Goal: Task Accomplishment & Management: Use online tool/utility

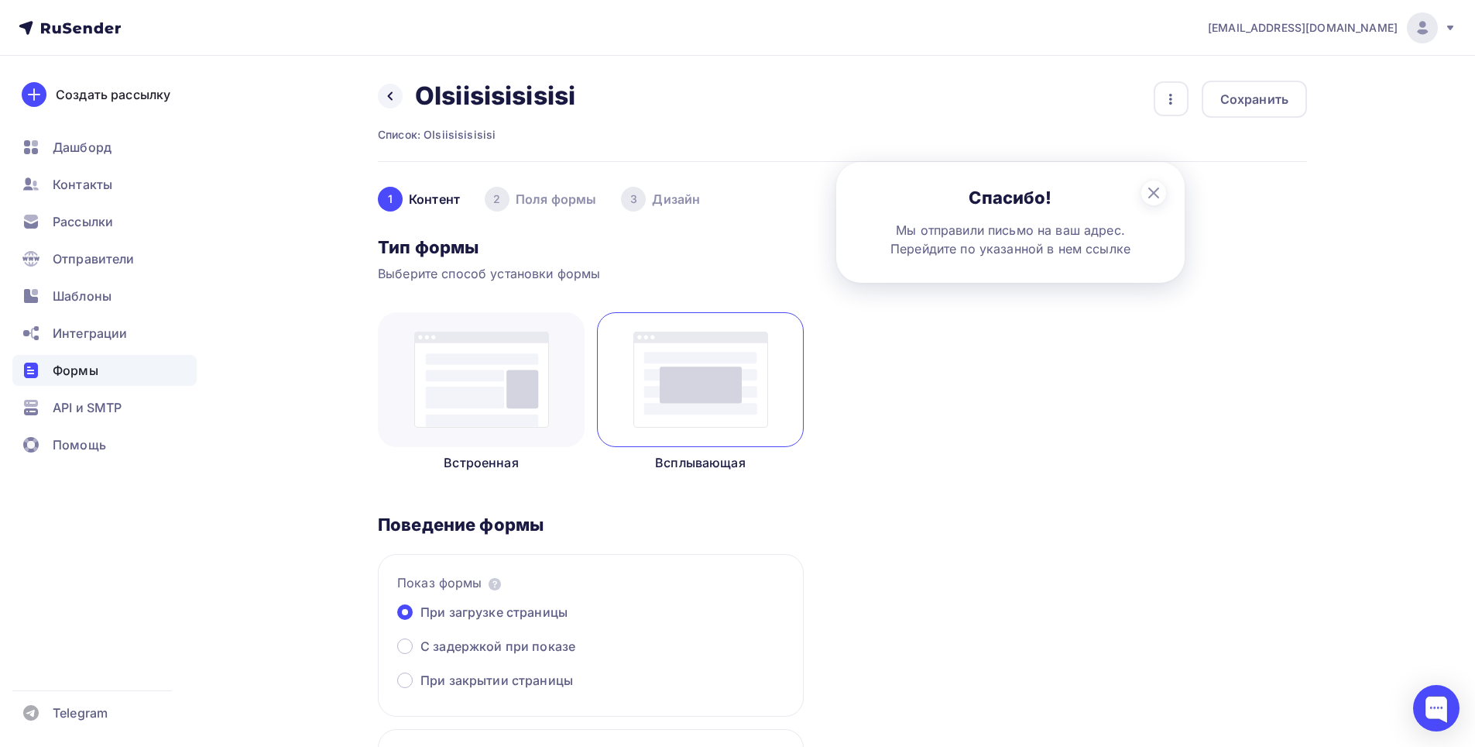
scroll to position [774, 0]
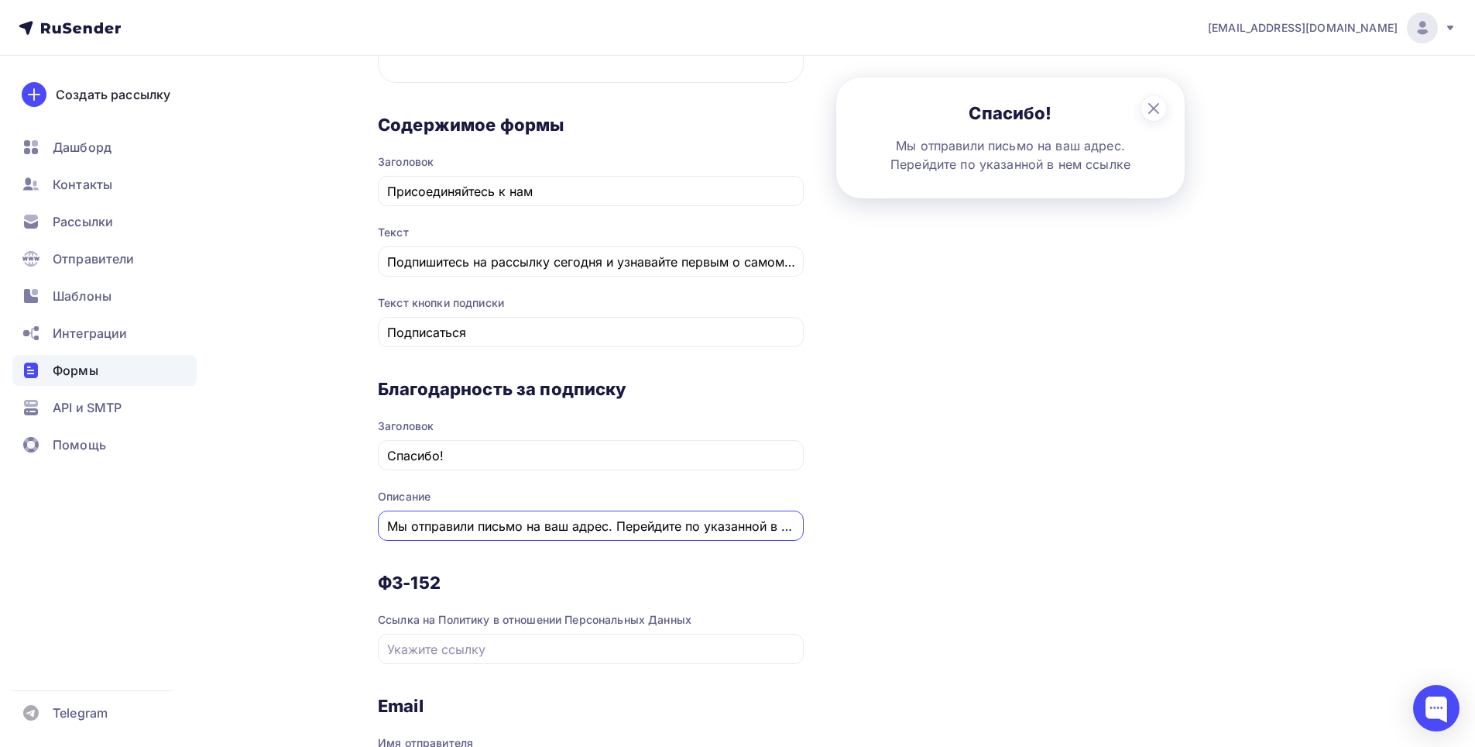
click at [789, 531] on input "Мы отправили письмо на ваш адрес. Перейдите по указанной в нем ссылке" at bounding box center [591, 526] width 408 height 19
click at [799, 527] on div "Мы отправили письмо на ваш адрес. Перейдите по указанной в нем ссылке" at bounding box center [591, 525] width 426 height 30
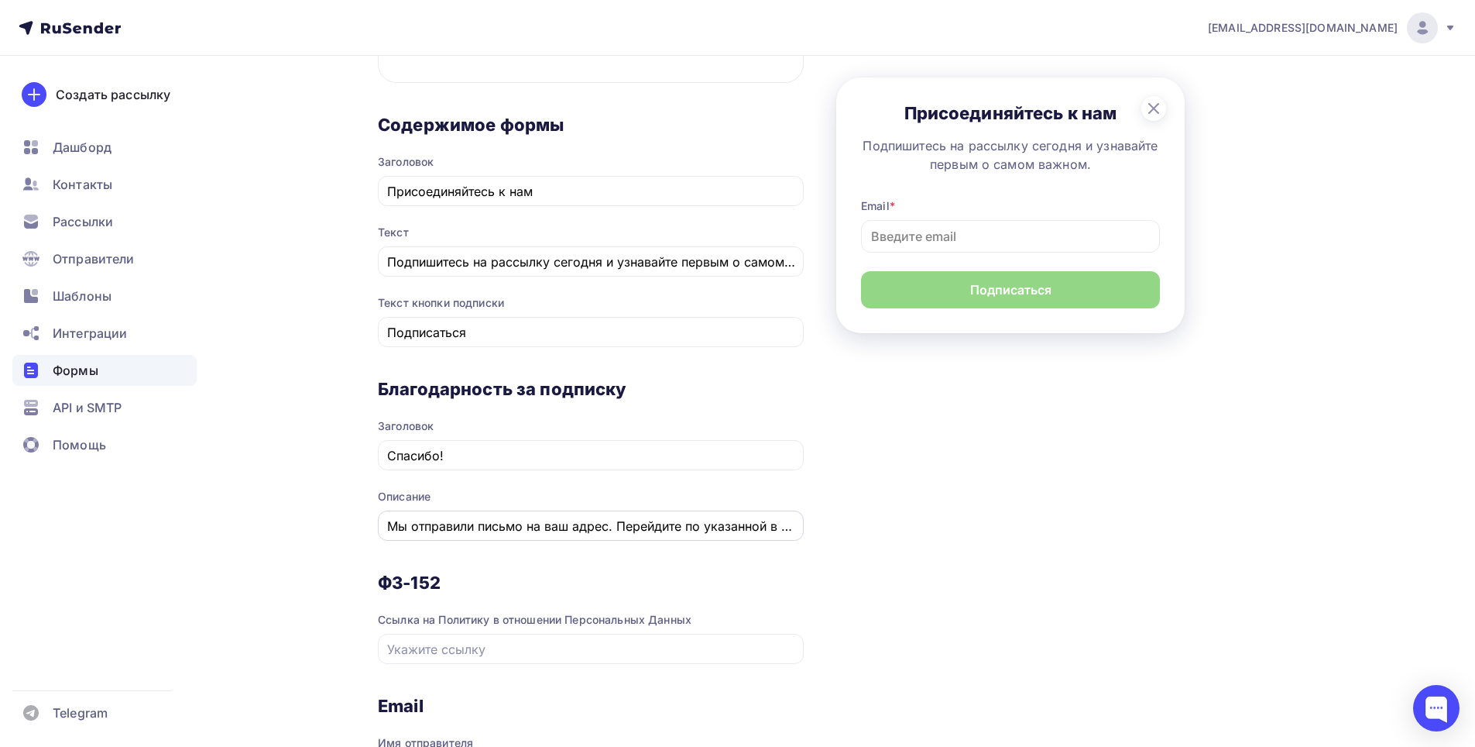
click at [780, 524] on input "Мы отправили письмо на ваш адрес. Перейдите по указанной в нем ссылке" at bounding box center [591, 526] width 408 height 19
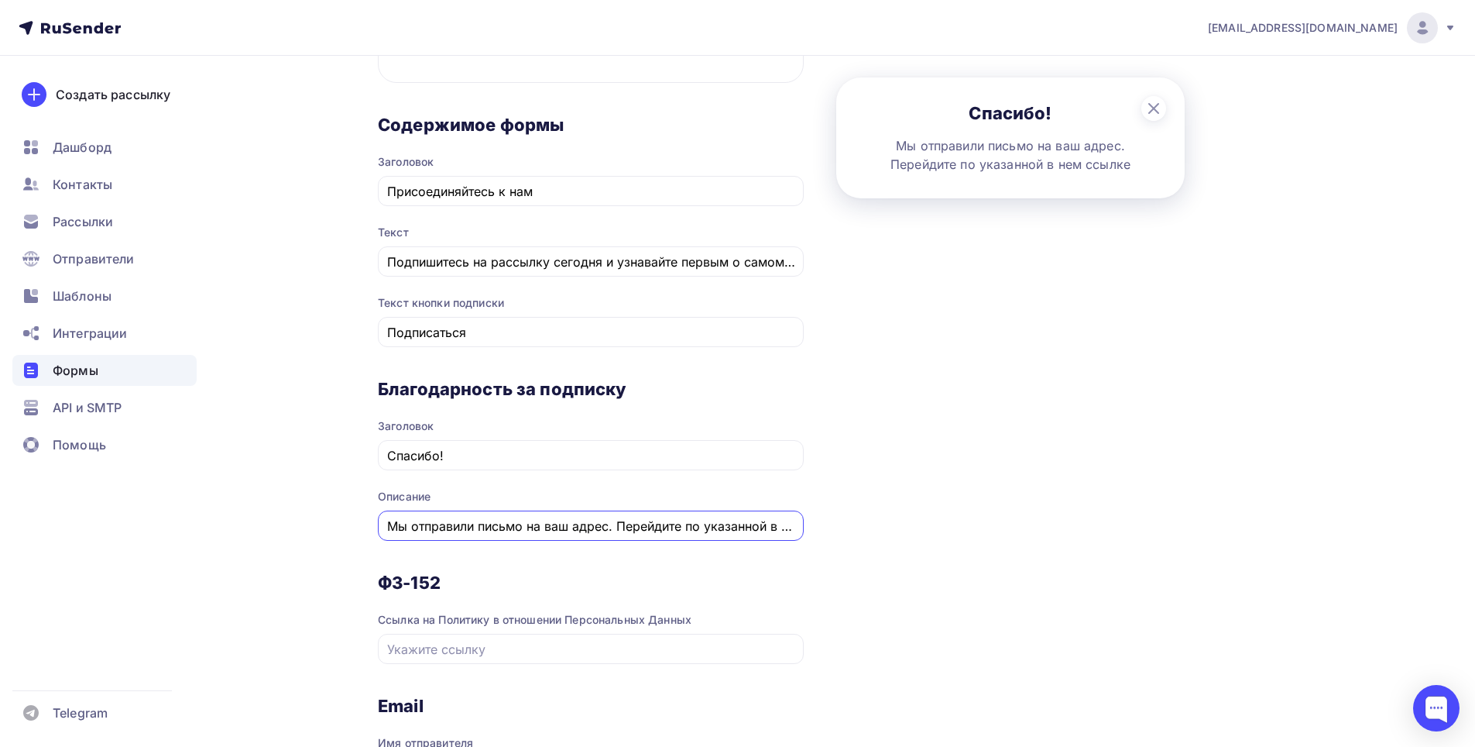
click at [793, 532] on input "Мы отправили письмо на ваш адрес. Перейдите по указанной в нем ссылке" at bounding box center [591, 526] width 408 height 19
drag, startPoint x: 791, startPoint y: 519, endPoint x: 804, endPoint y: 525, distance: 13.9
click at [804, 525] on div "1 Контент 2 Поля формы 3 Дизайн Тип формы Выберите способ установки формы Встро…" at bounding box center [842, 160] width 929 height 1547
click at [792, 529] on input "Мы отправили письмо на ваш адрес. Перейдите по указанной в нем ссылке" at bounding box center [591, 526] width 408 height 19
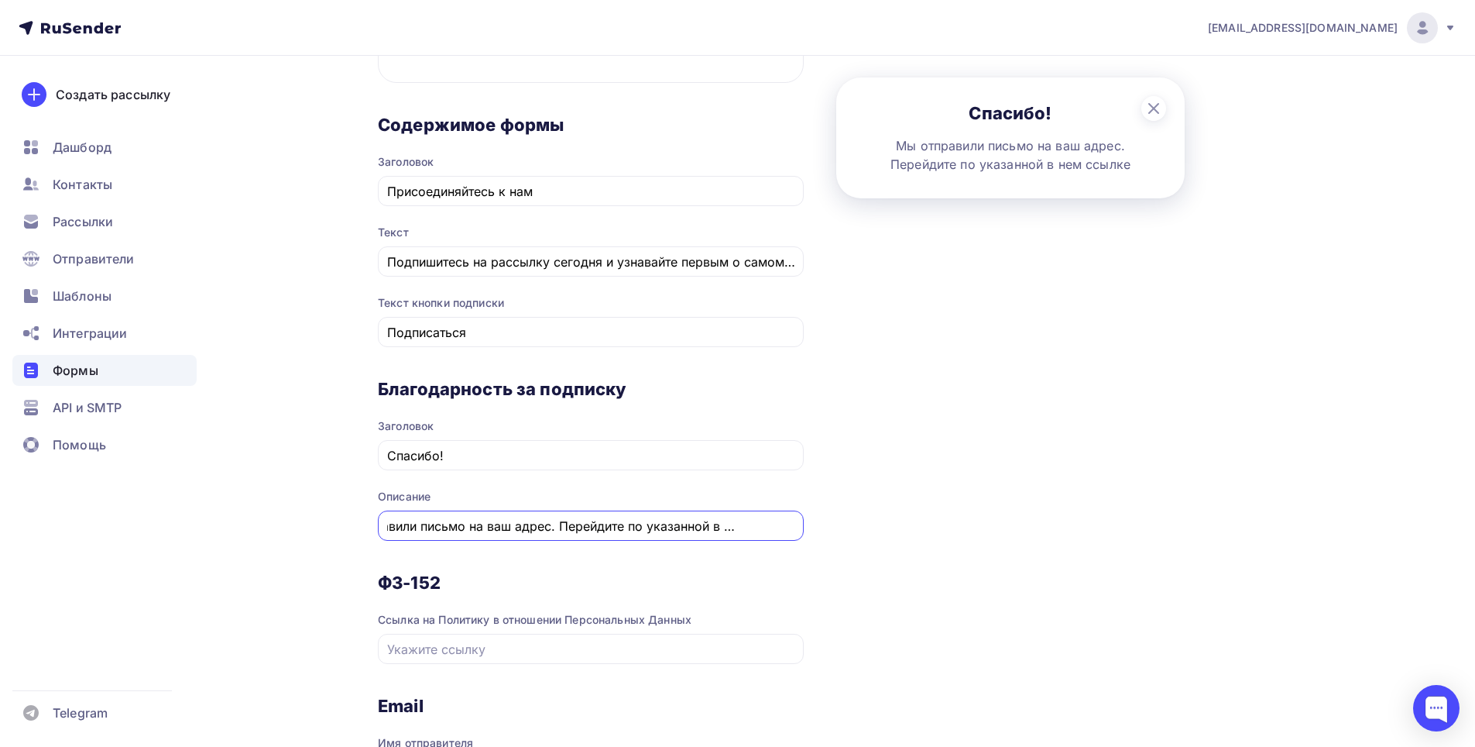
click at [793, 529] on input "Мы отправили письмо на ваш адрес. Перейдите по указанной в нем ссылке" at bounding box center [591, 526] width 408 height 19
paste input "https://t.me/+eCmuPIF-74oyYTEy"
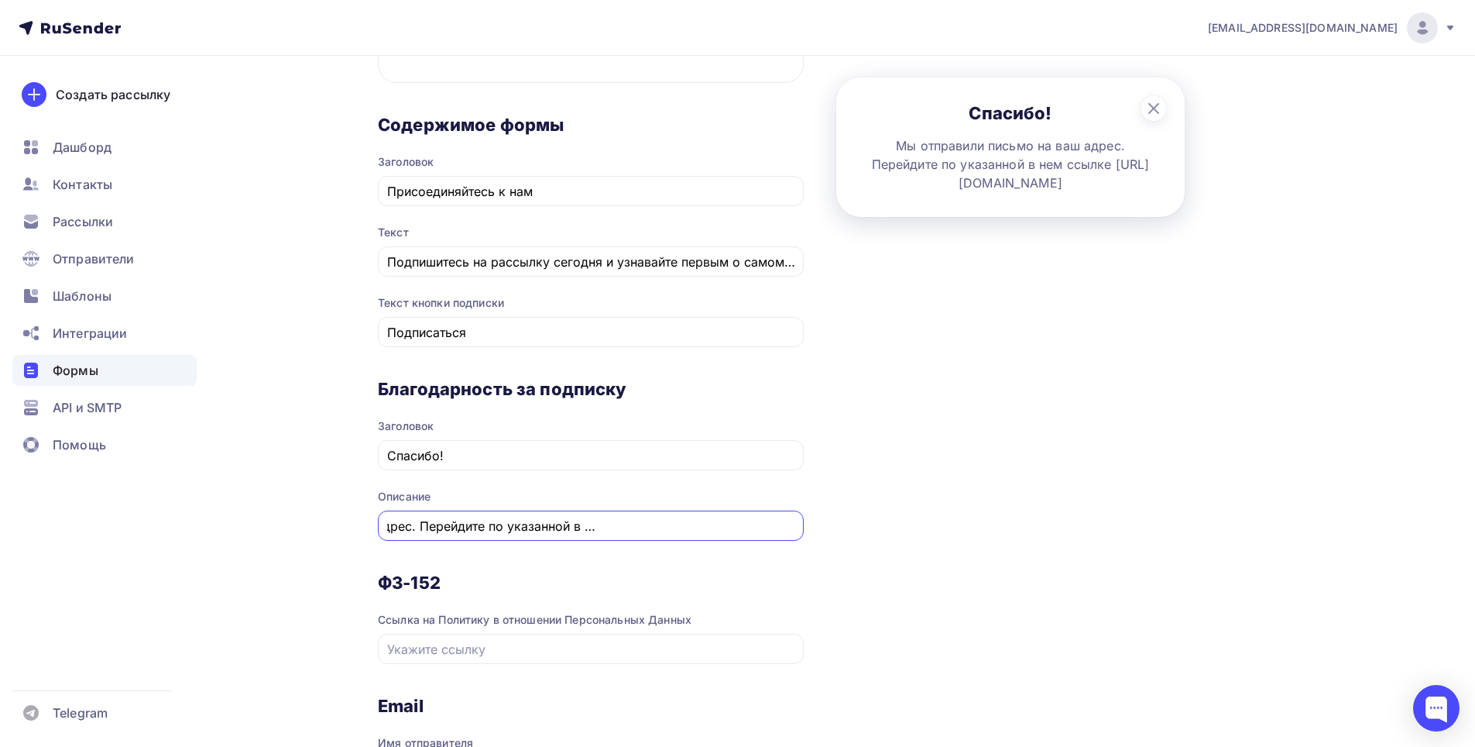
type input "Мы отправили письмо на ваш адрес. Перейдите по указанной в нем ссылке [URL][DOM…"
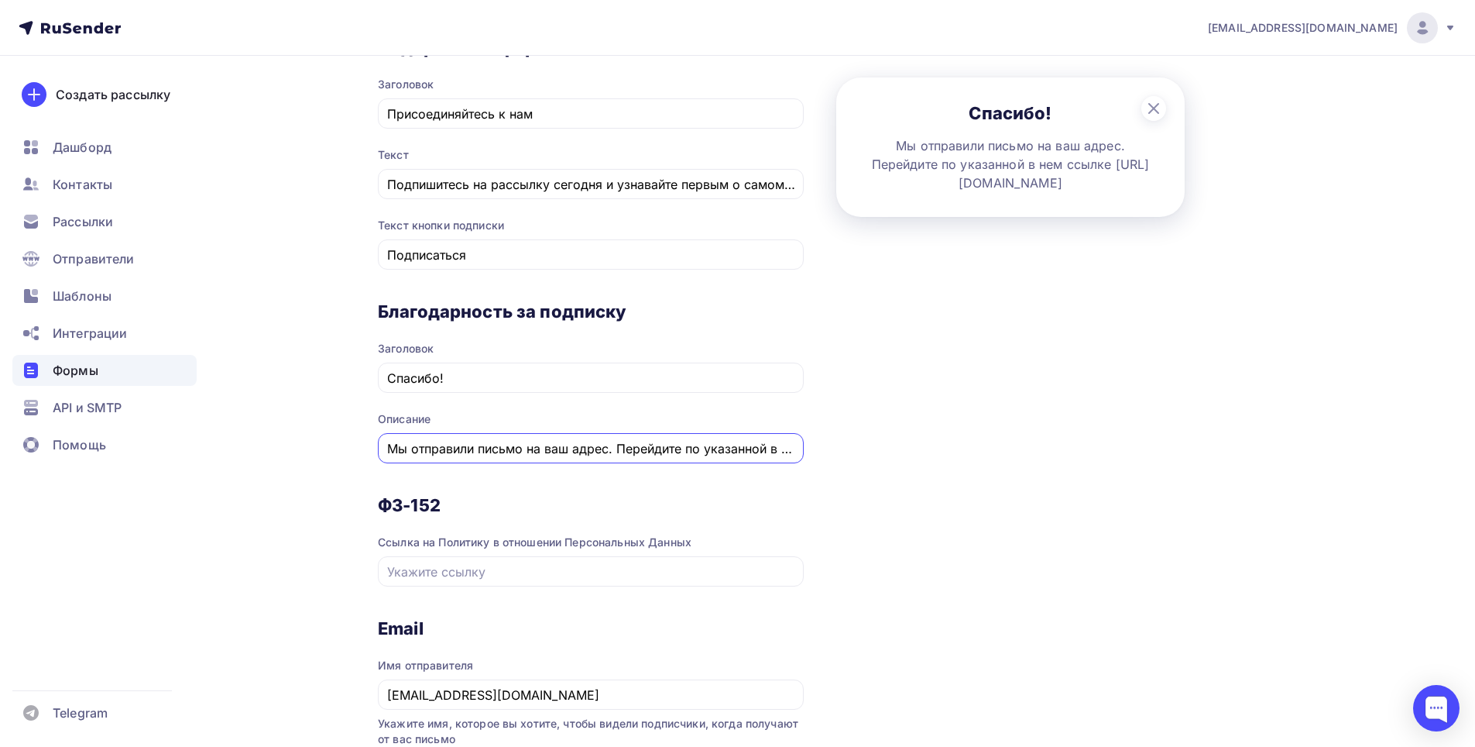
scroll to position [1068, 0]
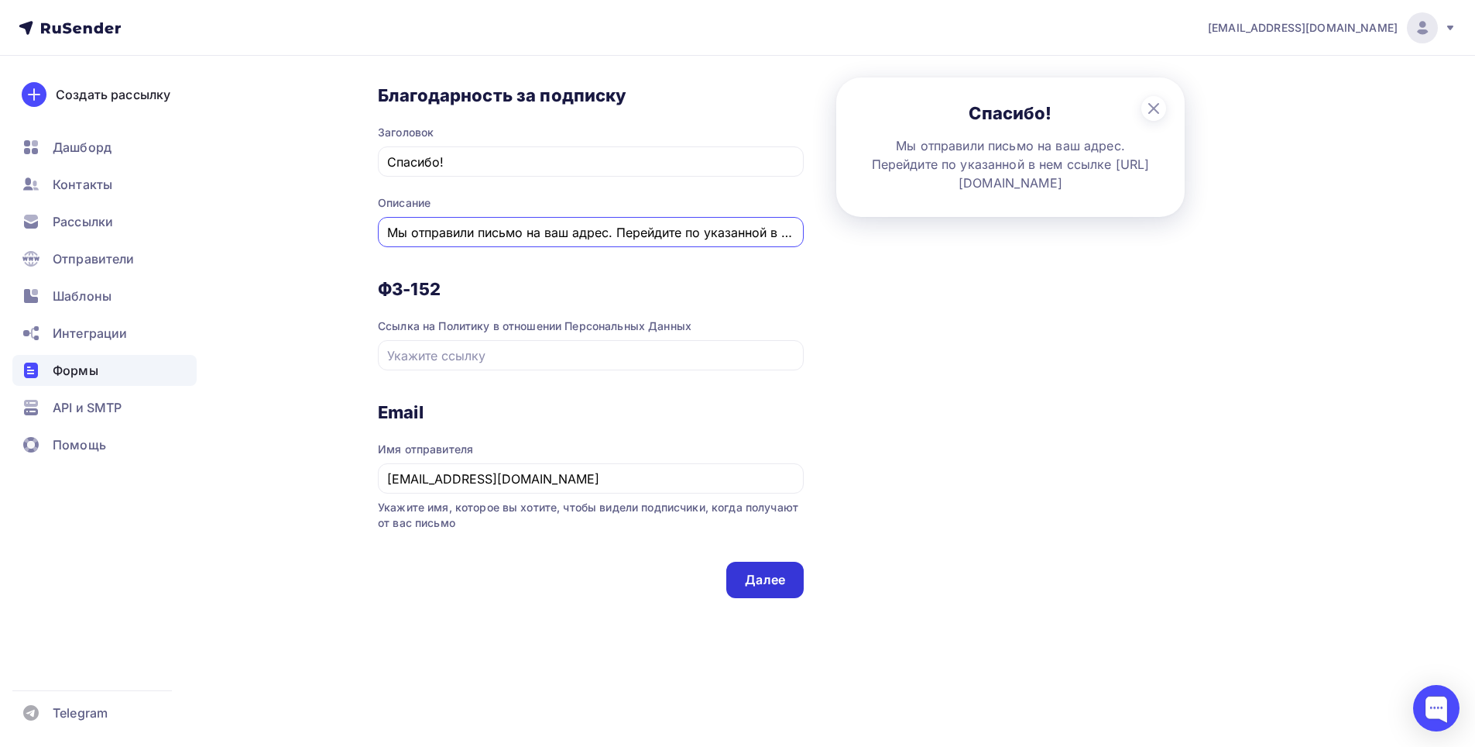
click at [774, 568] on div "Далее" at bounding box center [764, 579] width 77 height 36
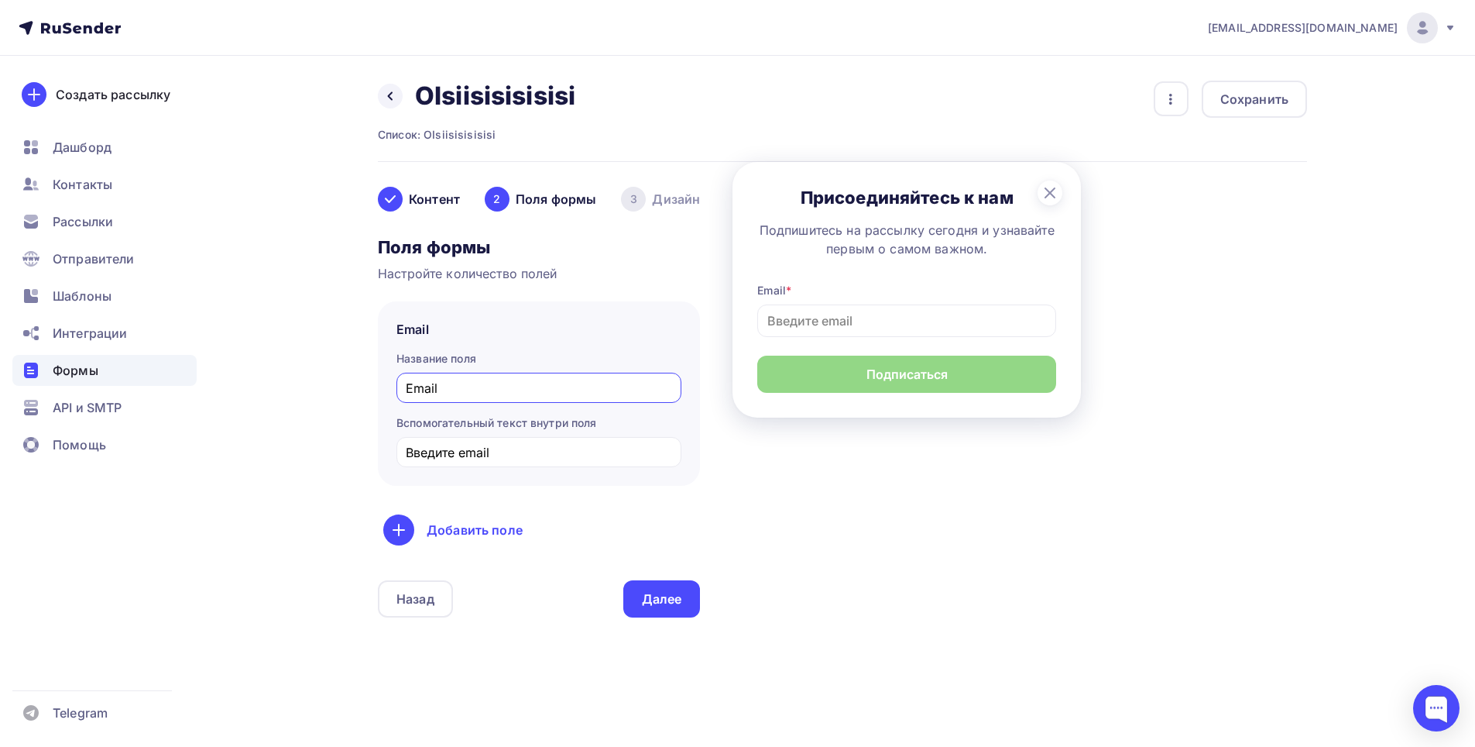
click at [440, 511] on link "Добавить поле" at bounding box center [539, 529] width 322 height 39
click at [405, 575] on link "Имя" at bounding box center [432, 579] width 90 height 31
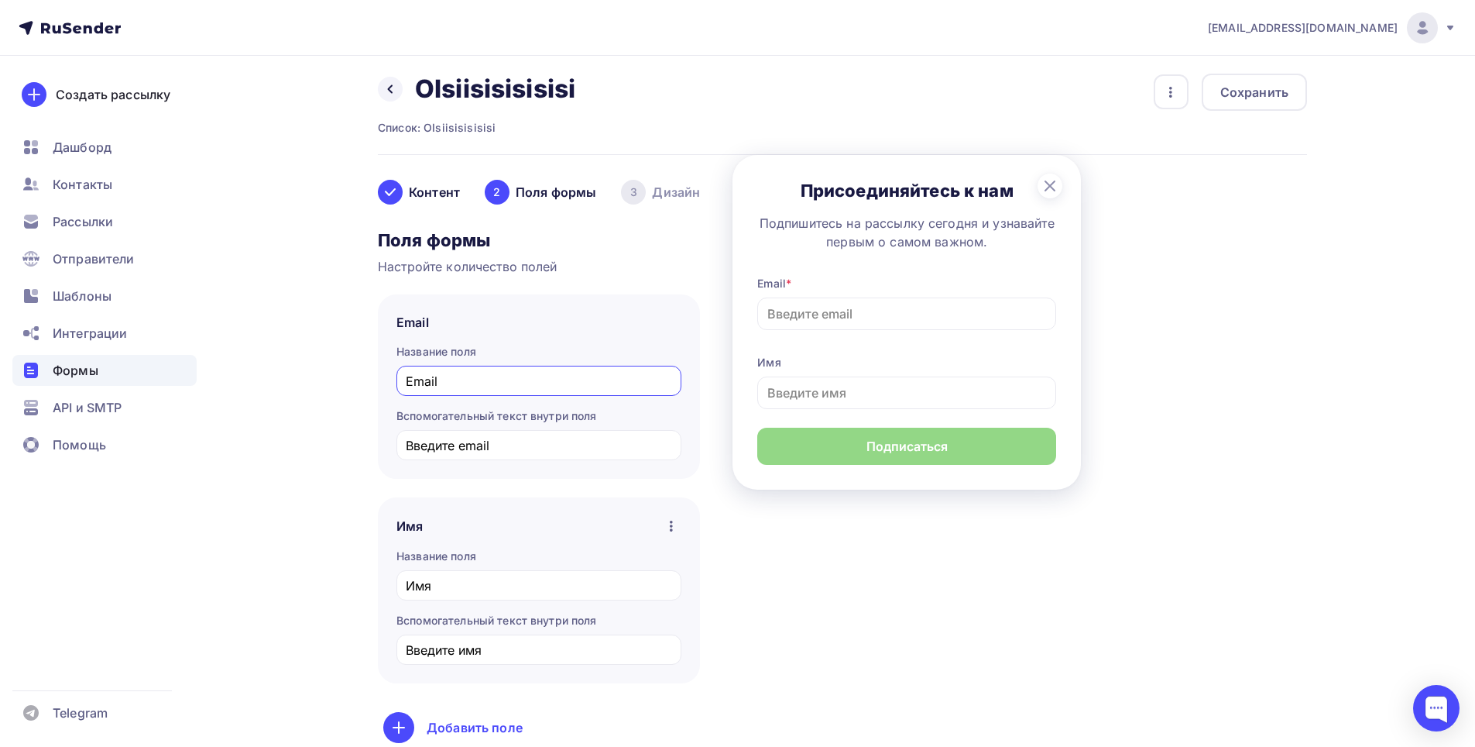
click at [418, 720] on div "Добавить поле" at bounding box center [538, 727] width 311 height 31
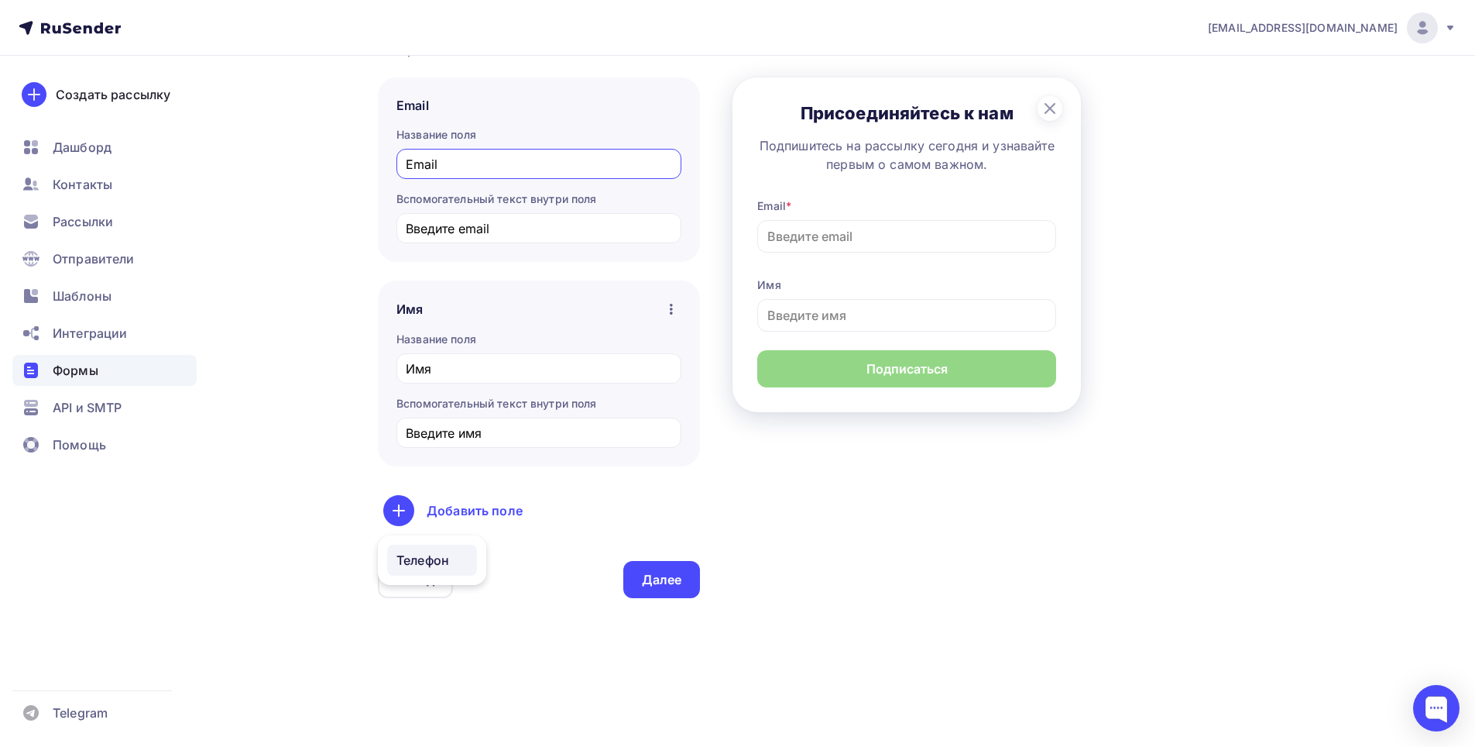
click at [420, 559] on link "Телефон" at bounding box center [432, 559] width 90 height 31
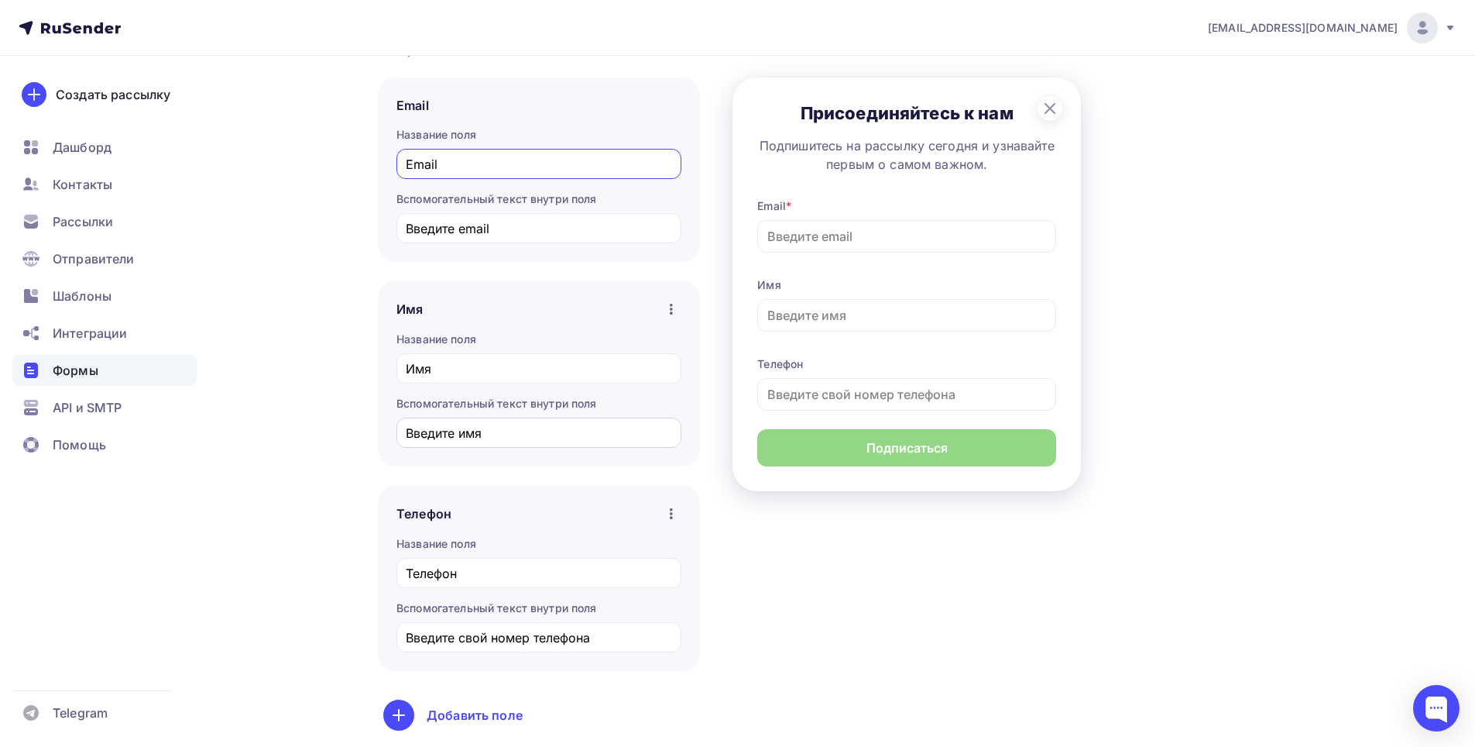
click at [531, 425] on input "Введите имя" at bounding box center [539, 433] width 267 height 19
click at [527, 492] on div "Телефон Название поля Телефон Вспомогательный текст внутри поля Введите свой но…" at bounding box center [539, 578] width 322 height 186
click at [429, 723] on li "Добавить поле" at bounding box center [539, 714] width 322 height 39
click at [386, 713] on li "Добавить поле" at bounding box center [539, 714] width 322 height 39
drag, startPoint x: 397, startPoint y: 718, endPoint x: 401, endPoint y: 644, distance: 74.4
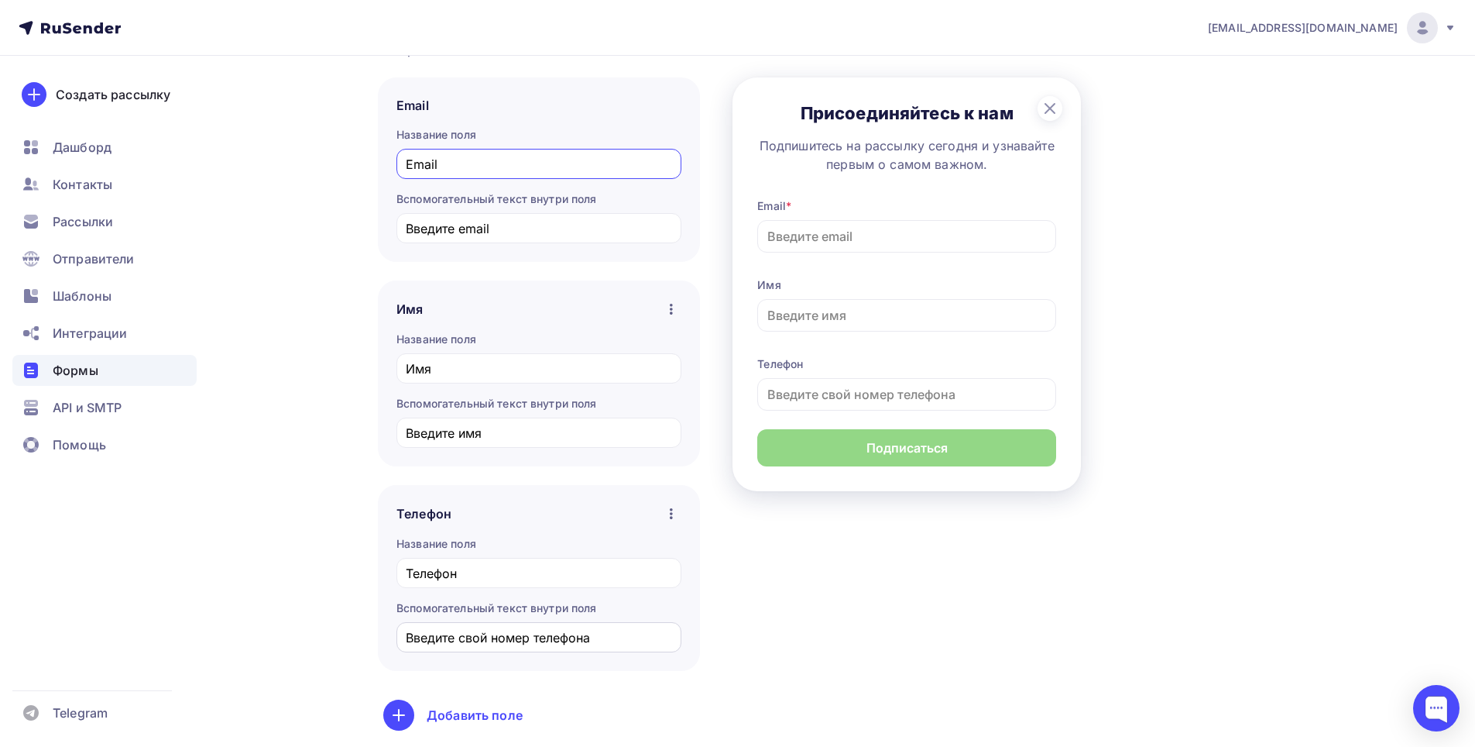
click at [404, 696] on li "Добавить поле" at bounding box center [539, 714] width 322 height 39
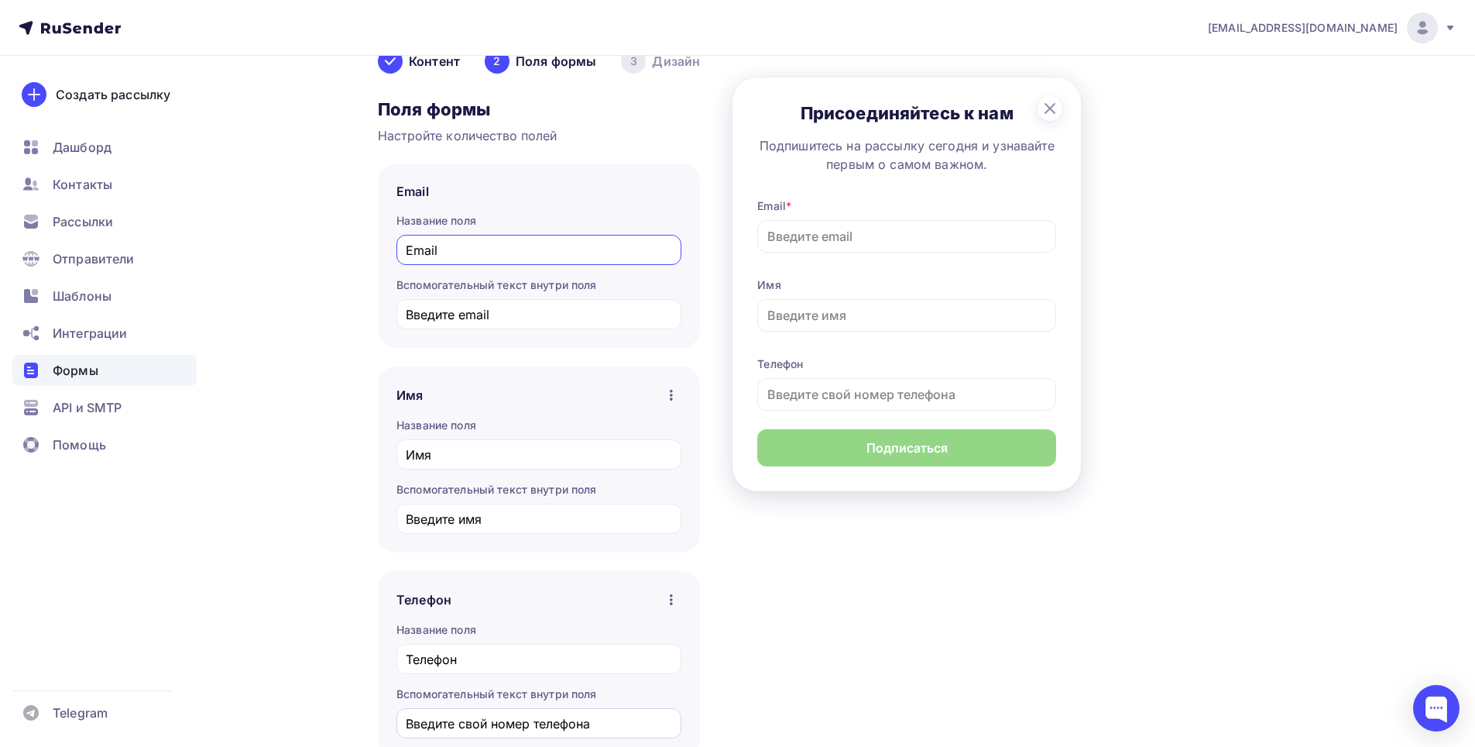
scroll to position [310, 0]
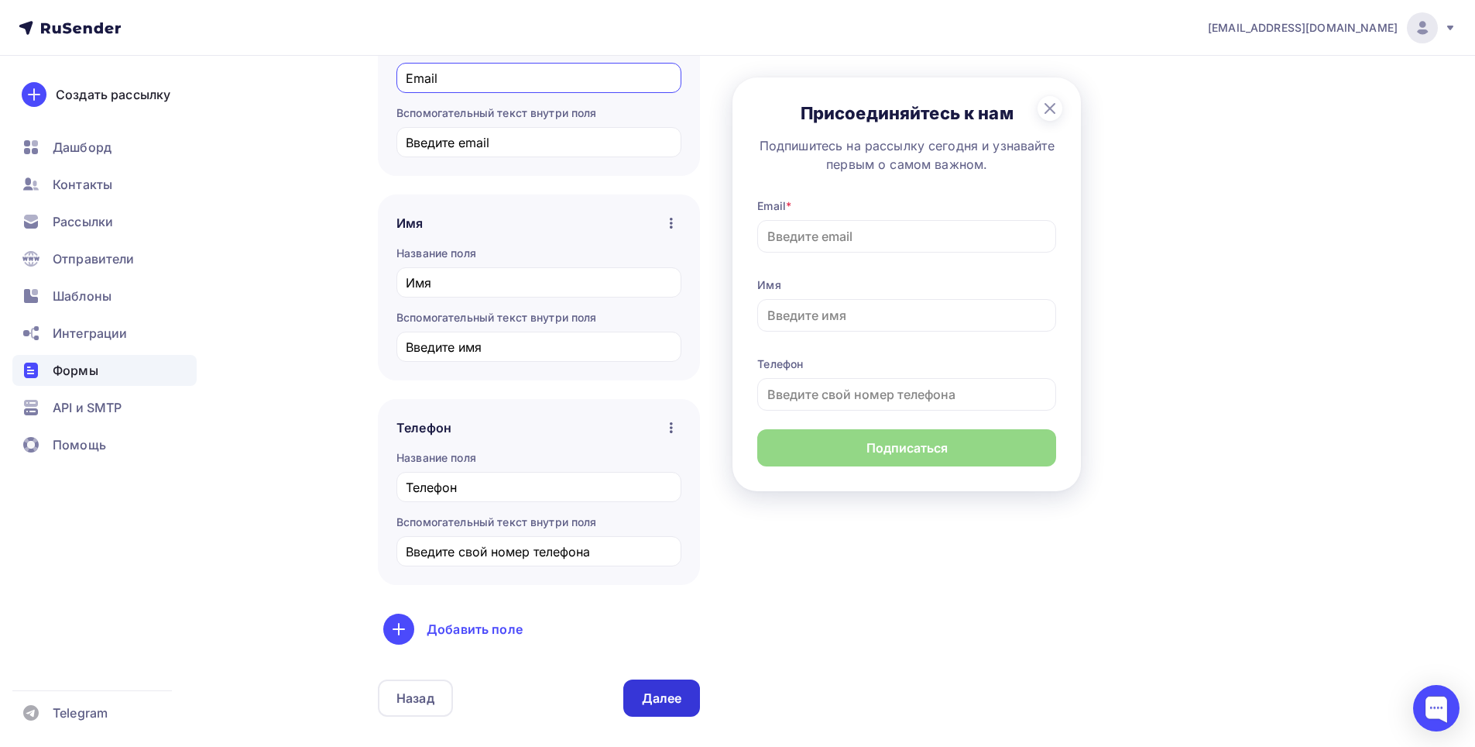
click at [670, 689] on div "Далее" at bounding box center [662, 698] width 40 height 18
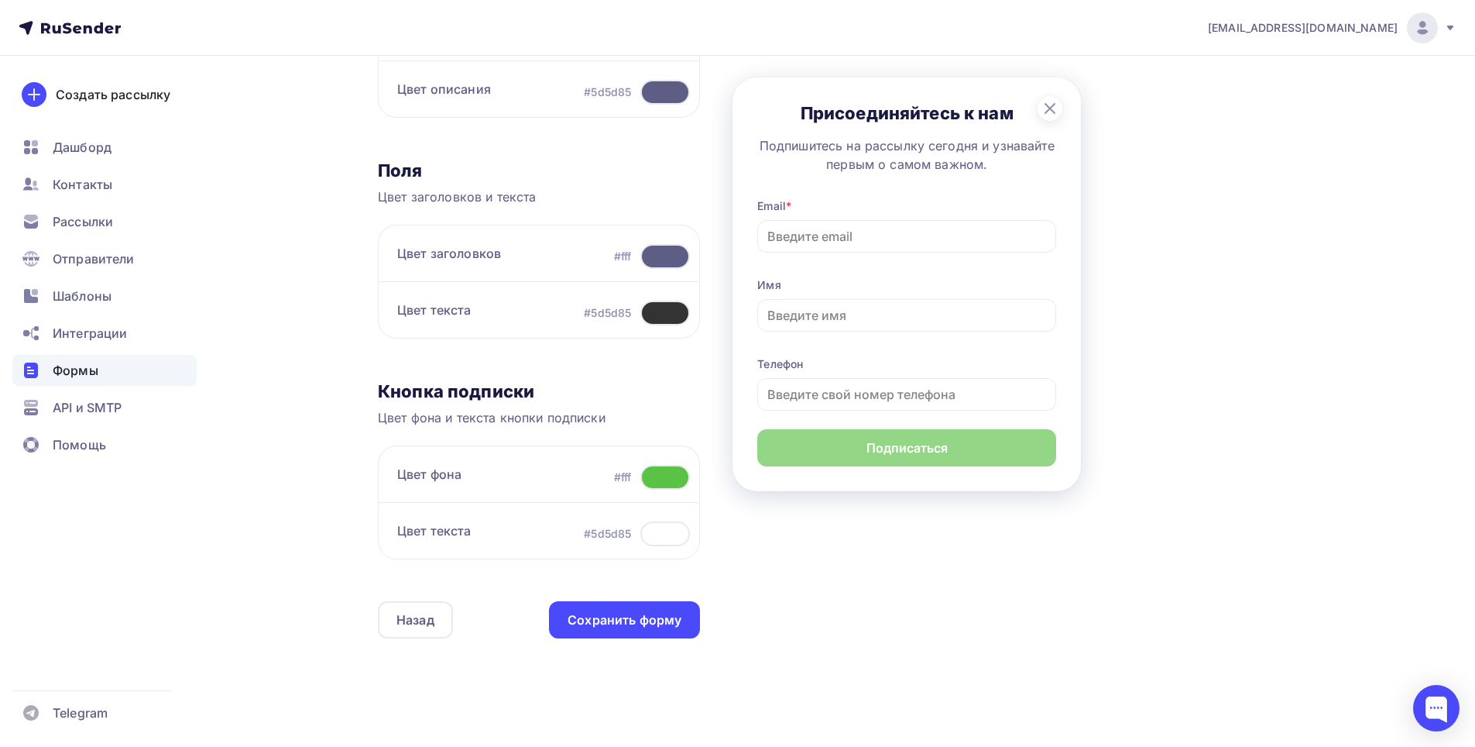
scroll to position [387, 0]
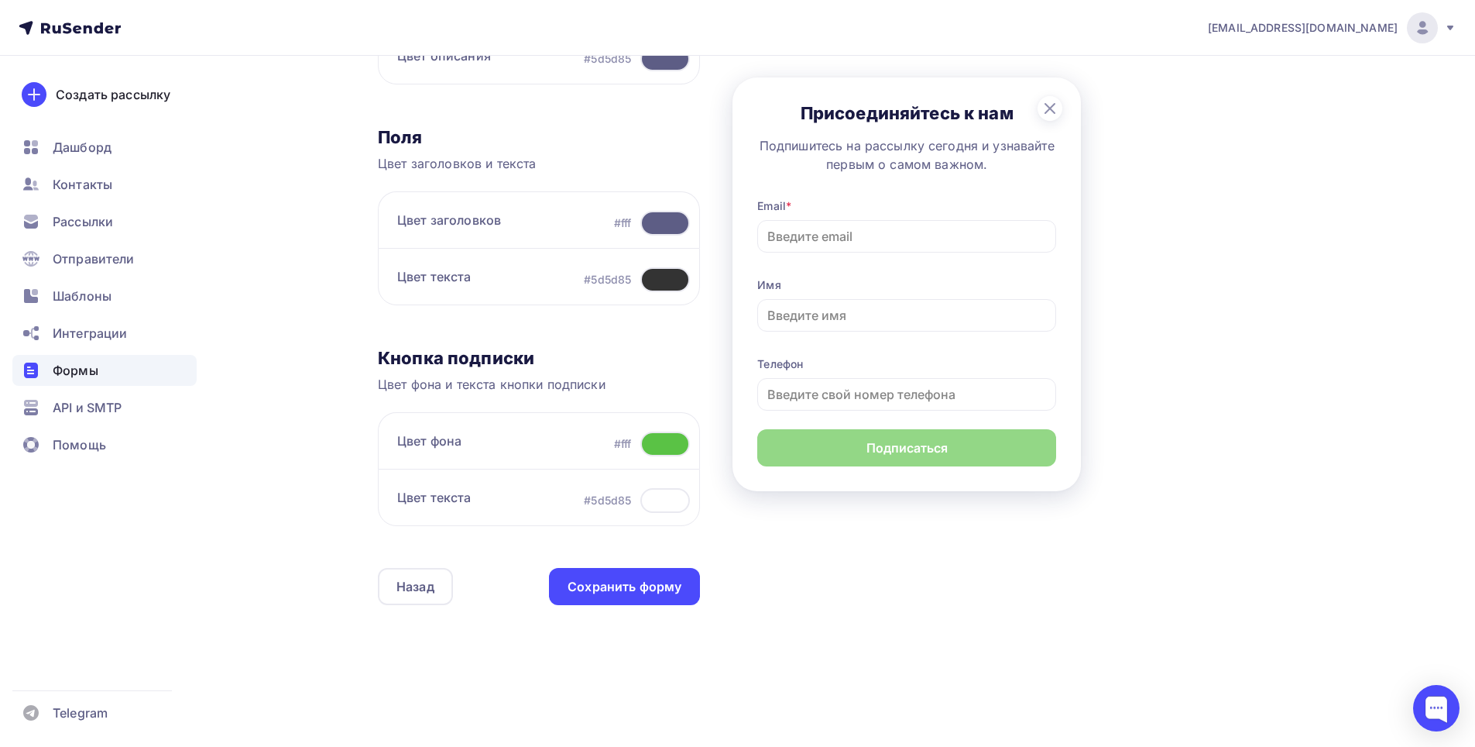
click at [671, 507] on div at bounding box center [665, 500] width 50 height 25
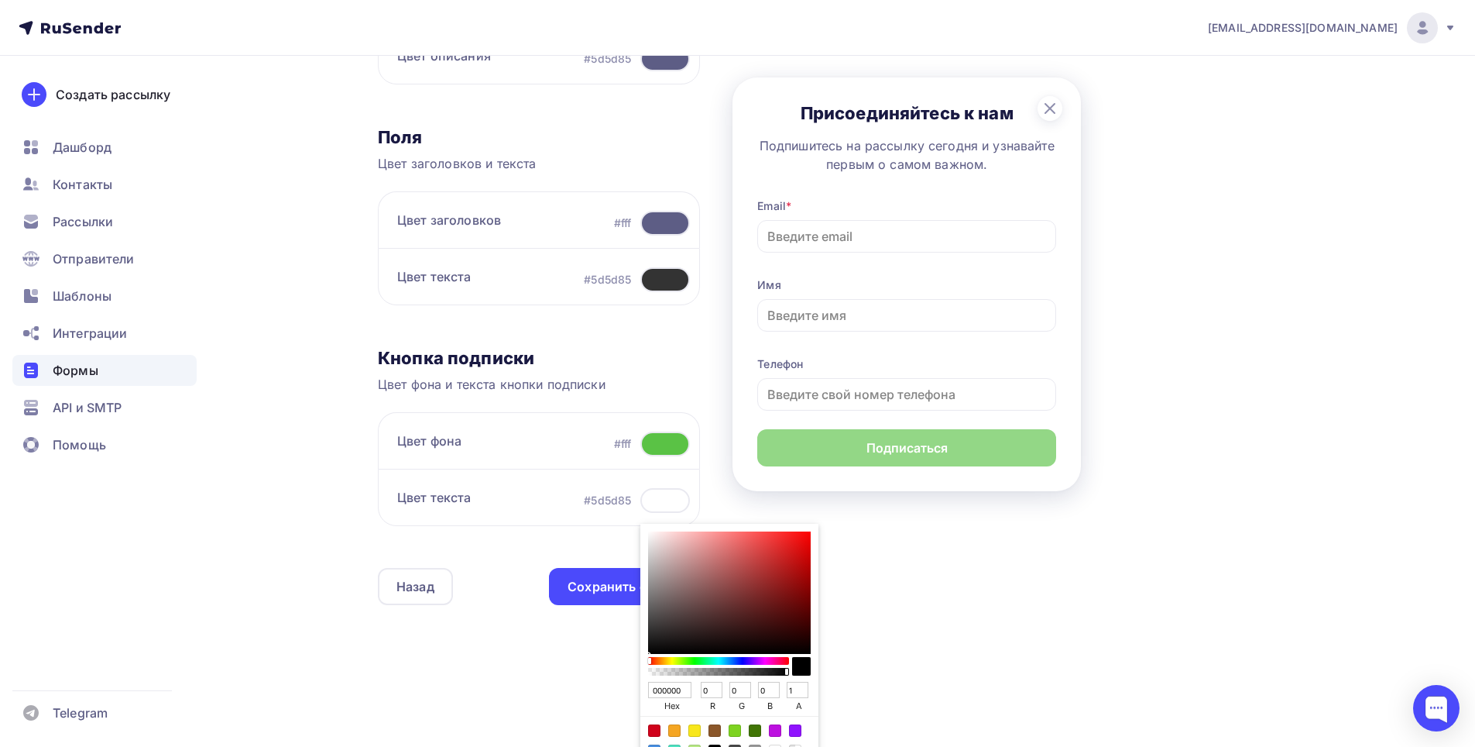
type input "CB0000"
type input "203"
type input "F40000"
type input "244"
type input "FF0000"
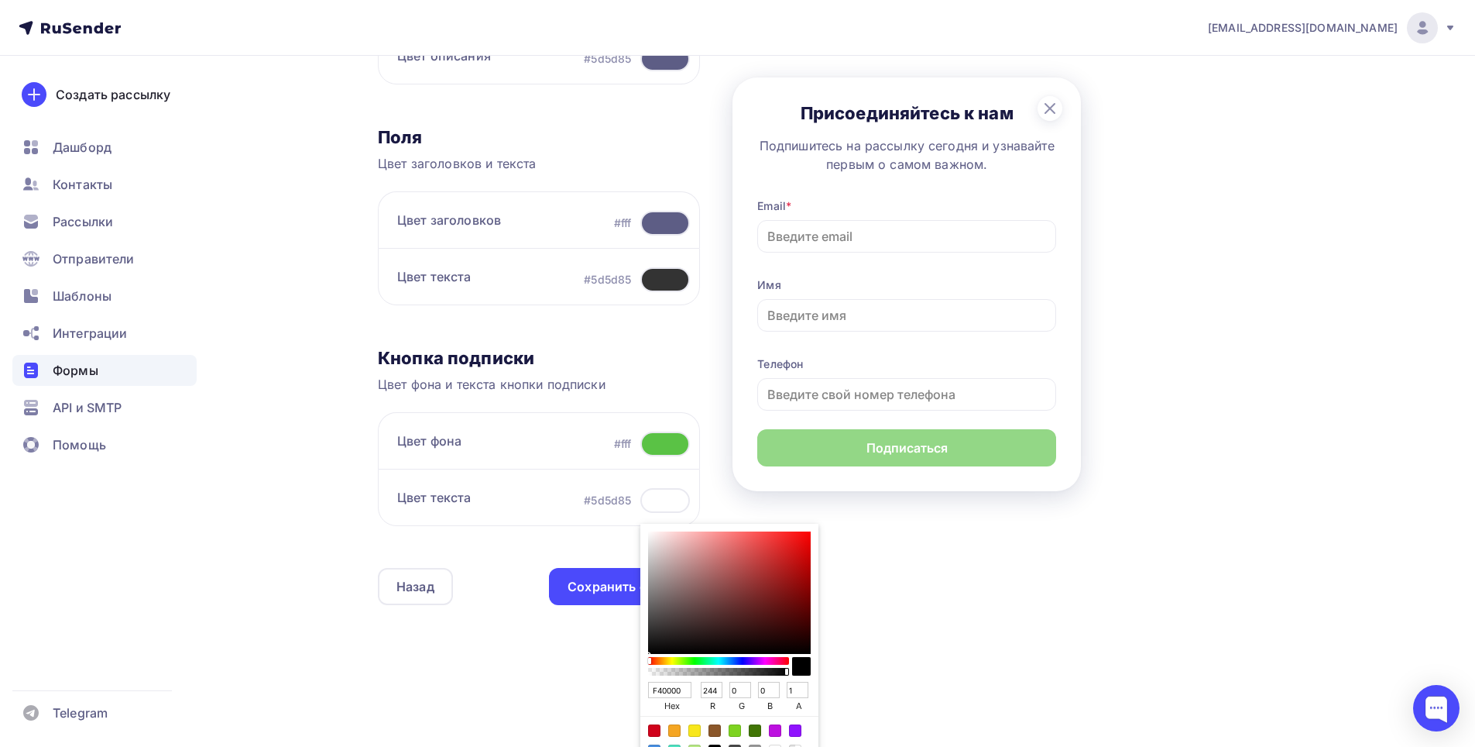
type input "255"
type input "F70000"
type input "247"
type input "ED0000"
type input "237"
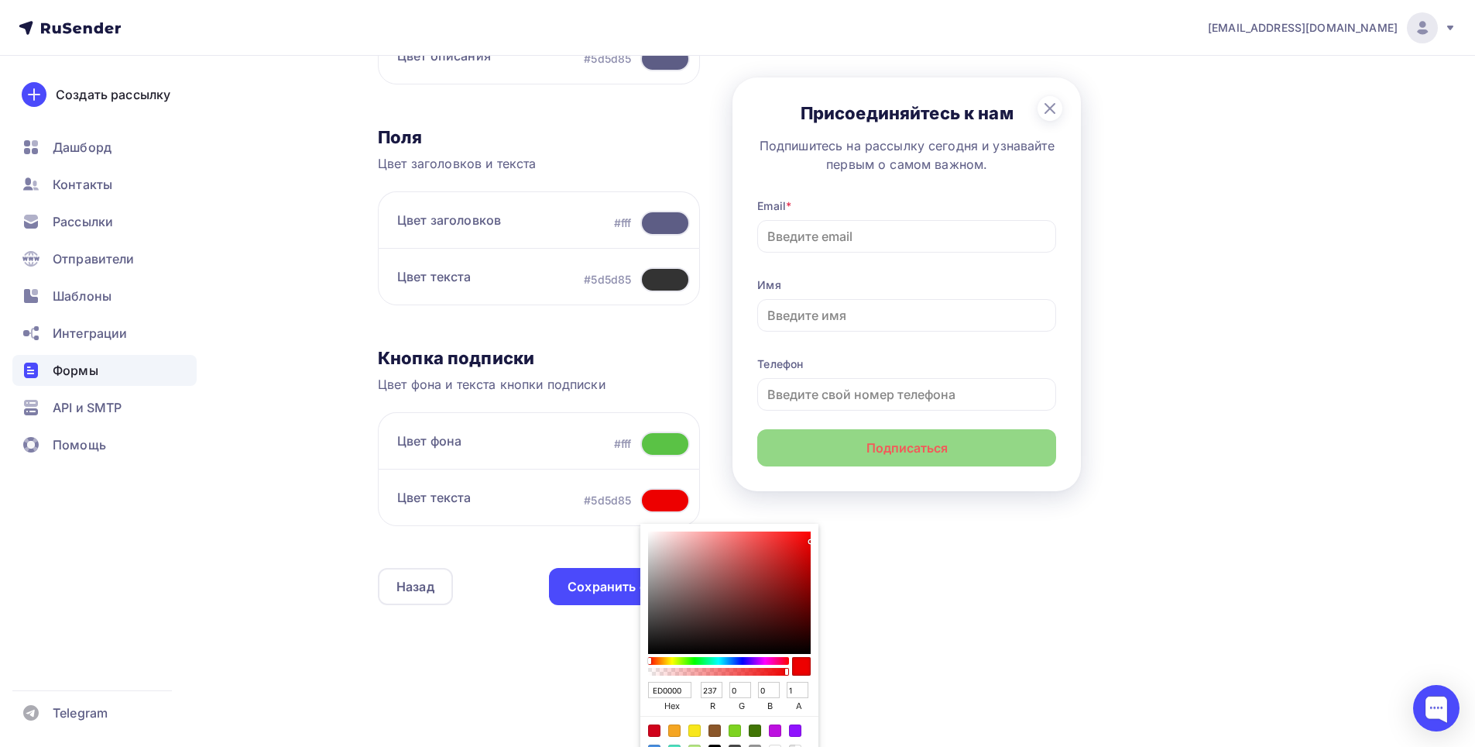
type input "EC0000"
type input "236"
type input "E20000"
type input "226"
type input "DB0000"
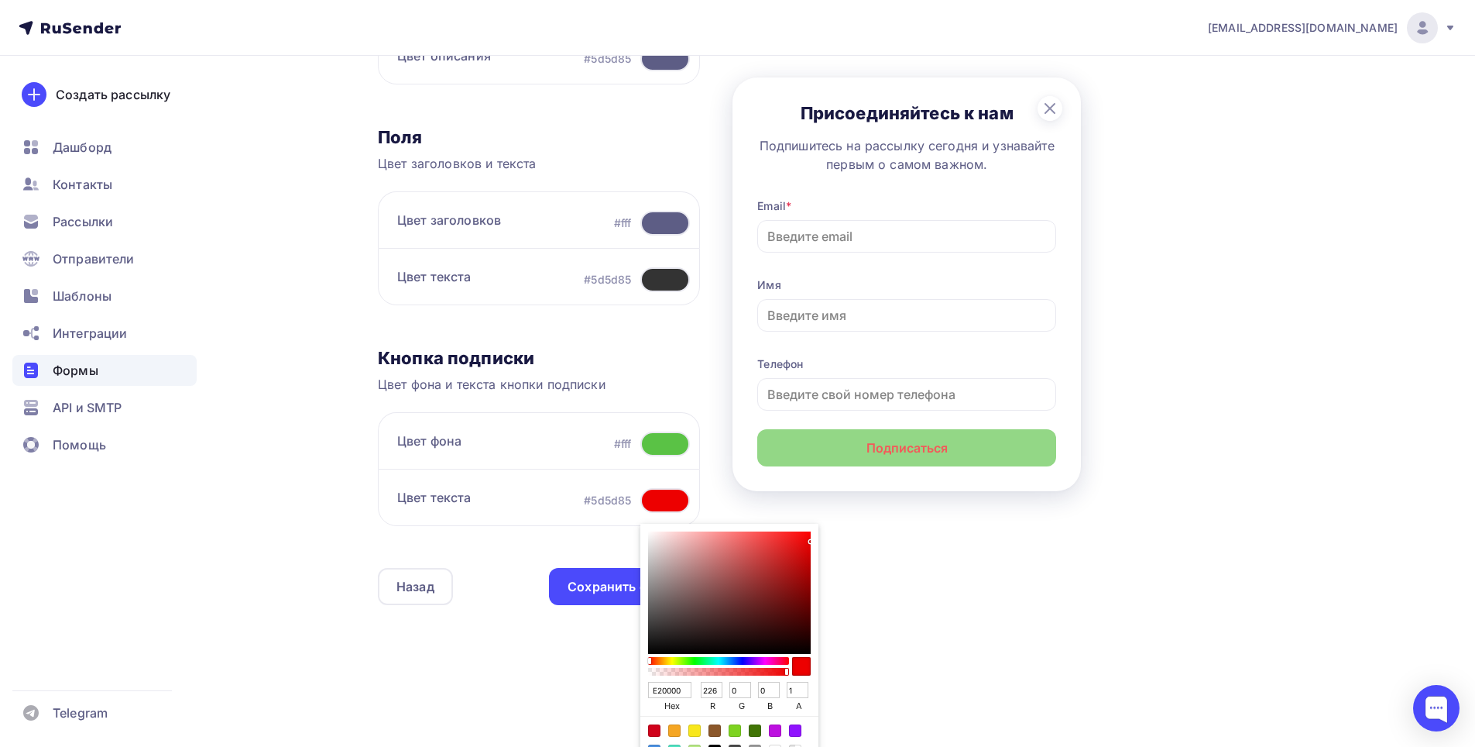
type input "219"
type input "D80000"
type input "216"
type input "CD0000"
type input "205"
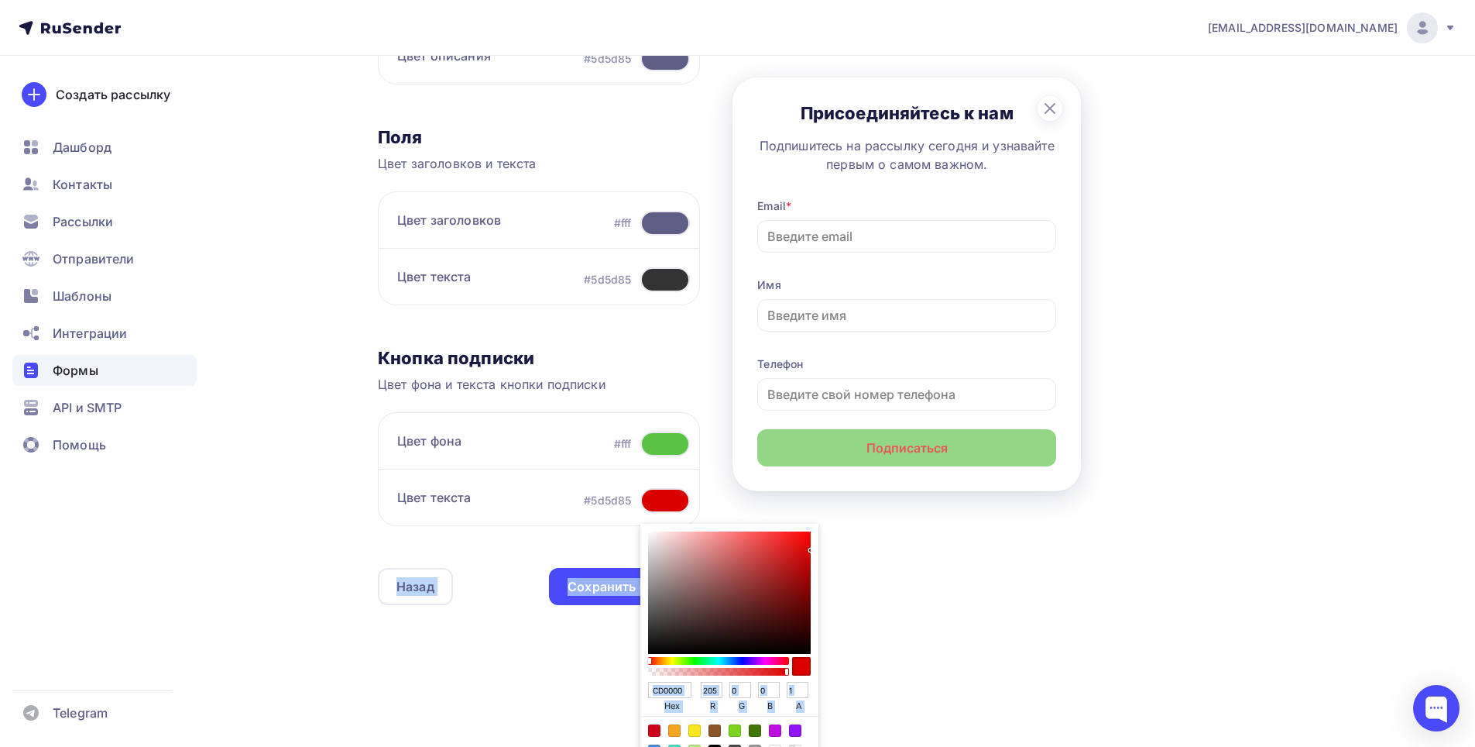
type input "C00000"
type input "192"
type input "BE0000"
type input "190"
type input "C20000"
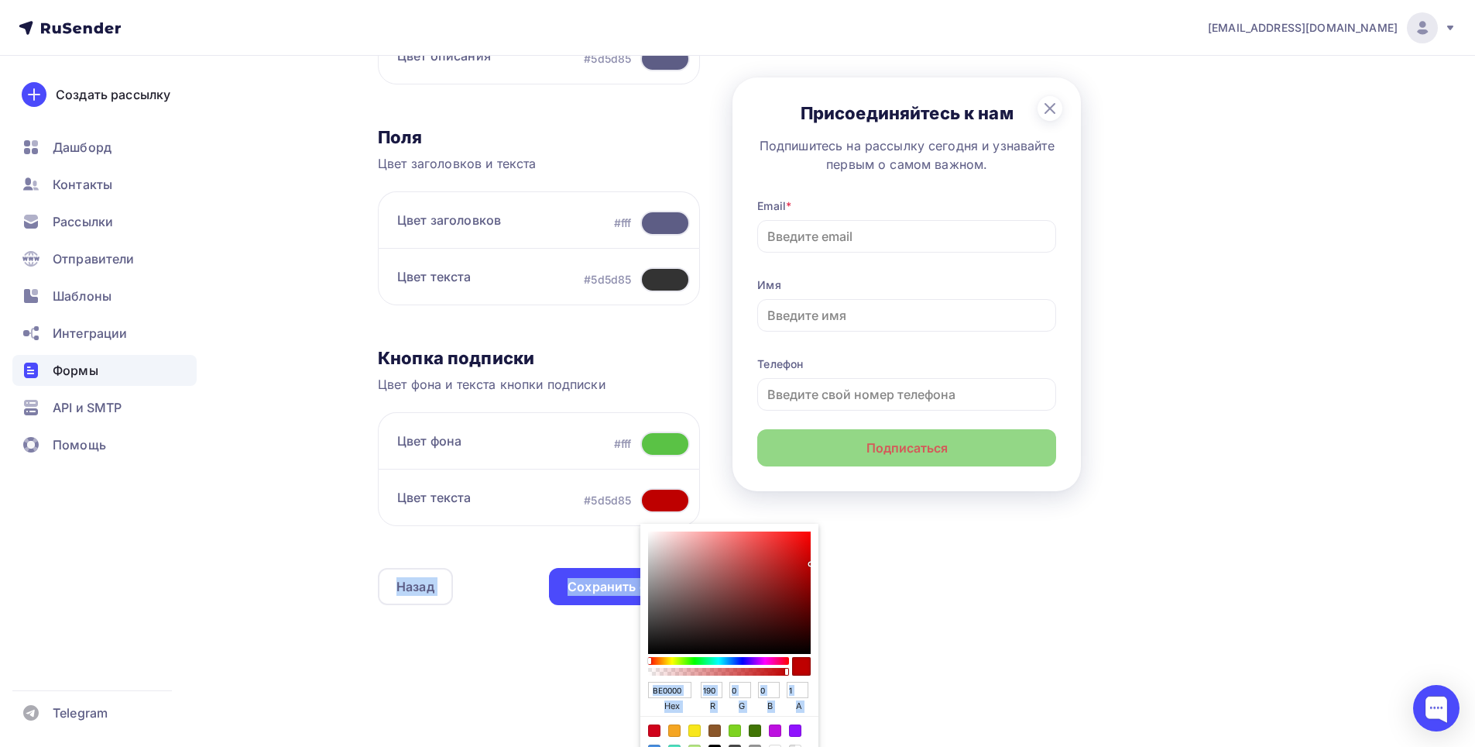
type input "194"
type input "C50000"
type input "197"
type input "BE0000"
type input "190"
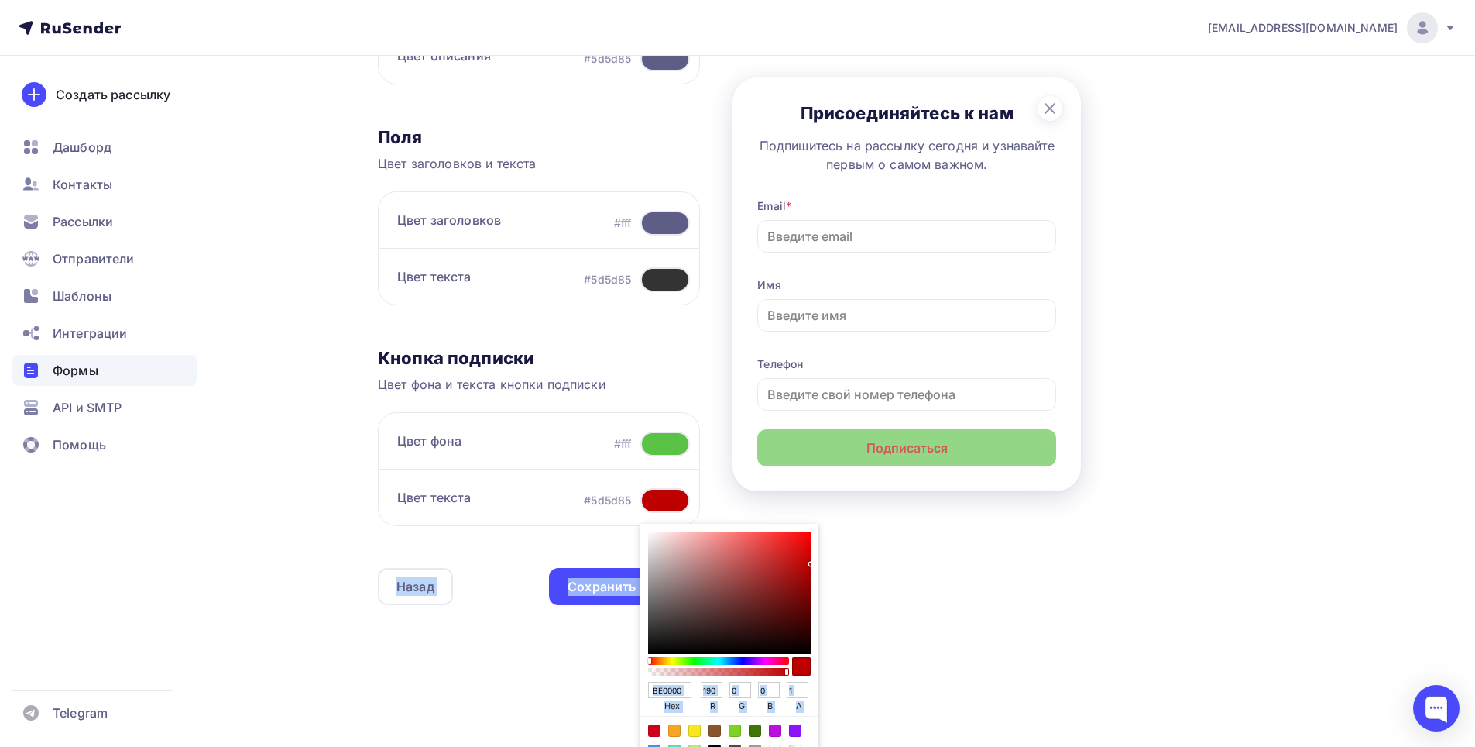
type input "B80606"
type input "184"
type input "6"
type input "B00C0C"
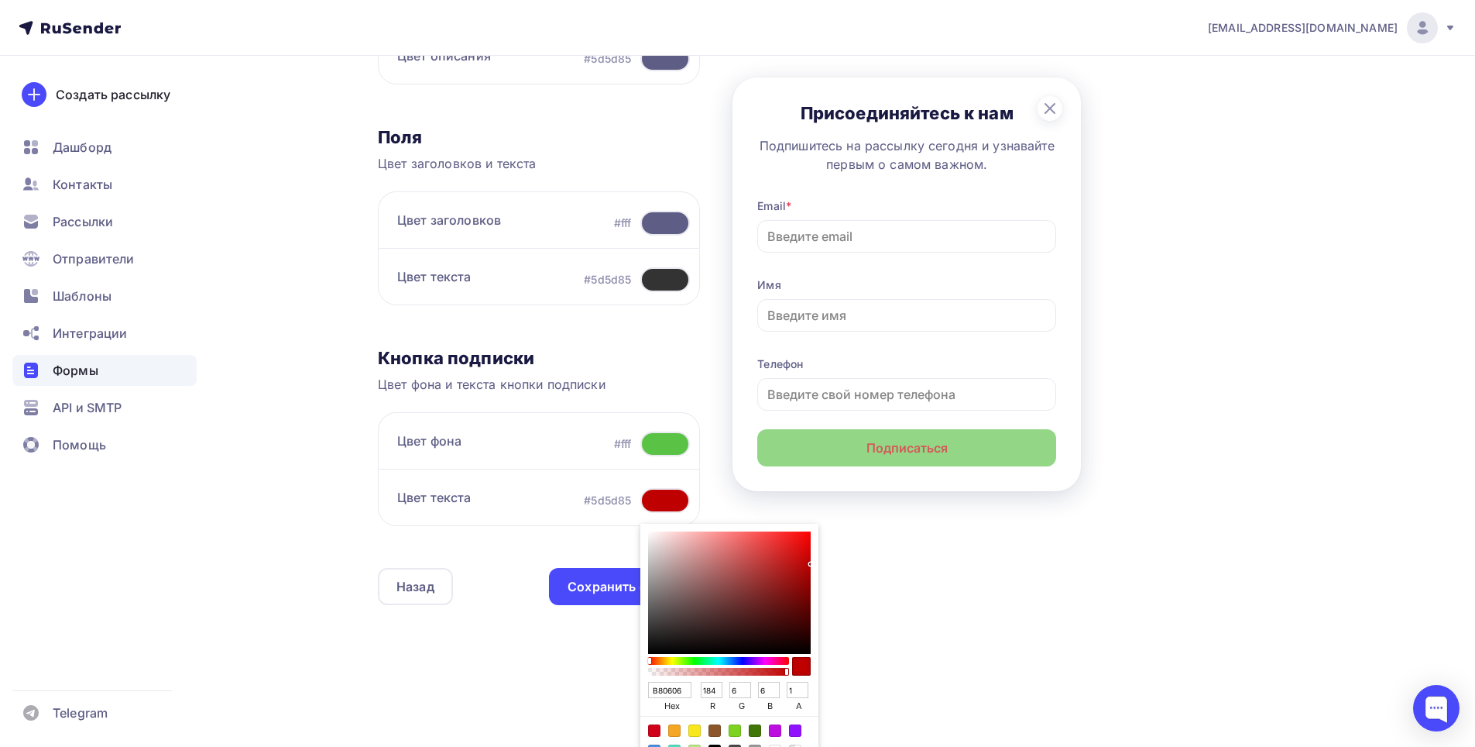
type input "176"
type input "12"
type input "A90F0F"
type input "169"
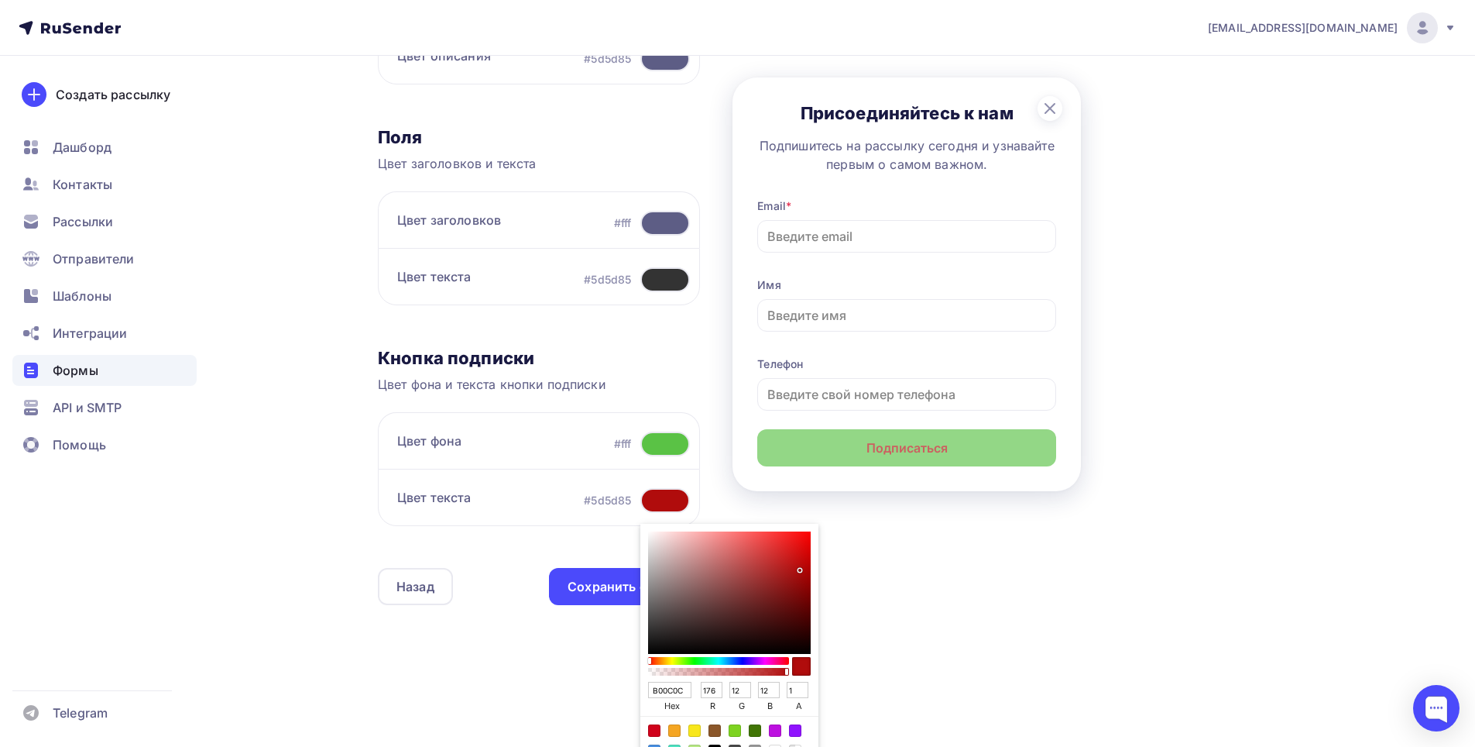
type input "15"
type input "A91111"
type input "17"
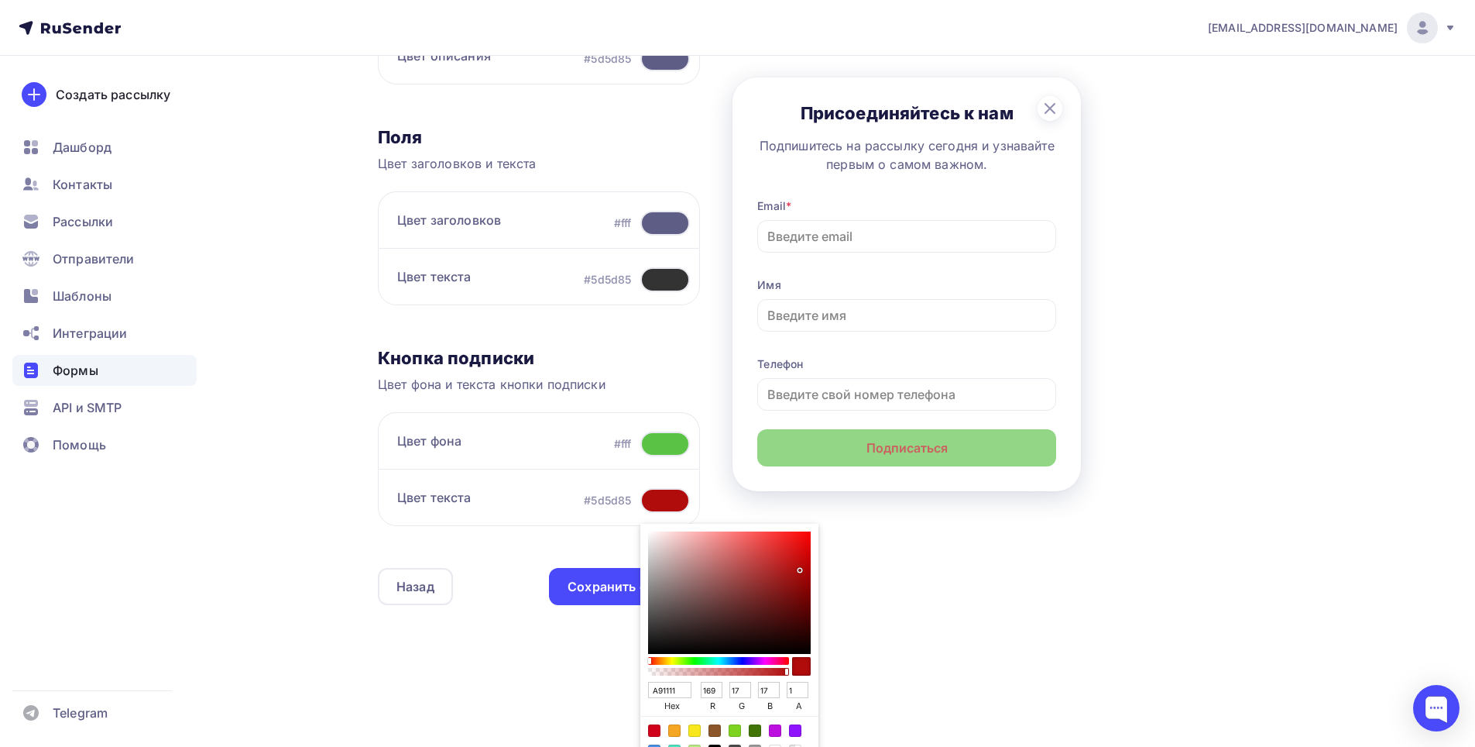
type input "AB1313"
type input "171"
type input "19"
type input "B31C1C"
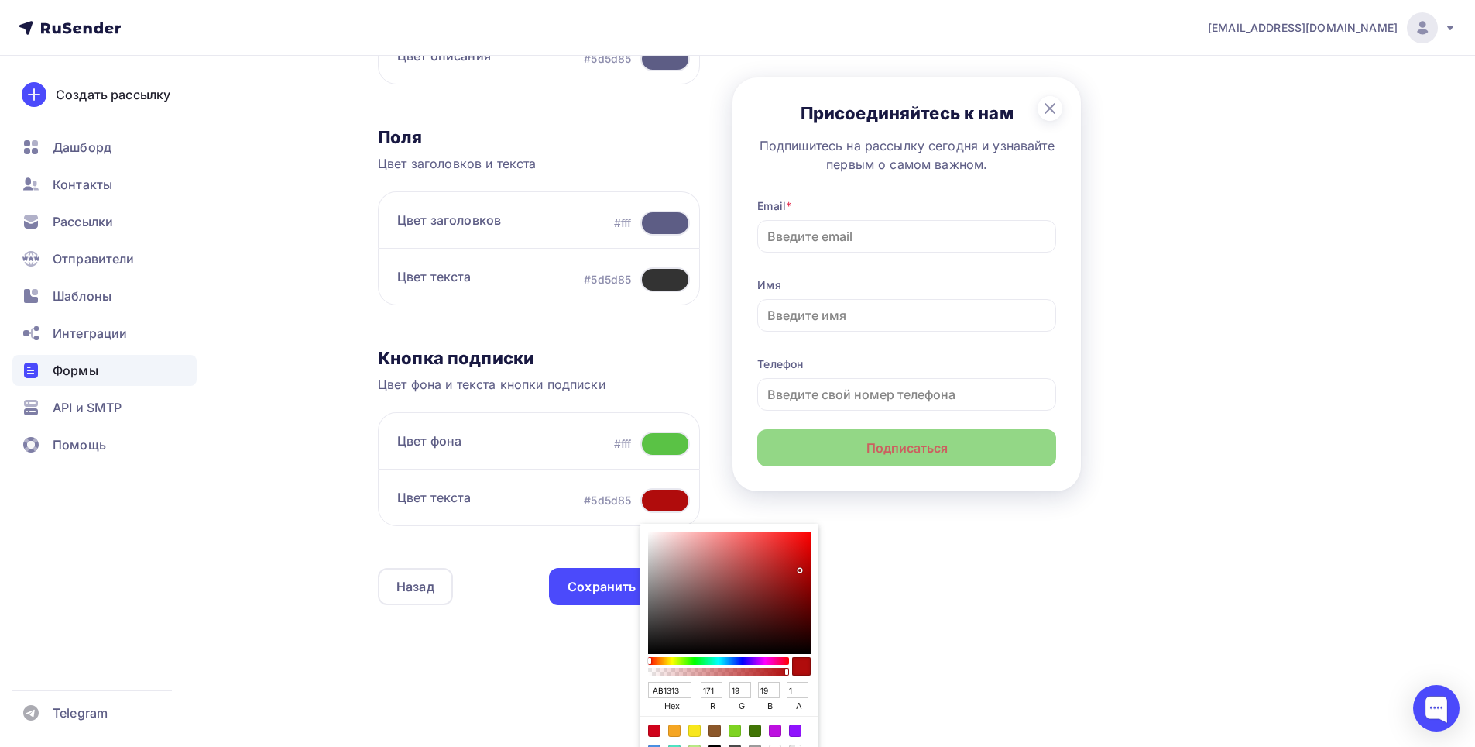
type input "179"
type input "28"
type input "C62A2A"
type input "198"
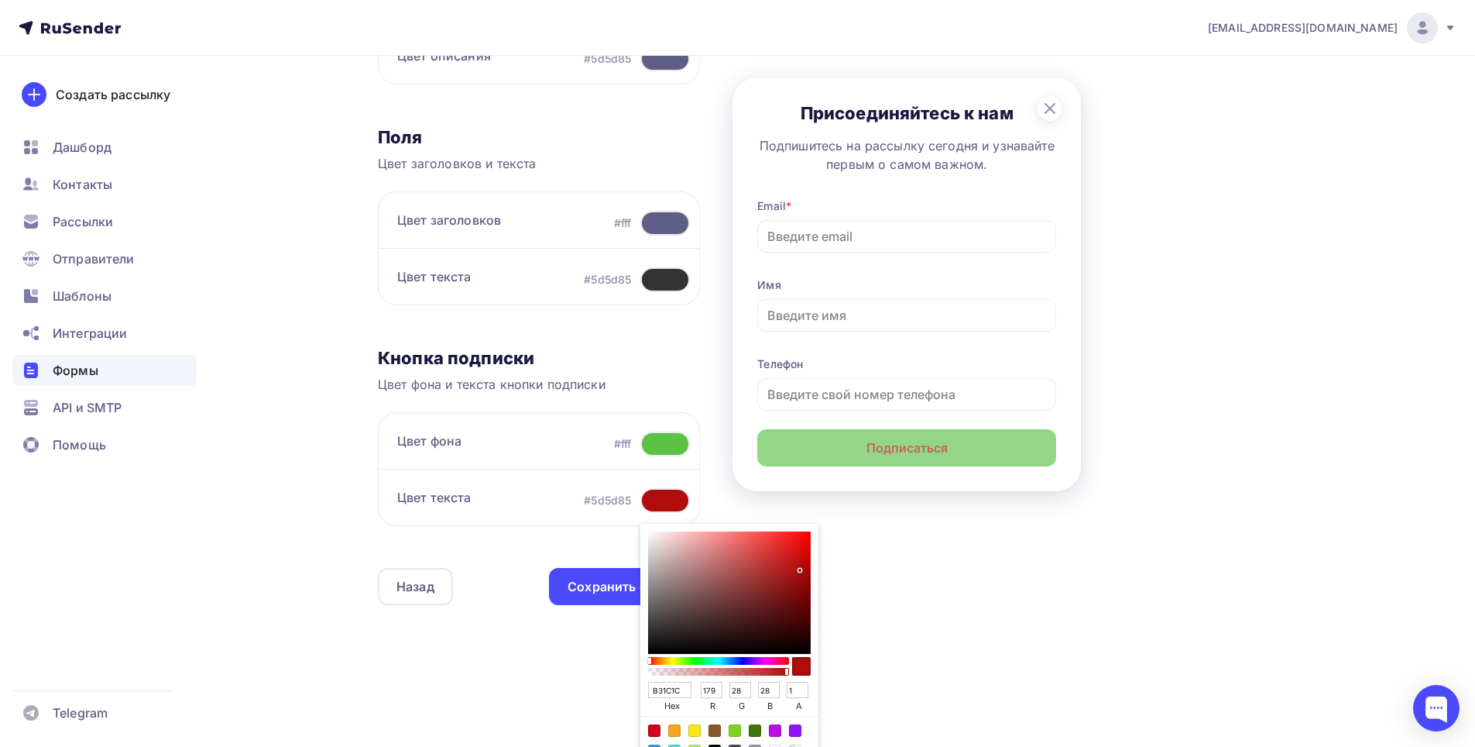
type input "42"
type input "F73838"
type input "247"
type input "56"
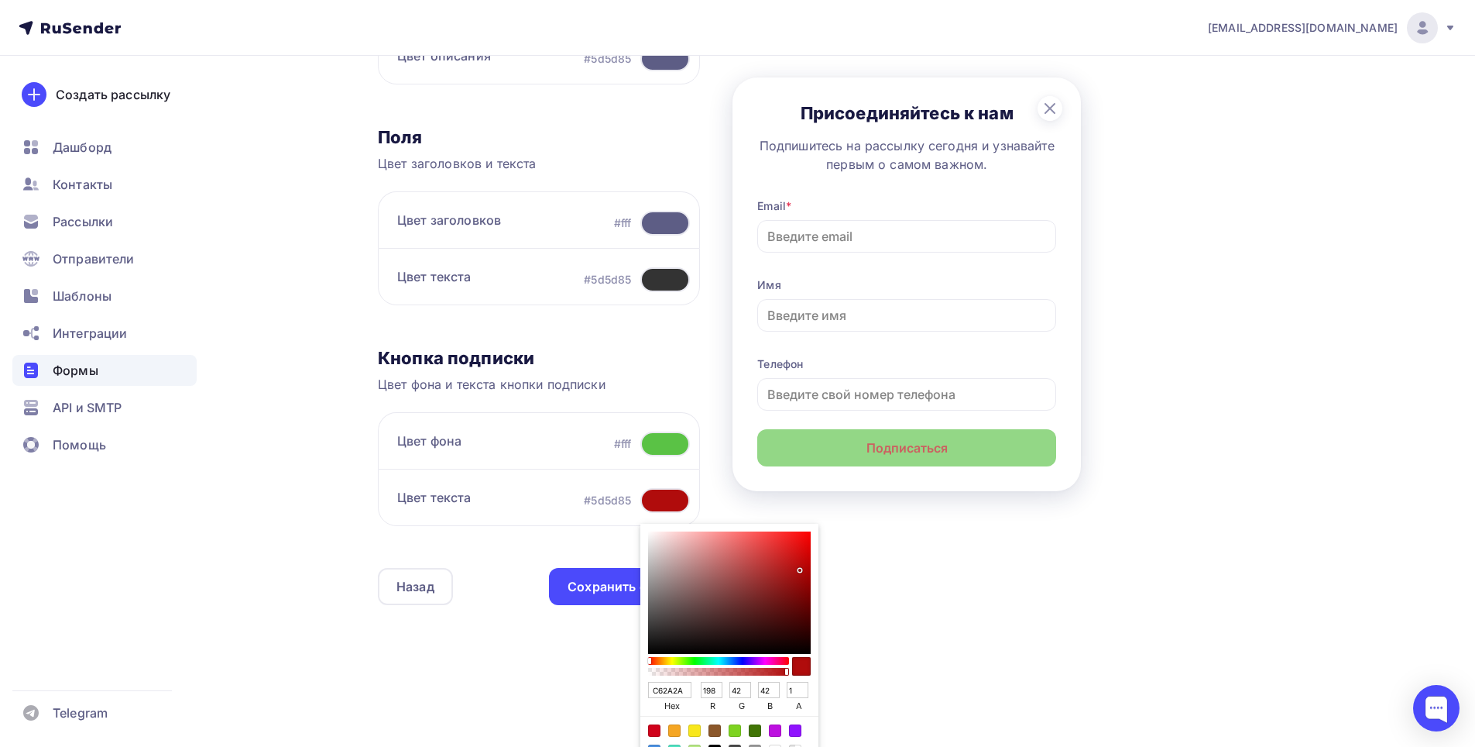
type input "56"
type input "FF3838"
type input "255"
drag, startPoint x: 804, startPoint y: 562, endPoint x: 789, endPoint y: 509, distance: 55.4
click at [777, 517] on div "Контент Поля формы 3 Дизайн Тип формы Выберите способ установки формы Встроенна…" at bounding box center [842, 212] width 929 height 874
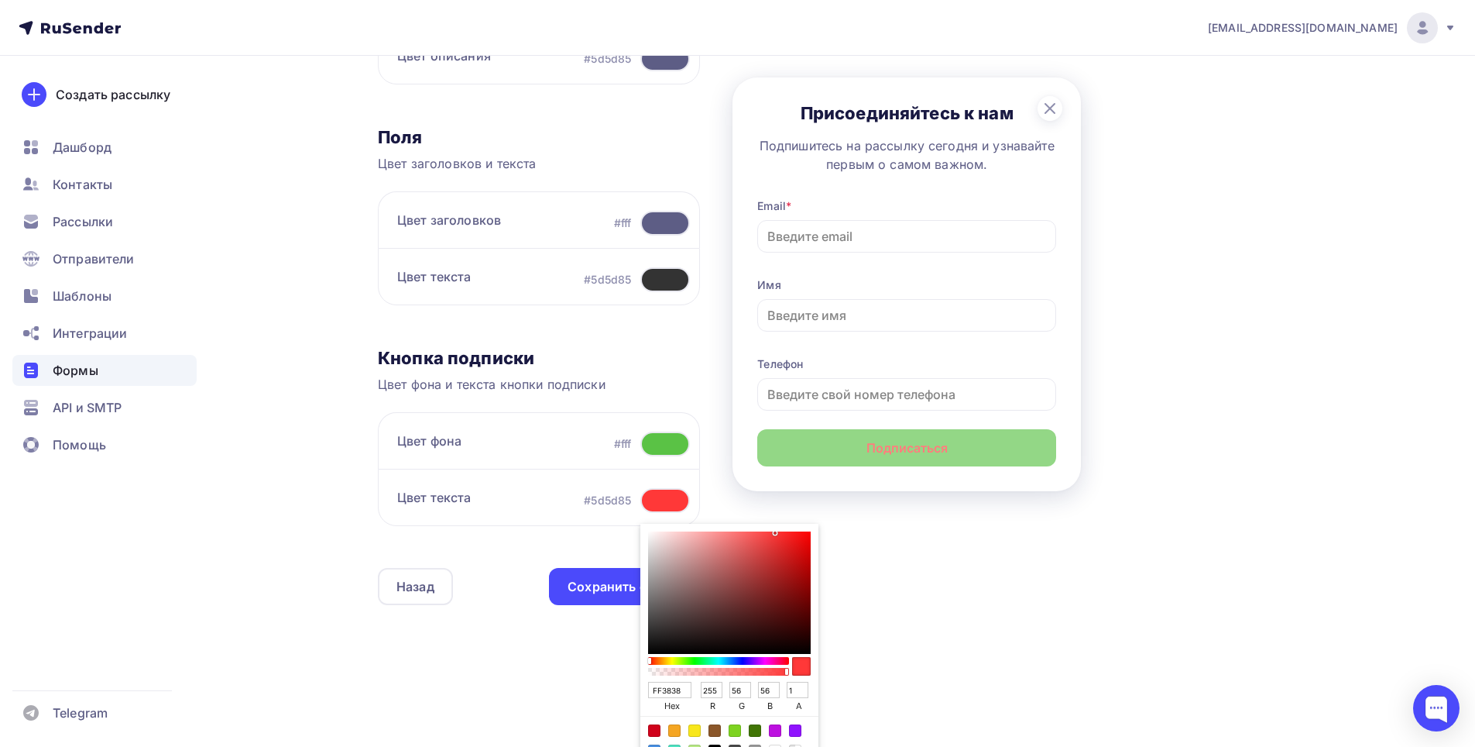
type input "FF3333"
type input "51"
type input "BD1414"
type input "189"
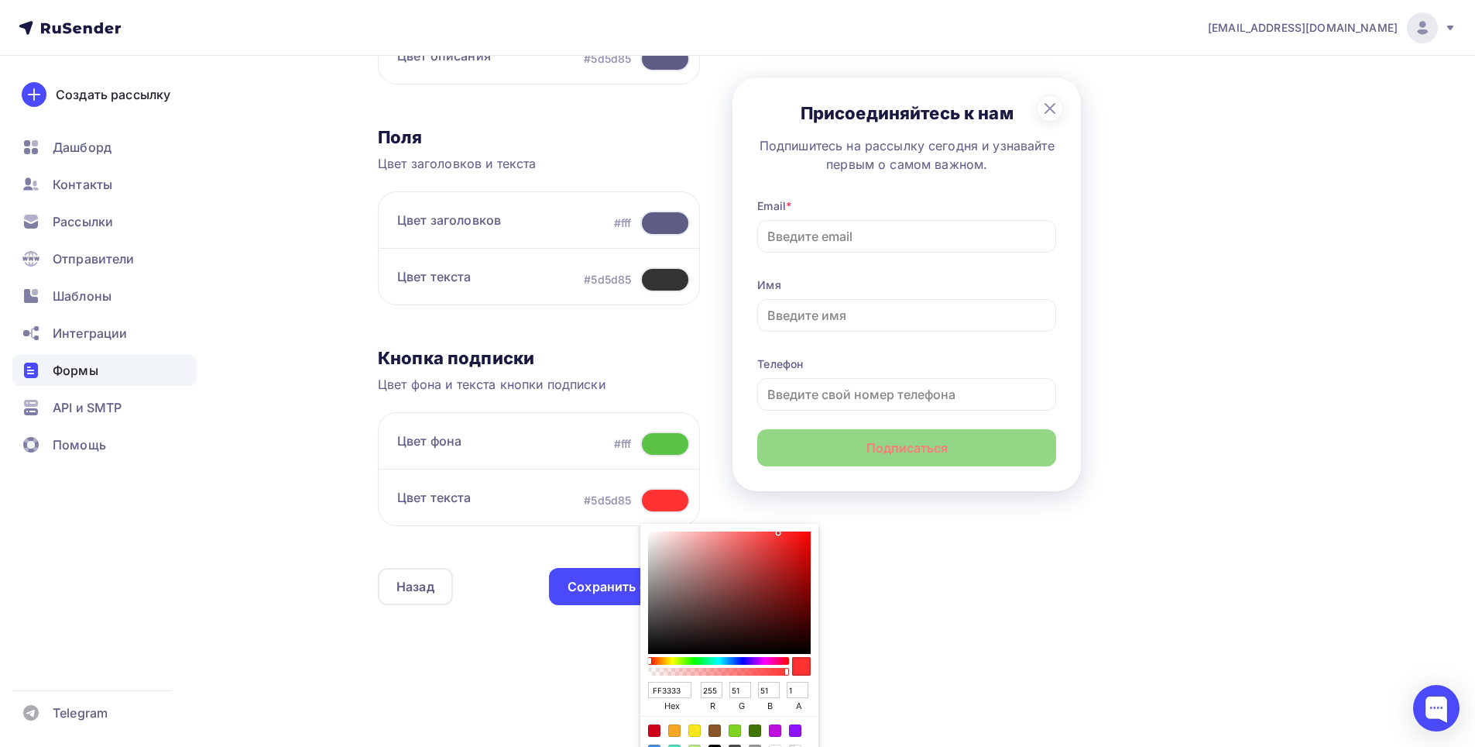
type input "20"
type input "BE1515"
type input "190"
type input "21"
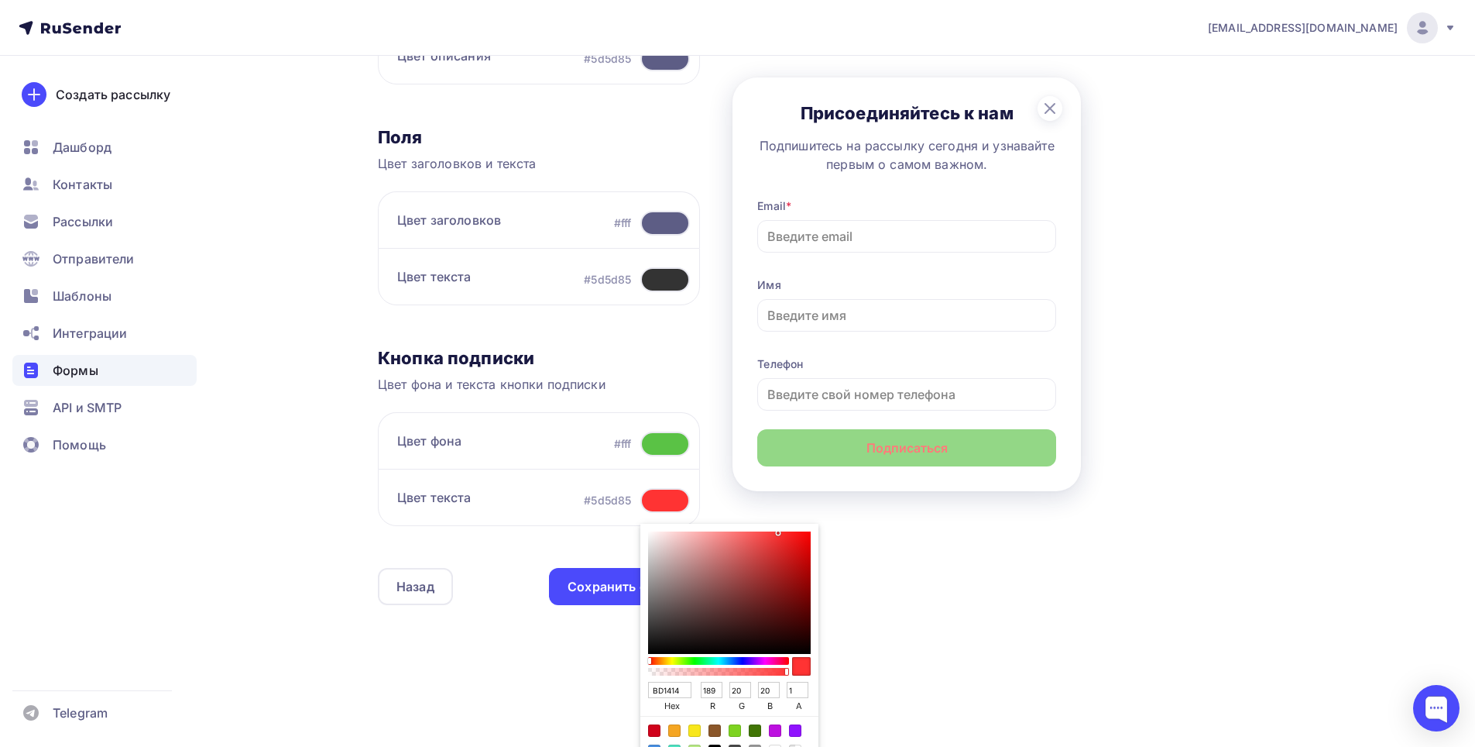
type input "21"
type input "D50707"
type input "213"
type input "7"
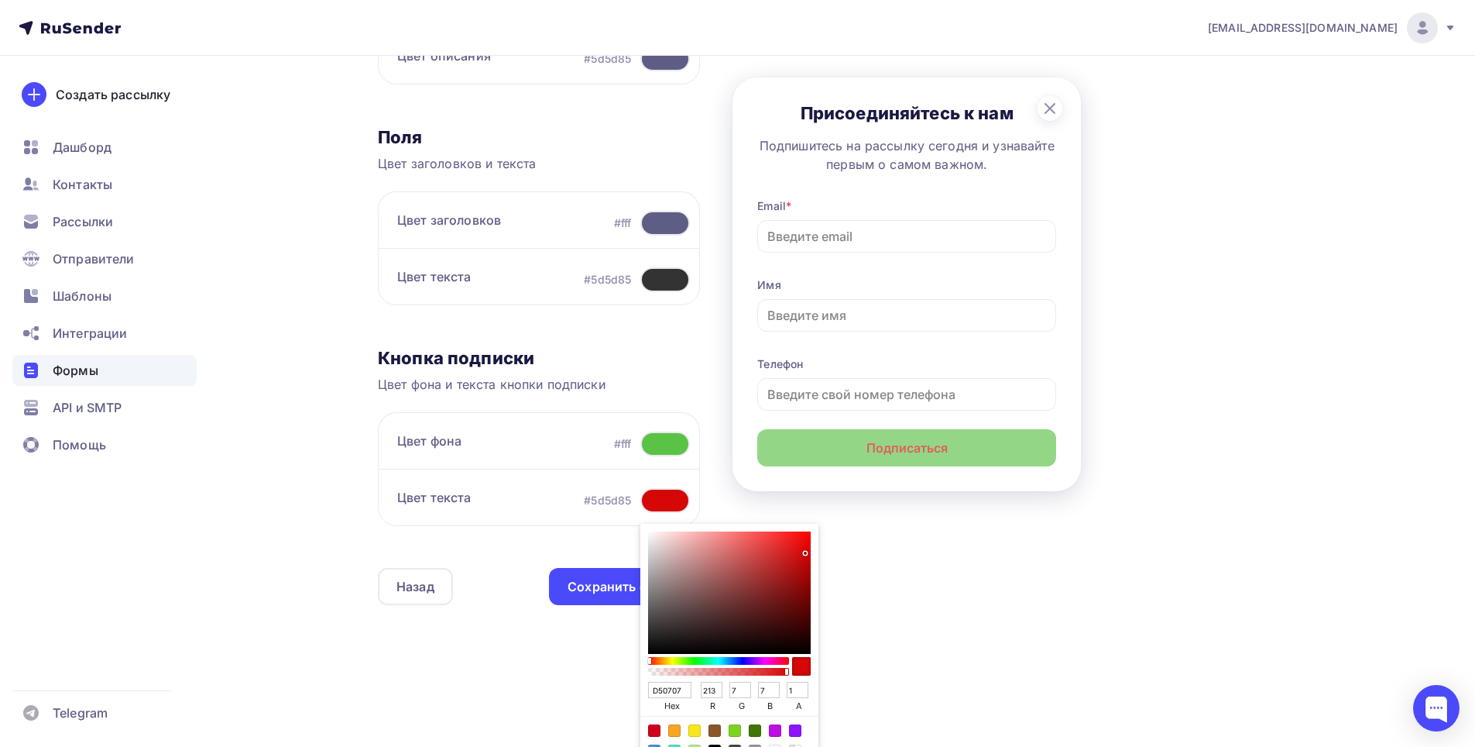
type input "E70000"
type input "231"
type input "0"
type input "EC0000"
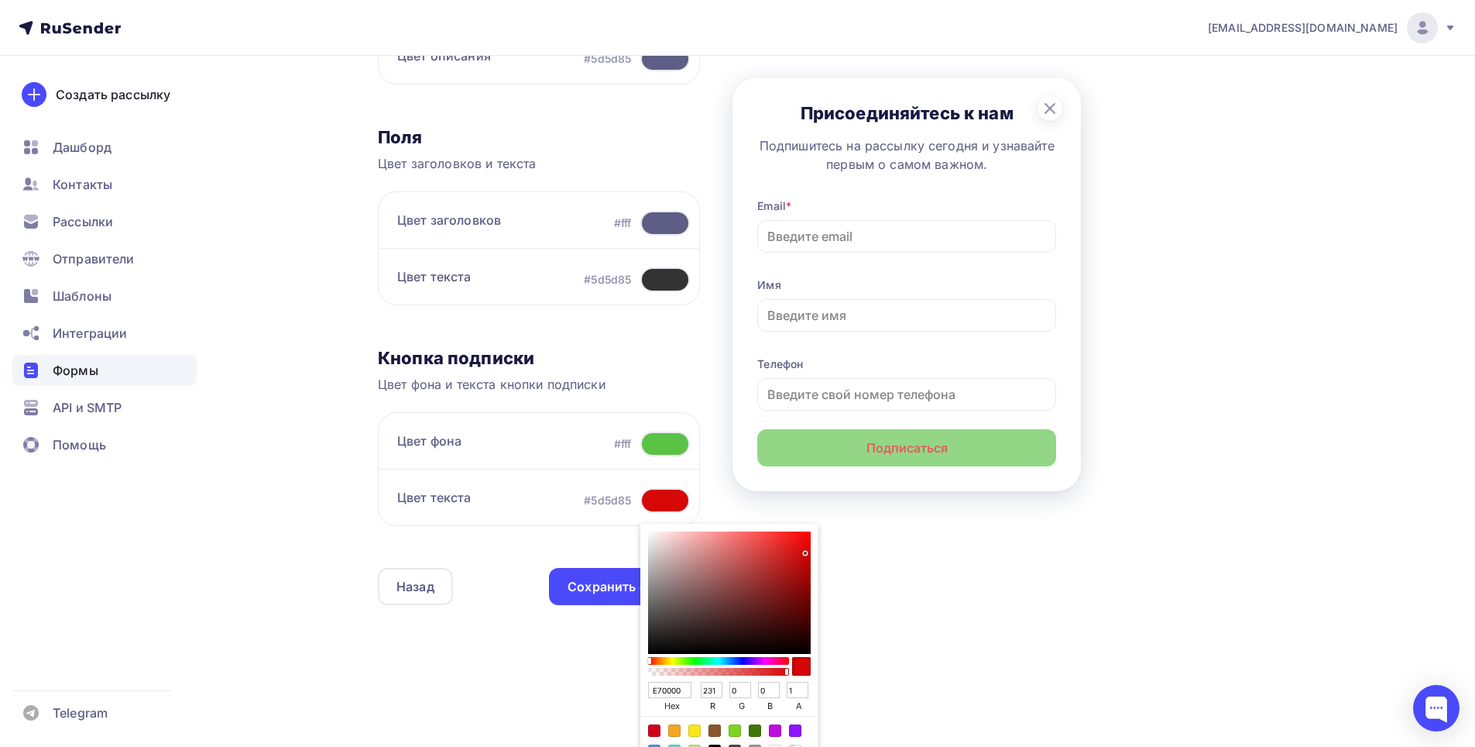
type input "236"
type input "EA0000"
type input "234"
type input "FD0000"
type input "253"
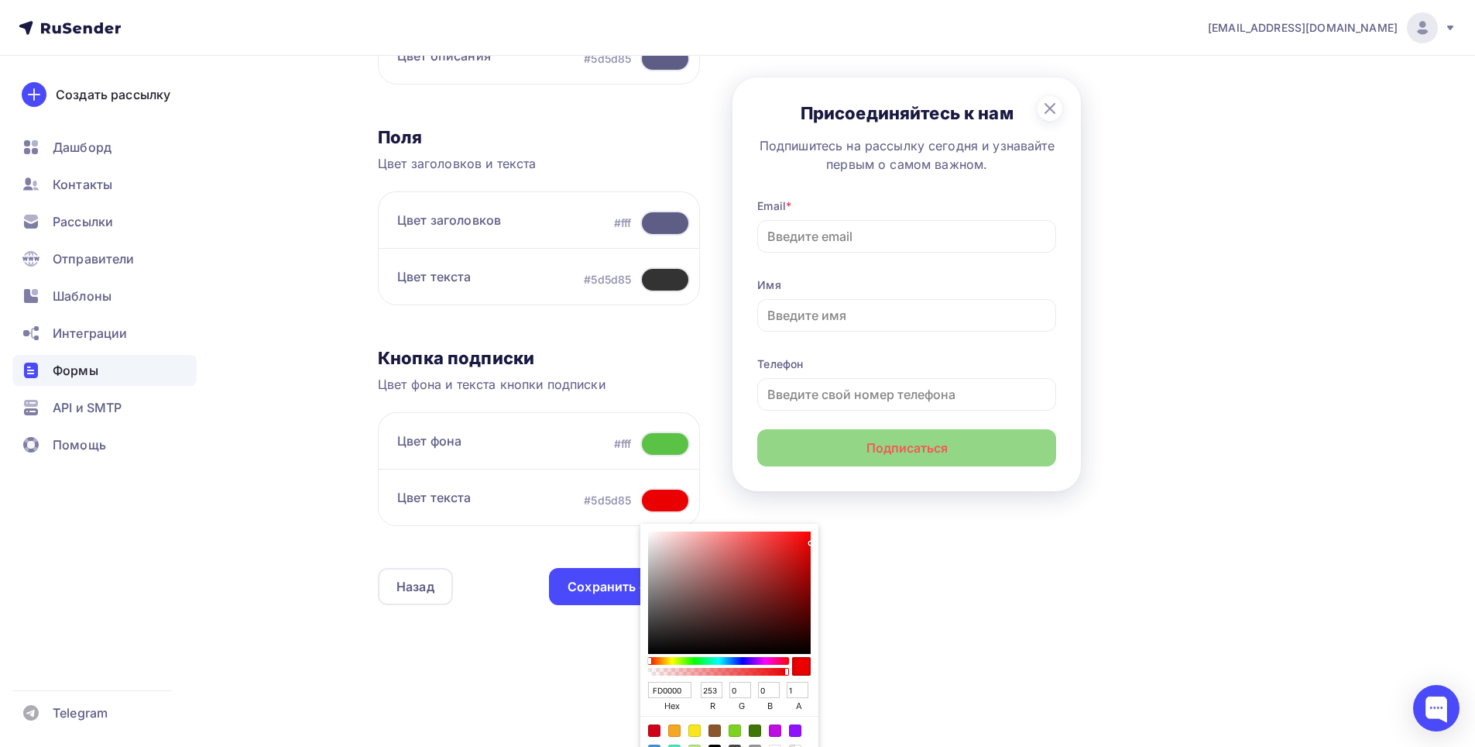
type input "FF0000"
type input "255"
drag, startPoint x: 791, startPoint y: 564, endPoint x: 827, endPoint y: 527, distance: 50.9
click at [827, 527] on div "Контент Поля формы 3 Дизайн Тип формы Выберите способ установки формы Встроенна…" at bounding box center [842, 212] width 929 height 874
type input "8B1C1C"
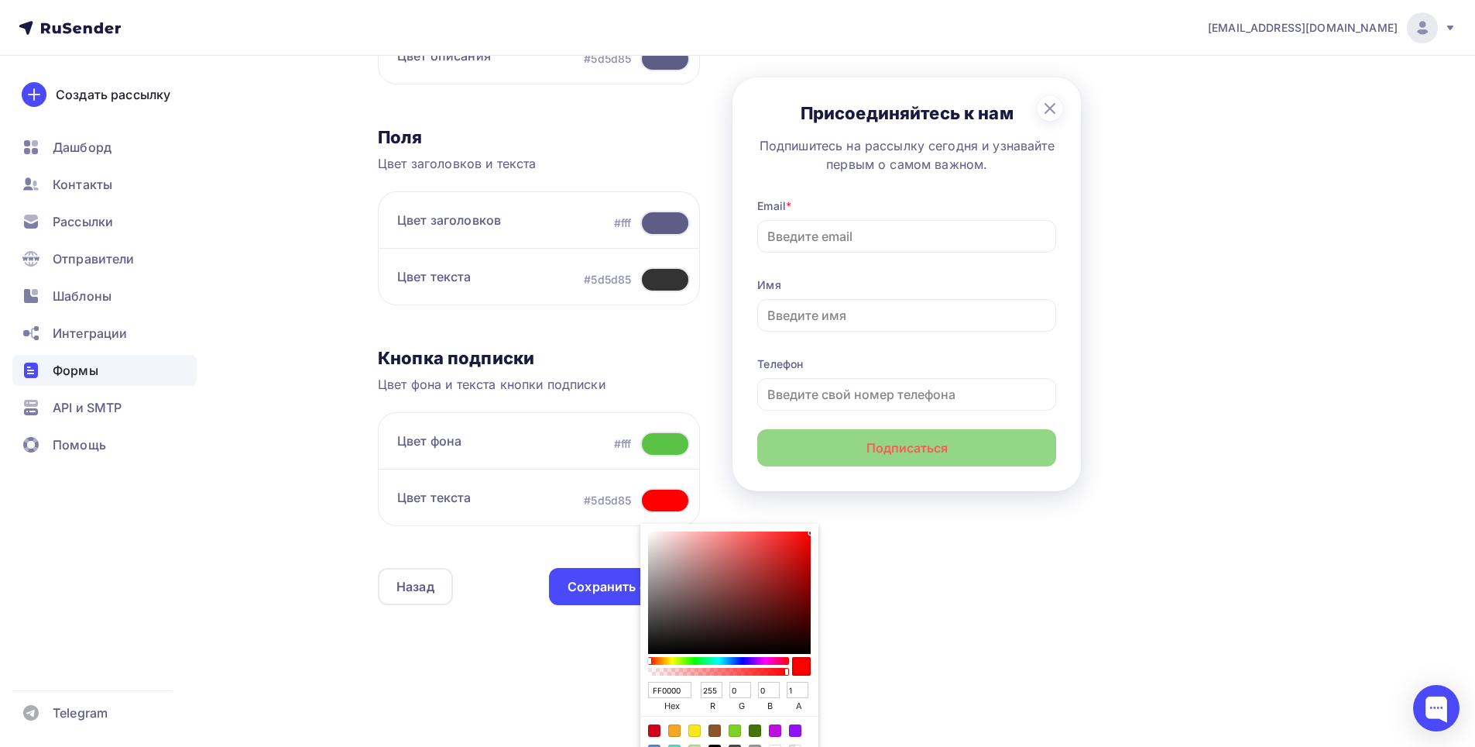
type input "139"
type input "28"
type input "882525"
type input "136"
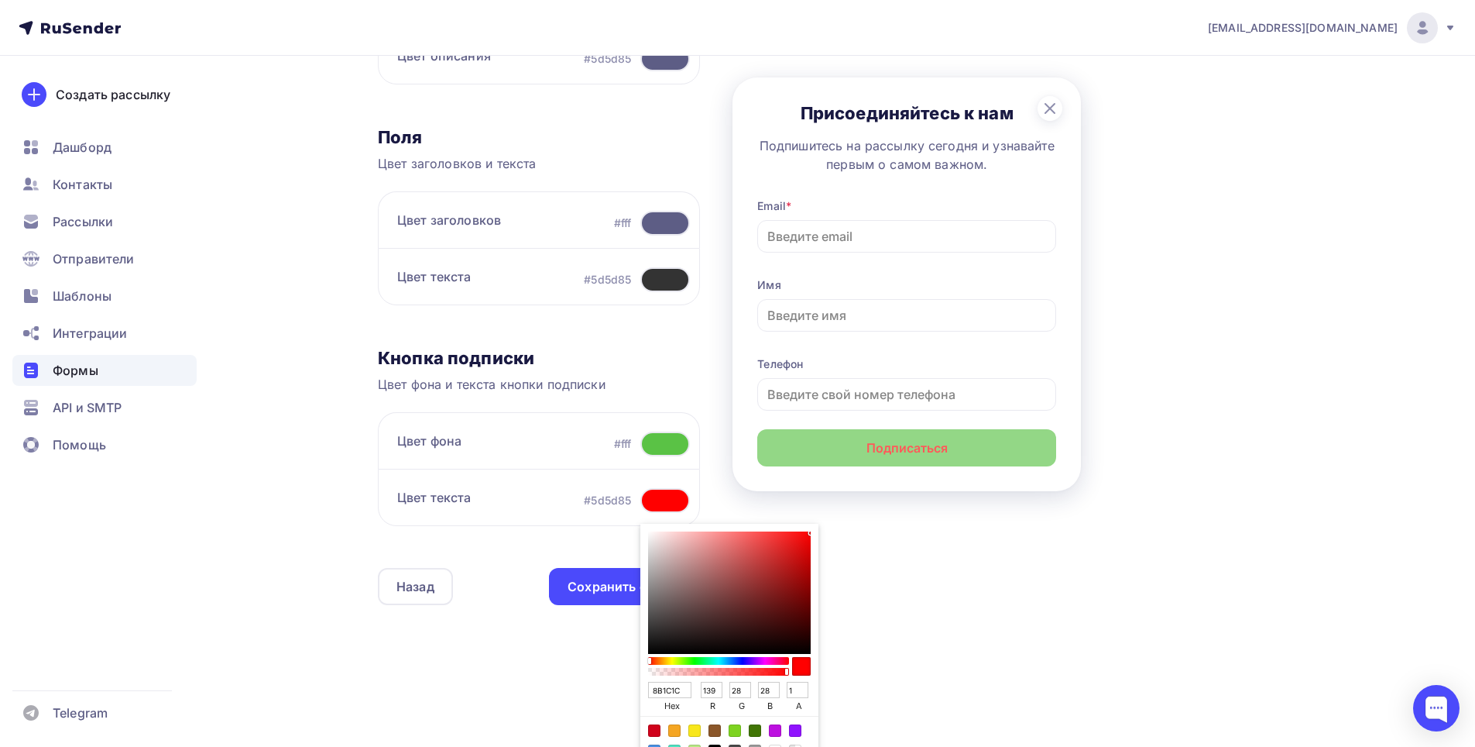
type input "37"
type input "813333"
type input "129"
type input "51"
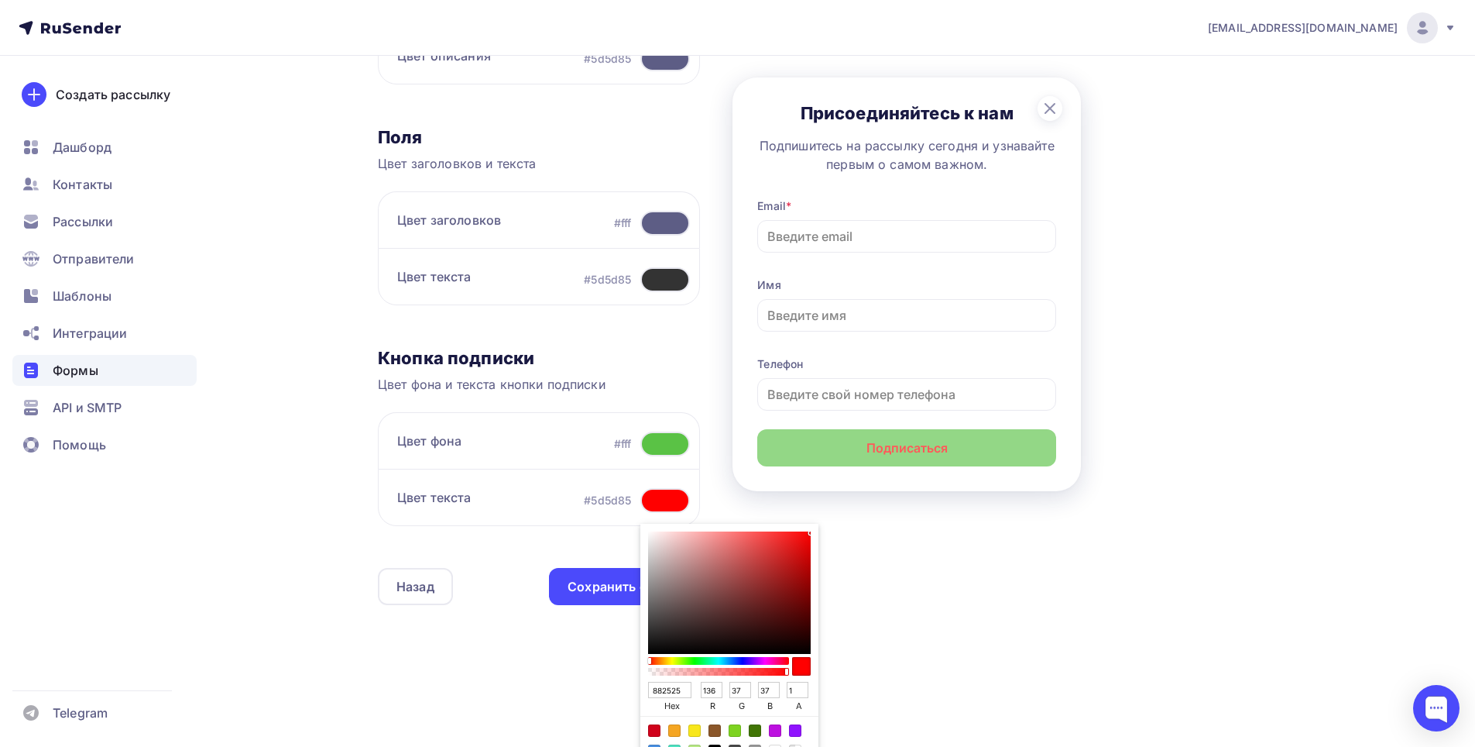
type input "51"
type input "7B4141"
type input "123"
type input "65"
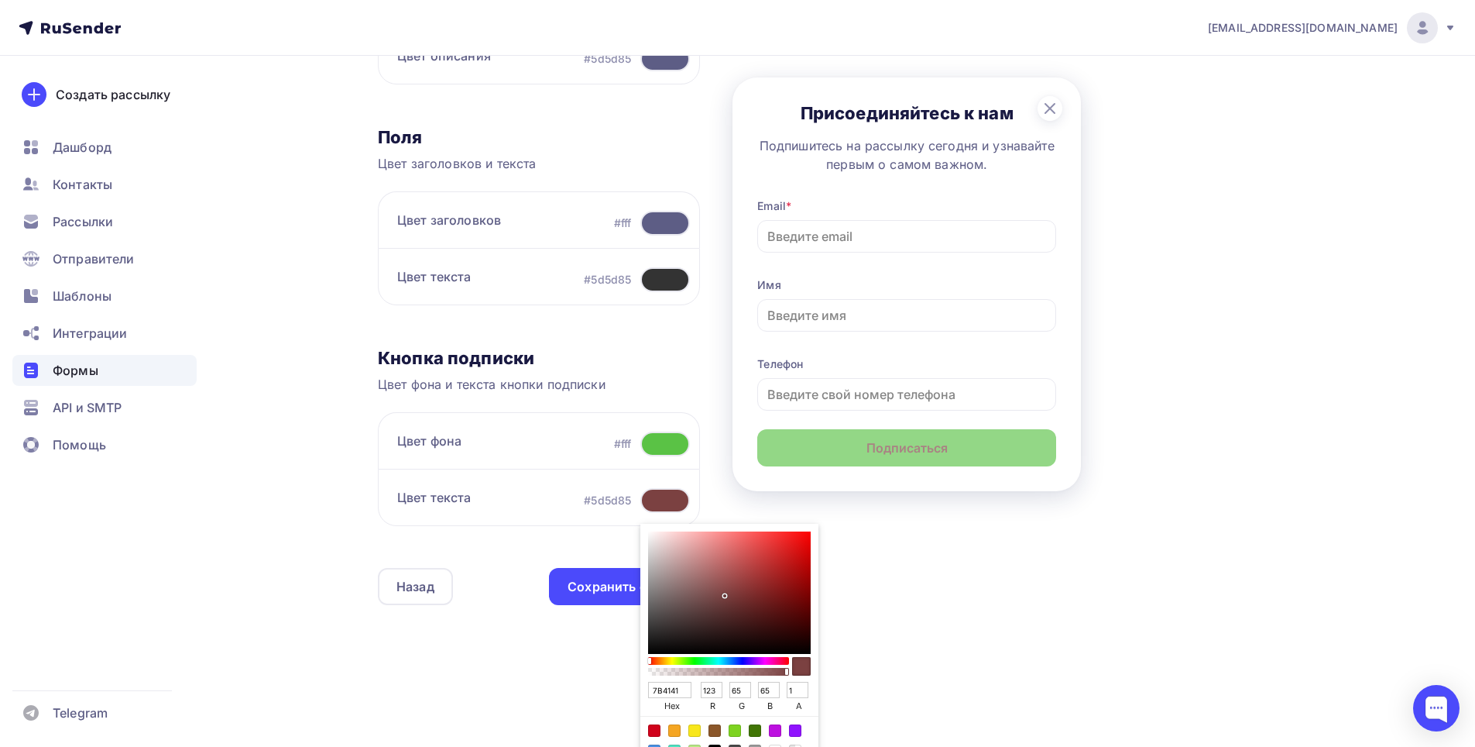
type input "734E4E"
type input "115"
type input "78"
type input "6E5656"
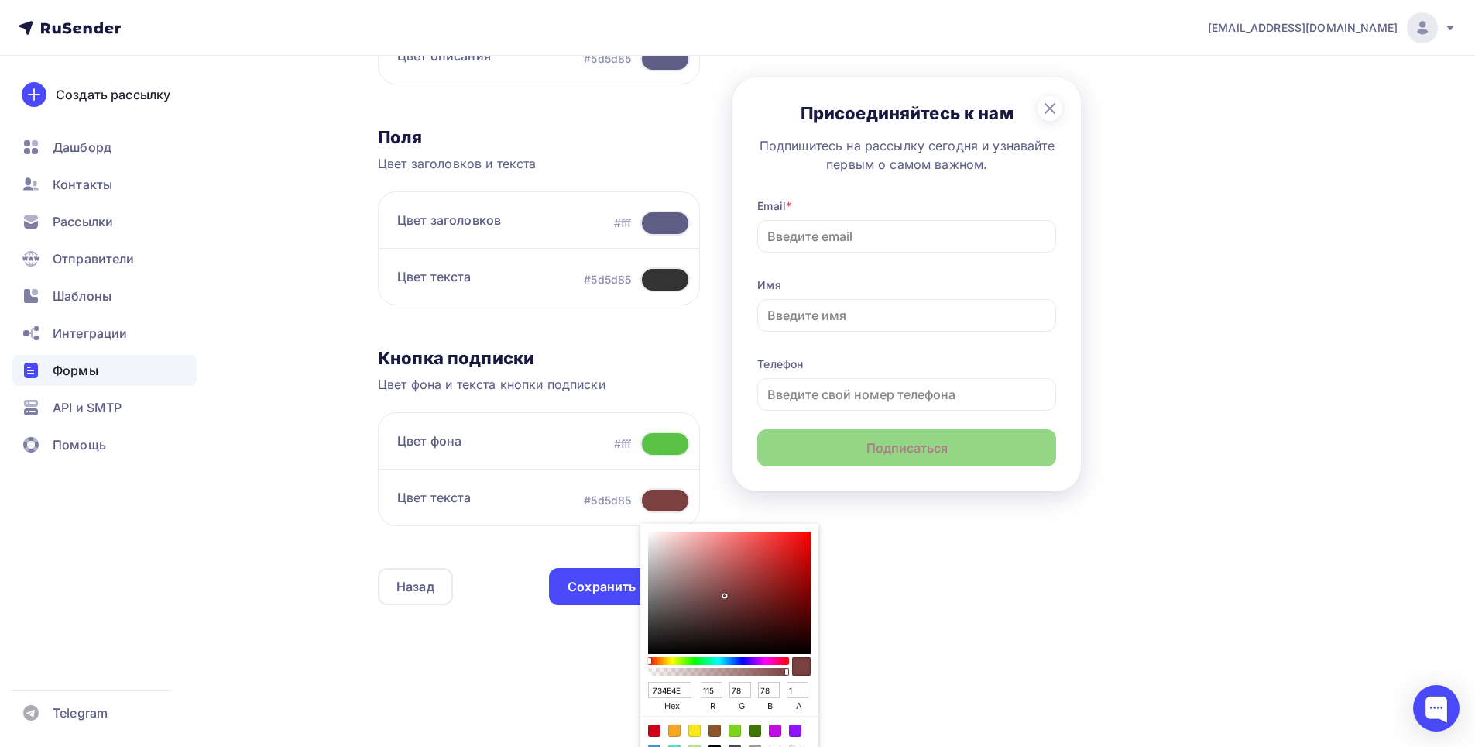
type input "110"
type input "86"
type input "6B5F5F"
type input "107"
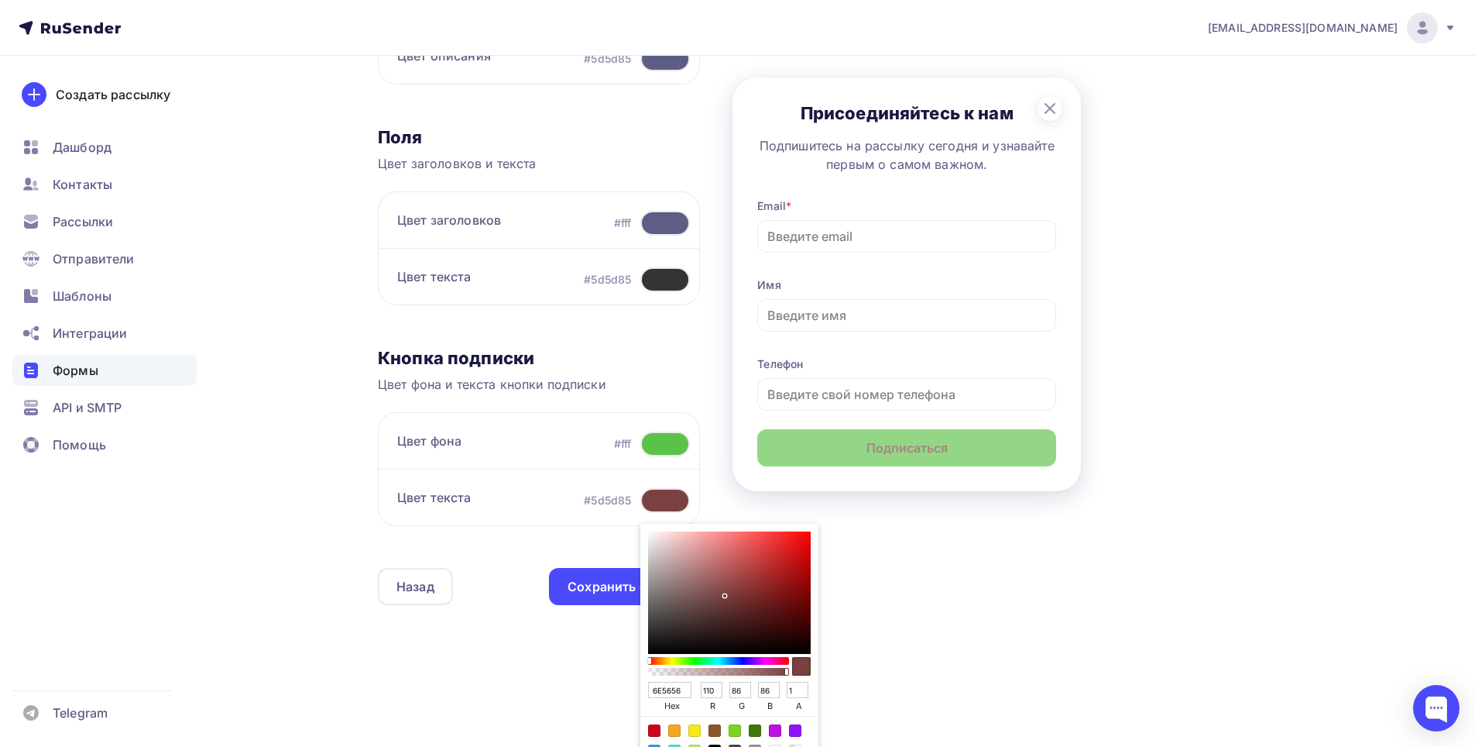
type input "95"
type input "696767"
type input "105"
type input "103"
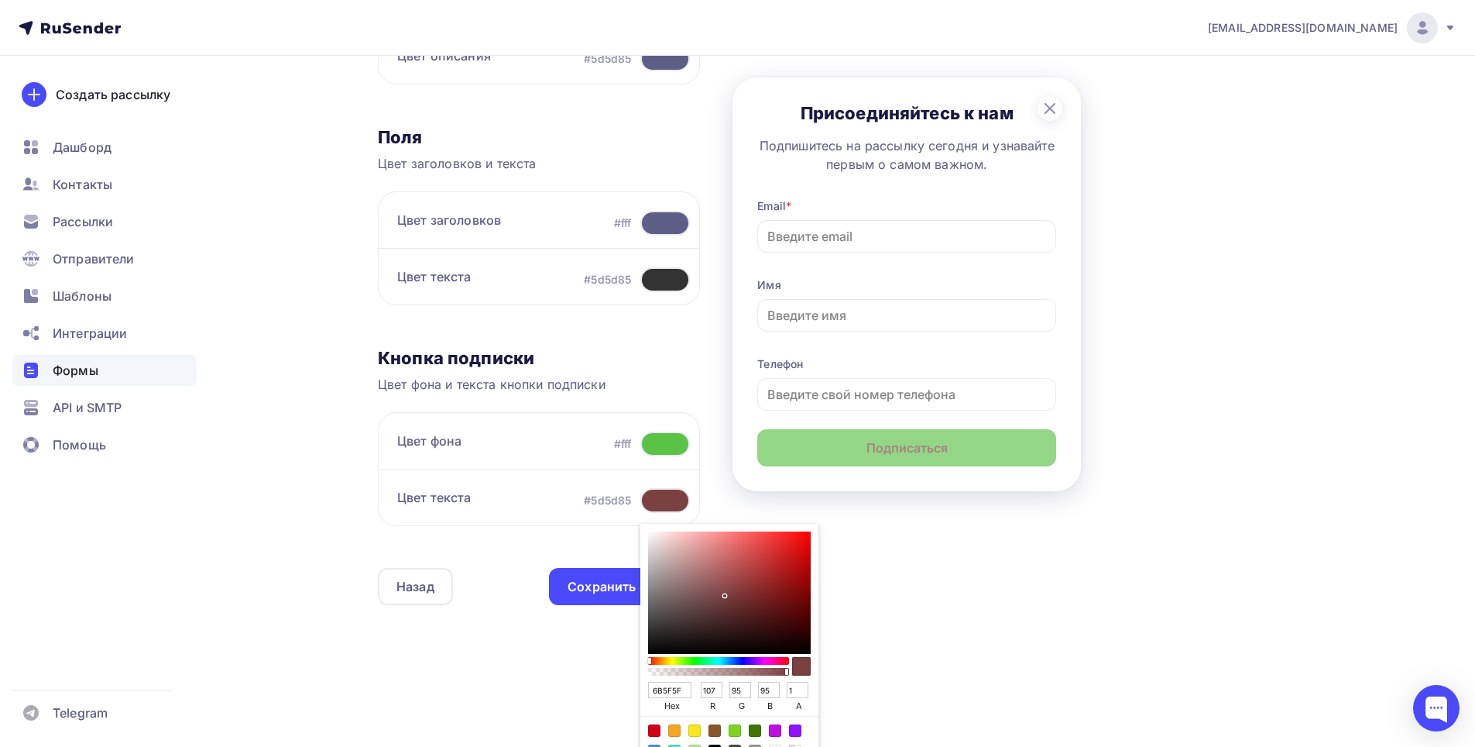
type input "103"
type input "6B6B6B"
type input "107"
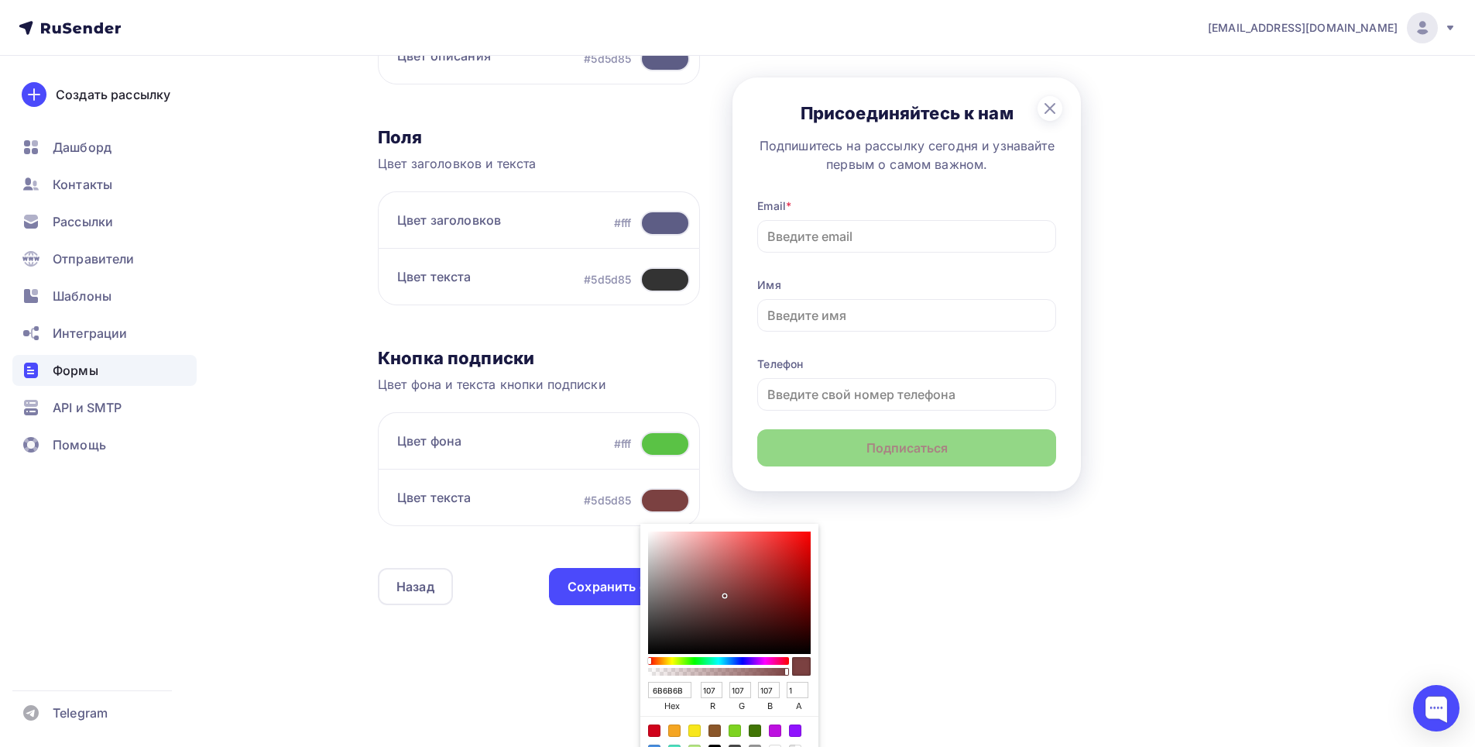
type input "6E6E6E"
type input "110"
type input "7B7B7B"
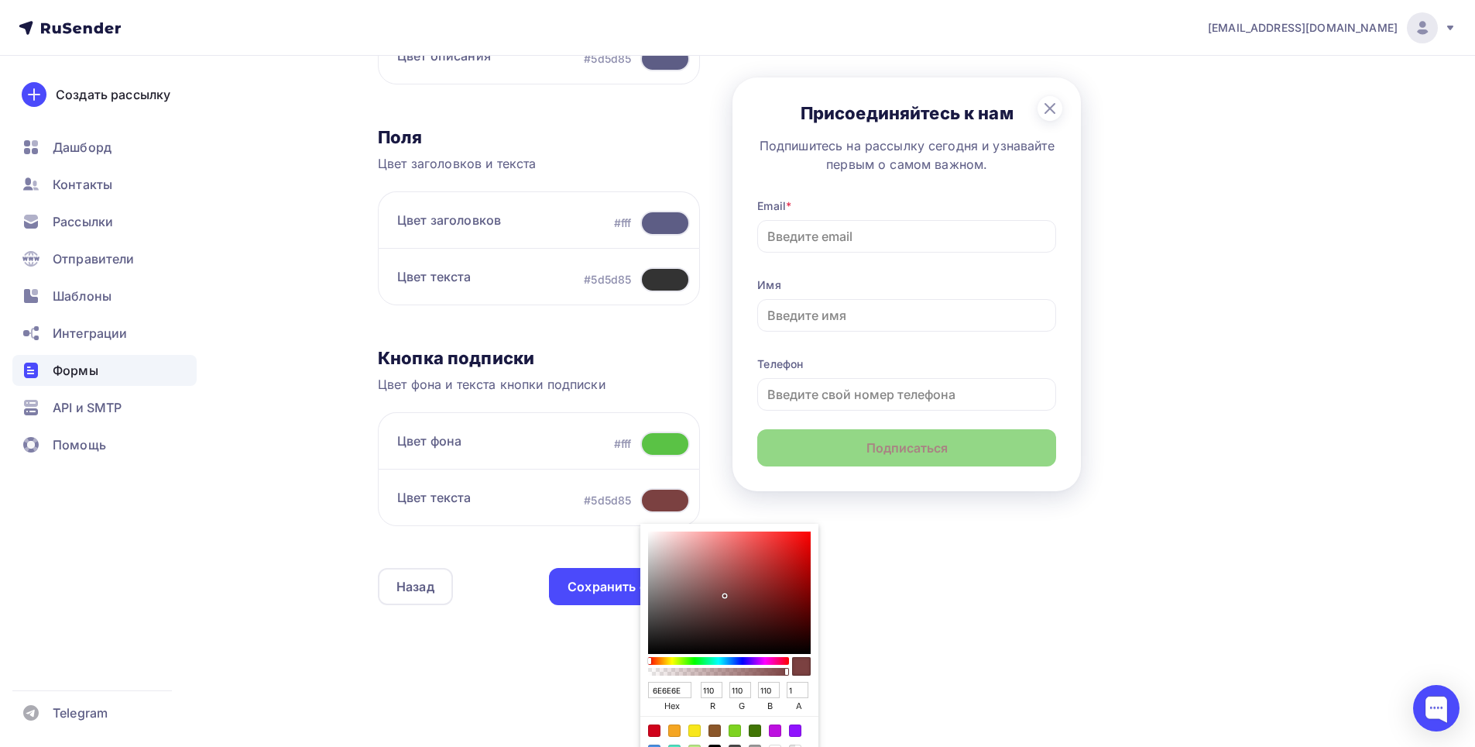
type input "123"
type input "A8A8A8"
type input "168"
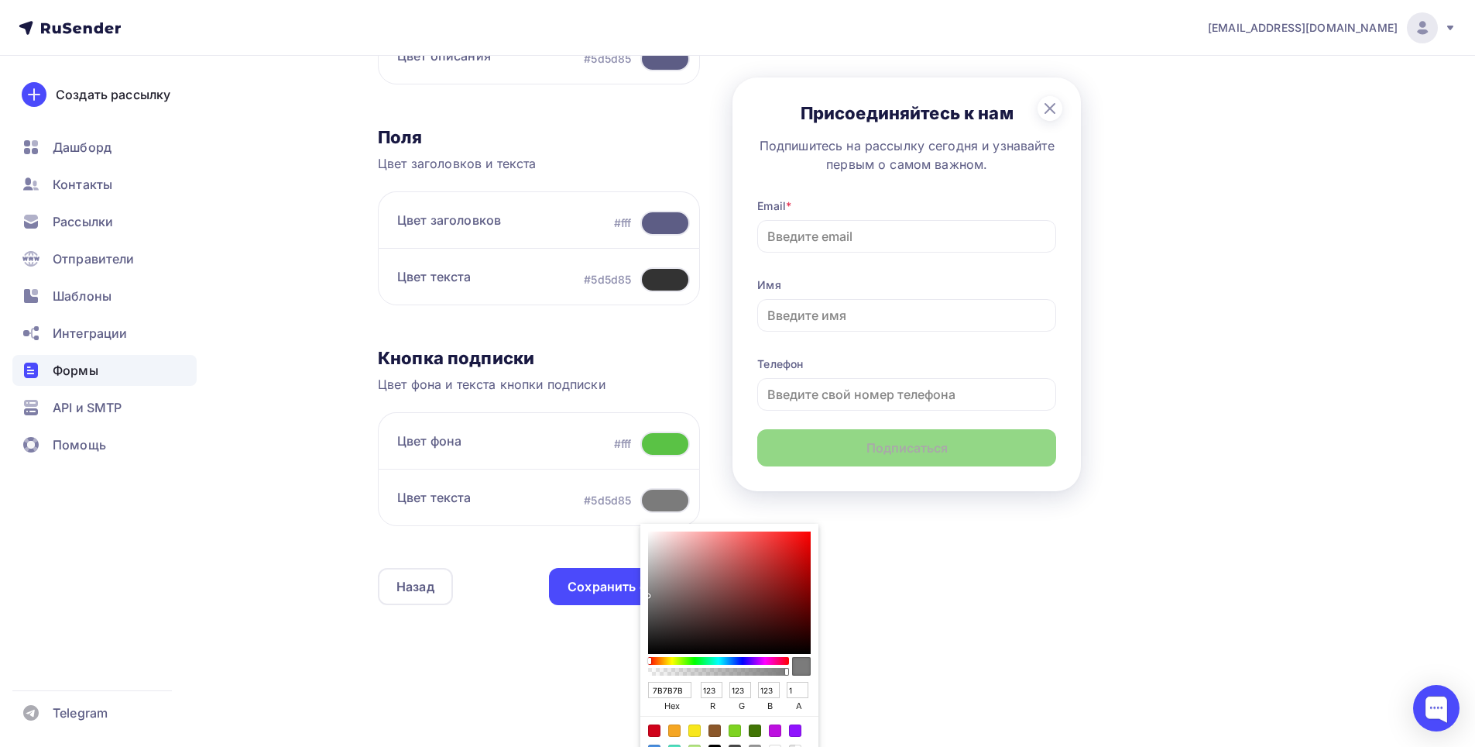
type input "168"
type input "C8C3C3"
type input "200"
type input "195"
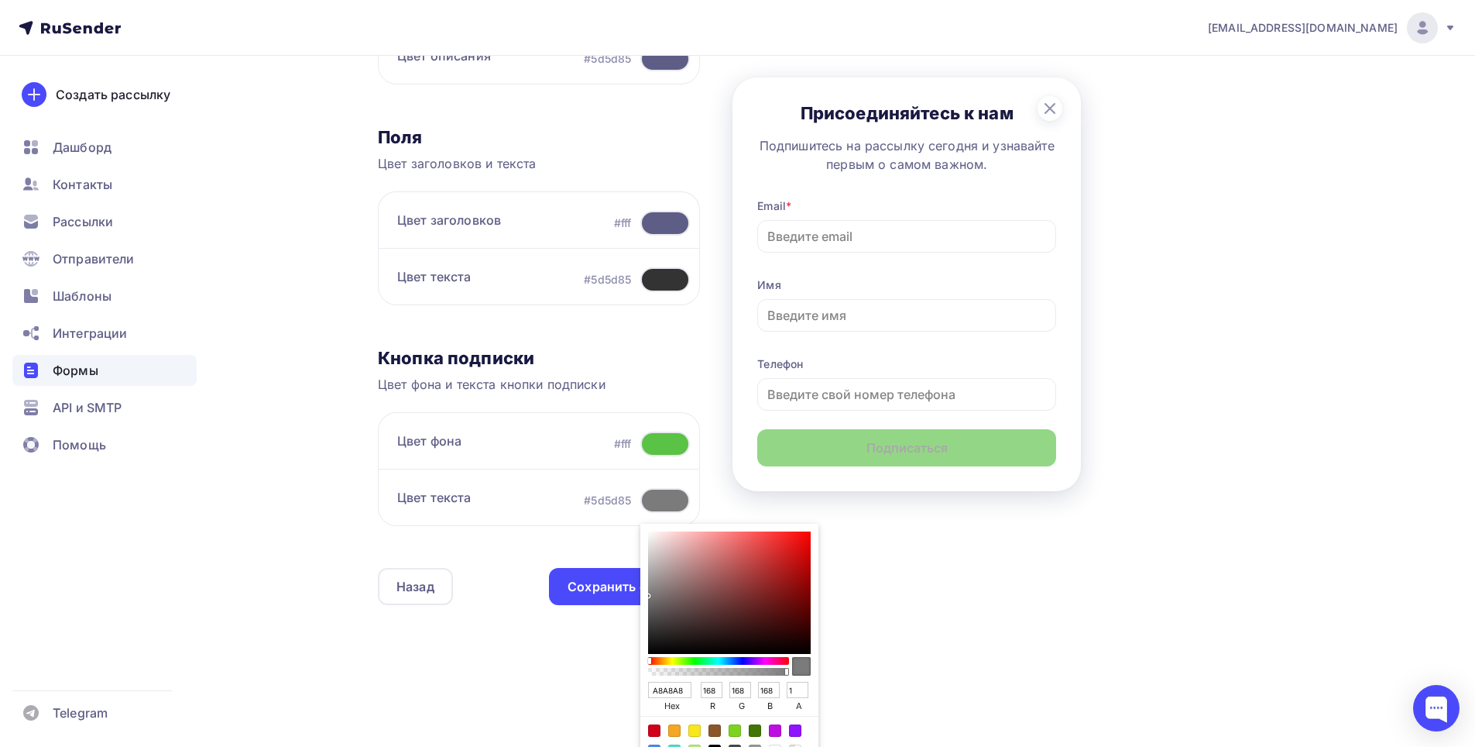
type input "195"
type input "D5CECE"
type input "213"
type input "206"
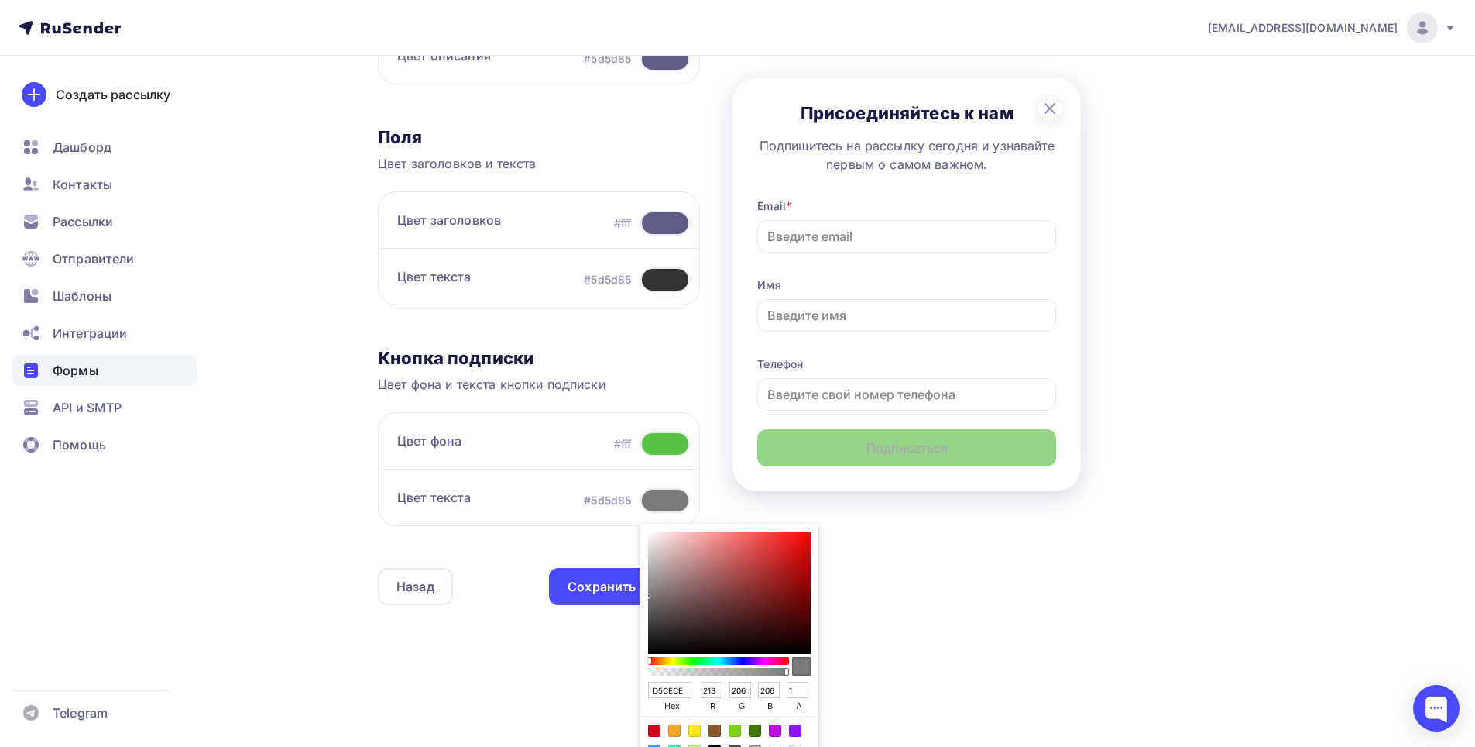
type input "D7CFCF"
type input "215"
type input "207"
type input "E2D7D7"
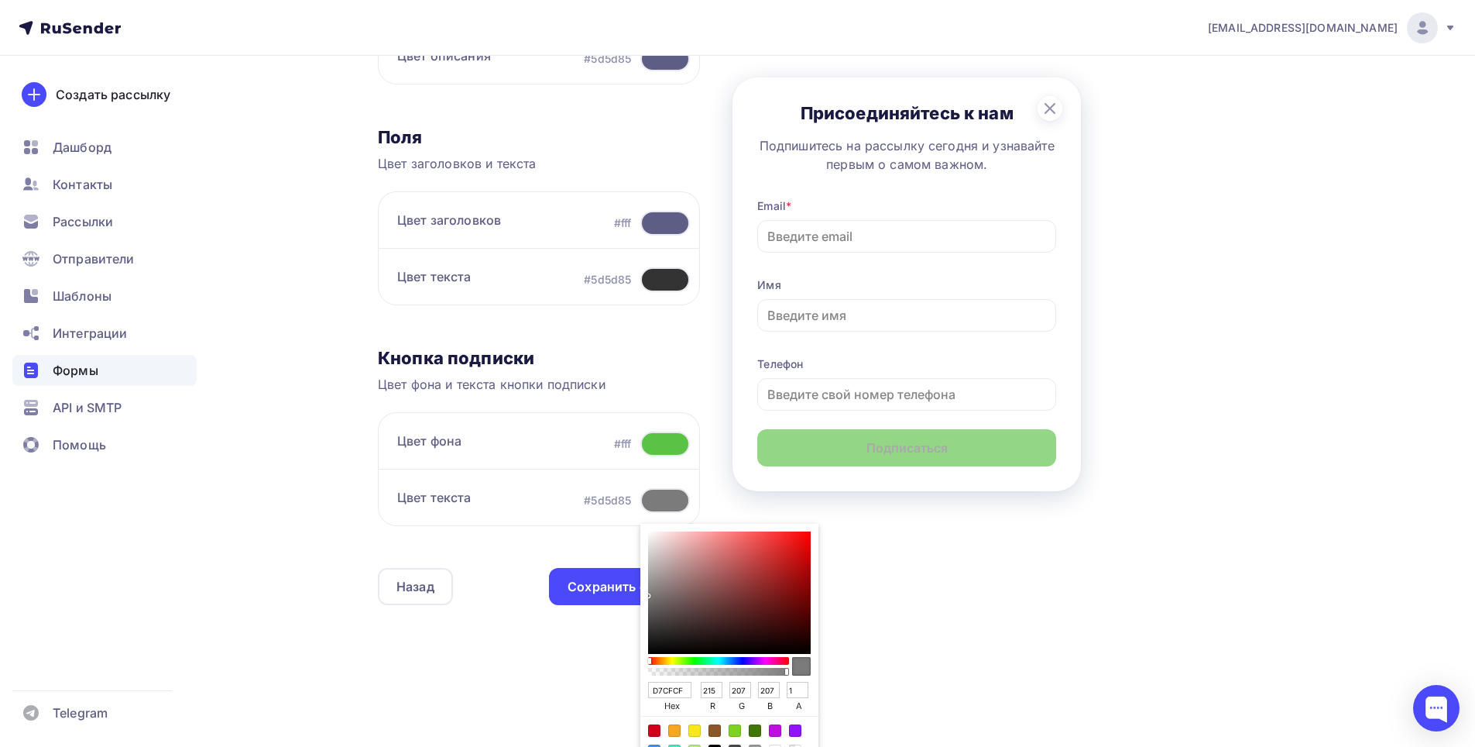
type input "226"
type input "215"
type input "FFEFEF"
type input "255"
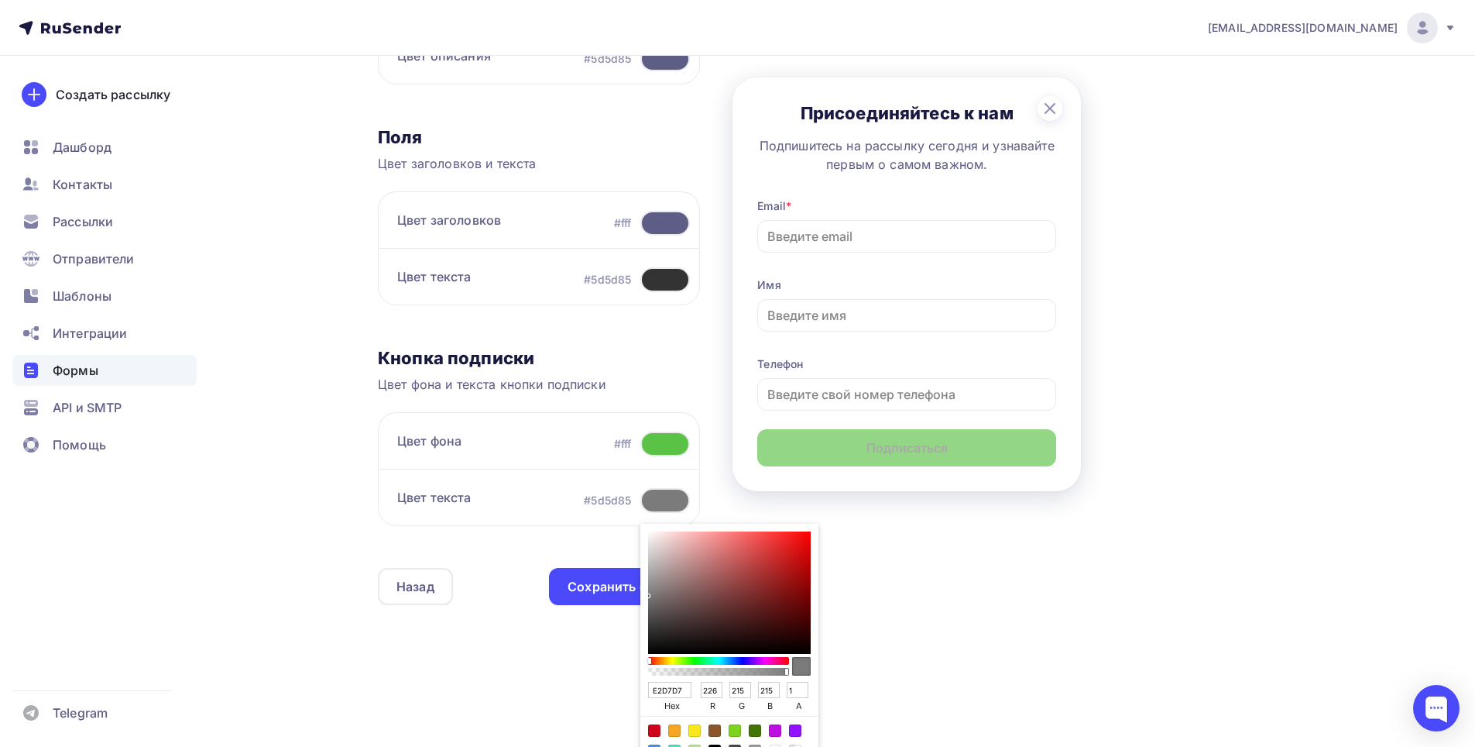
type input "239"
type input "FFF0F0"
type input "240"
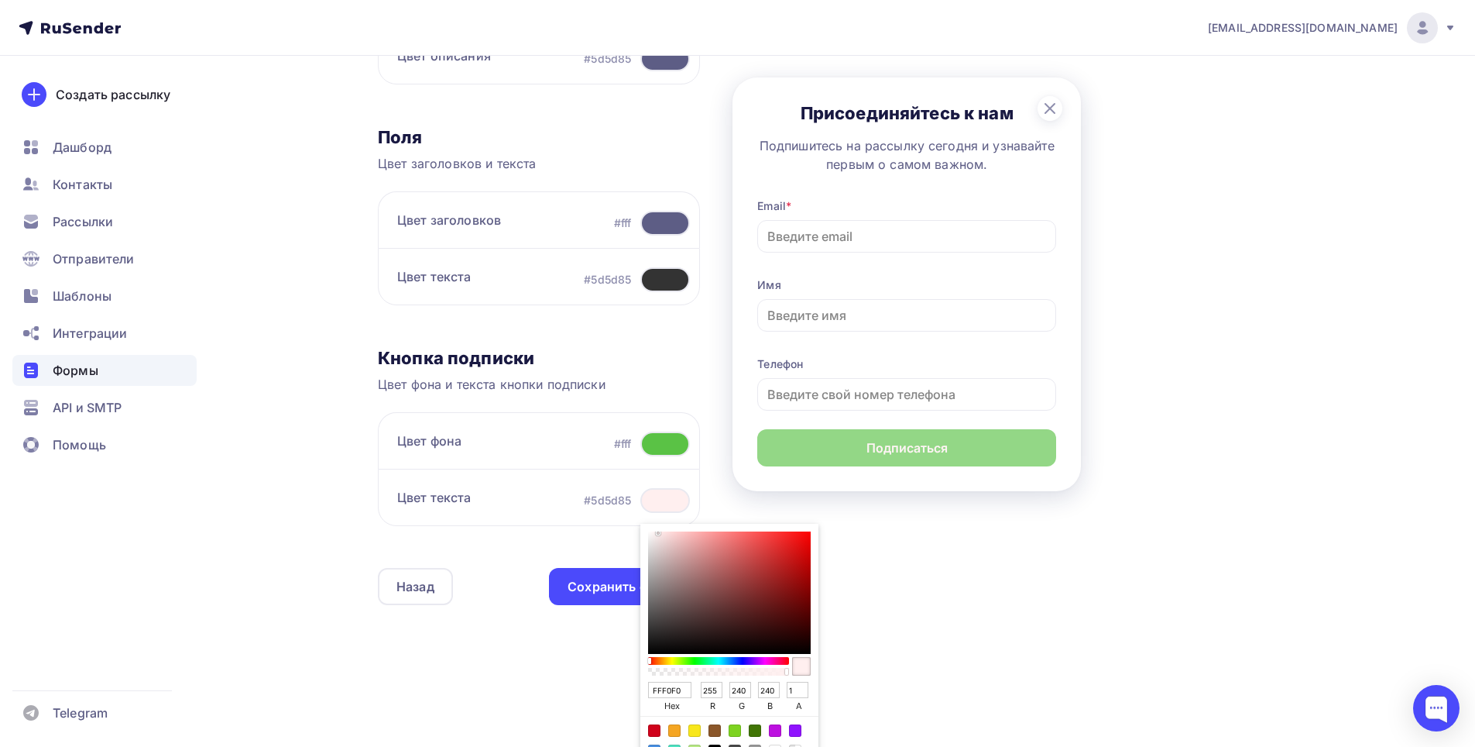
type input "FFF1F1"
type input "241"
type input "FFF4F4"
type input "244"
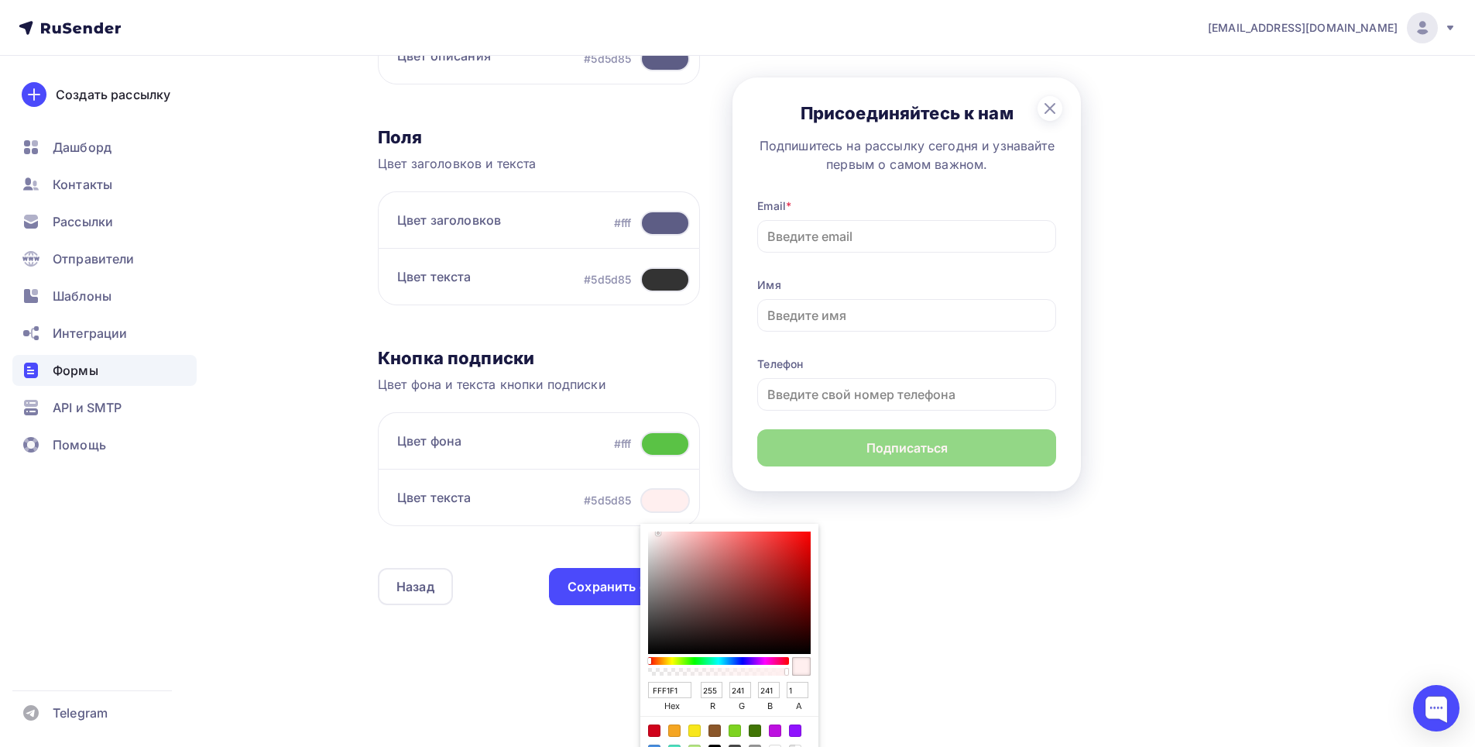
type input "244"
type input "FFF6F6"
type input "246"
type input "FFF7F7"
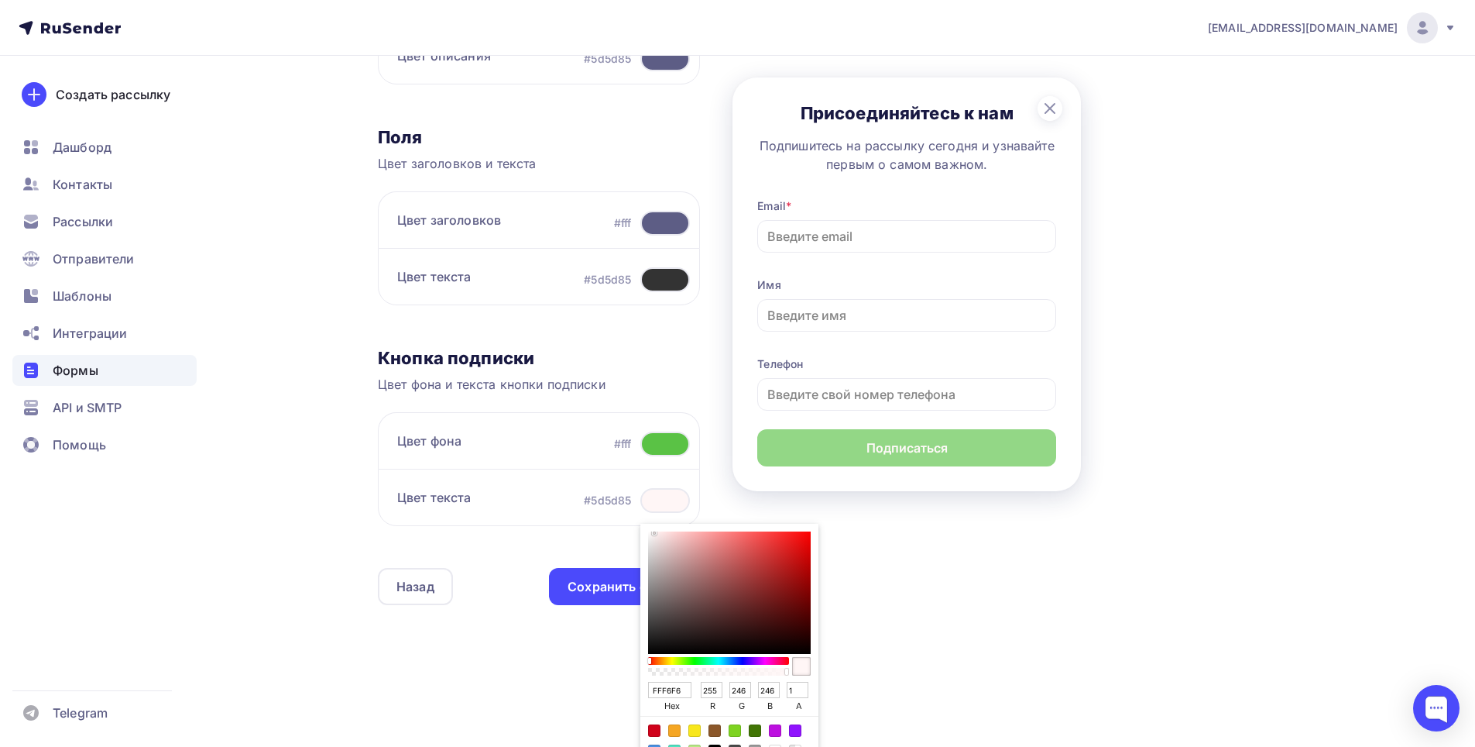
type input "247"
type input "FFF9F9"
type input "249"
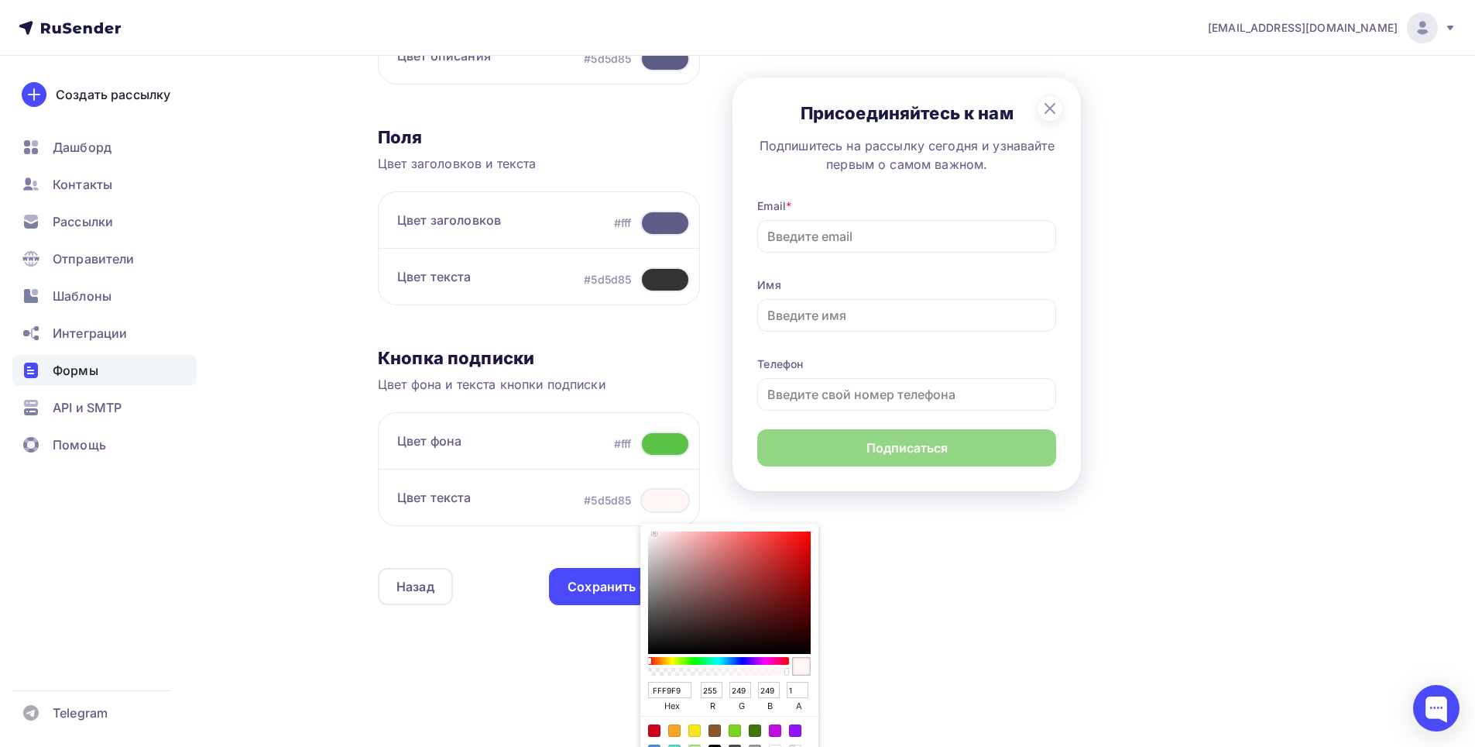
type input "FFFAFA"
type input "250"
type input "FFFCFC"
type input "252"
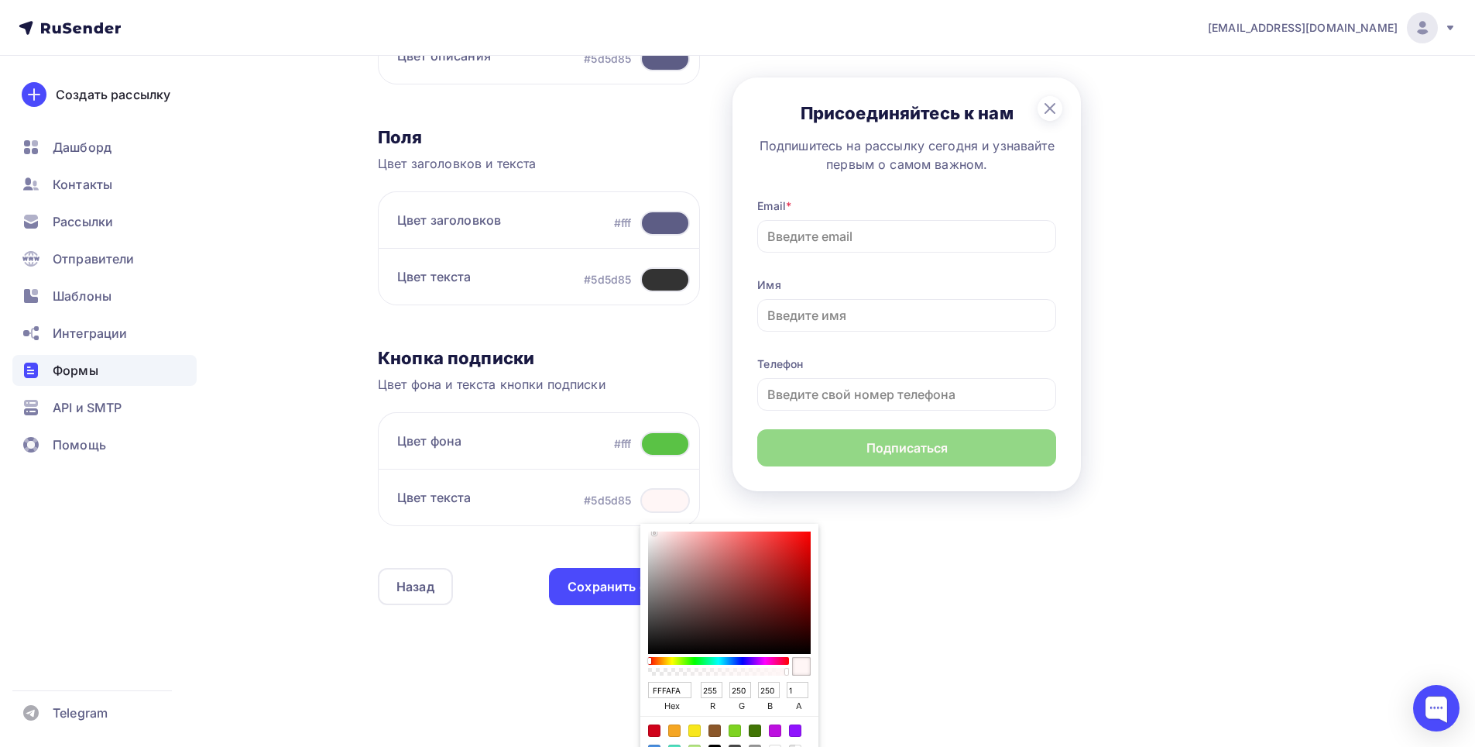
type input "252"
type input "FFFDFD"
type input "253"
type input "FFFFFF"
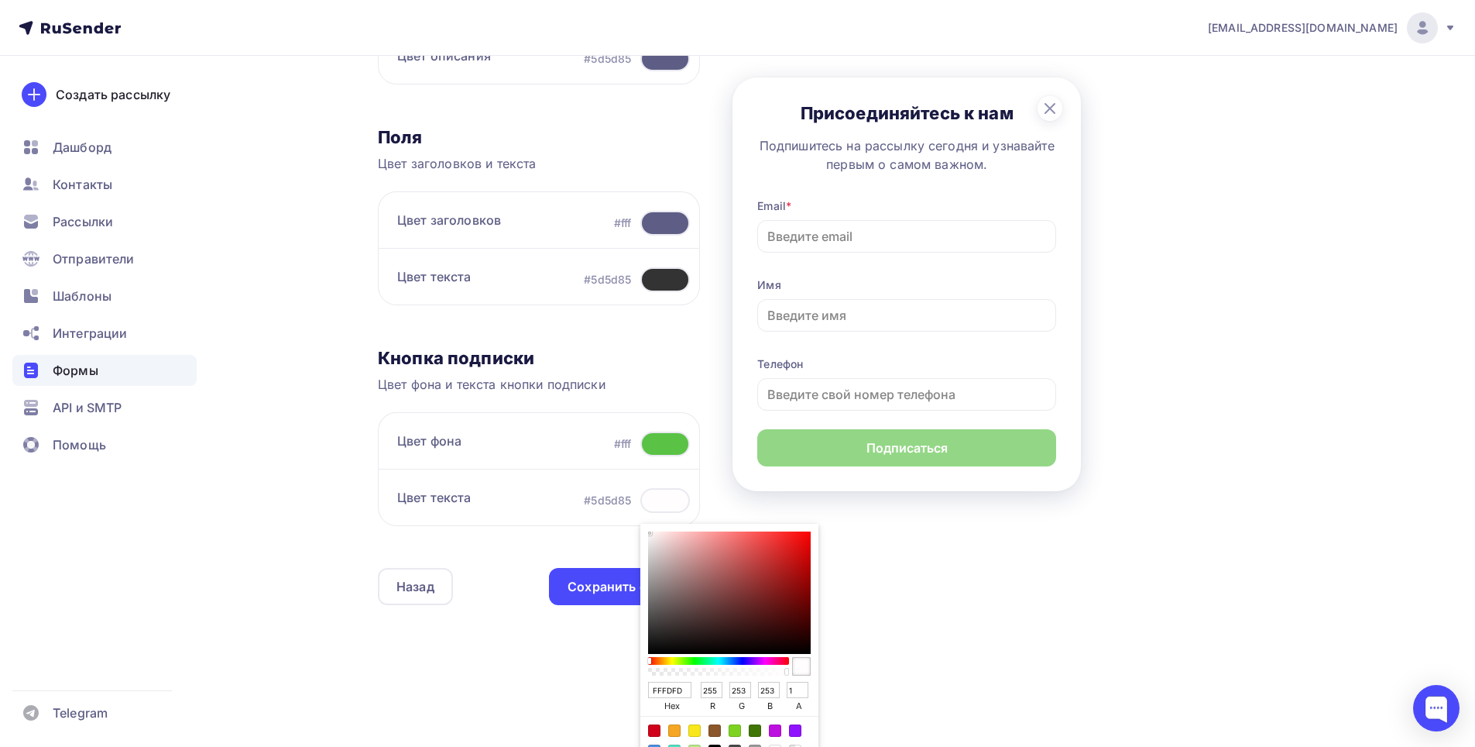
type input "255"
type input "F5F5F5"
type input "245"
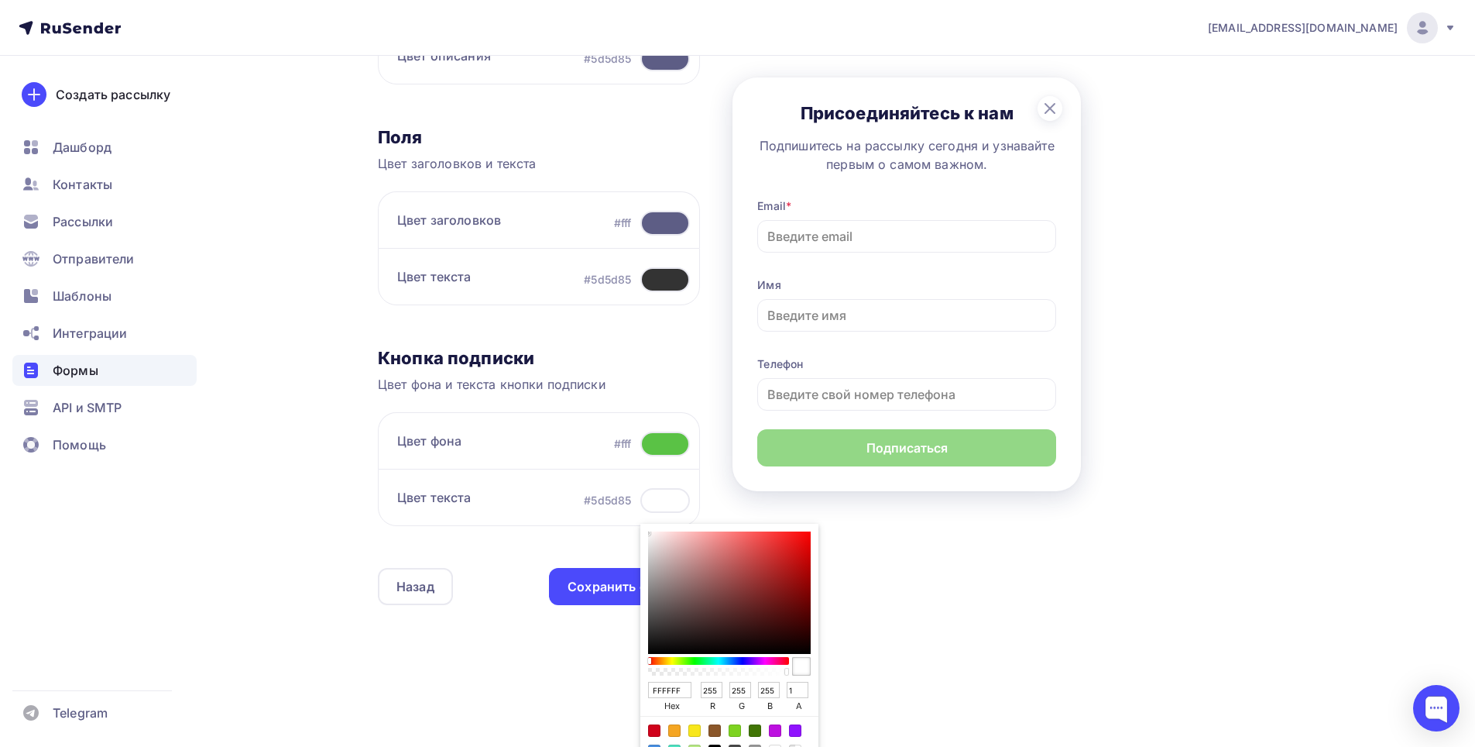
type input "245"
type input "E0E0E0"
type input "224"
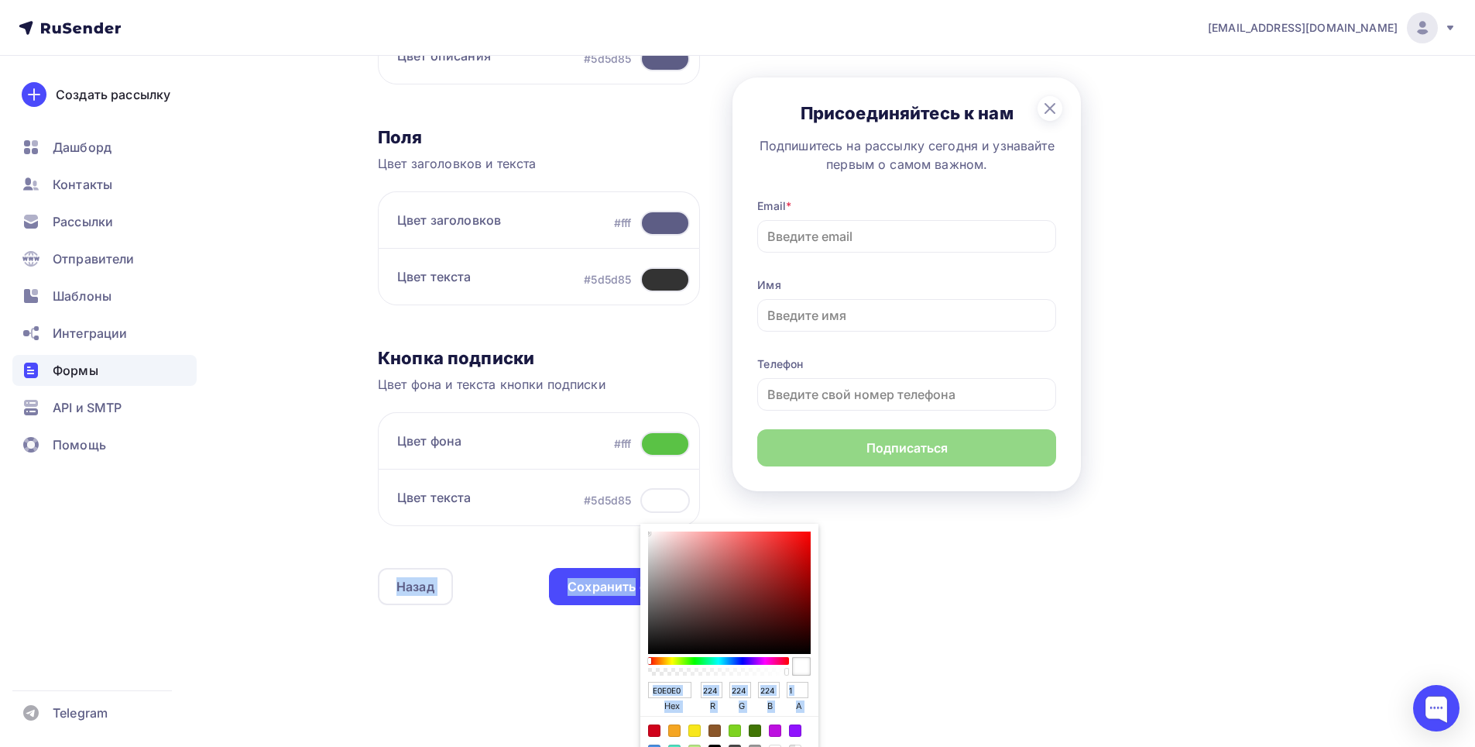
type input "B8B8B8"
type input "184"
drag, startPoint x: 773, startPoint y: 587, endPoint x: 756, endPoint y: 693, distance: 107.5
click at [724, 642] on div "Sketch color picker" at bounding box center [729, 592] width 163 height 122
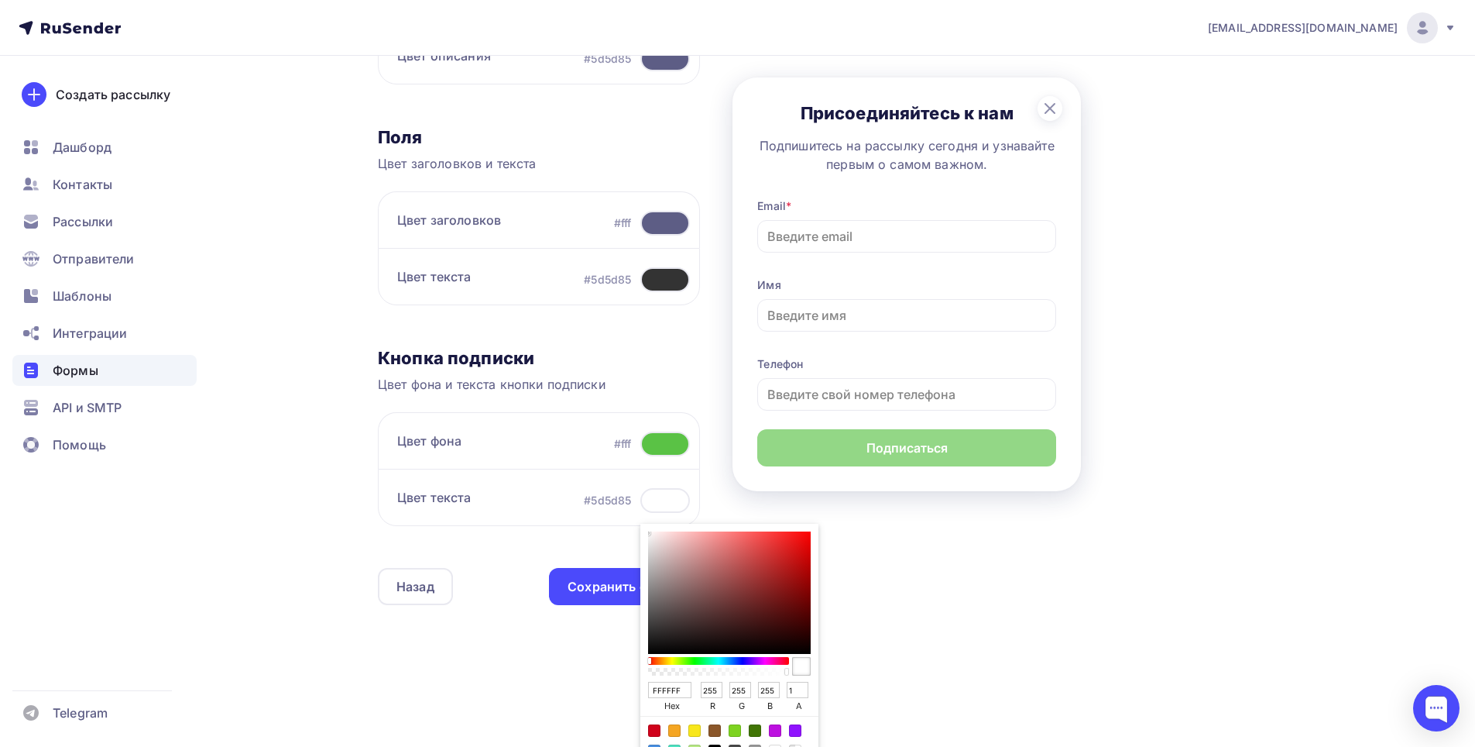
drag, startPoint x: 729, startPoint y: 636, endPoint x: 601, endPoint y: 527, distance: 168.1
click at [601, 527] on div "Кнопка подписки Цвет фона и текста кнопки подписки Цвет фона #fff Цвет текста #…" at bounding box center [539, 442] width 322 height 190
click at [682, 570] on div "Sketch color picker" at bounding box center [729, 592] width 163 height 122
drag, startPoint x: 672, startPoint y: 570, endPoint x: 634, endPoint y: 518, distance: 64.3
click at [634, 518] on div "Цвет текста #5d5d85 FFFFFF hex 255 r 255 g 255 b 1 a Отменить Выбрать" at bounding box center [539, 497] width 322 height 57
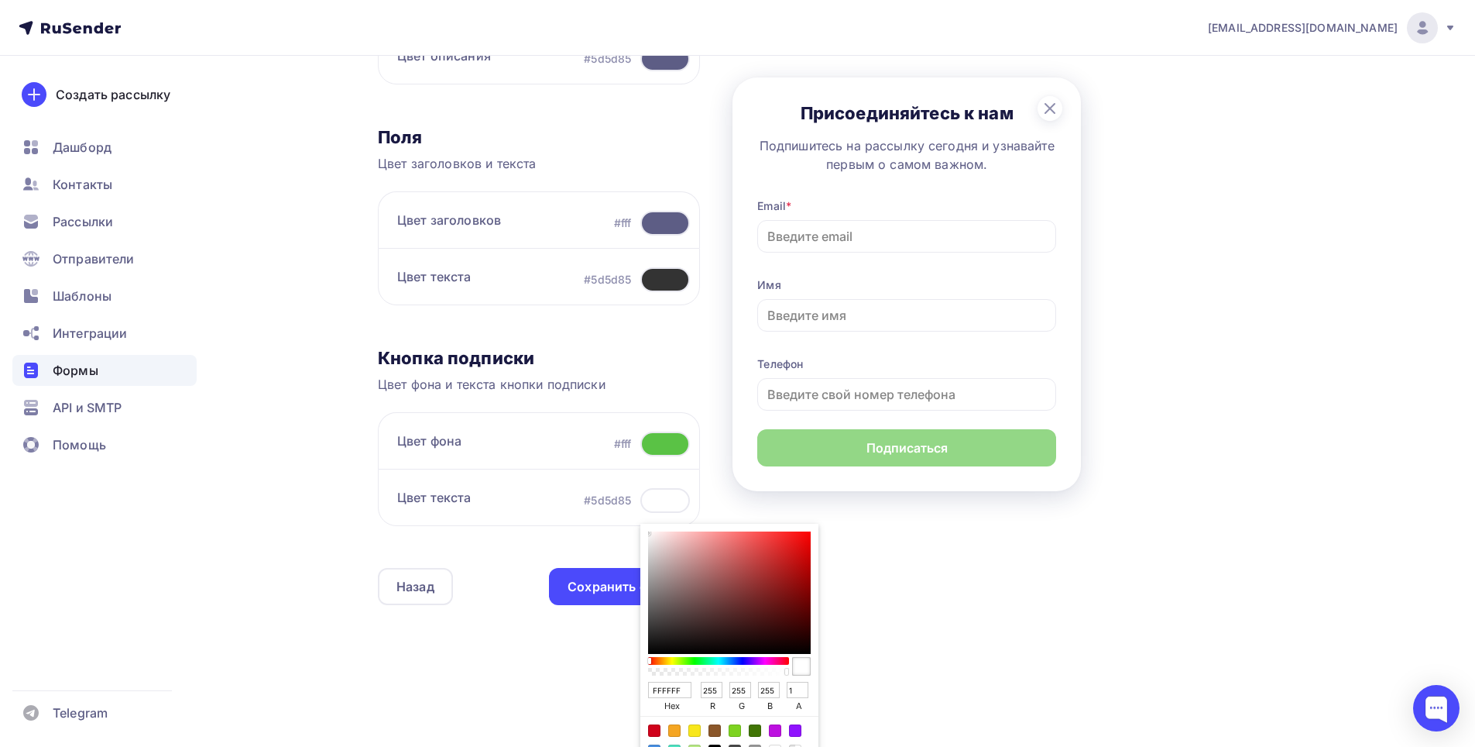
click at [678, 688] on input "FFFFFF" at bounding box center [669, 690] width 43 height 17
click at [708, 685] on input "0" at bounding box center [712, 690] width 22 height 17
click at [736, 682] on input "0" at bounding box center [741, 690] width 22 height 17
click at [767, 686] on input "0" at bounding box center [769, 690] width 22 height 17
click at [800, 684] on input "0" at bounding box center [798, 690] width 22 height 17
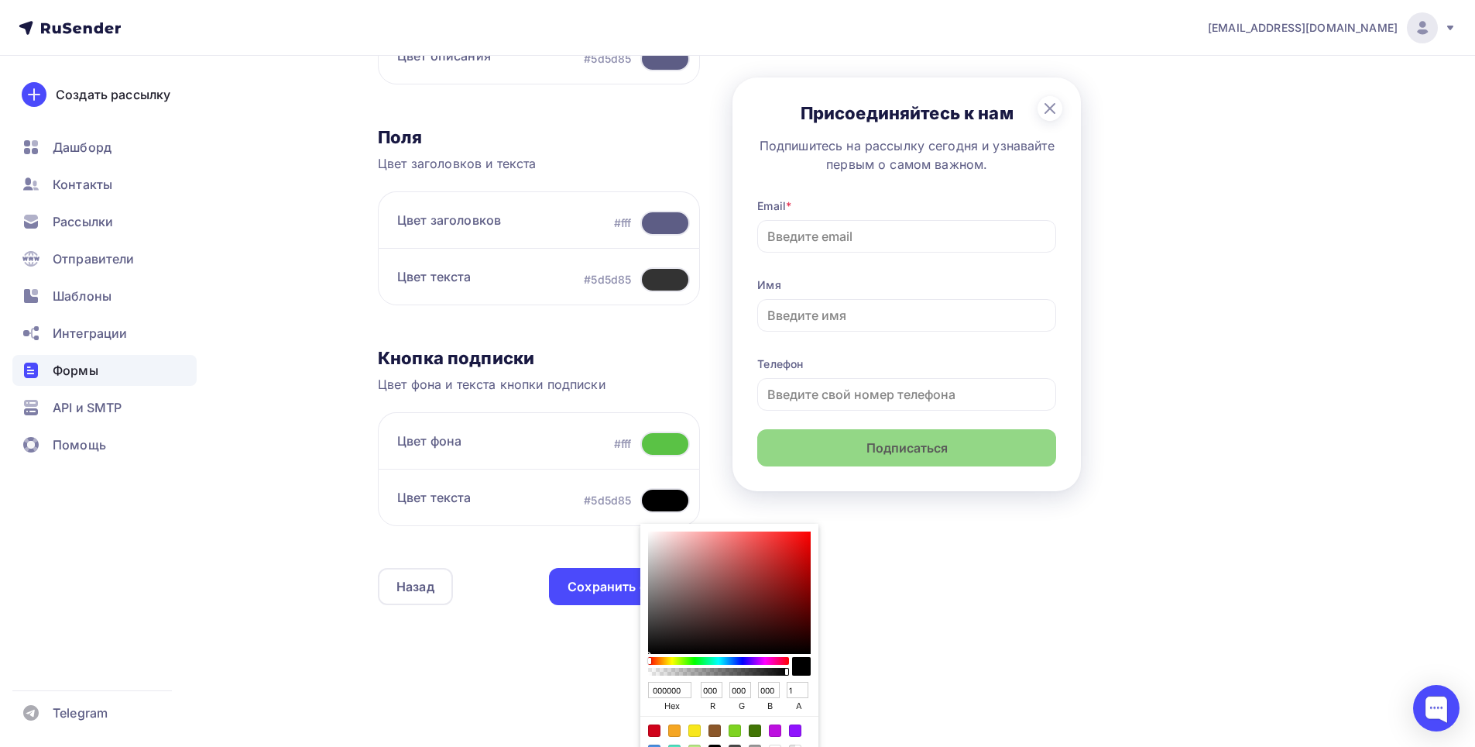
drag, startPoint x: 767, startPoint y: 668, endPoint x: 809, endPoint y: 661, distance: 42.4
click at [809, 661] on div "Sketch color picker" at bounding box center [729, 666] width 163 height 25
drag, startPoint x: 740, startPoint y: 569, endPoint x: 840, endPoint y: 676, distance: 146.8
click at [840, 676] on div "Назад OIsiisisisisisi OIsiisisisisisi Список: OIsiisisisisisi Переименовать Уда…" at bounding box center [842, 192] width 929 height 998
click at [726, 650] on div "Sketch color picker" at bounding box center [729, 592] width 163 height 122
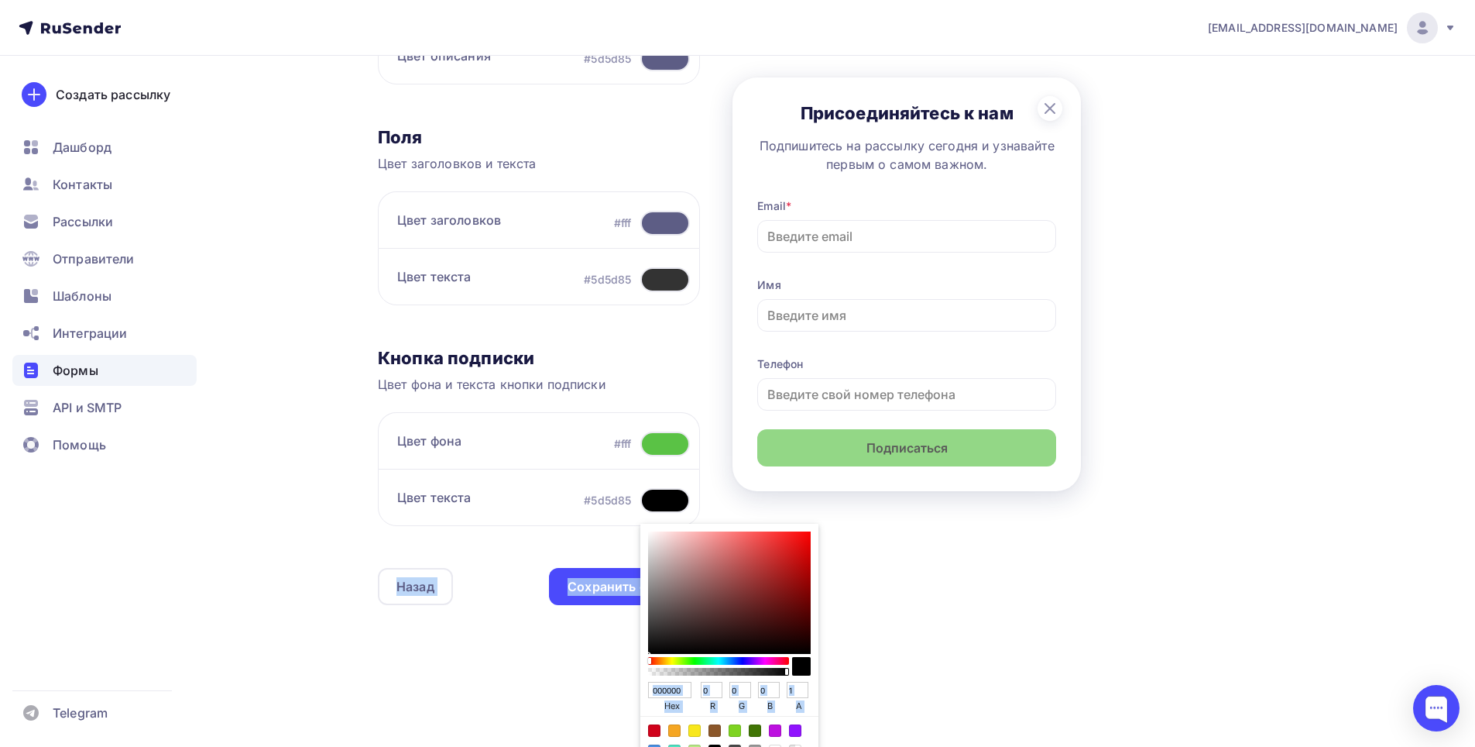
click at [689, 703] on span "hex" at bounding box center [672, 707] width 48 height 18
click at [708, 687] on input "0" at bounding box center [712, 690] width 22 height 17
drag, startPoint x: 801, startPoint y: 647, endPoint x: 807, endPoint y: 656, distance: 10.5
click at [807, 656] on div "000000 hex 0 r 0 g 0 b 1 a" at bounding box center [729, 644] width 178 height 241
click at [809, 653] on div "020000 hex 2 r 0 g 0 b 1 a" at bounding box center [729, 644] width 178 height 241
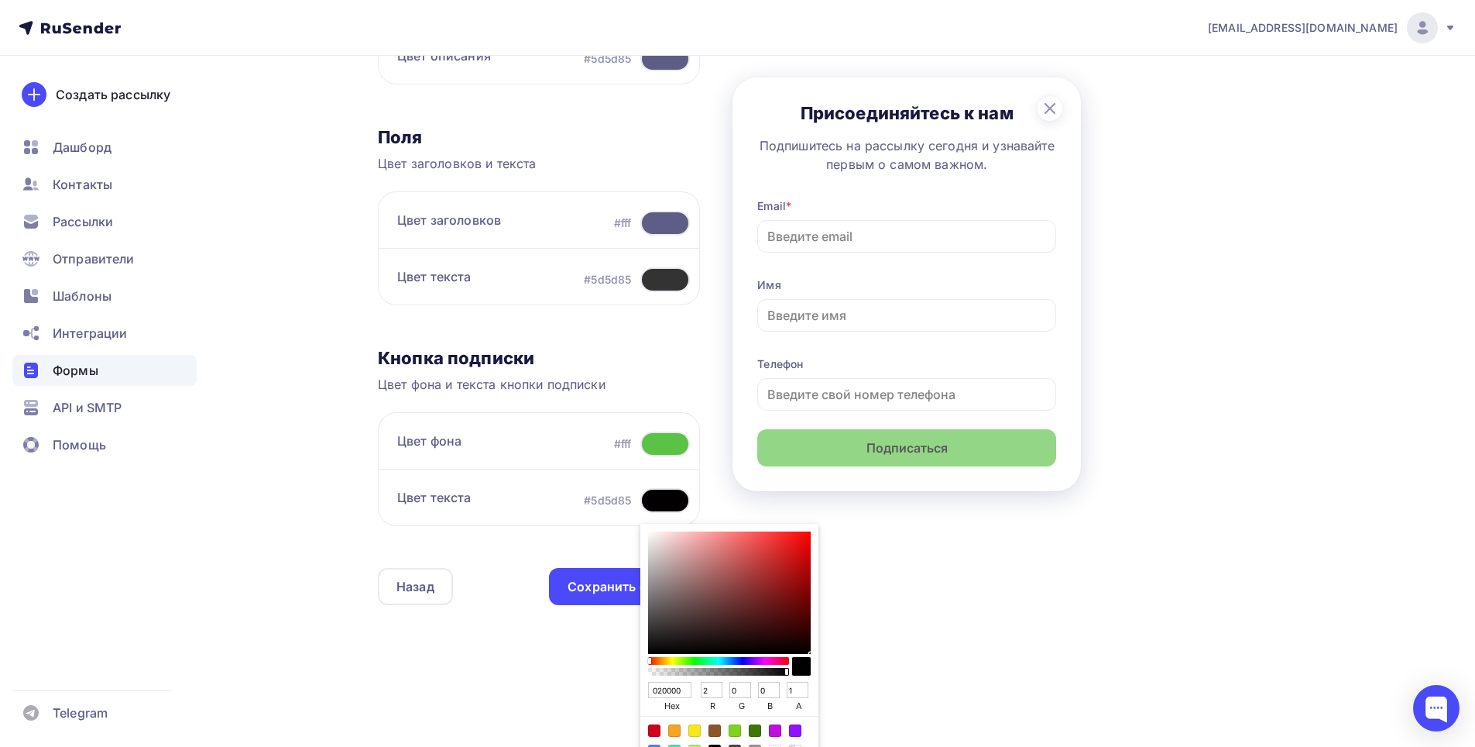
click at [797, 691] on input "1" at bounding box center [798, 690] width 22 height 17
drag, startPoint x: 760, startPoint y: 675, endPoint x: 795, endPoint y: 680, distance: 36.0
click at [809, 680] on div "020000 hex 2 r 0 g 0 b 1 a" at bounding box center [729, 644] width 178 height 241
click at [806, 685] on input "1" at bounding box center [798, 690] width 22 height 17
drag, startPoint x: 747, startPoint y: 621, endPoint x: 641, endPoint y: 527, distance: 141.6
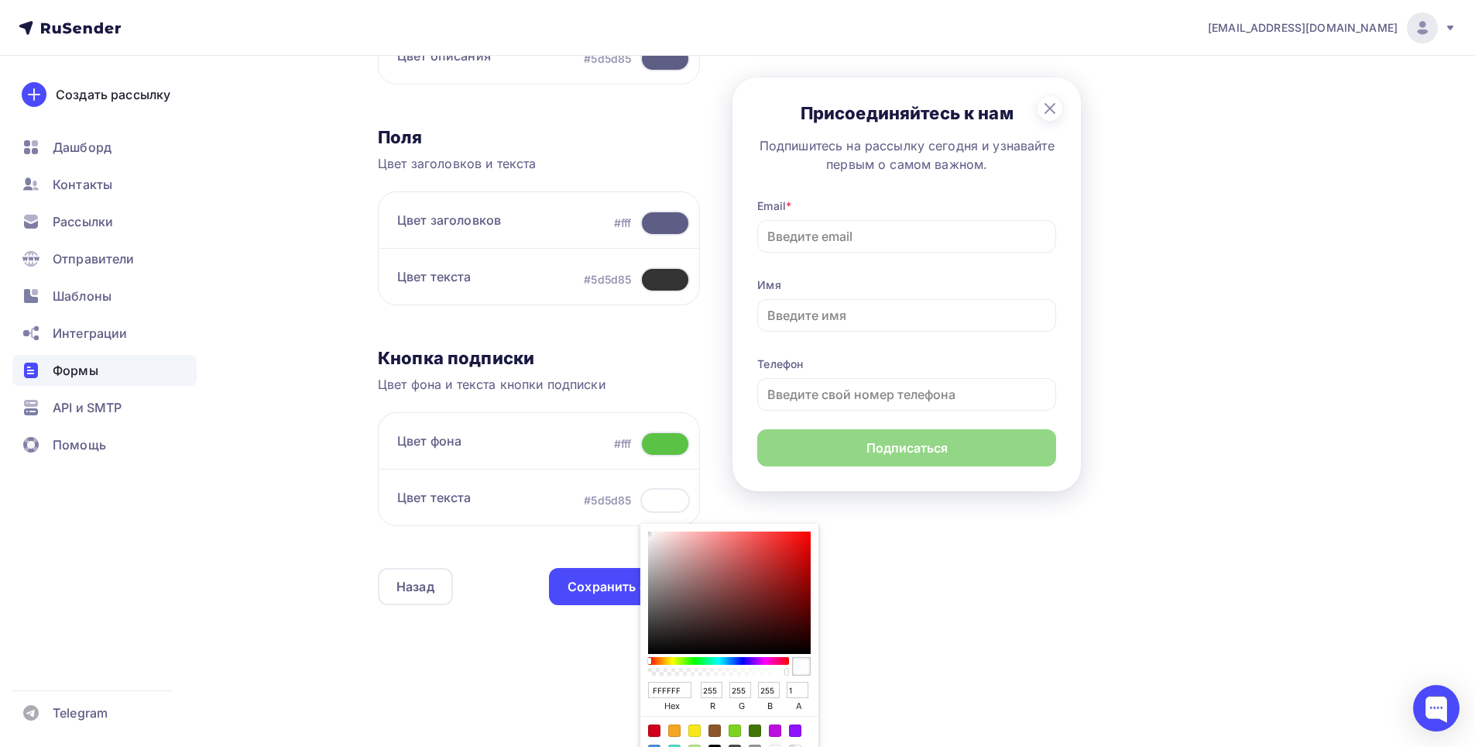
click at [641, 527] on div "FFFFFF hex 255 r 255 g 255 b 1 a" at bounding box center [729, 644] width 178 height 241
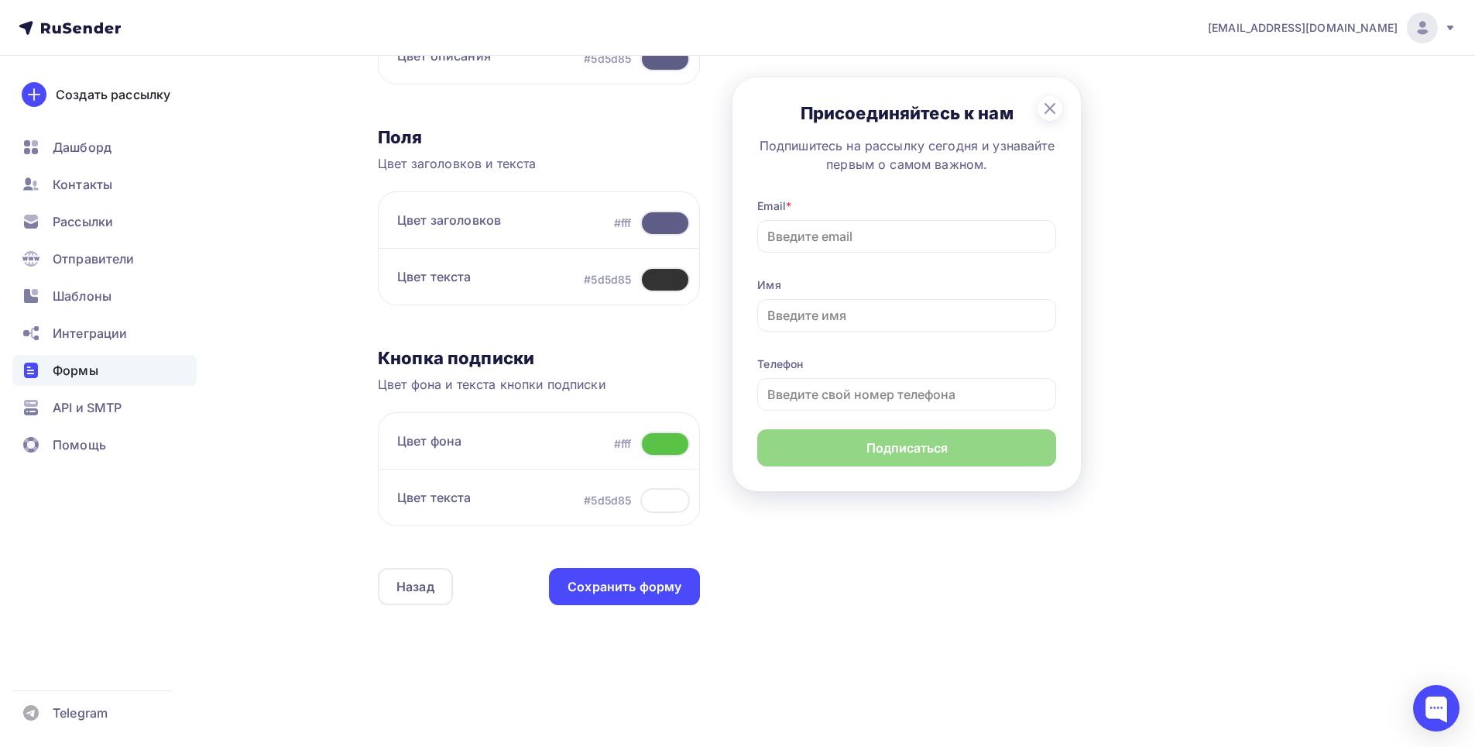
click at [908, 577] on div "Контент Поля формы 3 Дизайн Тип формы Выберите способ установки формы Встроенна…" at bounding box center [842, 212] width 929 height 874
click at [669, 442] on div at bounding box center [665, 443] width 50 height 25
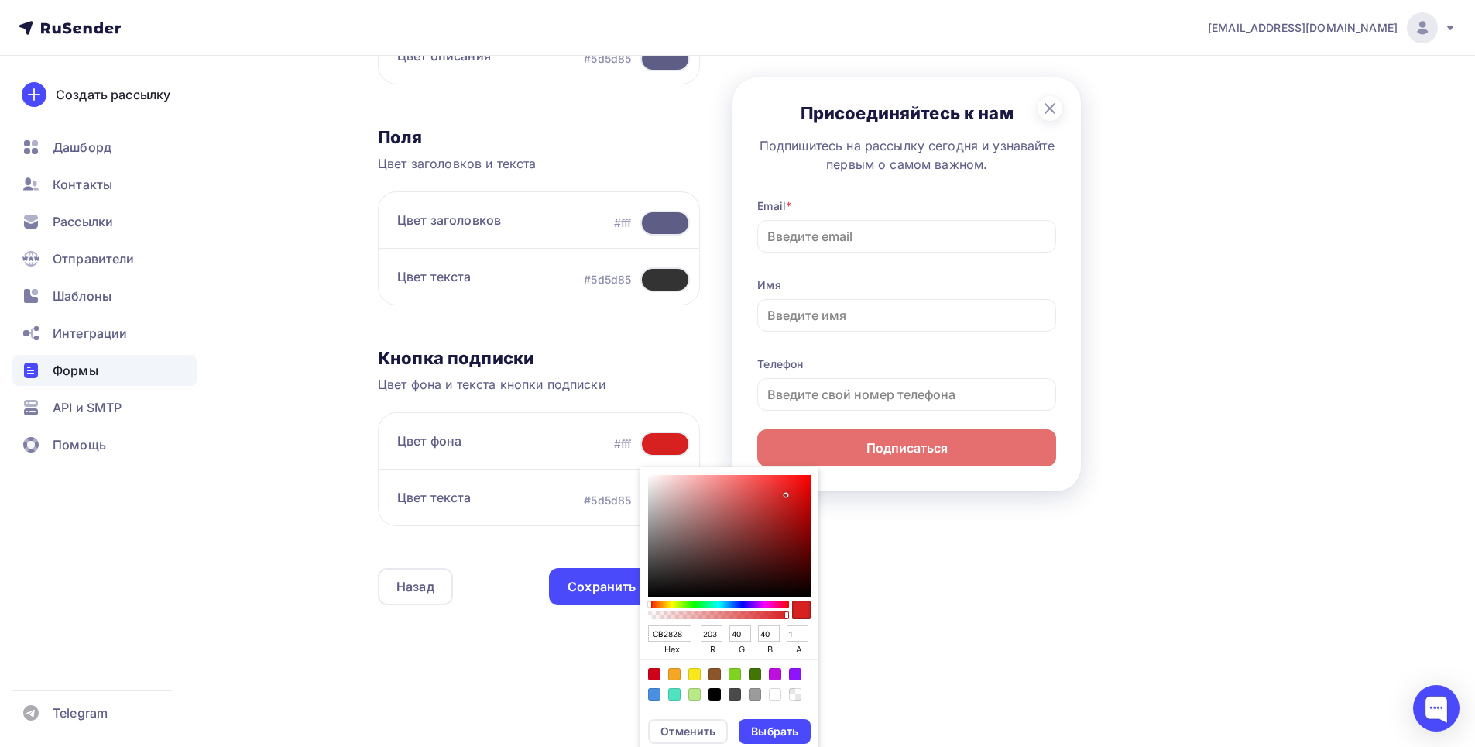
click at [777, 500] on div "Sketch color picker" at bounding box center [729, 536] width 163 height 122
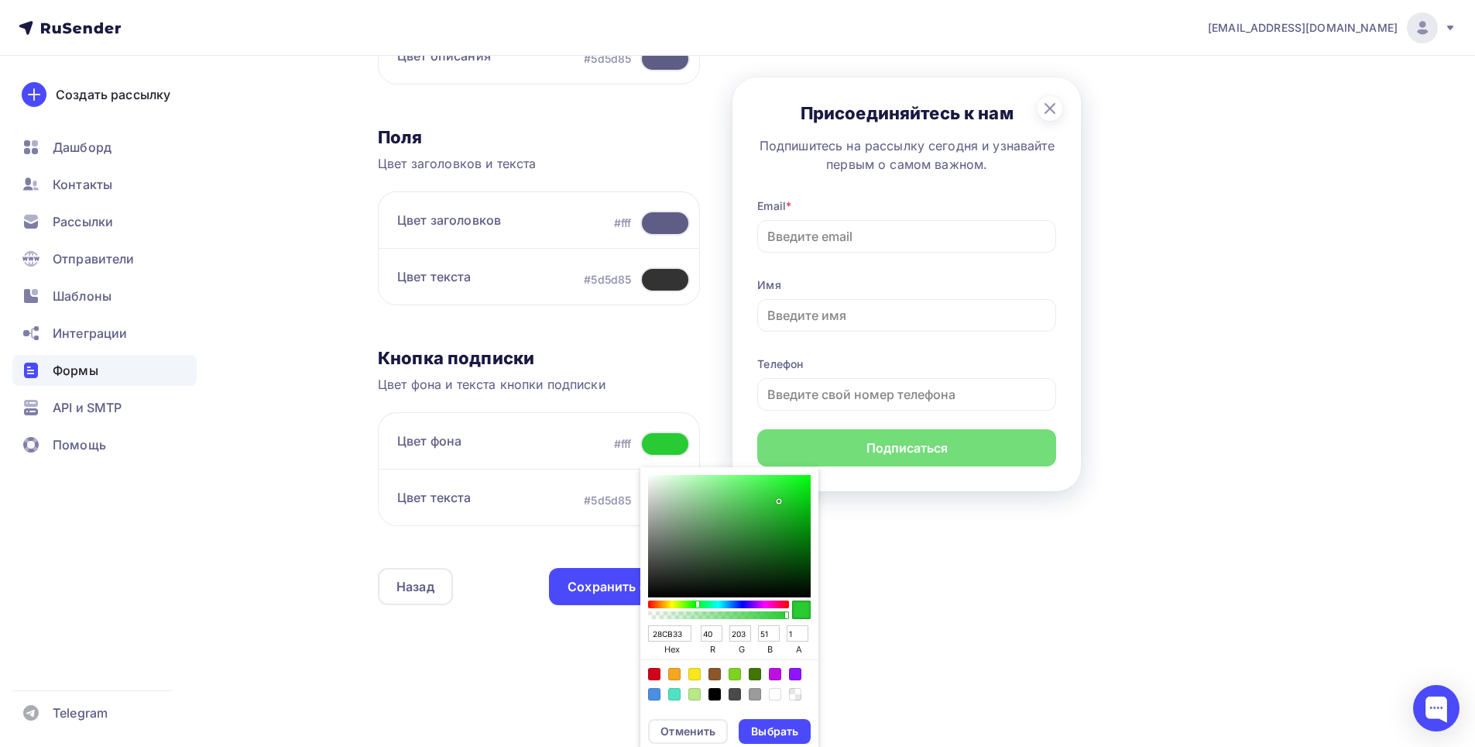
click at [695, 604] on div "Sketch color picker" at bounding box center [719, 604] width 138 height 8
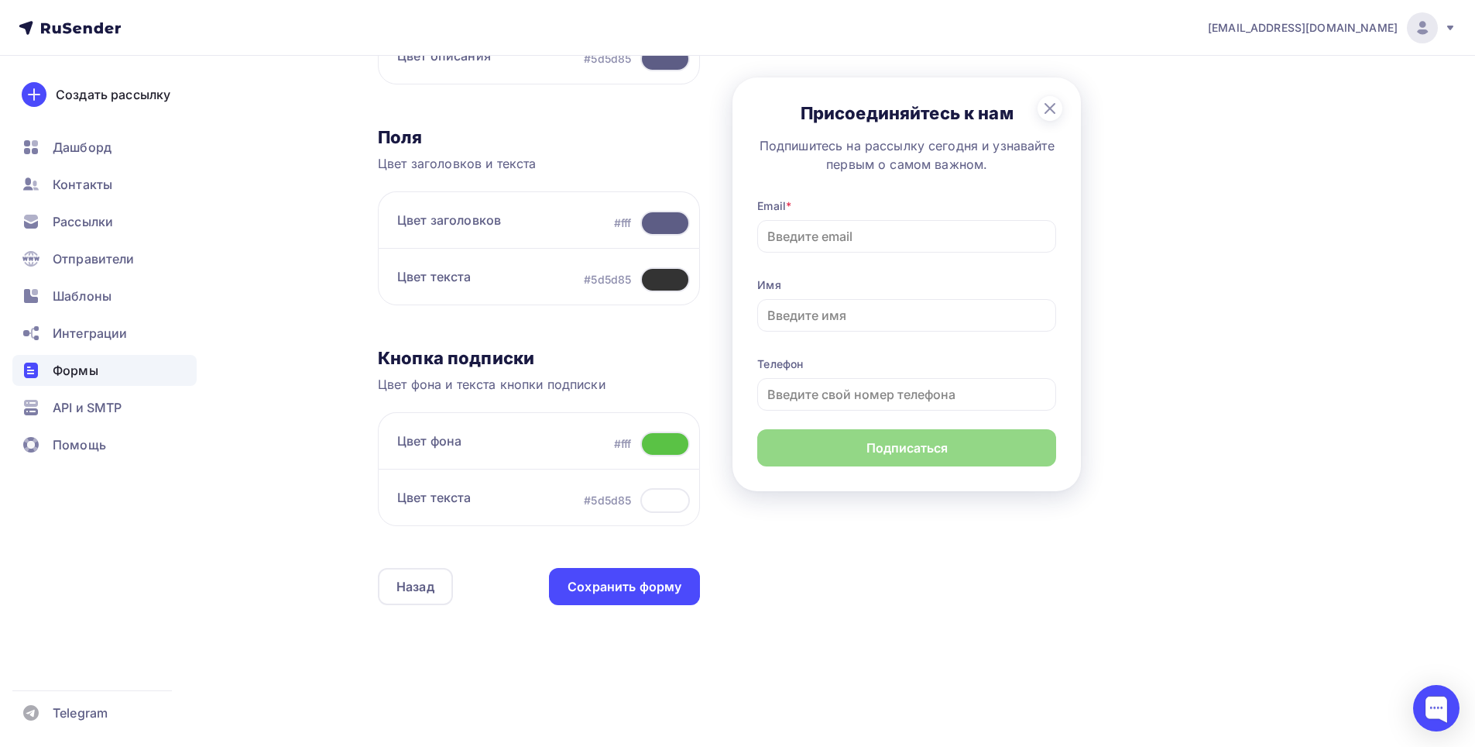
click at [963, 582] on div "Контент Поля формы 3 Дизайн Тип формы Выберите способ установки формы Встроенна…" at bounding box center [842, 212] width 929 height 874
click at [653, 210] on div "Цвет заголовков #fff" at bounding box center [539, 219] width 322 height 57
click at [655, 228] on div at bounding box center [665, 223] width 50 height 25
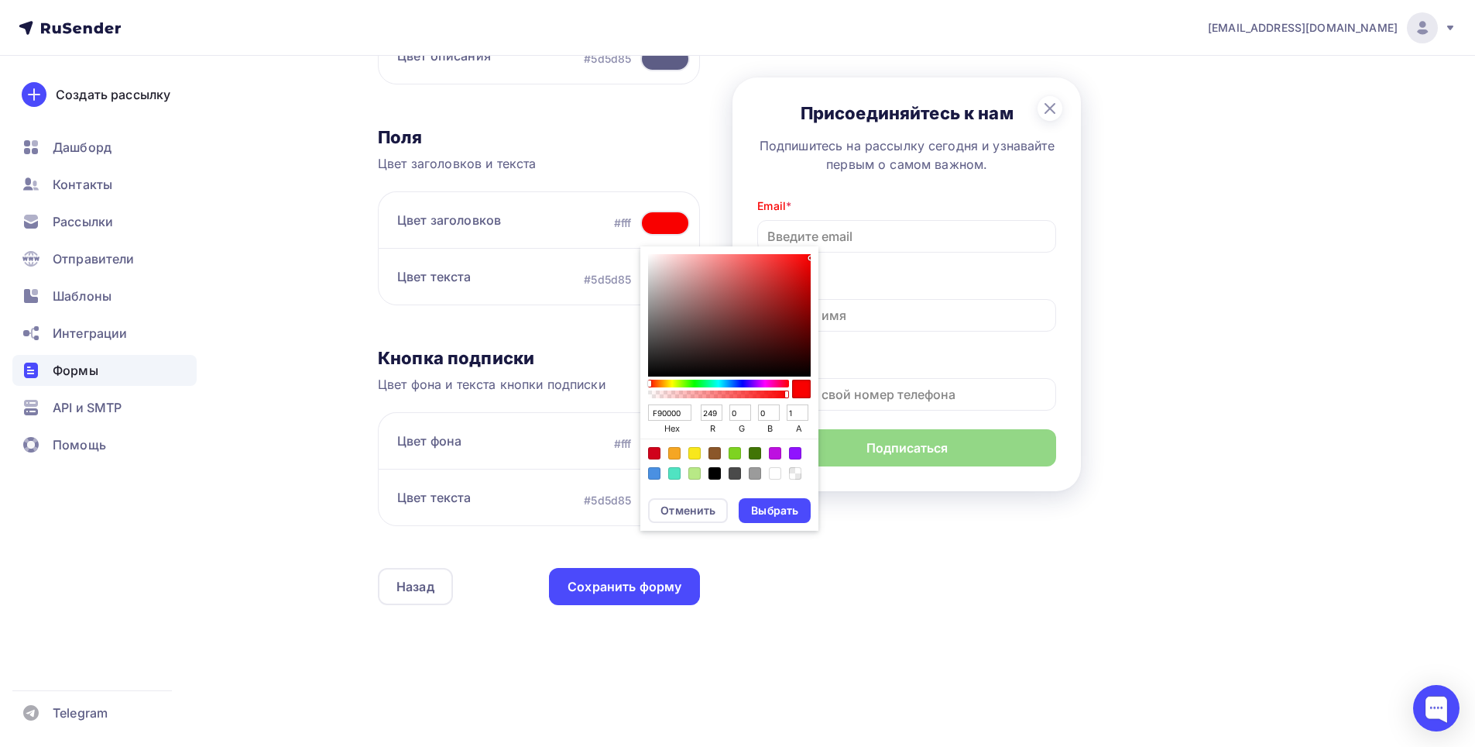
drag, startPoint x: 778, startPoint y: 297, endPoint x: 809, endPoint y: 256, distance: 51.9
click at [809, 256] on div "F90000 hex 249 r 0 g 0 b 1 a" at bounding box center [729, 366] width 178 height 241
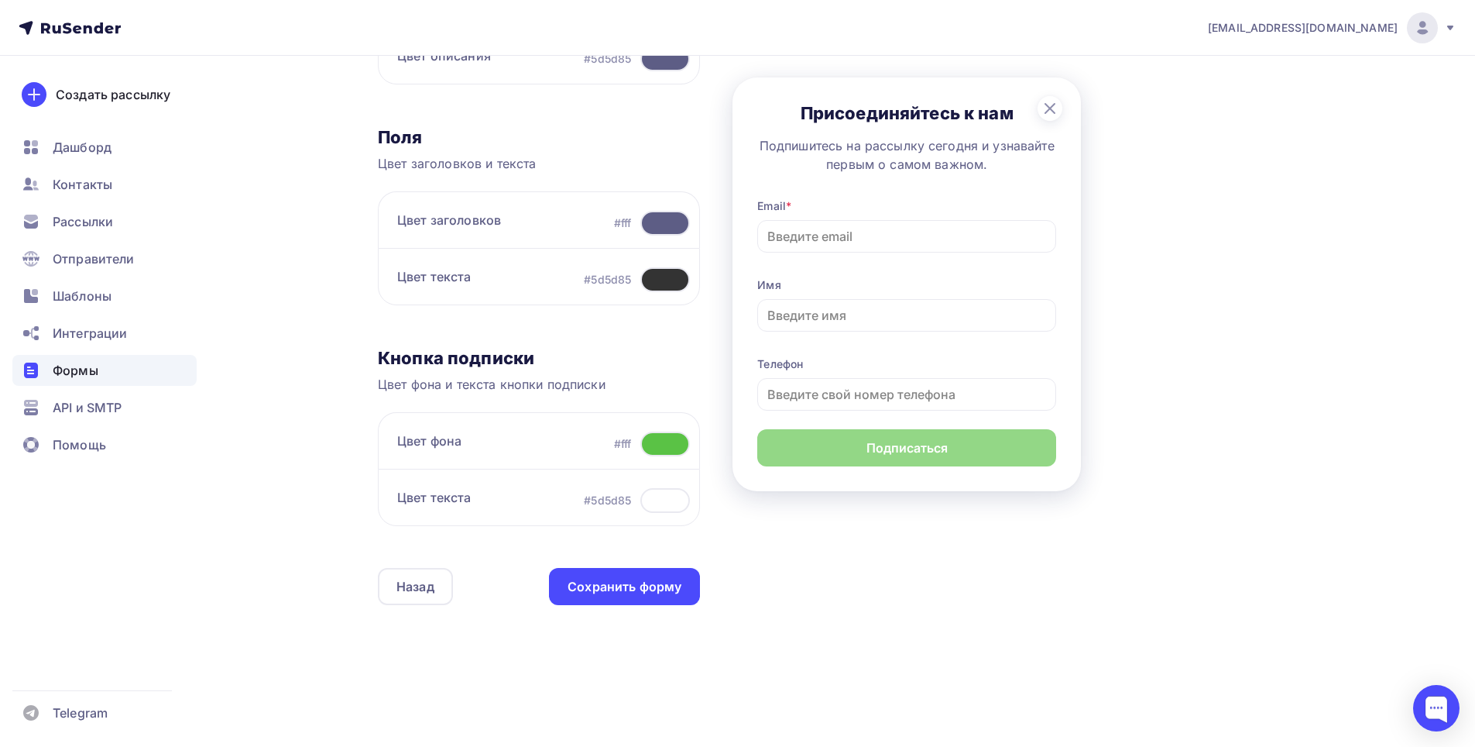
click at [692, 140] on h3 "Поля" at bounding box center [539, 137] width 322 height 22
click at [651, 242] on div "Цвет заголовков #fff" at bounding box center [539, 219] width 322 height 57
click at [658, 228] on div at bounding box center [665, 223] width 50 height 25
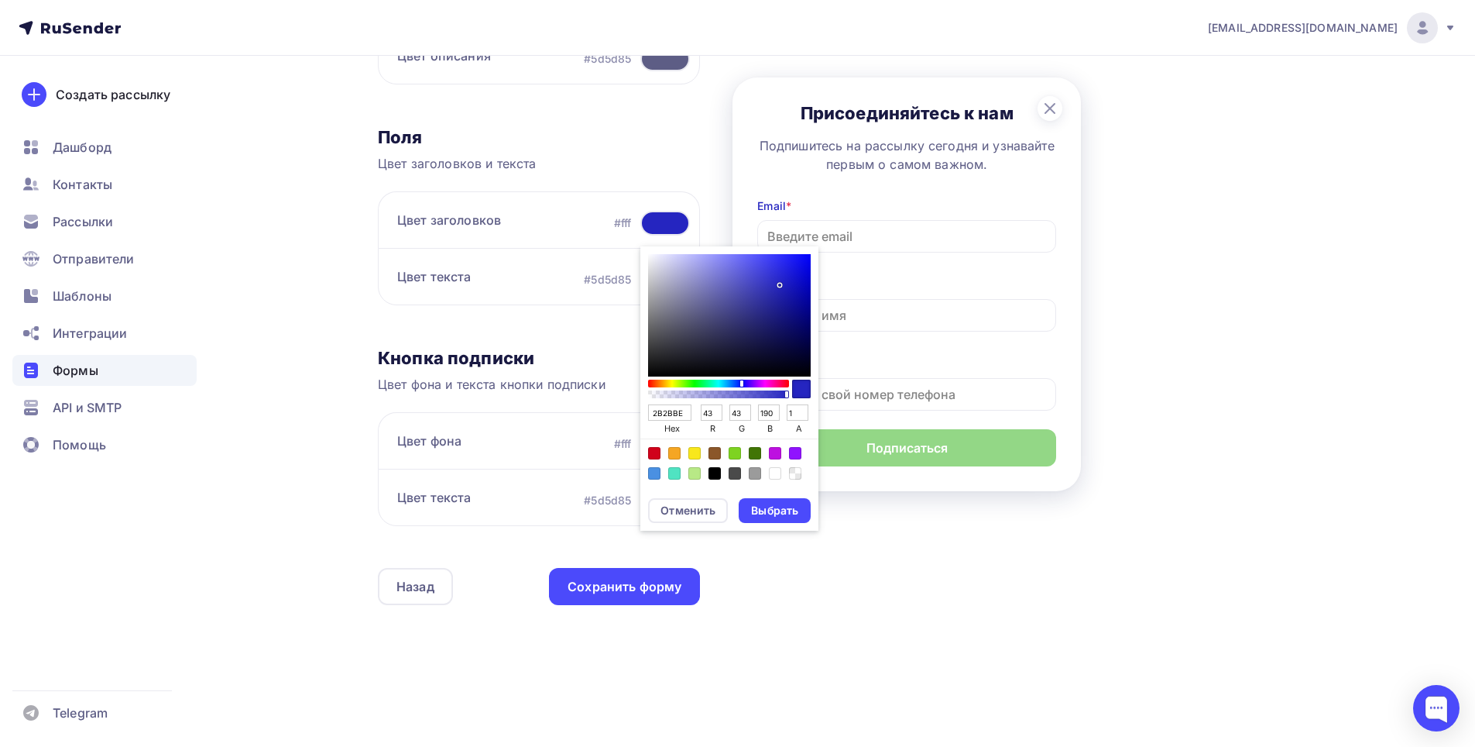
drag, startPoint x: 754, startPoint y: 293, endPoint x: 754, endPoint y: 347, distance: 54.2
click at [771, 286] on div "Sketch color picker" at bounding box center [729, 315] width 163 height 122
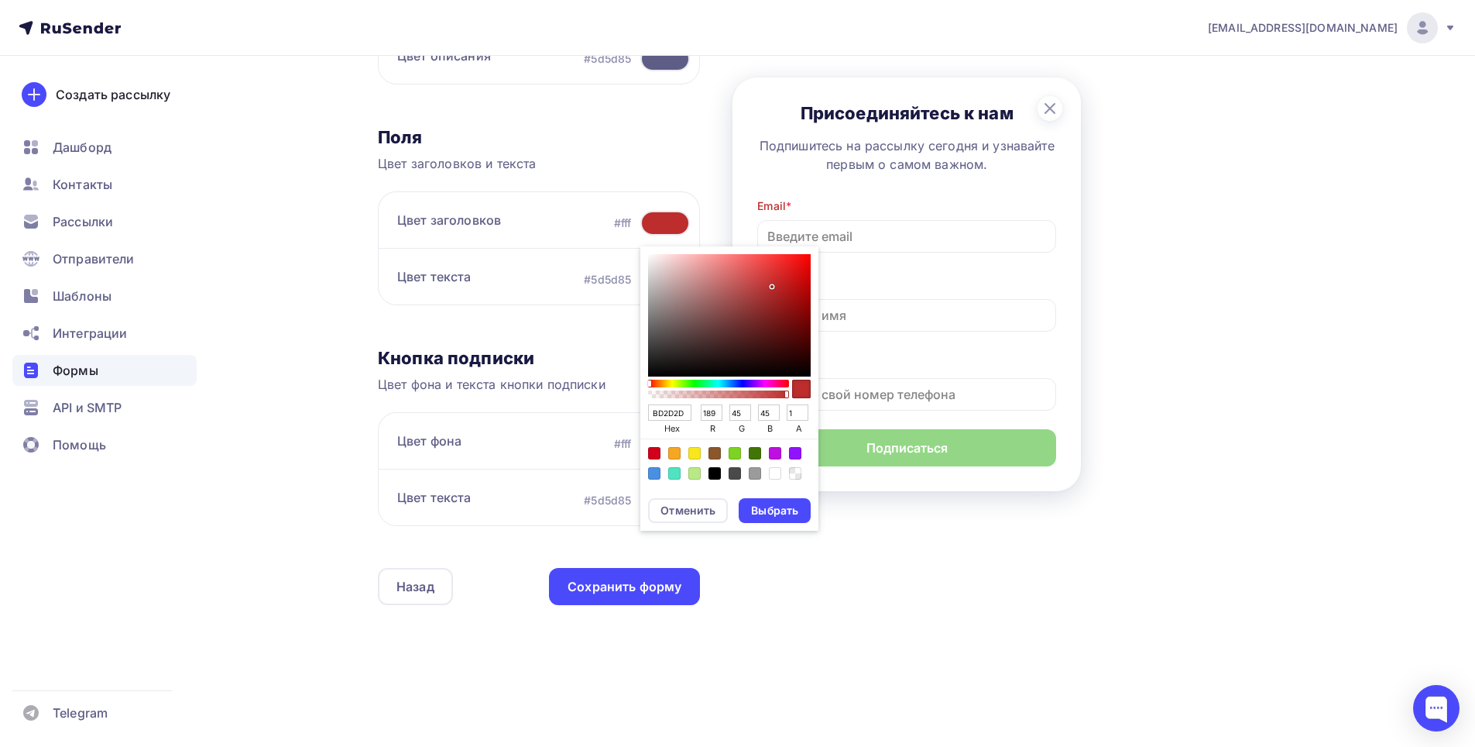
click at [644, 383] on div "BD2D2D hex 189 r 45 g 45 b 1 a" at bounding box center [729, 366] width 178 height 241
drag, startPoint x: 783, startPoint y: 268, endPoint x: 809, endPoint y: 255, distance: 29.4
click at [809, 255] on div "FD0000 hex 253 r 0 g 0 b 1 a" at bounding box center [729, 366] width 178 height 241
click at [751, 509] on div "Выбрать" at bounding box center [774, 510] width 47 height 15
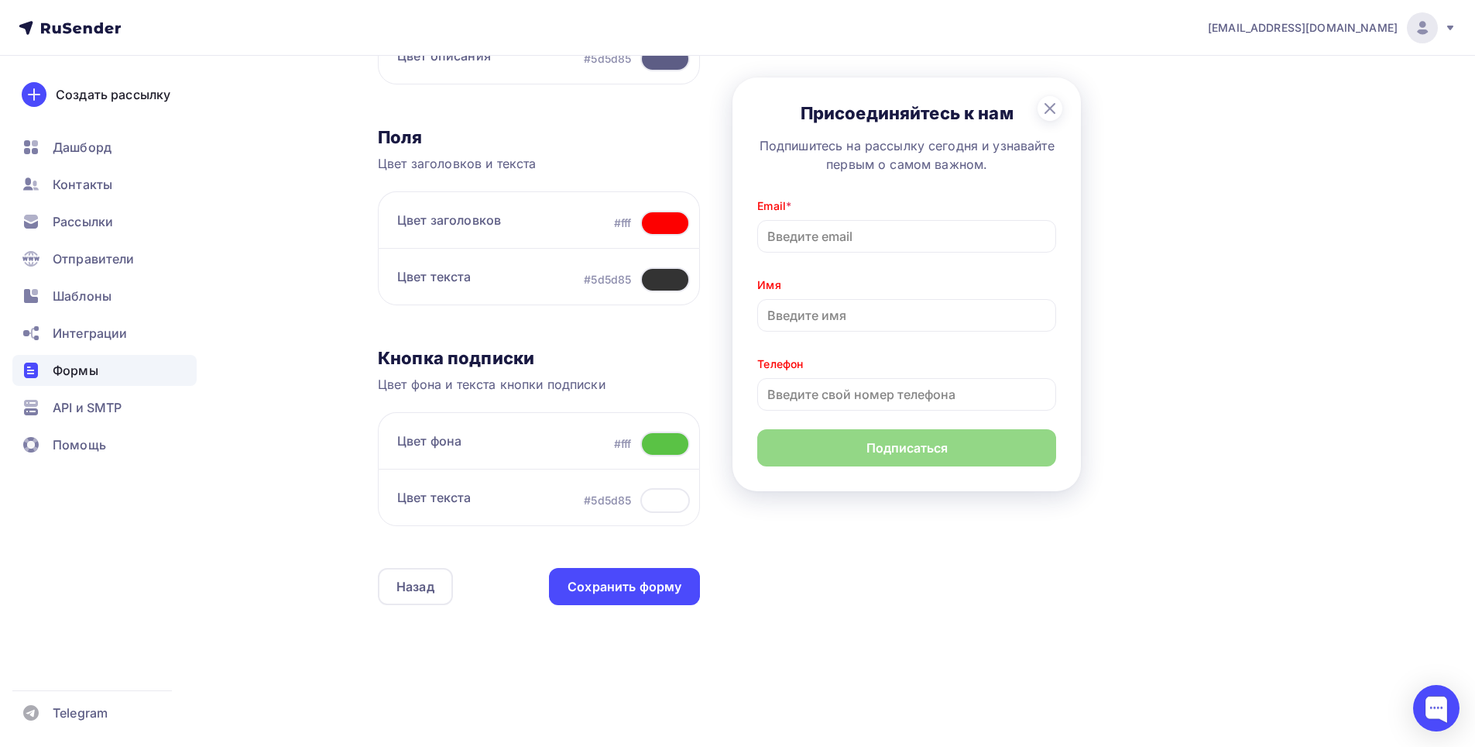
click at [667, 278] on div at bounding box center [665, 279] width 50 height 25
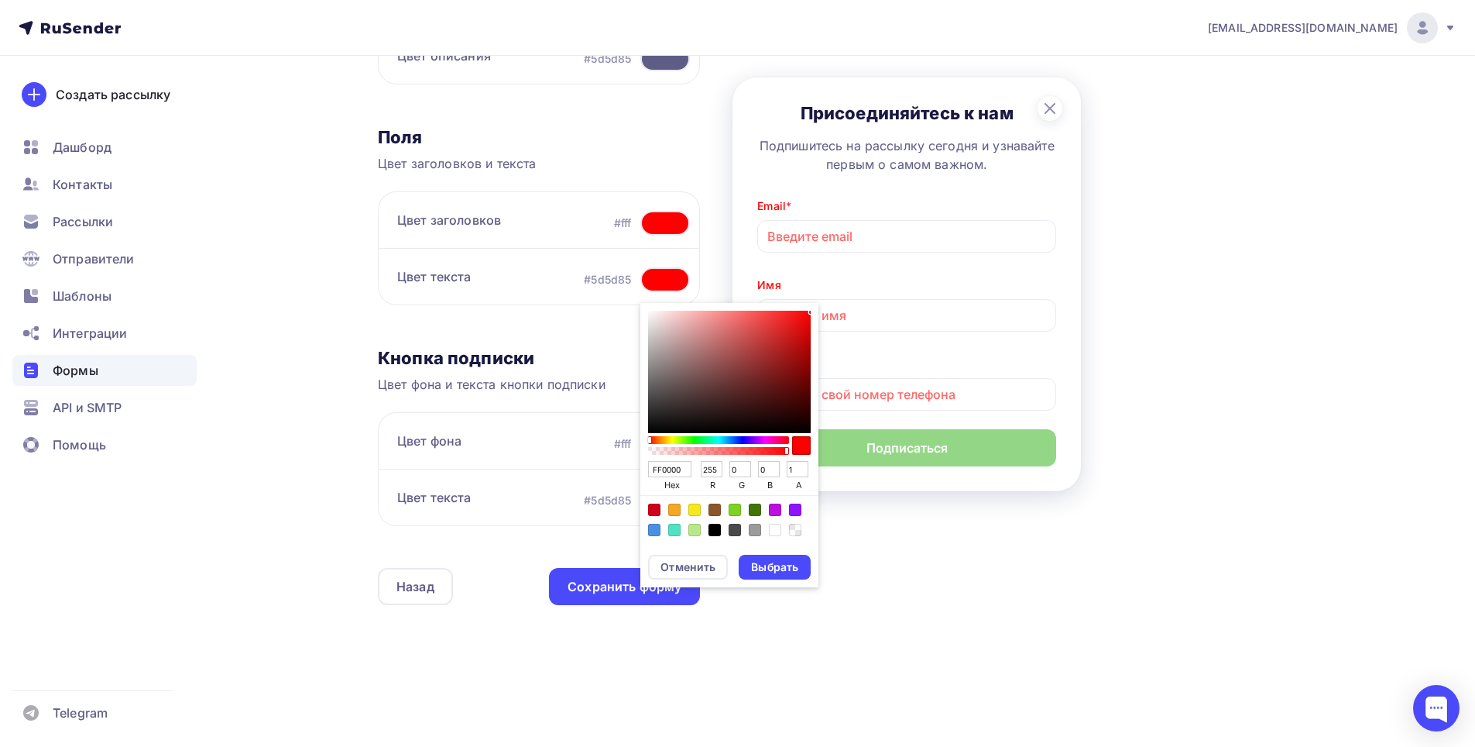
drag, startPoint x: 740, startPoint y: 383, endPoint x: 809, endPoint y: 310, distance: 100.8
click at [809, 310] on div "FF0000 hex 255 r 0 g 0 b 1 a" at bounding box center [729, 423] width 178 height 241
click at [760, 572] on div "Выбрать" at bounding box center [774, 566] width 47 height 15
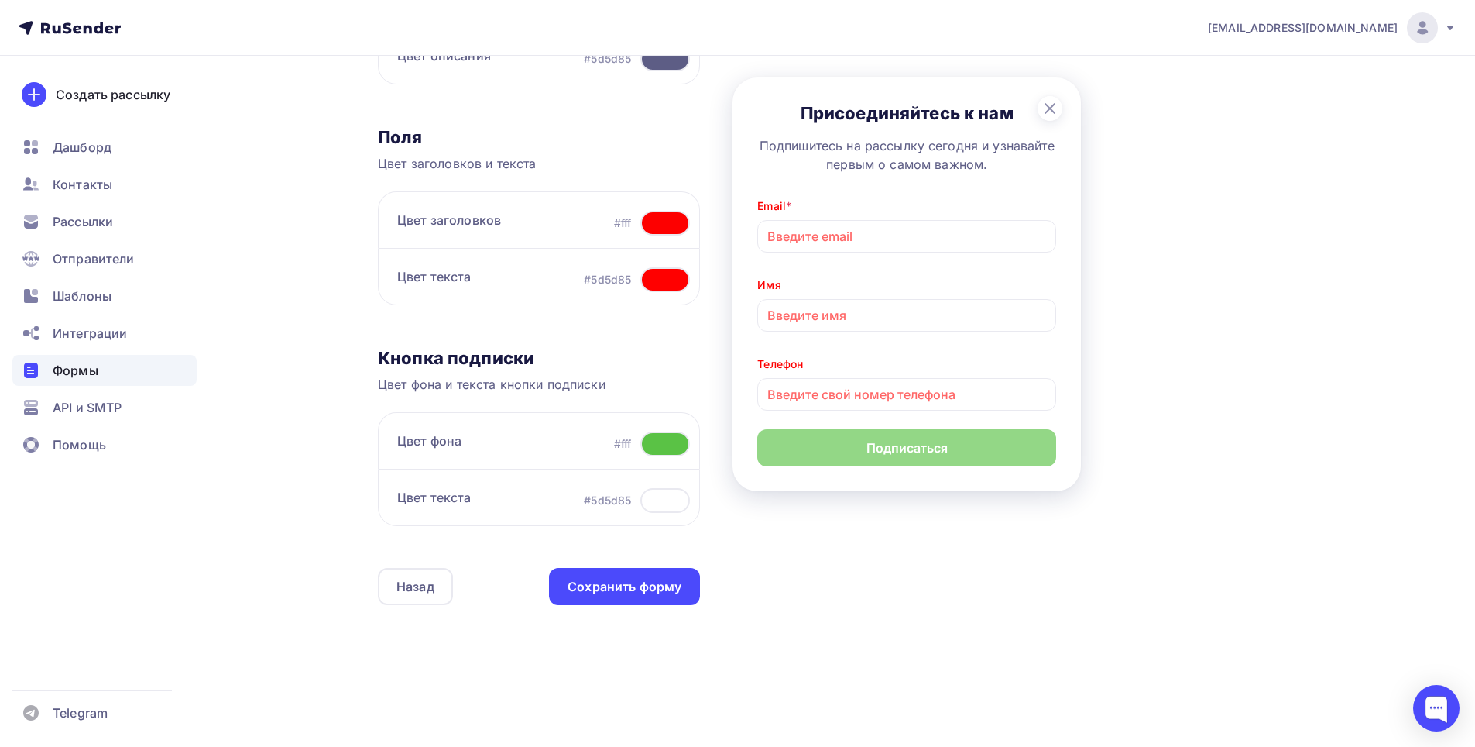
click at [680, 508] on div at bounding box center [665, 500] width 50 height 25
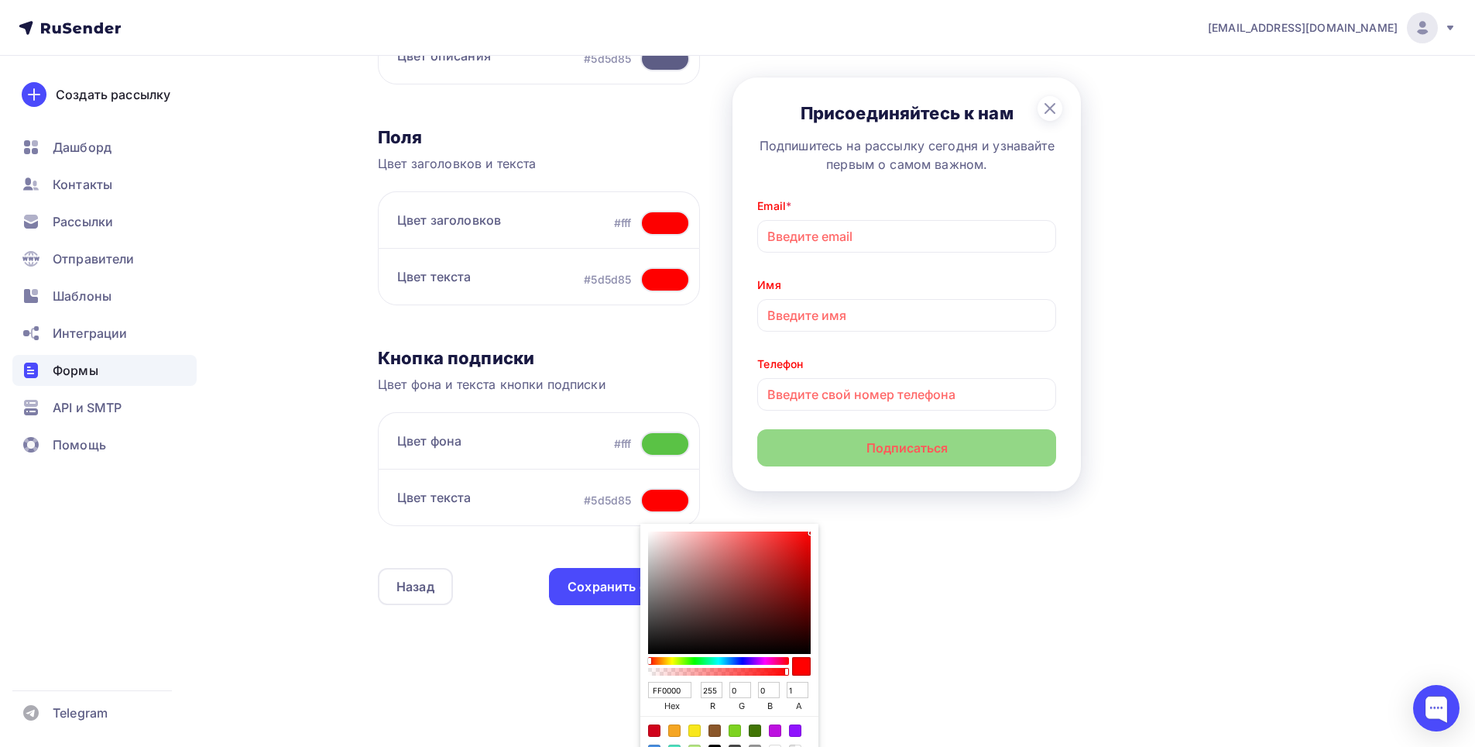
drag, startPoint x: 786, startPoint y: 554, endPoint x: 825, endPoint y: 530, distance: 45.2
click at [825, 530] on div "Контент Поля формы 3 Дизайн Тип формы Выберите способ установки формы Встроенна…" at bounding box center [842, 212] width 929 height 874
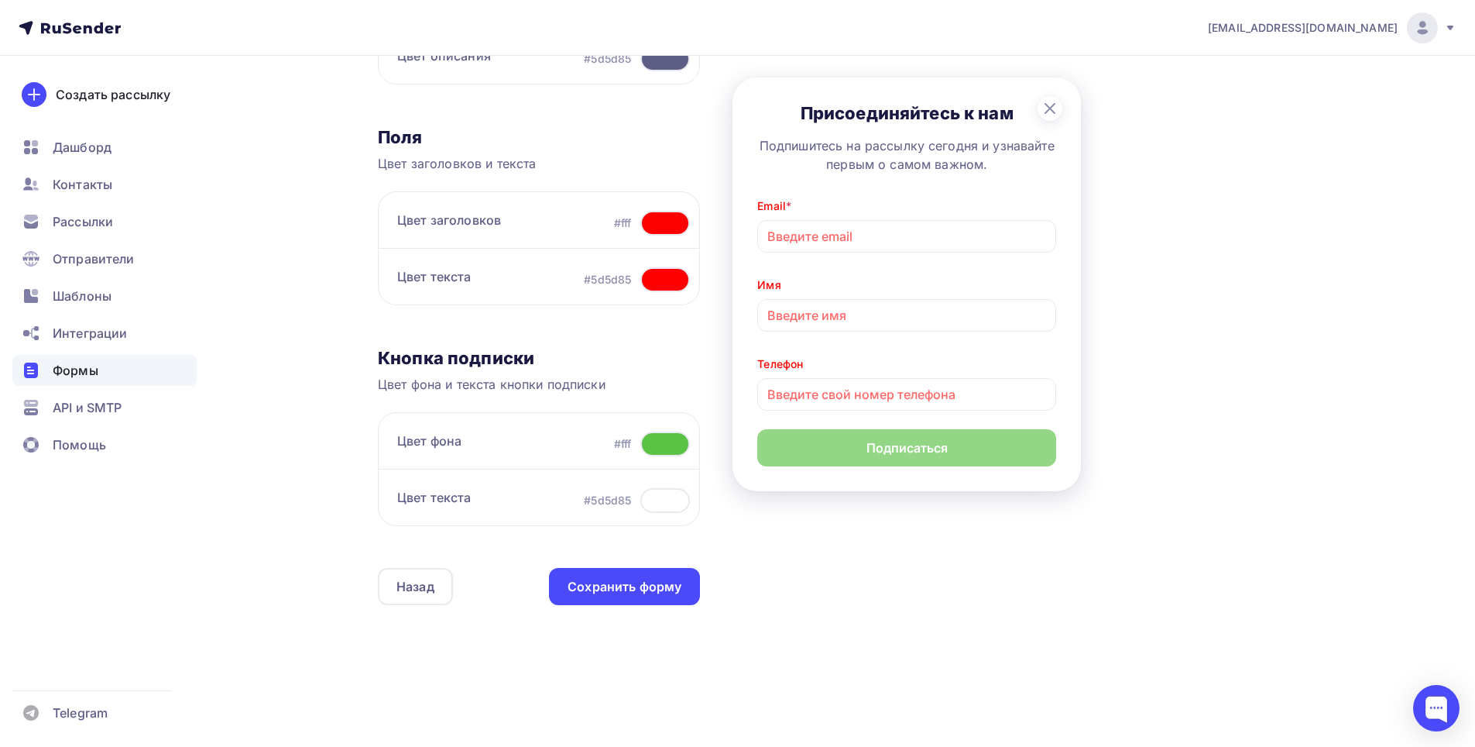
click at [675, 448] on div at bounding box center [665, 443] width 50 height 25
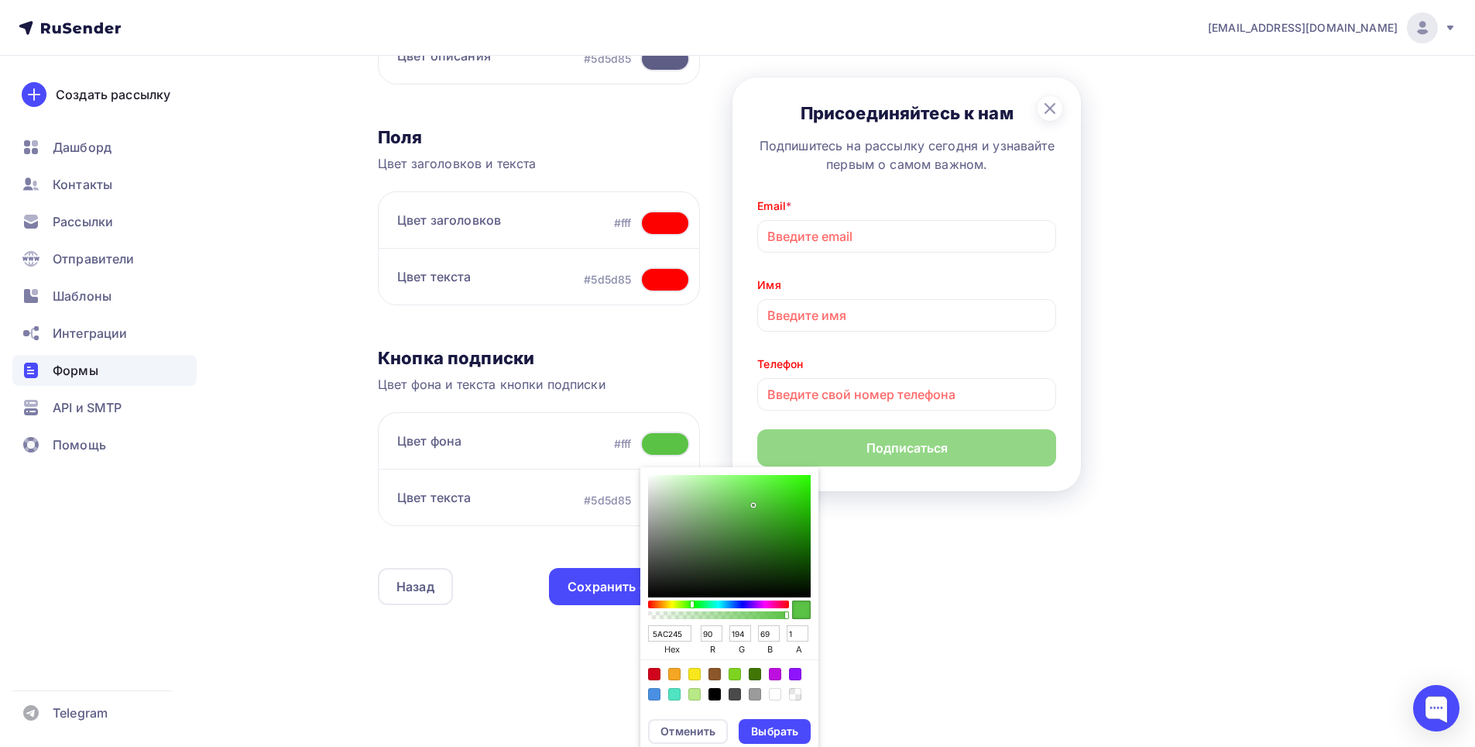
click at [714, 696] on div "Color:#000000" at bounding box center [715, 694] width 12 height 12
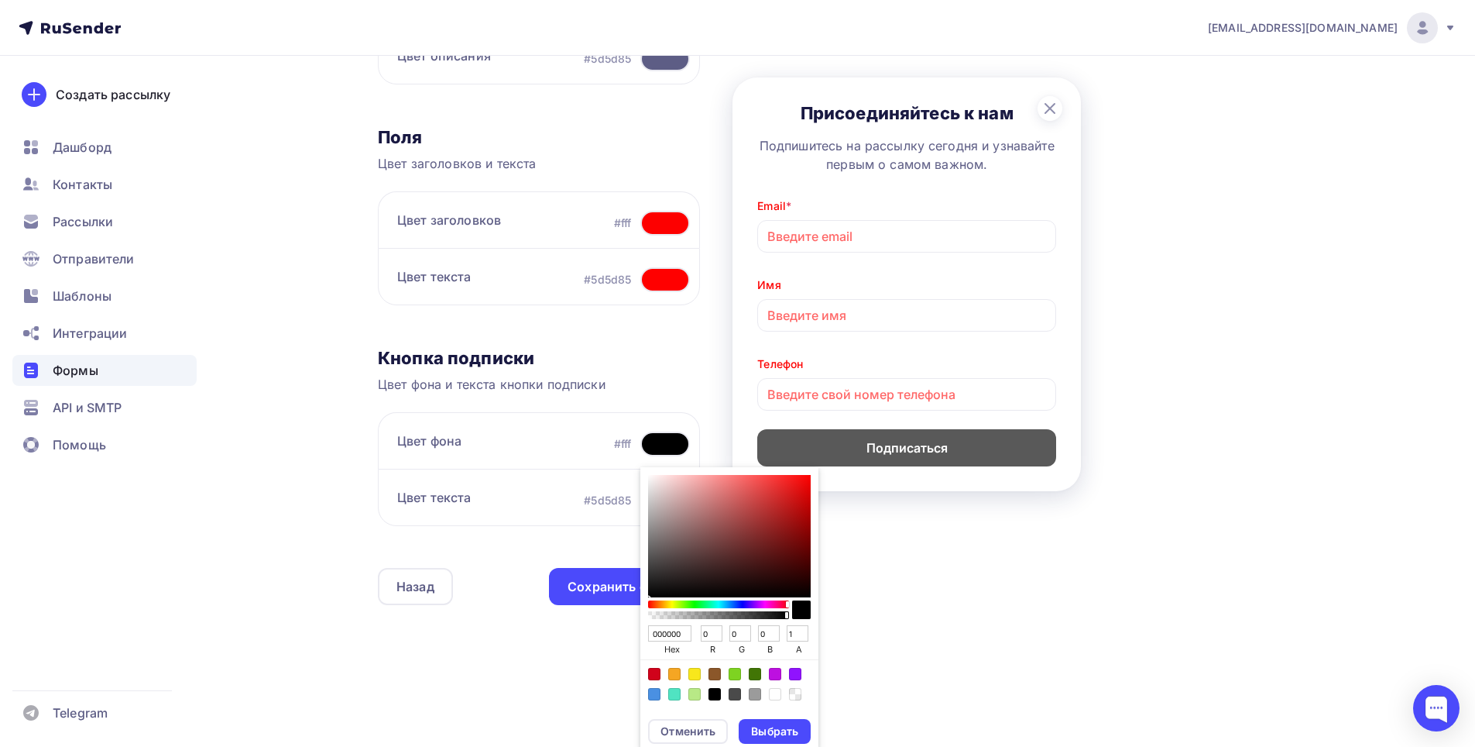
drag, startPoint x: 784, startPoint y: 613, endPoint x: 795, endPoint y: 607, distance: 12.5
click at [795, 607] on div "Sketch color picker" at bounding box center [729, 609] width 163 height 25
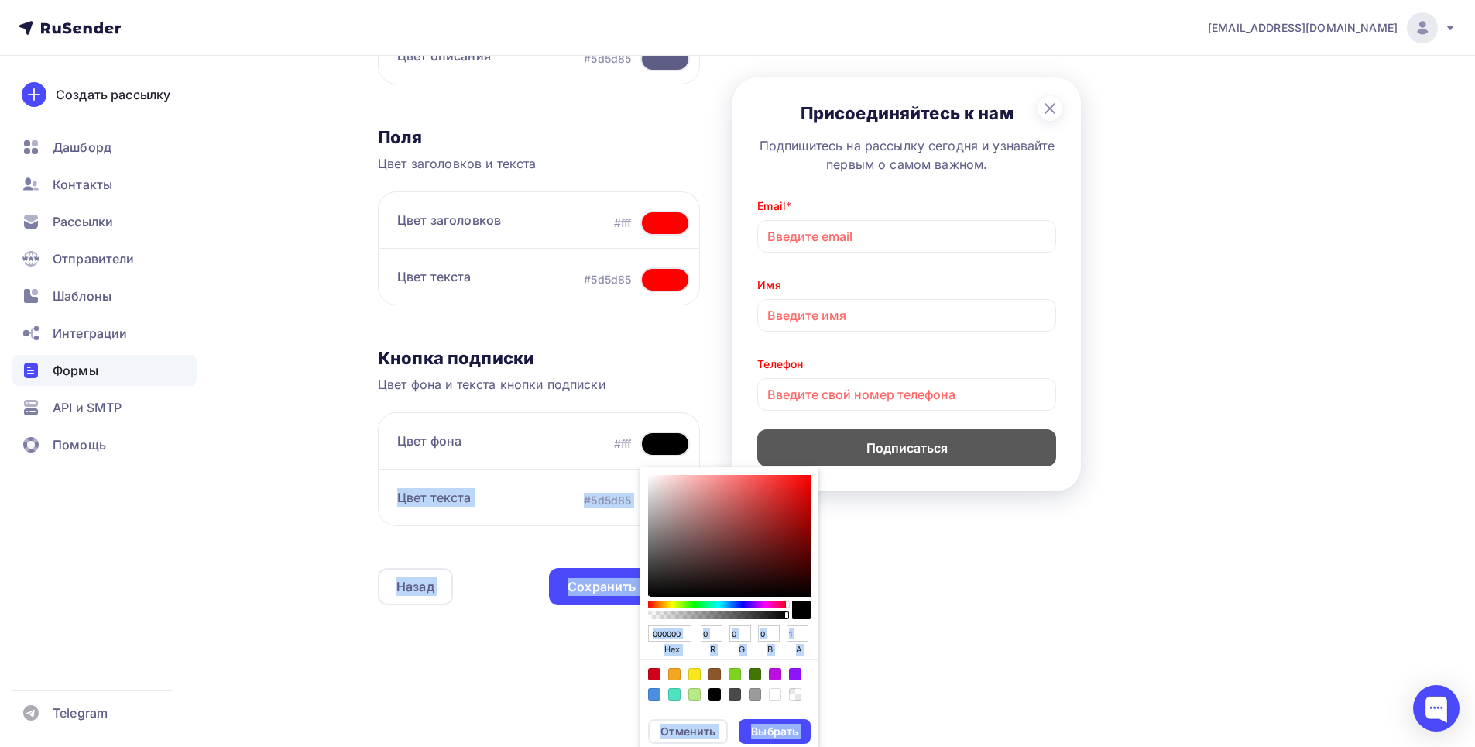
drag, startPoint x: 798, startPoint y: 584, endPoint x: 815, endPoint y: 616, distance: 36.4
click at [816, 617] on div "000000 hex 0 r 0 g 0 b 1 a" at bounding box center [729, 587] width 178 height 241
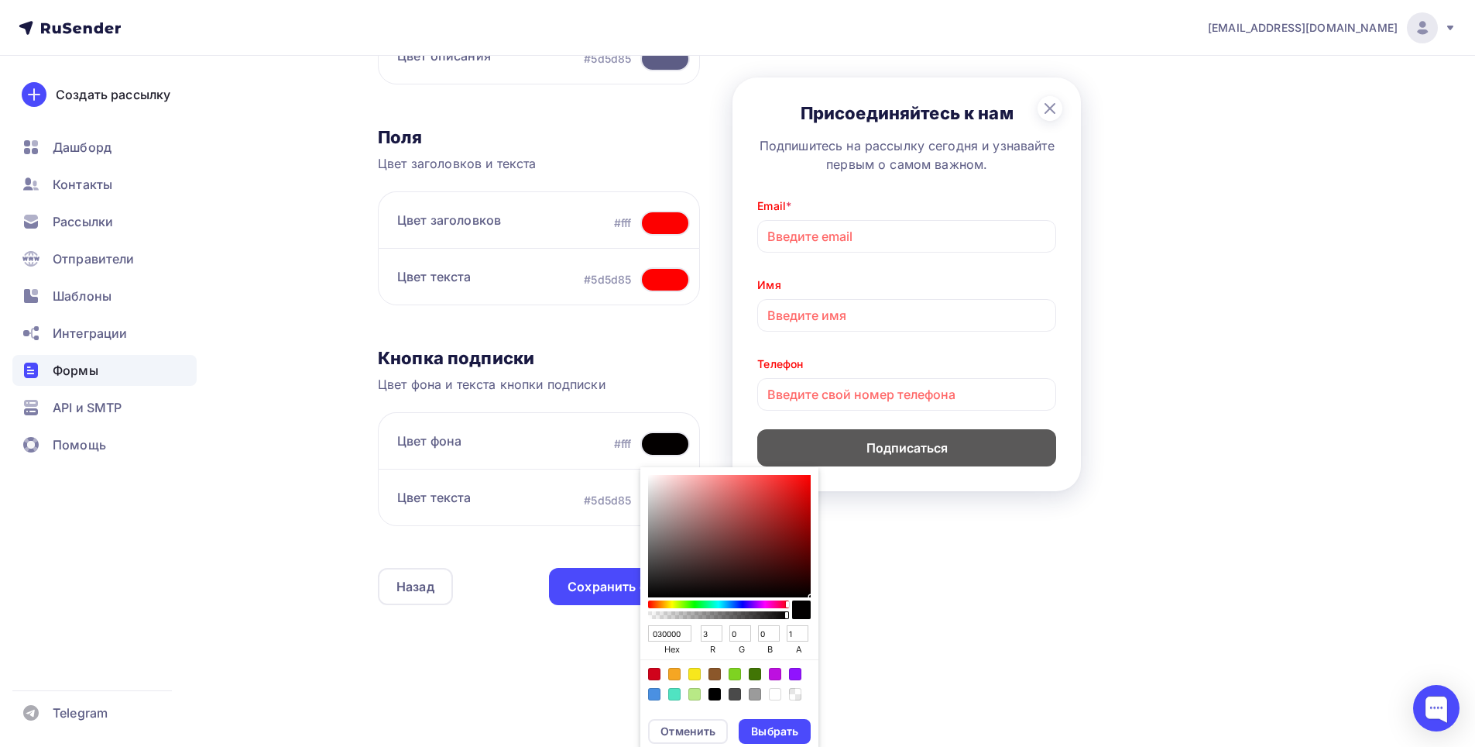
click at [809, 596] on div "Sketch color picker" at bounding box center [810, 596] width 3 height 3
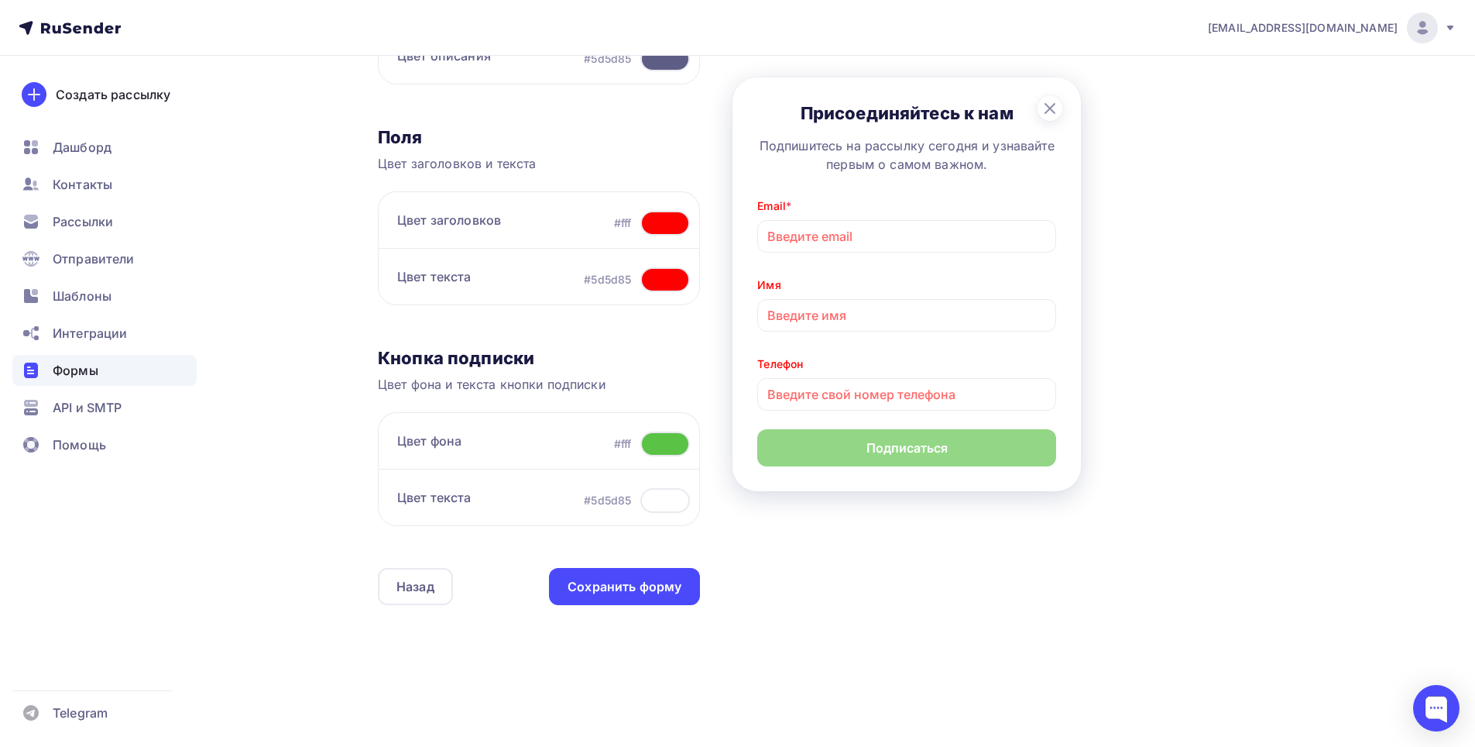
click at [987, 699] on div "Назад OIsiisisisisisi OIsiisisisisisi Список: OIsiisisisisisi Переименовать Уда…" at bounding box center [737, 211] width 1269 height 1085
click at [651, 455] on div at bounding box center [665, 443] width 50 height 25
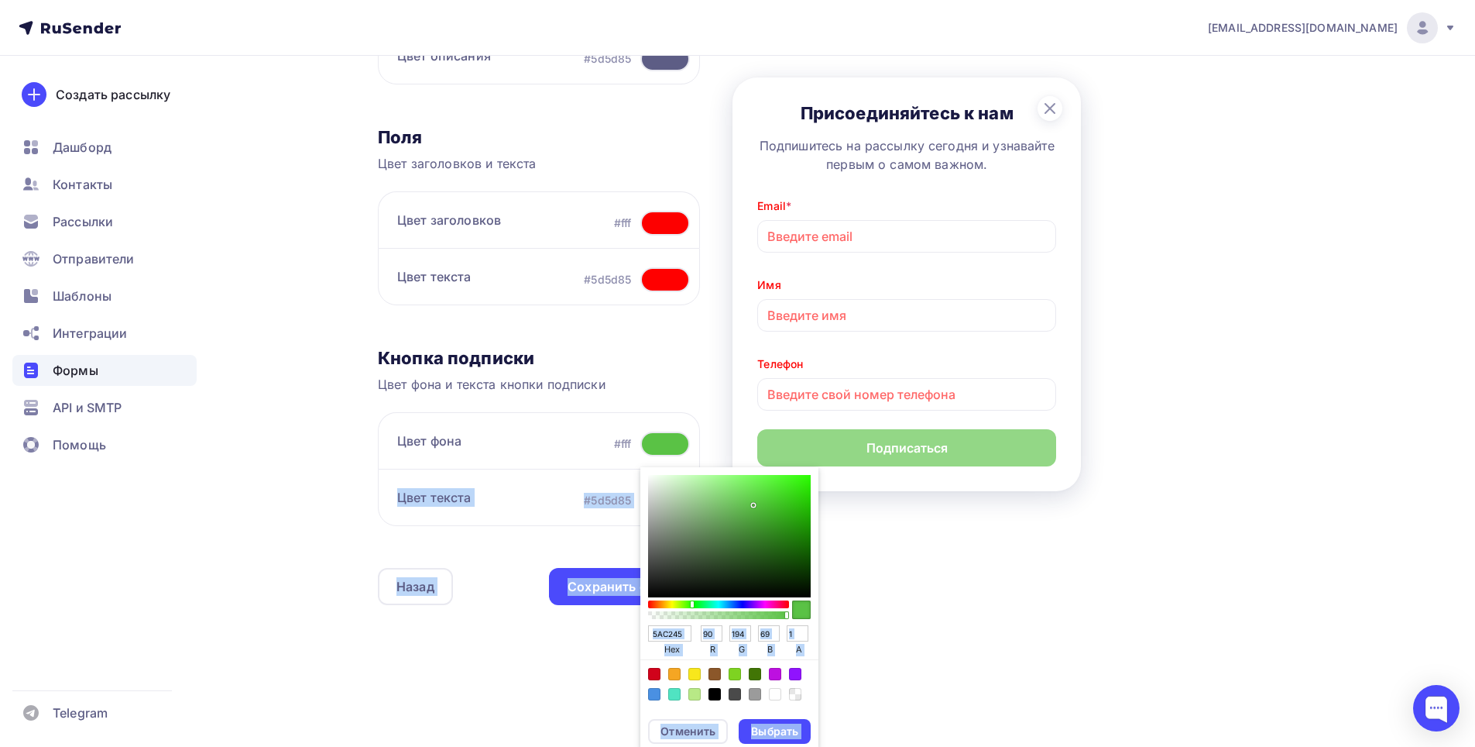
drag, startPoint x: 774, startPoint y: 611, endPoint x: 853, endPoint y: 674, distance: 100.9
click at [853, 674] on div "Назад OIsiisisisisisi OIsiisisisisisi Список: OIsiisisisisisi Переименовать Уда…" at bounding box center [842, 192] width 929 height 998
click at [808, 597] on div "Sketch color picker" at bounding box center [729, 609] width 163 height 25
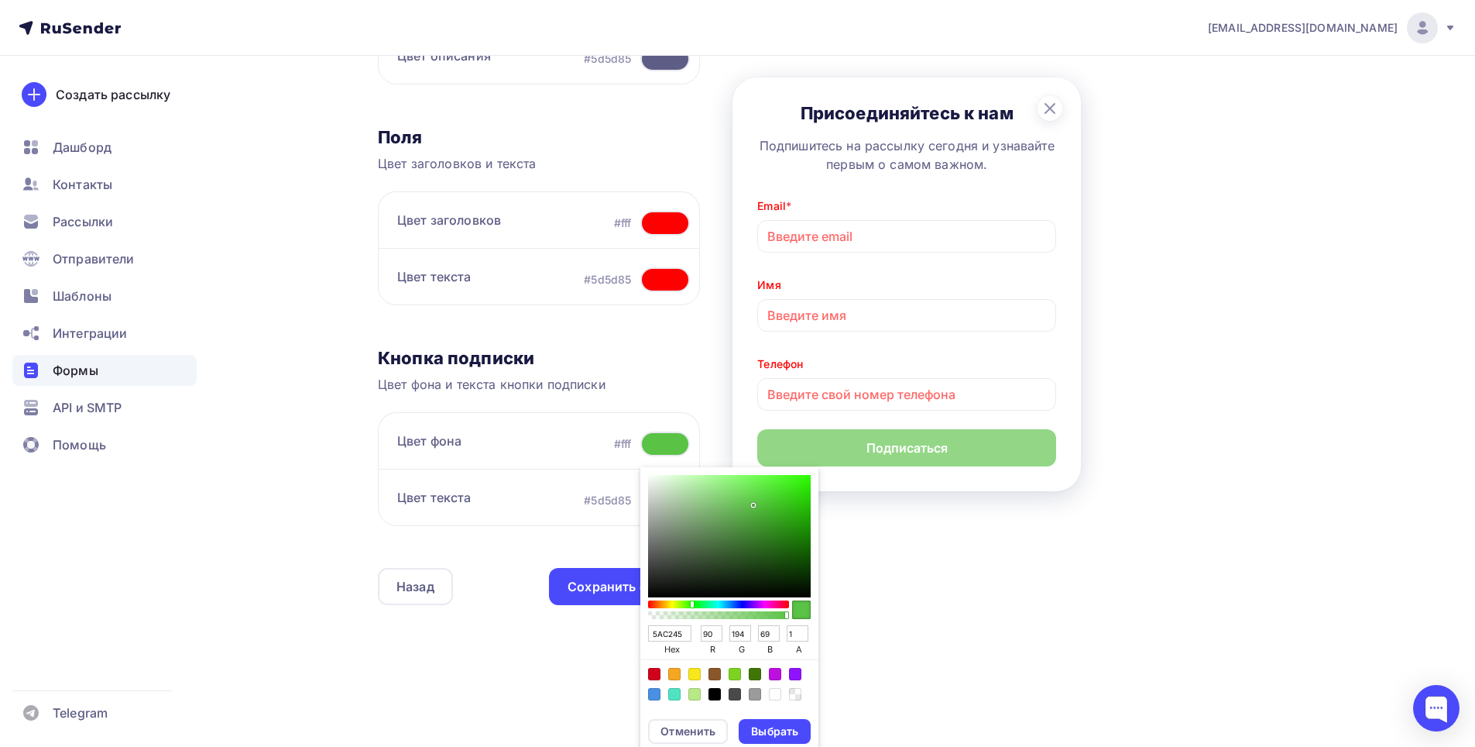
click at [807, 596] on div "Sketch color picker" at bounding box center [729, 536] width 163 height 122
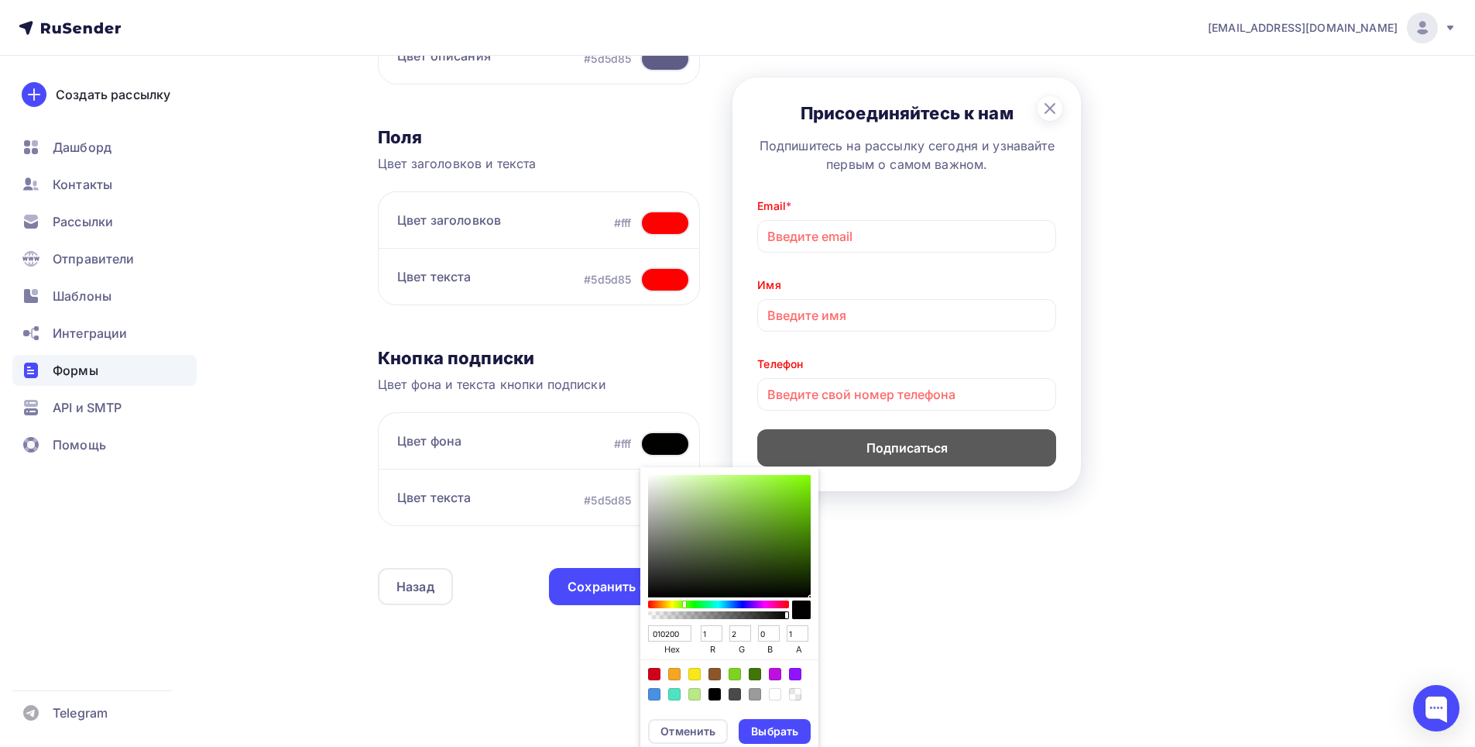
click at [809, 596] on div "Sketch color picker" at bounding box center [810, 597] width 3 height 3
click at [686, 633] on input "010200" at bounding box center [669, 633] width 43 height 17
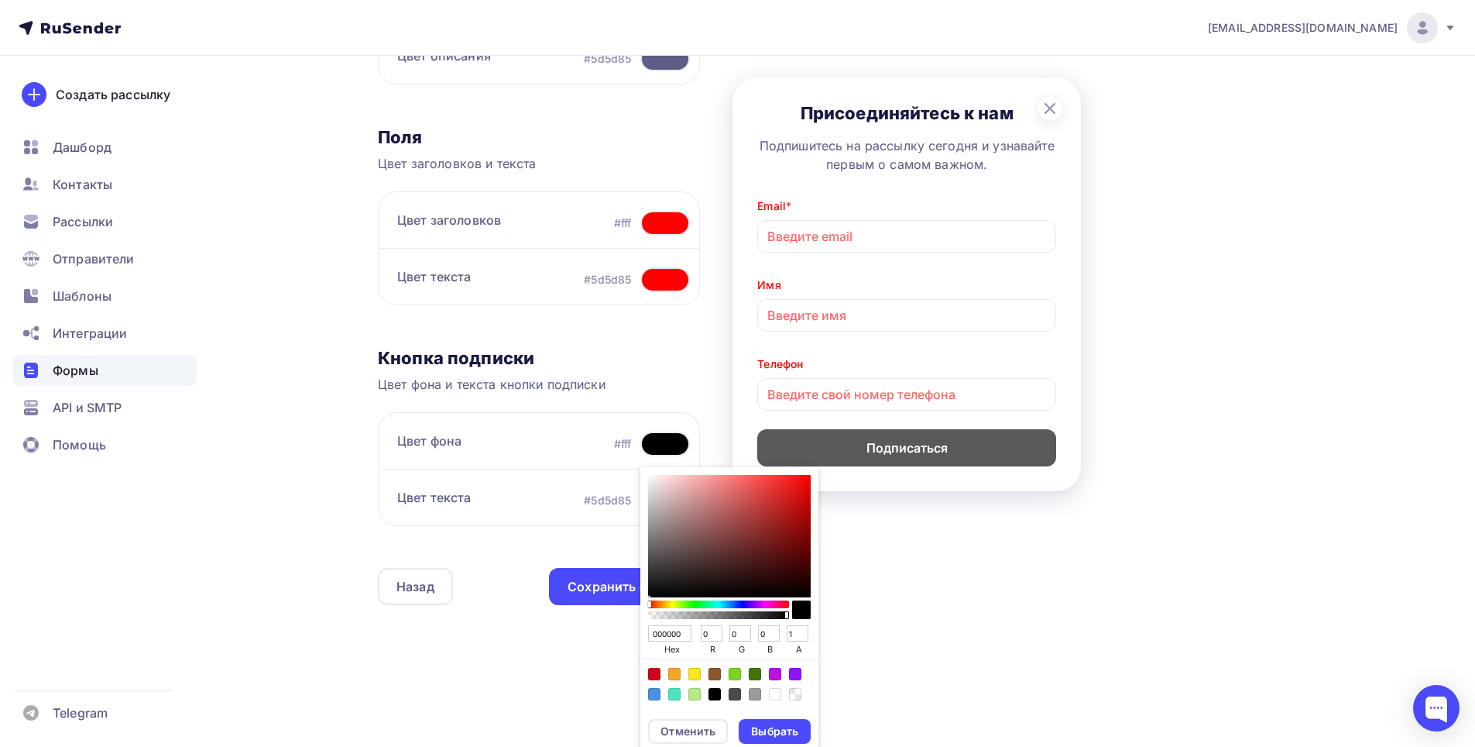
click at [797, 637] on input "1" at bounding box center [798, 633] width 22 height 17
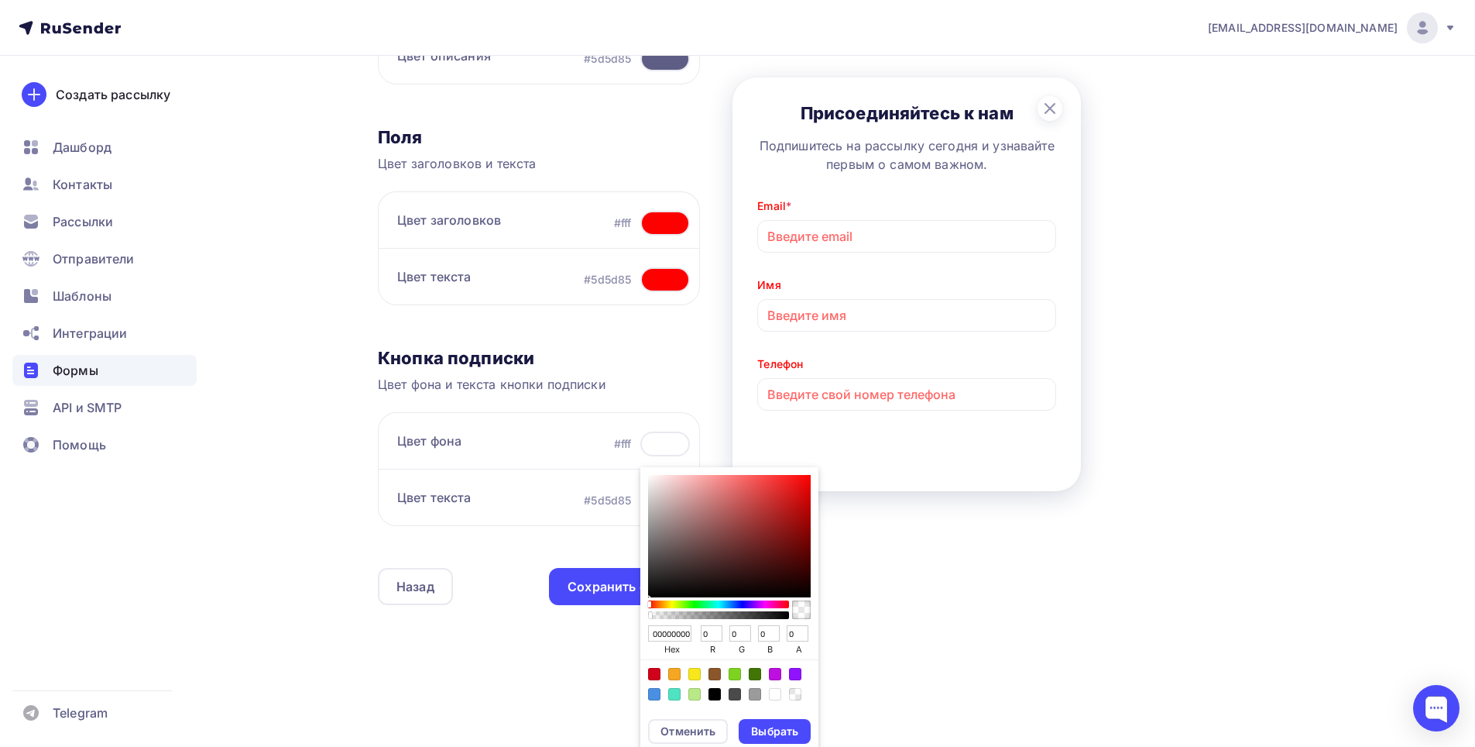
click at [785, 616] on div "Sketch color picker" at bounding box center [718, 615] width 141 height 8
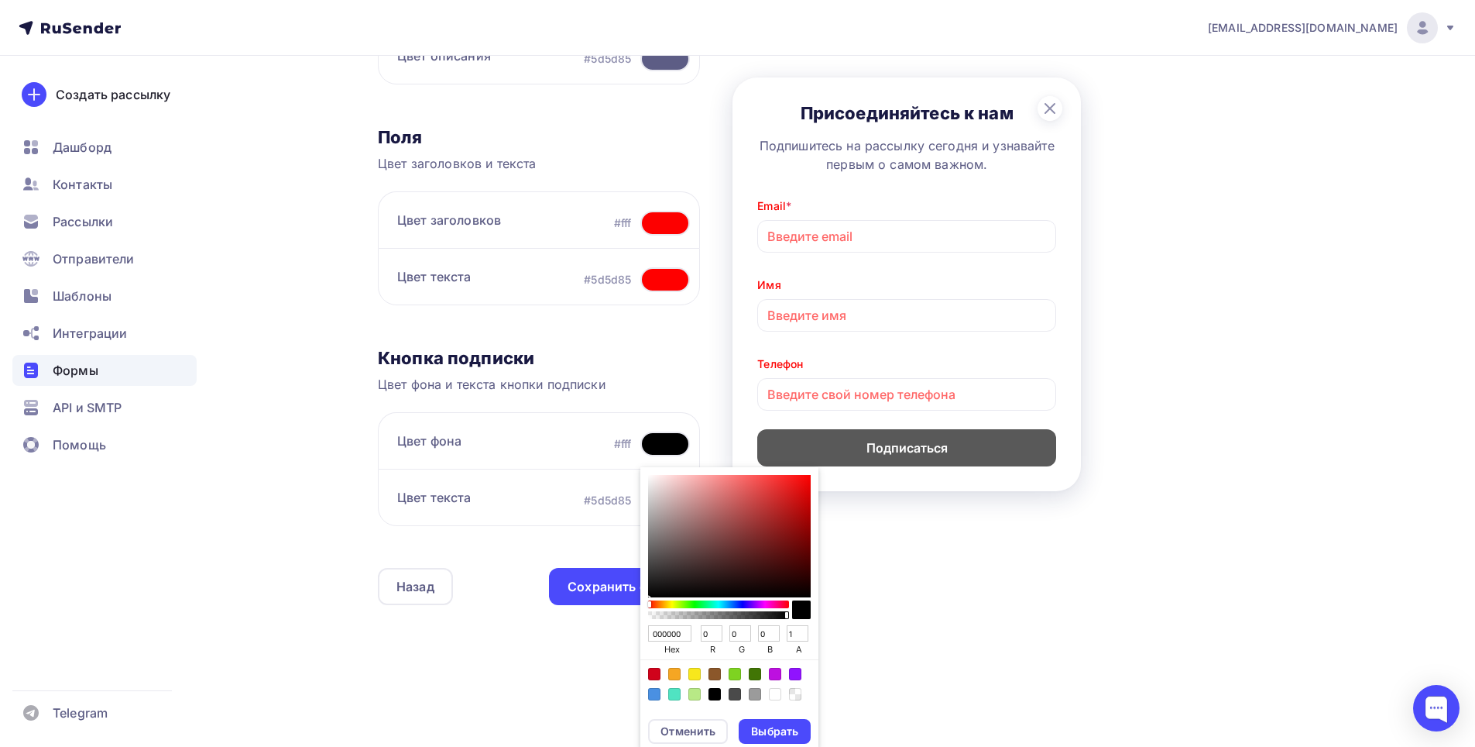
click at [789, 616] on div "Sketch color picker" at bounding box center [729, 609] width 163 height 25
click at [766, 730] on div "Выбрать" at bounding box center [774, 730] width 47 height 15
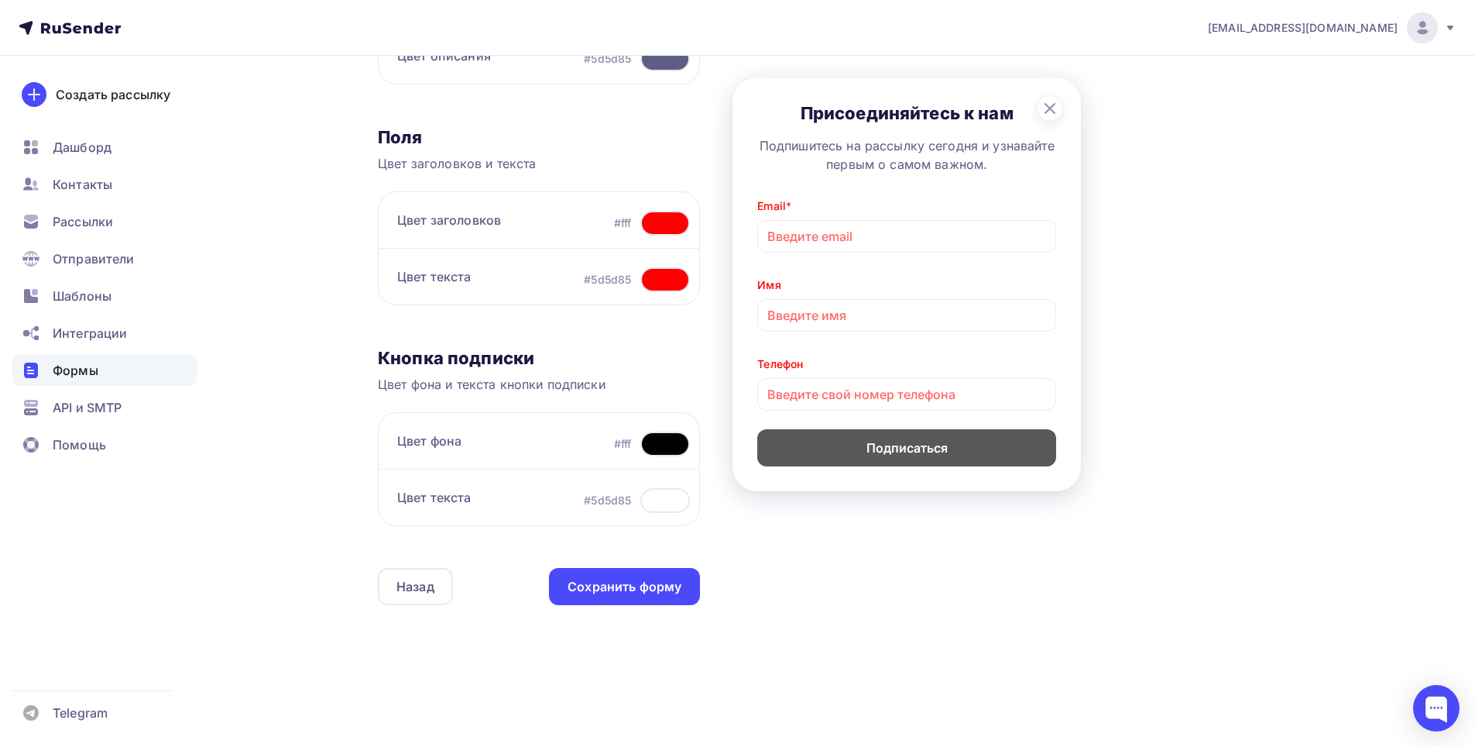
click at [671, 501] on div at bounding box center [665, 500] width 50 height 25
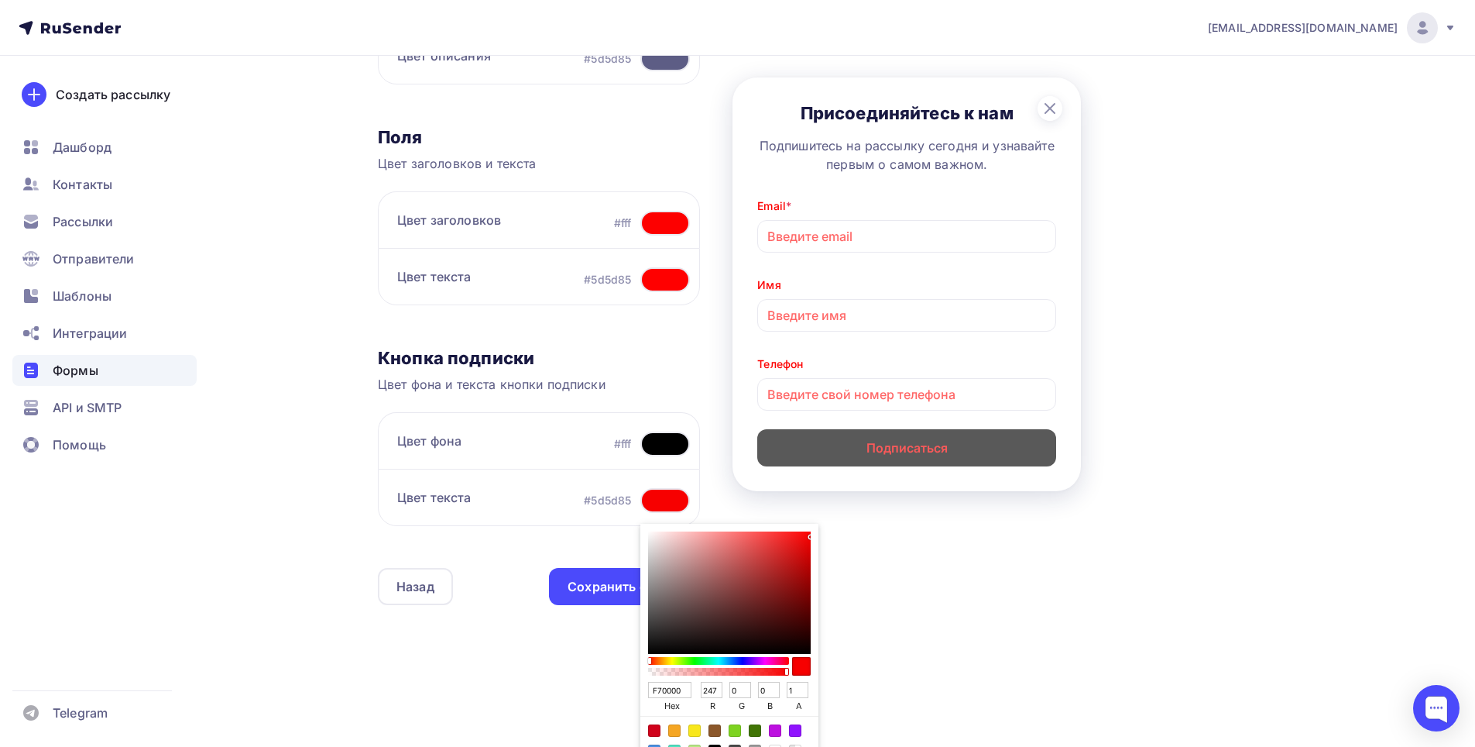
drag, startPoint x: 761, startPoint y: 584, endPoint x: 819, endPoint y: 535, distance: 75.9
click at [819, 535] on div "Контент Поля формы 3 Дизайн Тип формы Выберите способ установки формы Встроенна…" at bounding box center [842, 212] width 929 height 874
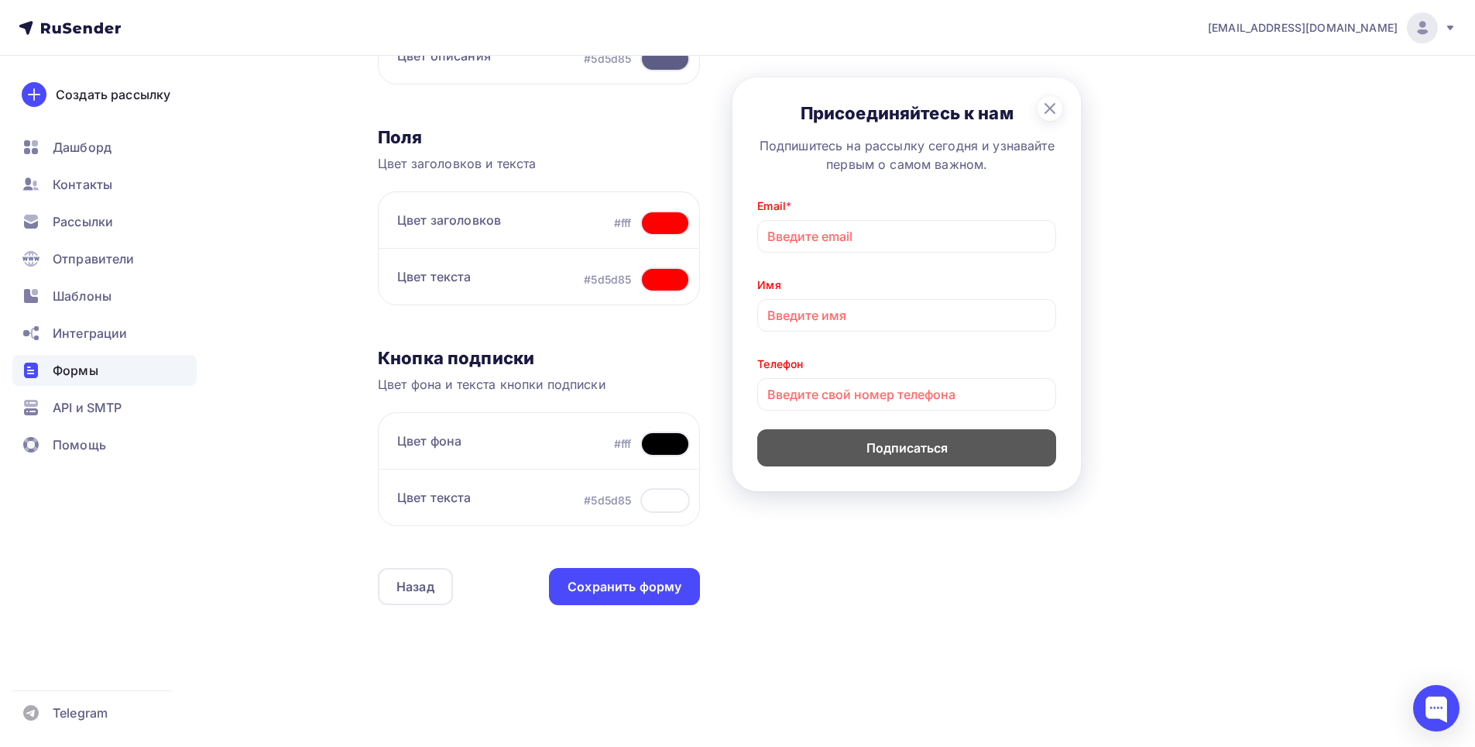
click at [819, 535] on div "Контент Поля формы 3 Дизайн Тип формы Выберите способ установки формы Встроенна…" at bounding box center [842, 212] width 929 height 874
click at [662, 507] on div at bounding box center [665, 500] width 50 height 25
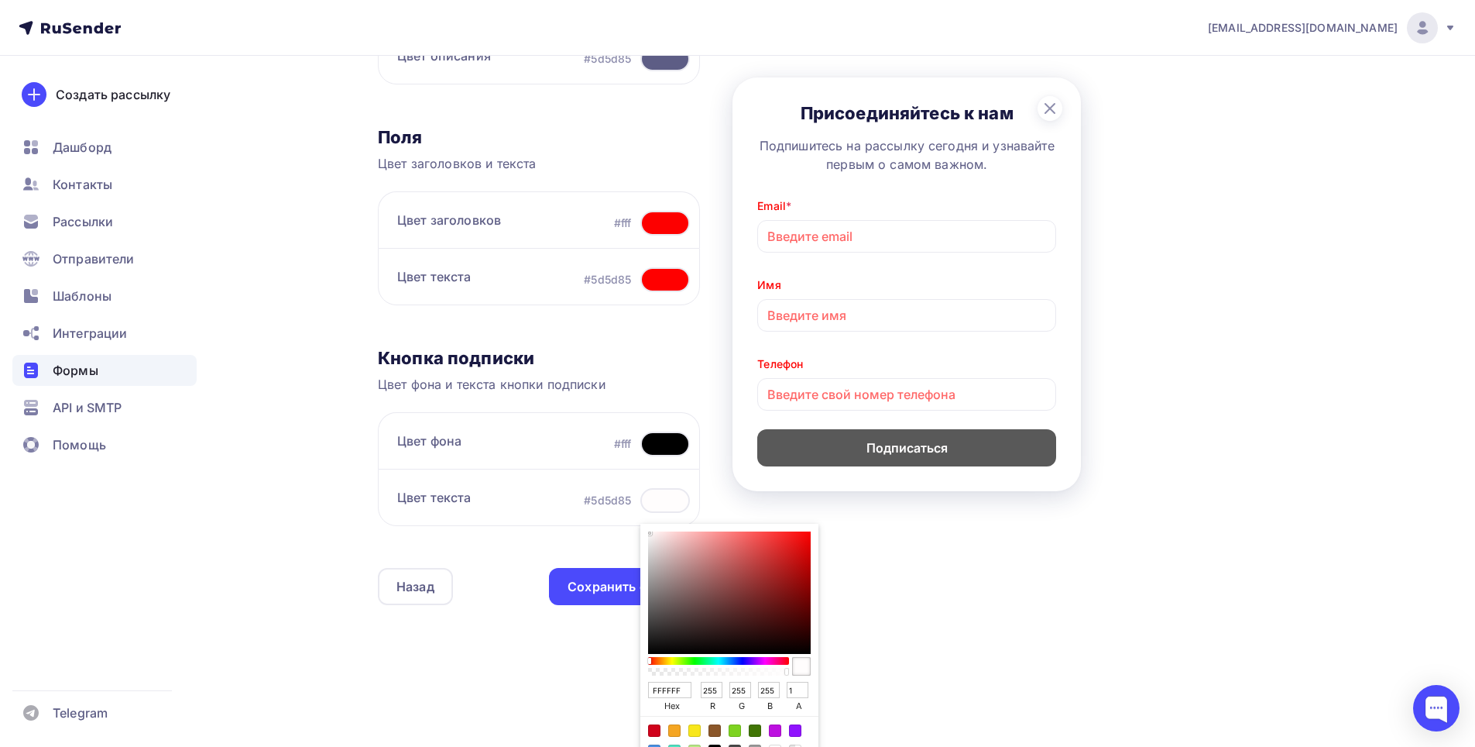
drag, startPoint x: 709, startPoint y: 596, endPoint x: 633, endPoint y: 504, distance: 119.3
click at [633, 520] on div "Цвет текста #5d5d85 FFFFFF hex 255 r 255 g 255 b 1 a Отменить Выбрать" at bounding box center [539, 497] width 322 height 57
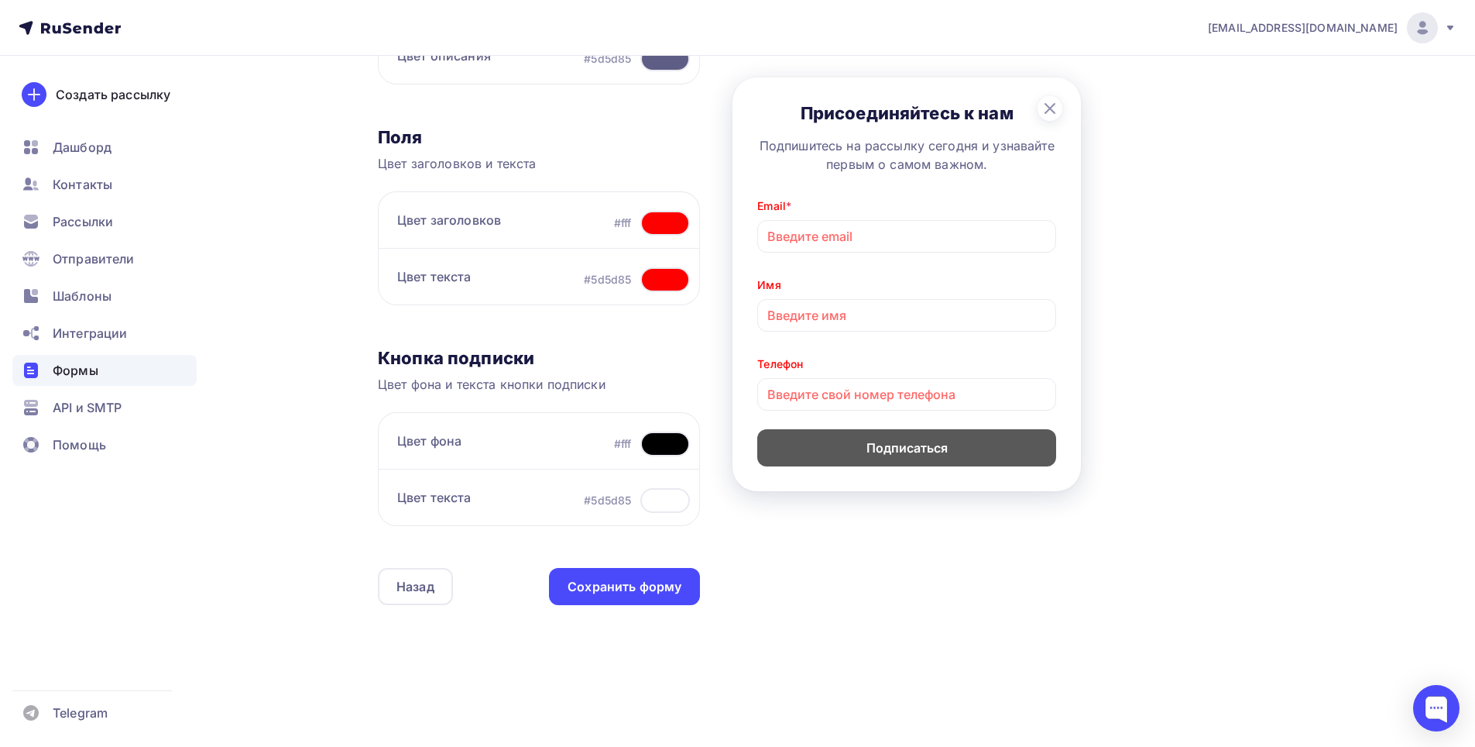
click at [663, 438] on div at bounding box center [665, 443] width 50 height 25
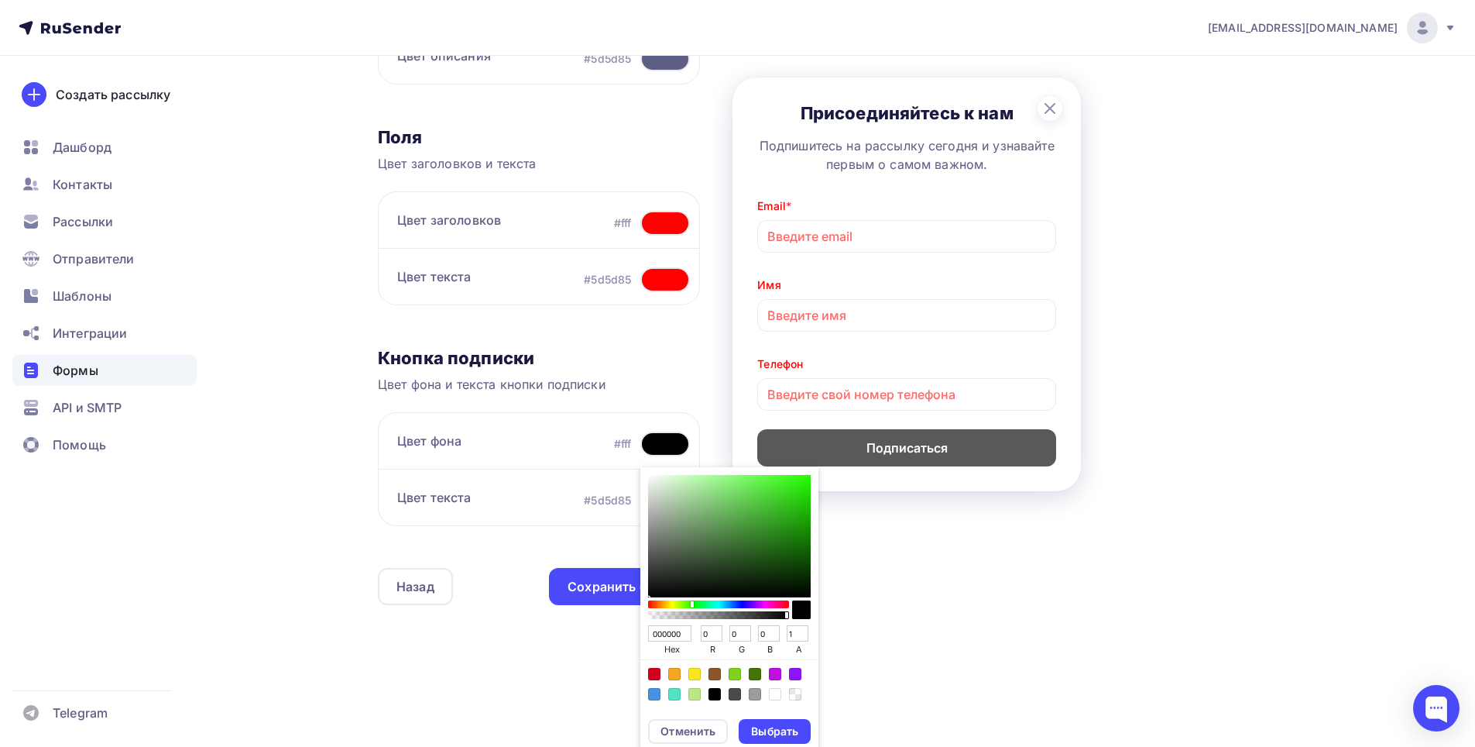
click at [691, 603] on div "Sketch color picker" at bounding box center [719, 604] width 138 height 8
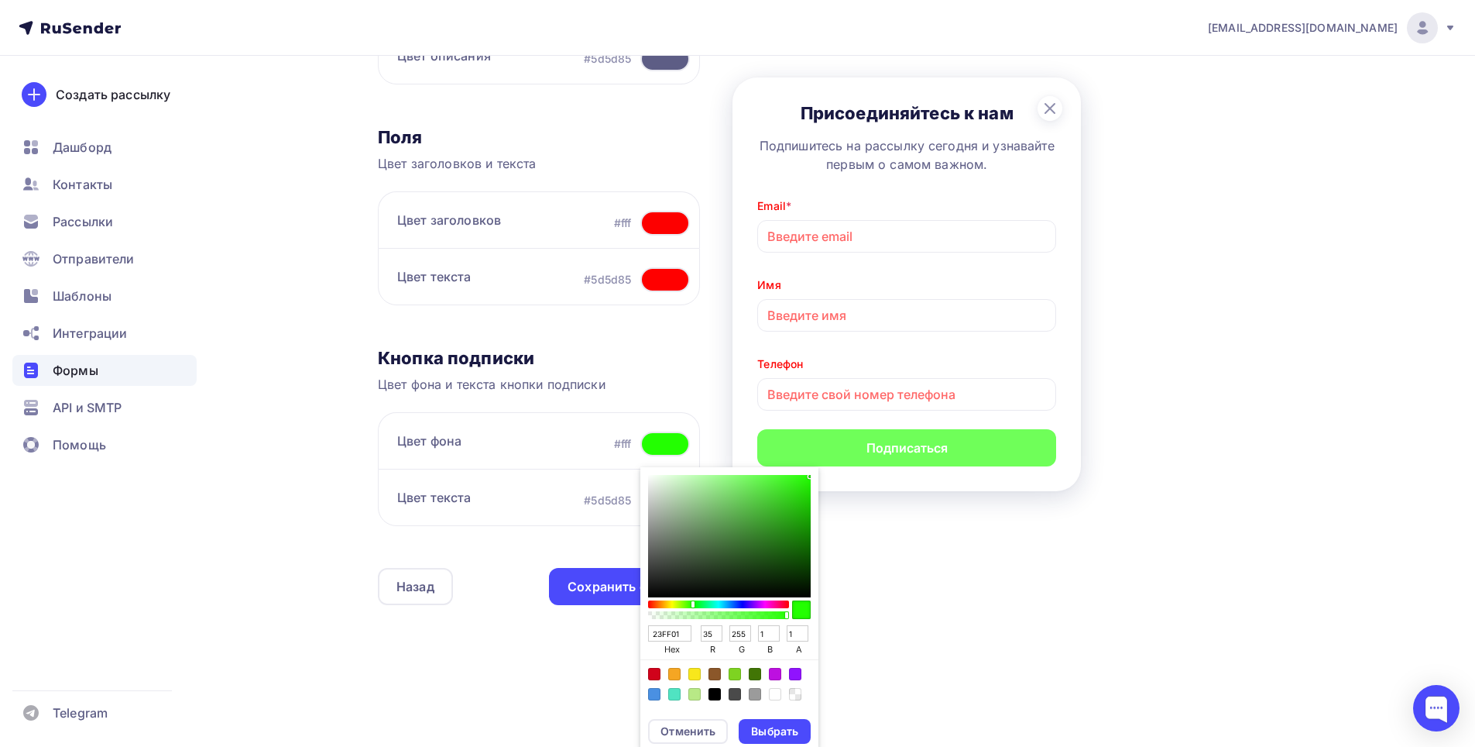
drag, startPoint x: 788, startPoint y: 522, endPoint x: 809, endPoint y: 472, distance: 54.1
click at [809, 472] on div "23FF01 hex 35 r 255 g 1 b 1 a" at bounding box center [729, 587] width 178 height 241
click at [920, 544] on div "Контент Поля формы 3 Дизайн Тип формы Выберите способ установки формы Встроенна…" at bounding box center [842, 212] width 929 height 874
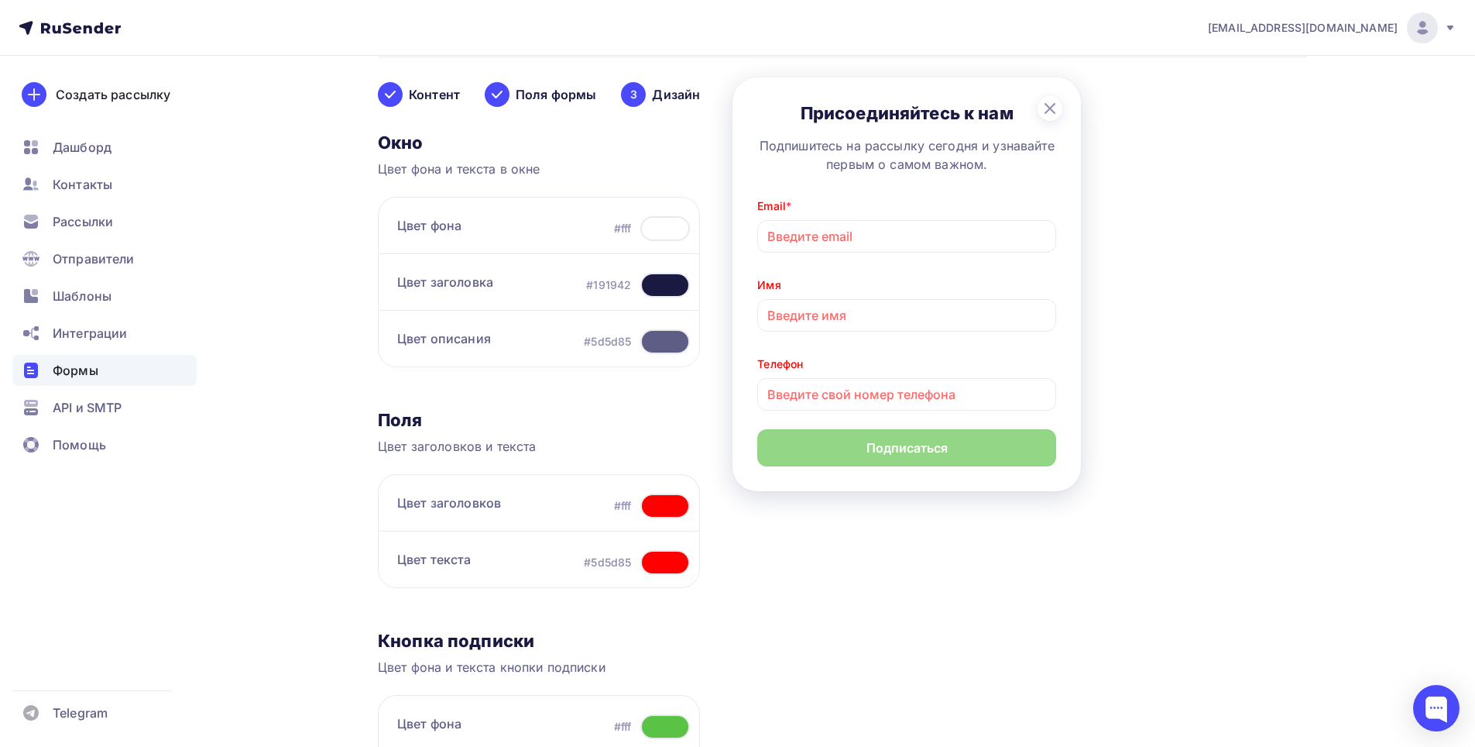
scroll to position [84, 0]
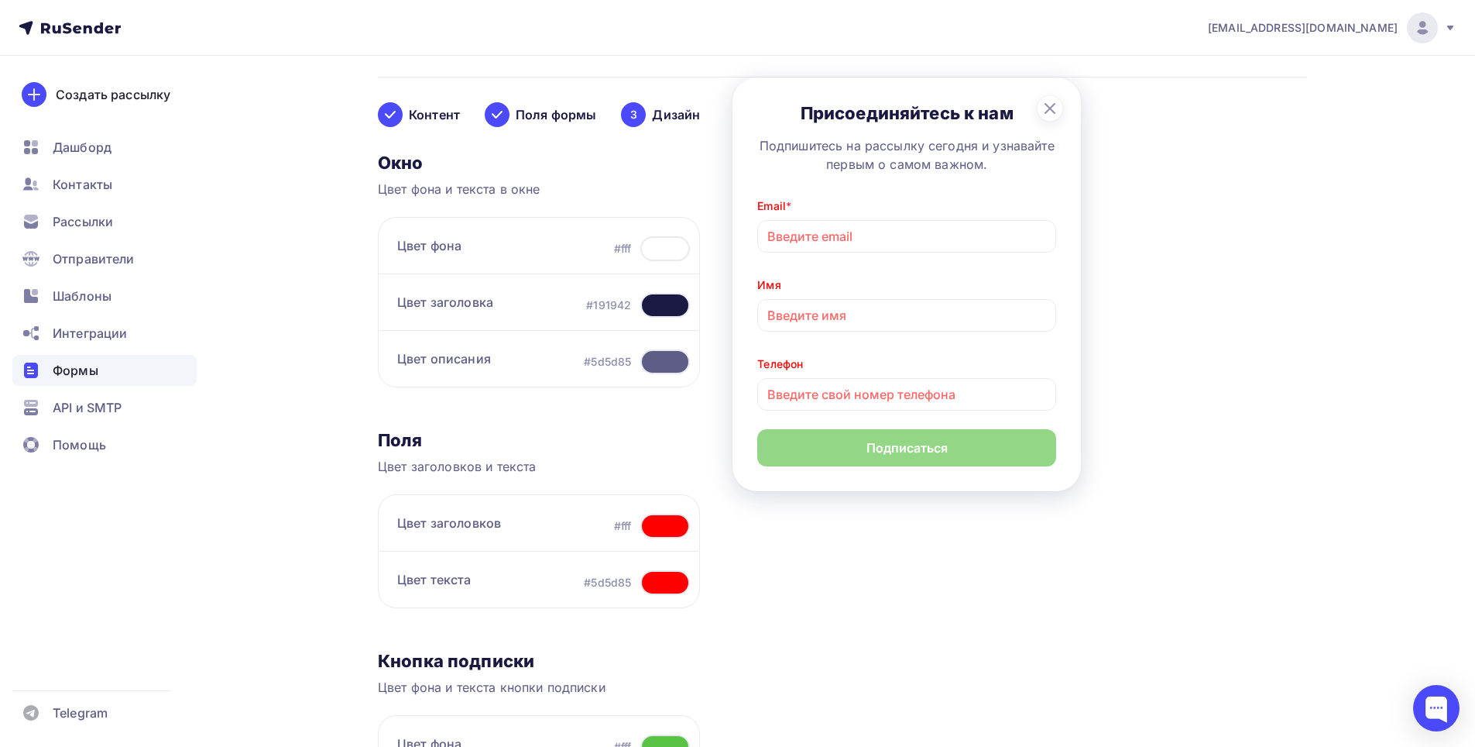
drag, startPoint x: 657, startPoint y: 245, endPoint x: 664, endPoint y: 239, distance: 9.9
click at [657, 245] on div at bounding box center [665, 248] width 50 height 25
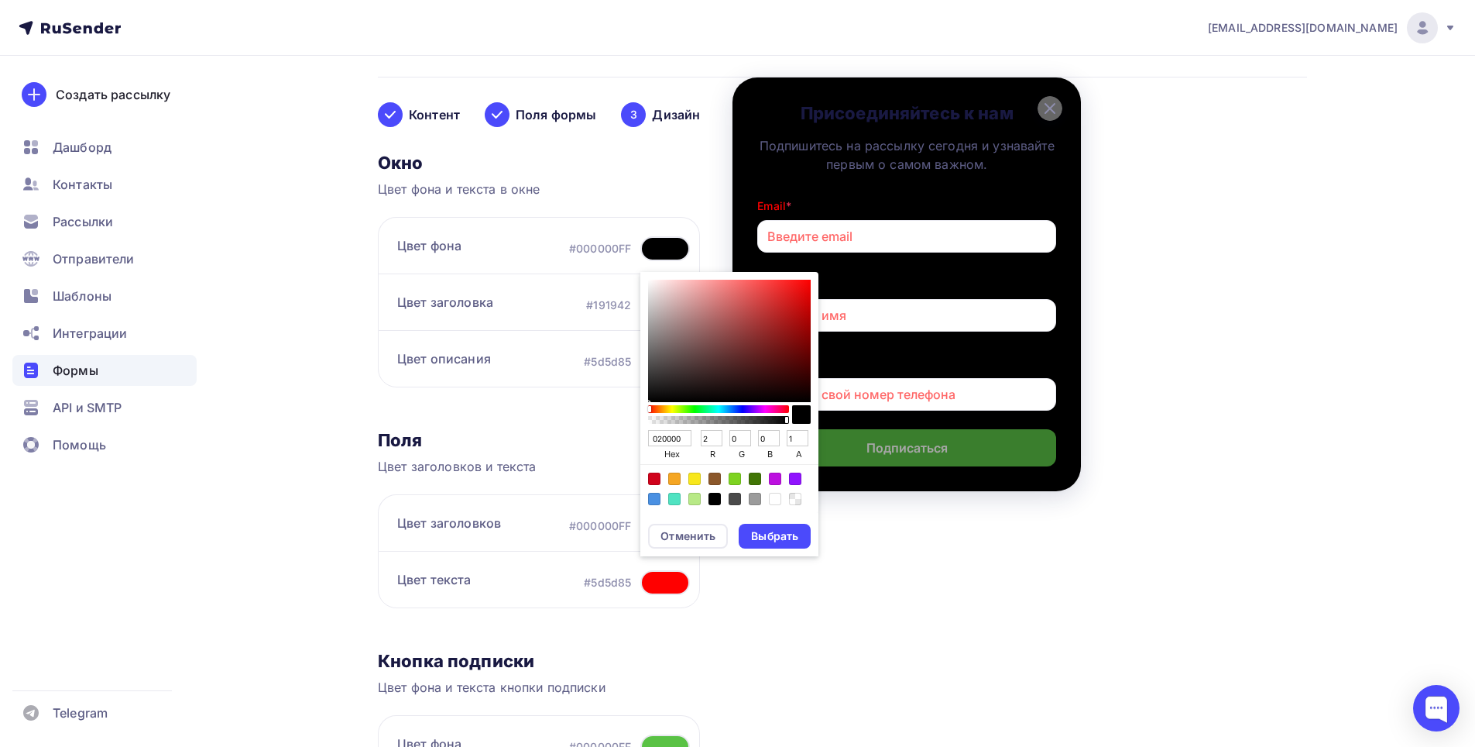
drag, startPoint x: 742, startPoint y: 341, endPoint x: 805, endPoint y: 400, distance: 87.1
click at [805, 400] on div "Sketch color picker" at bounding box center [729, 341] width 163 height 122
click at [806, 400] on div "Sketch color picker" at bounding box center [729, 341] width 163 height 122
click at [774, 529] on div "Выбрать" at bounding box center [774, 535] width 47 height 15
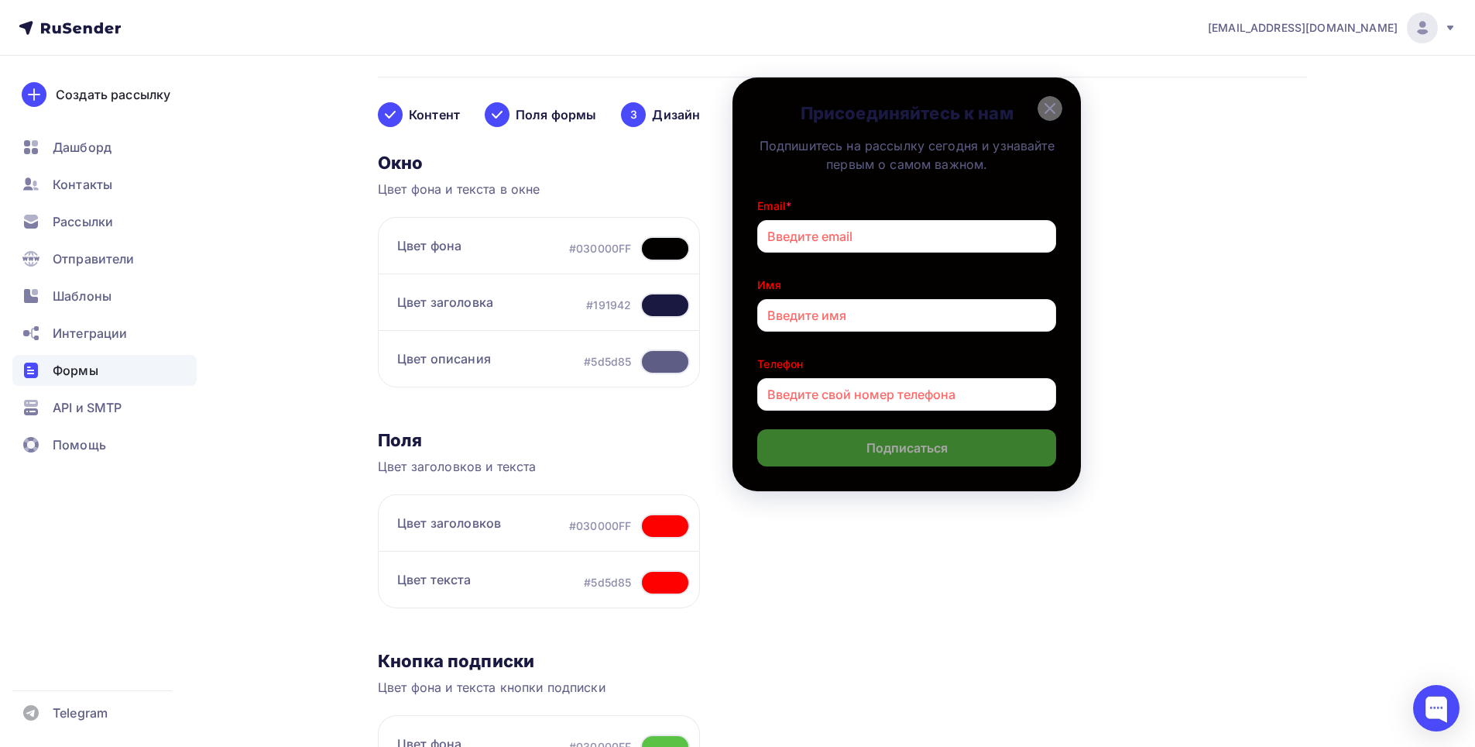
scroll to position [162, 0]
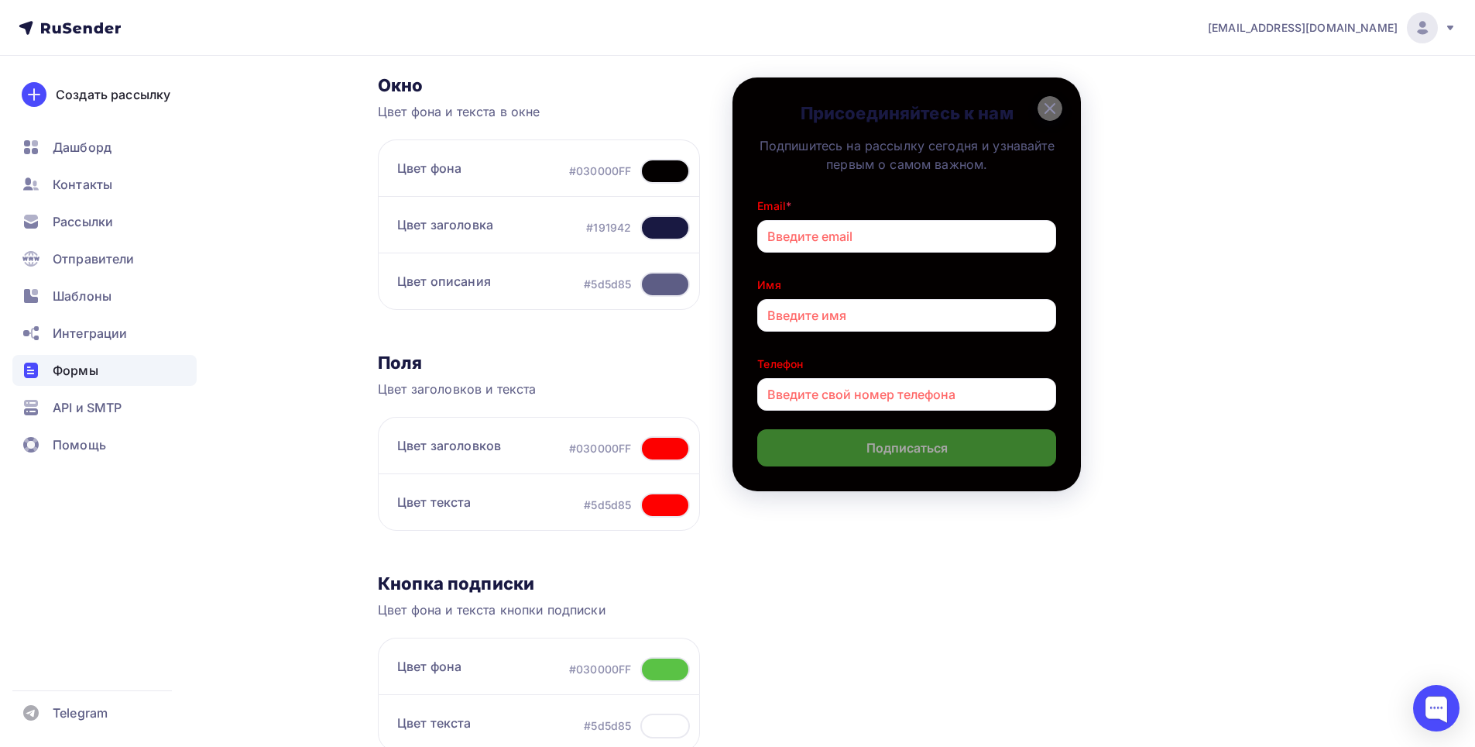
click at [653, 671] on div at bounding box center [665, 669] width 50 height 25
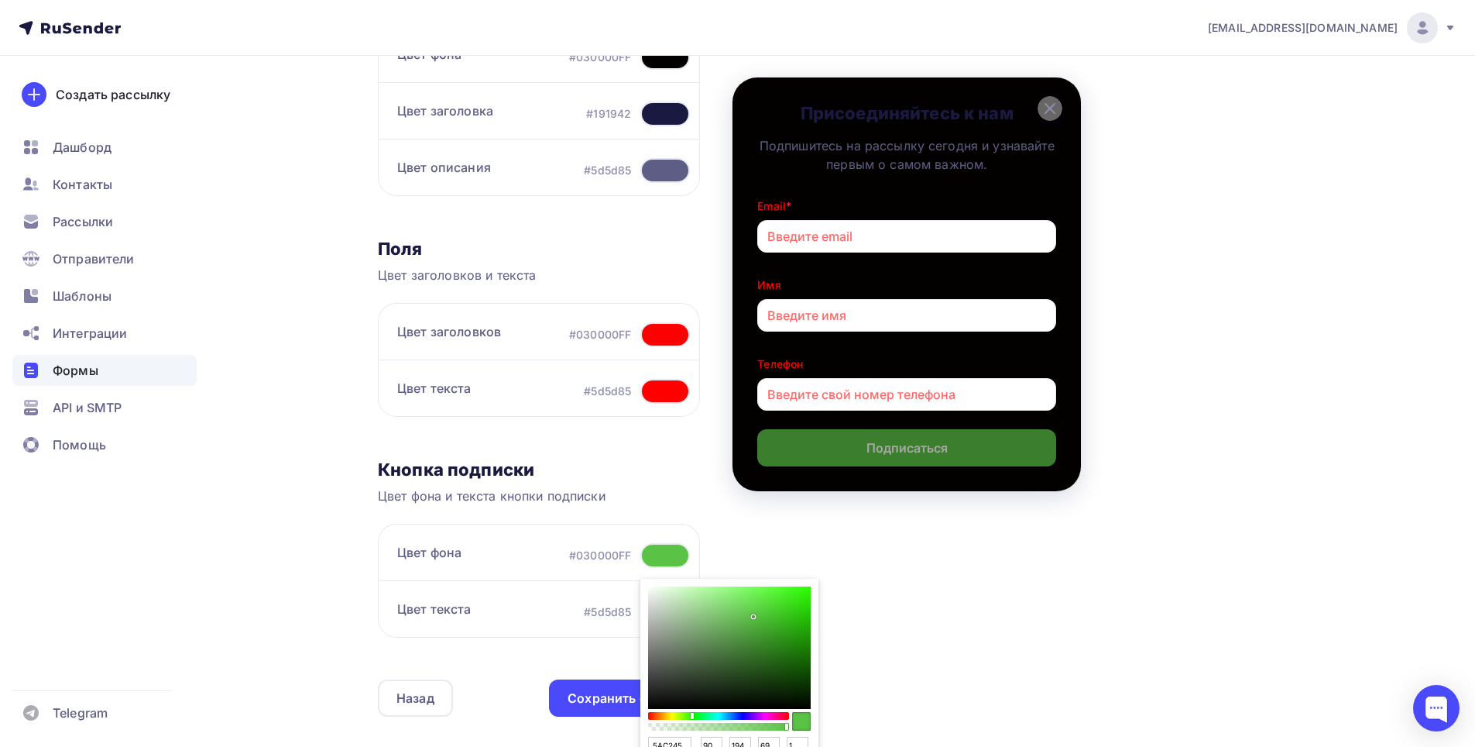
scroll to position [317, 0]
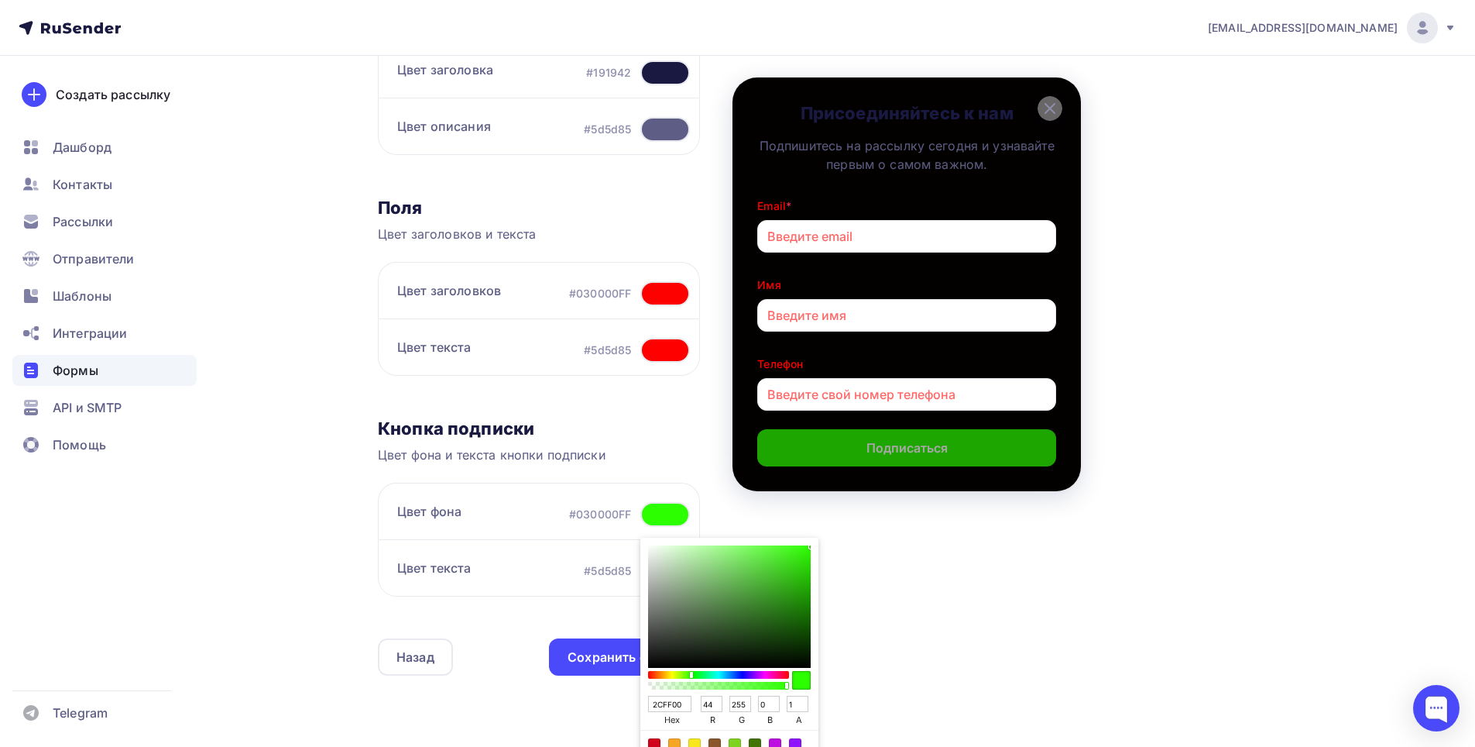
drag, startPoint x: 785, startPoint y: 574, endPoint x: 820, endPoint y: 530, distance: 56.1
click at [820, 530] on div "Контент Поля формы 3 Дизайн Тип формы Выберите способ установки формы Встроенна…" at bounding box center [842, 282] width 929 height 874
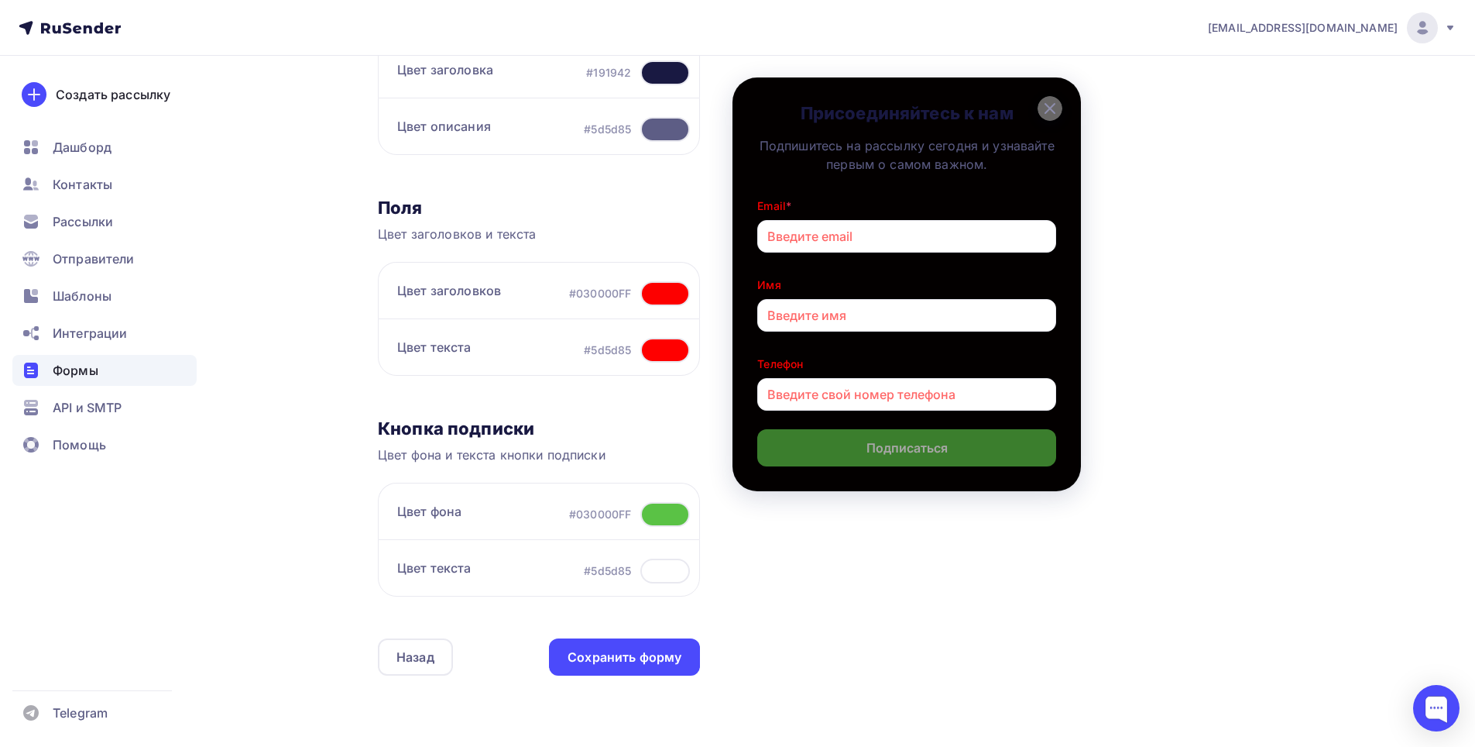
click at [722, 524] on div "Контент Поля формы 3 Дизайн Тип формы Выберите способ установки формы Встроенна…" at bounding box center [842, 282] width 929 height 874
click at [643, 578] on div at bounding box center [665, 570] width 50 height 25
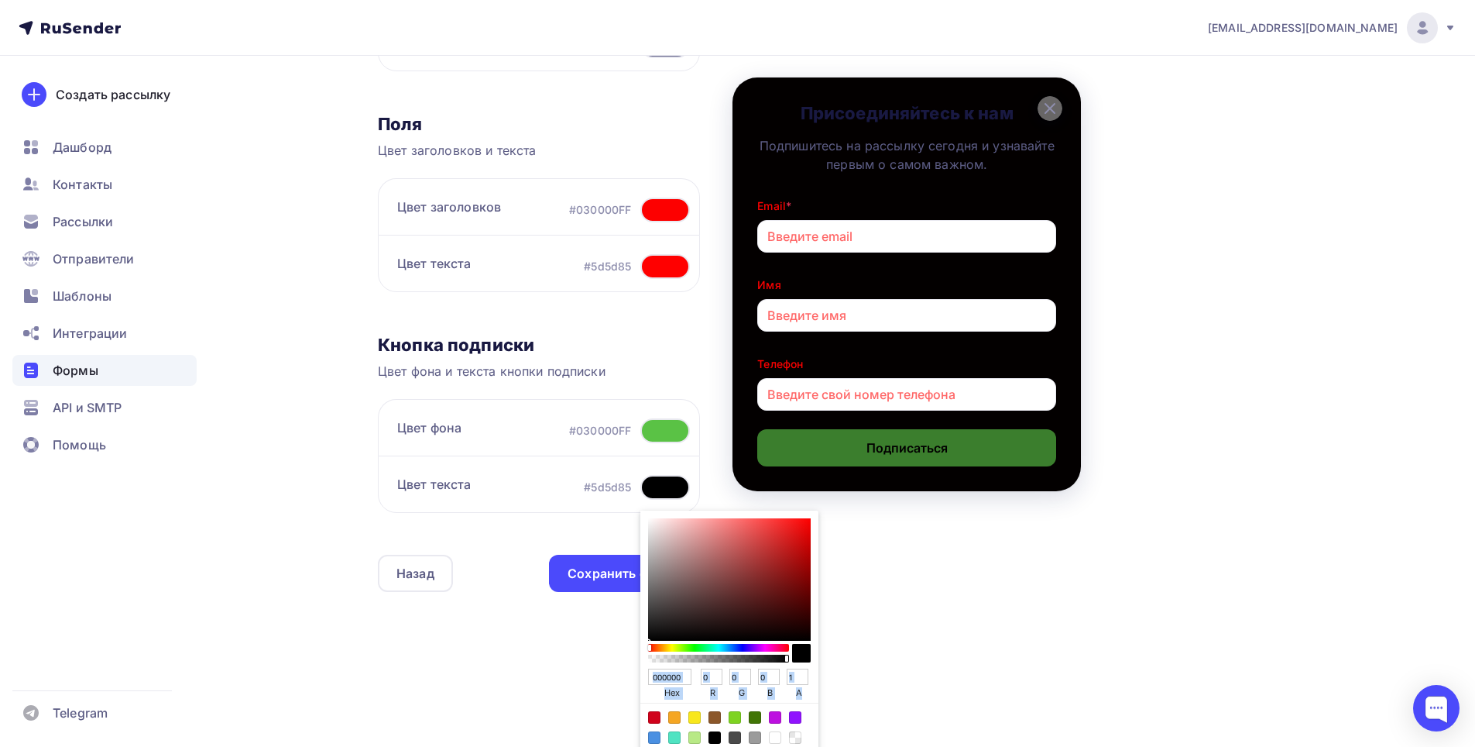
scroll to position [412, 0]
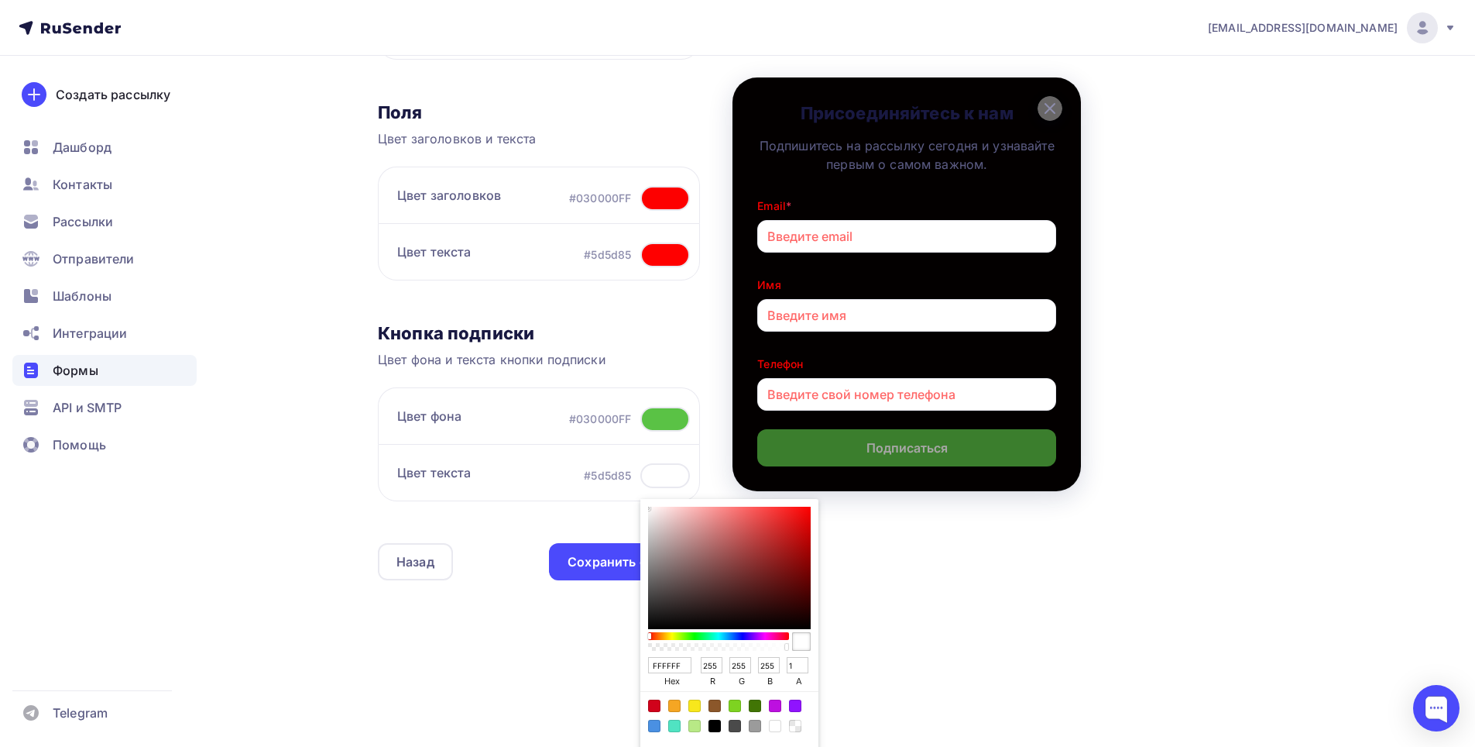
drag, startPoint x: 690, startPoint y: 630, endPoint x: 634, endPoint y: 492, distance: 149.4
click at [634, 492] on div "Цвет текста #5d5d85 FFFFFF hex 255 r 255 g 255 b 1 a Отменить Выбрать" at bounding box center [539, 472] width 322 height 57
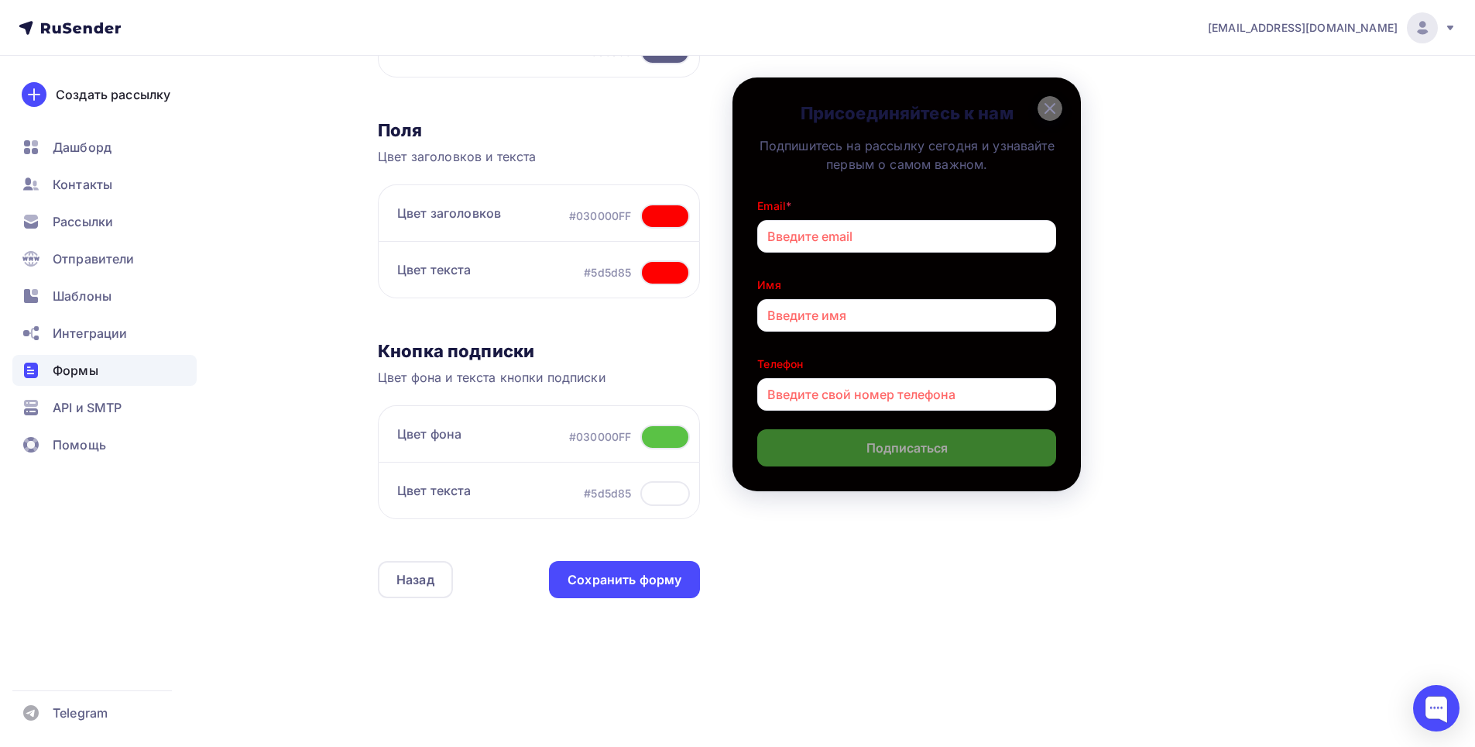
click at [890, 654] on div "Назад OIsiisisisisisi OIsiisisisisisi Список: OIsiisisisisisi Переименовать Уда…" at bounding box center [842, 185] width 929 height 998
click at [662, 427] on div at bounding box center [665, 436] width 50 height 25
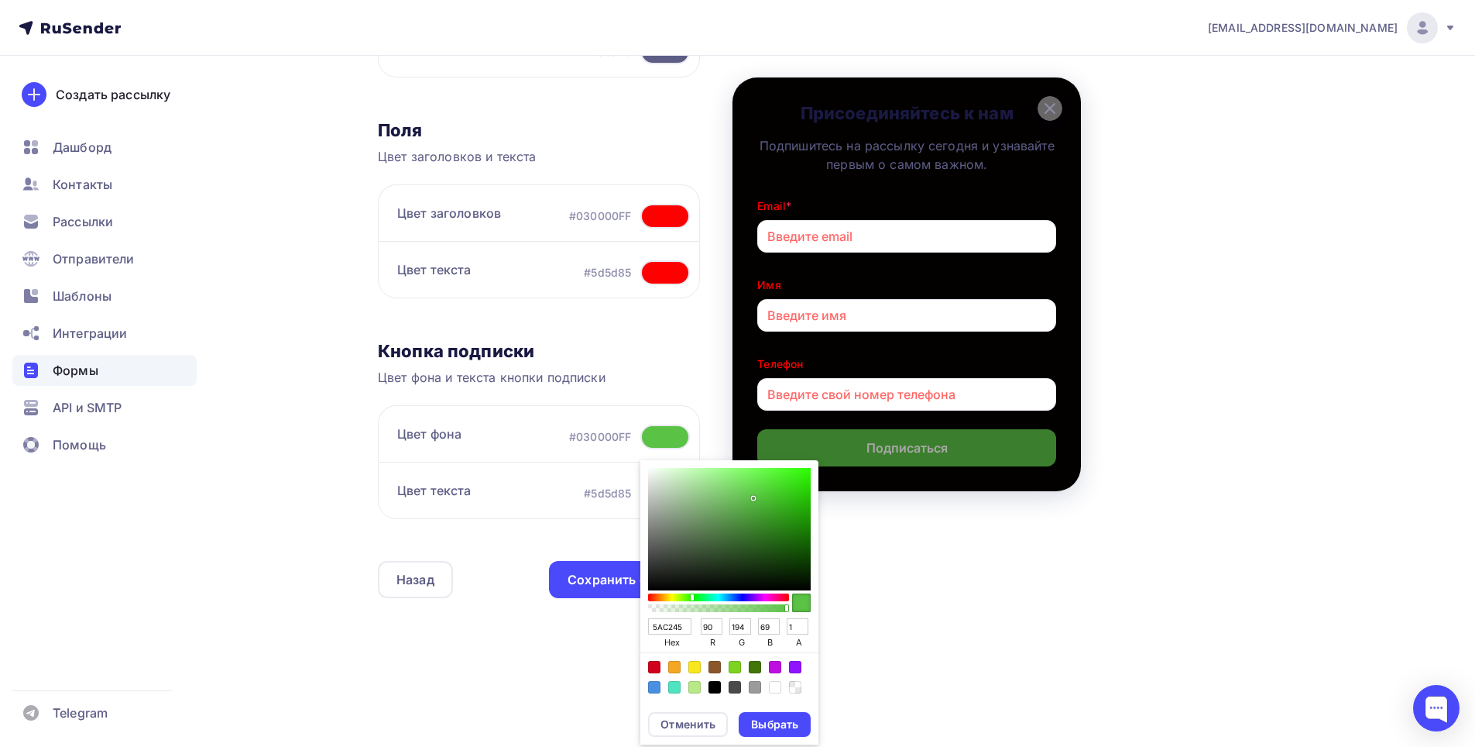
click at [791, 608] on div "Sketch color picker" at bounding box center [729, 602] width 163 height 25
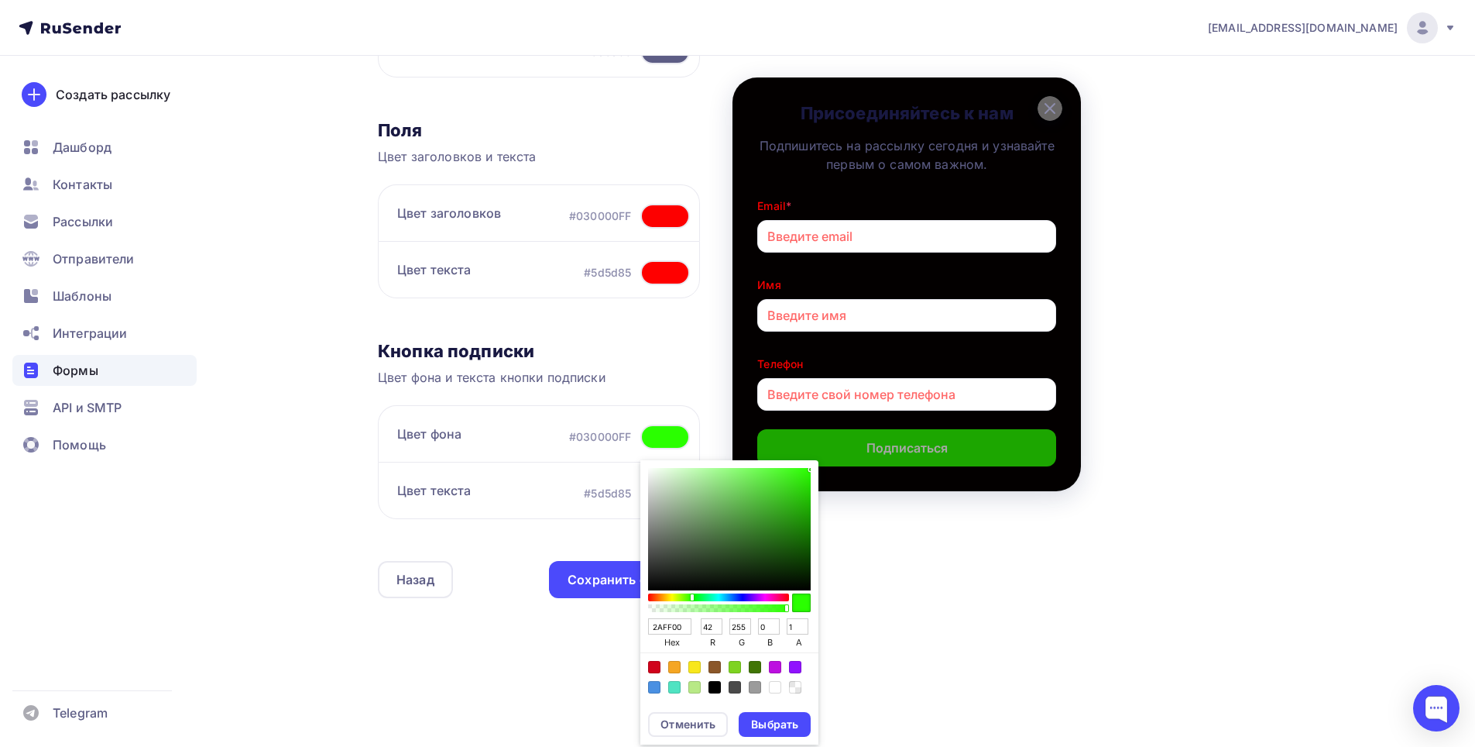
drag, startPoint x: 795, startPoint y: 498, endPoint x: 810, endPoint y: 461, distance: 40.0
click at [810, 461] on div "2AFF00 hex 42 r 255 g 0 b 1 a" at bounding box center [729, 580] width 178 height 241
click at [790, 718] on div "Выбрать" at bounding box center [774, 723] width 47 height 15
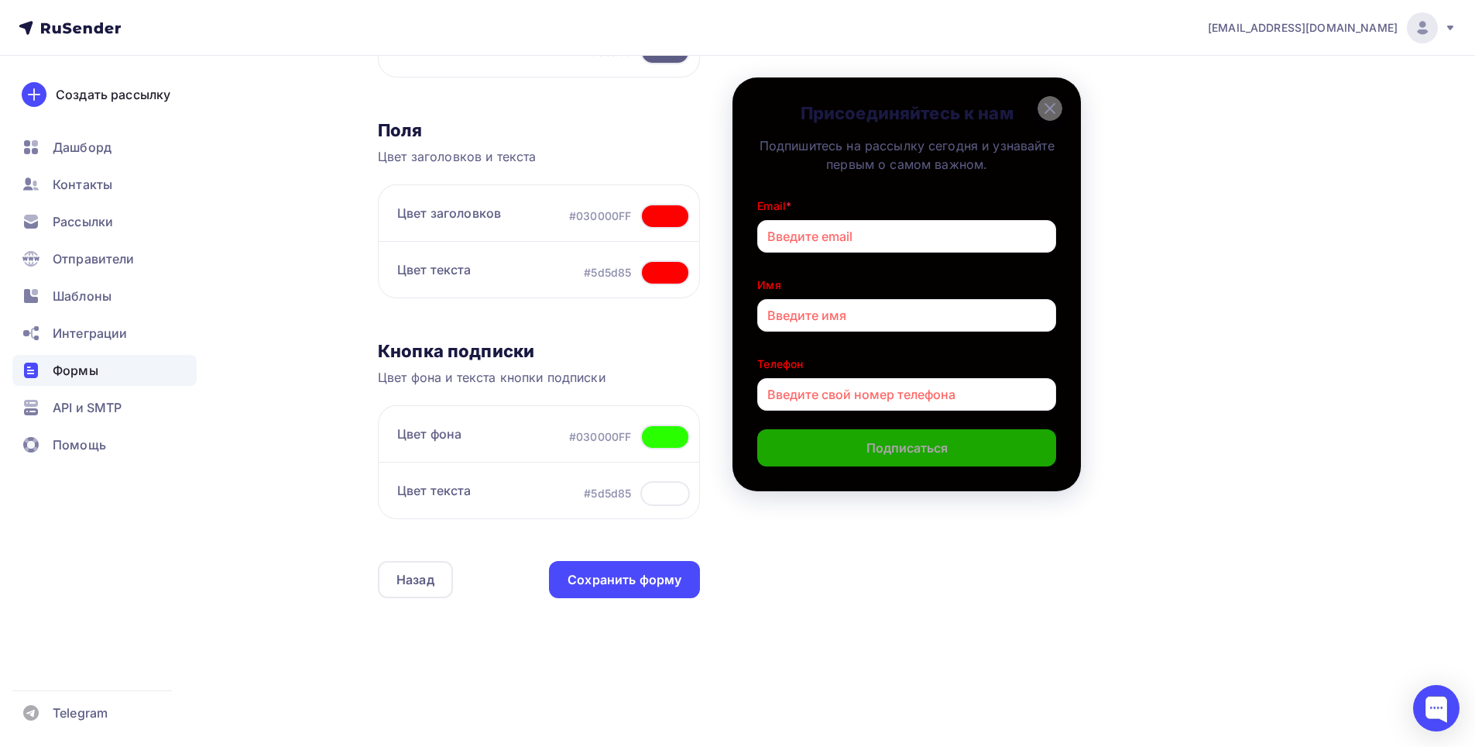
click at [671, 488] on div at bounding box center [665, 493] width 50 height 25
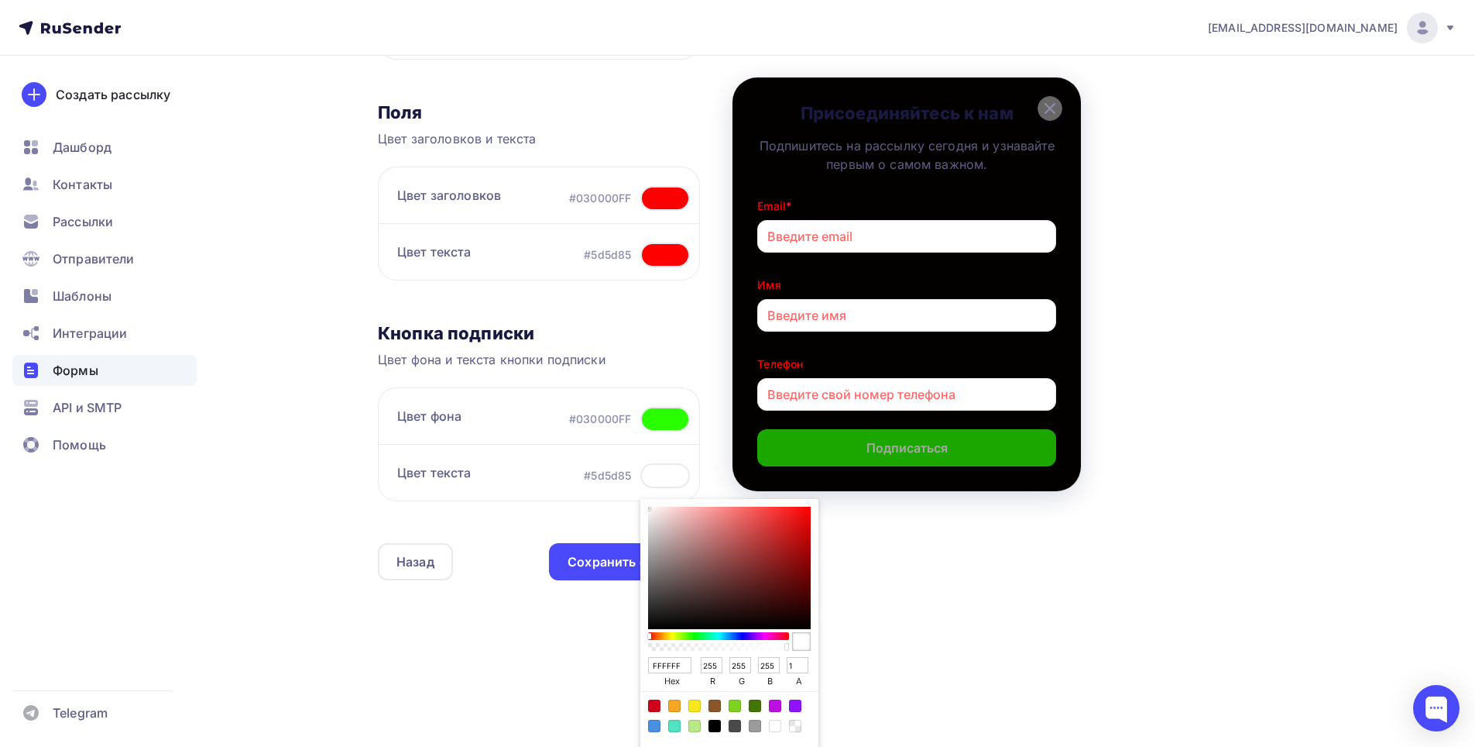
click at [650, 507] on div "FFFFFF hex 255 r 255 g 255 b 1 a" at bounding box center [729, 619] width 178 height 241
drag, startPoint x: 650, startPoint y: 511, endPoint x: 637, endPoint y: 496, distance: 20.3
click at [637, 496] on div "Цвет текста #5d5d85 FFFFFF hex 255 r 255 g 255 b 1 a Отменить Выбрать" at bounding box center [539, 472] width 322 height 57
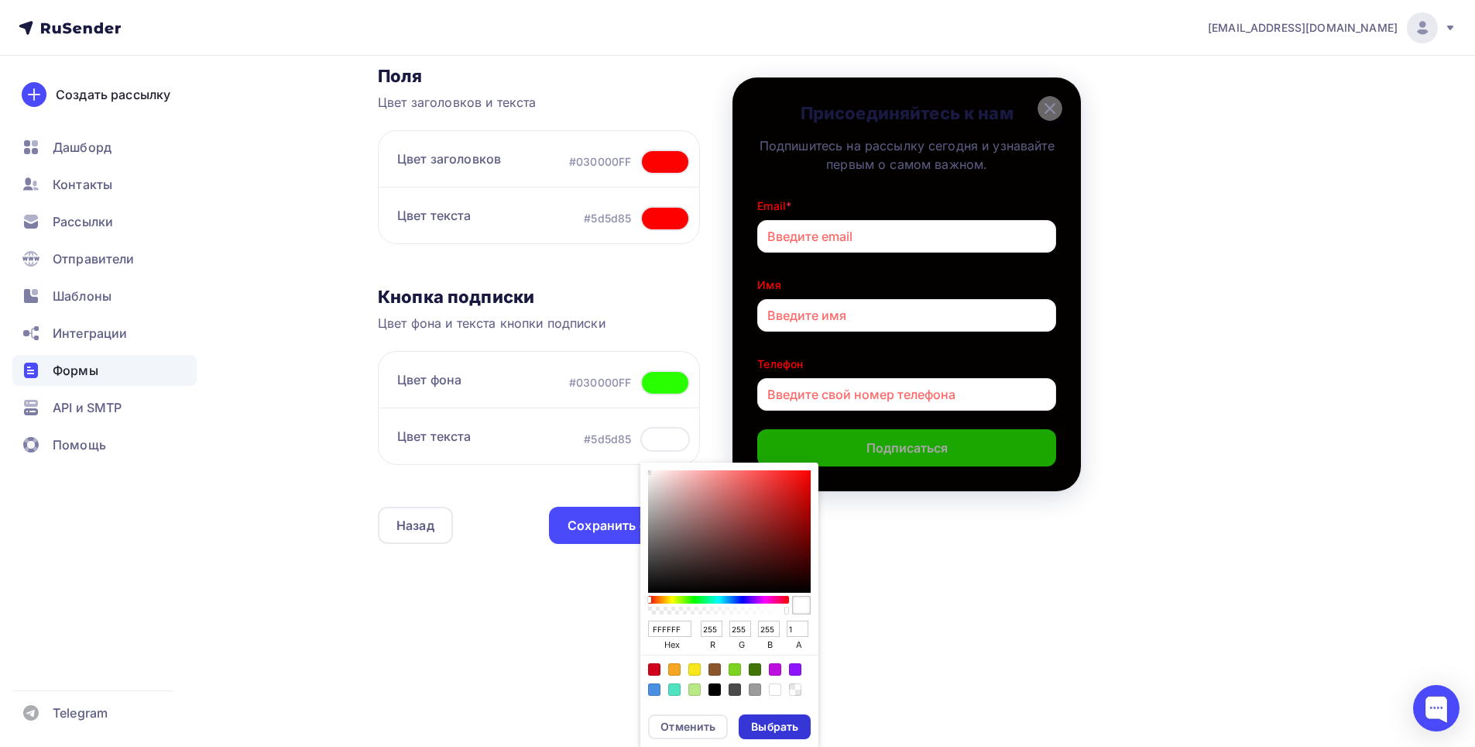
click at [787, 718] on div "Выбрать" at bounding box center [775, 726] width 72 height 25
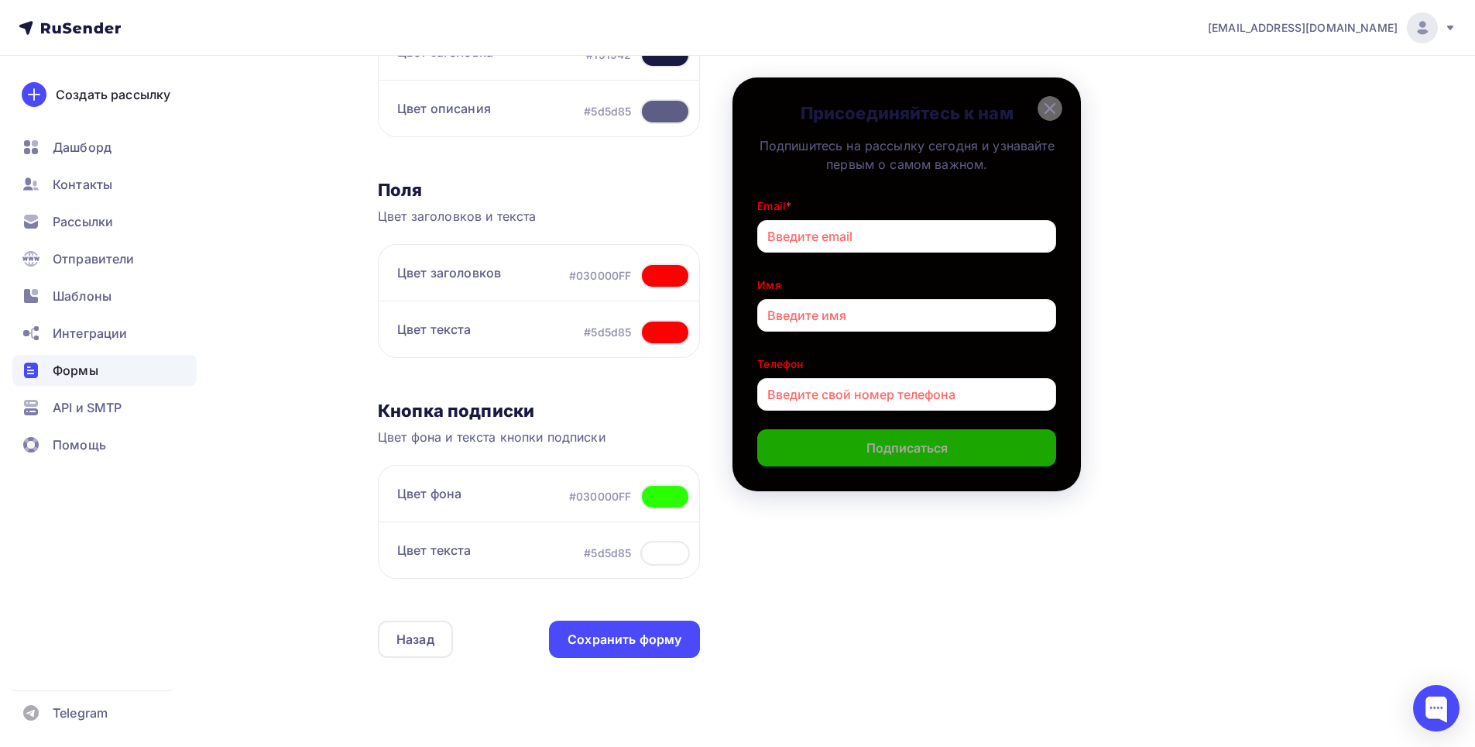
scroll to position [162, 0]
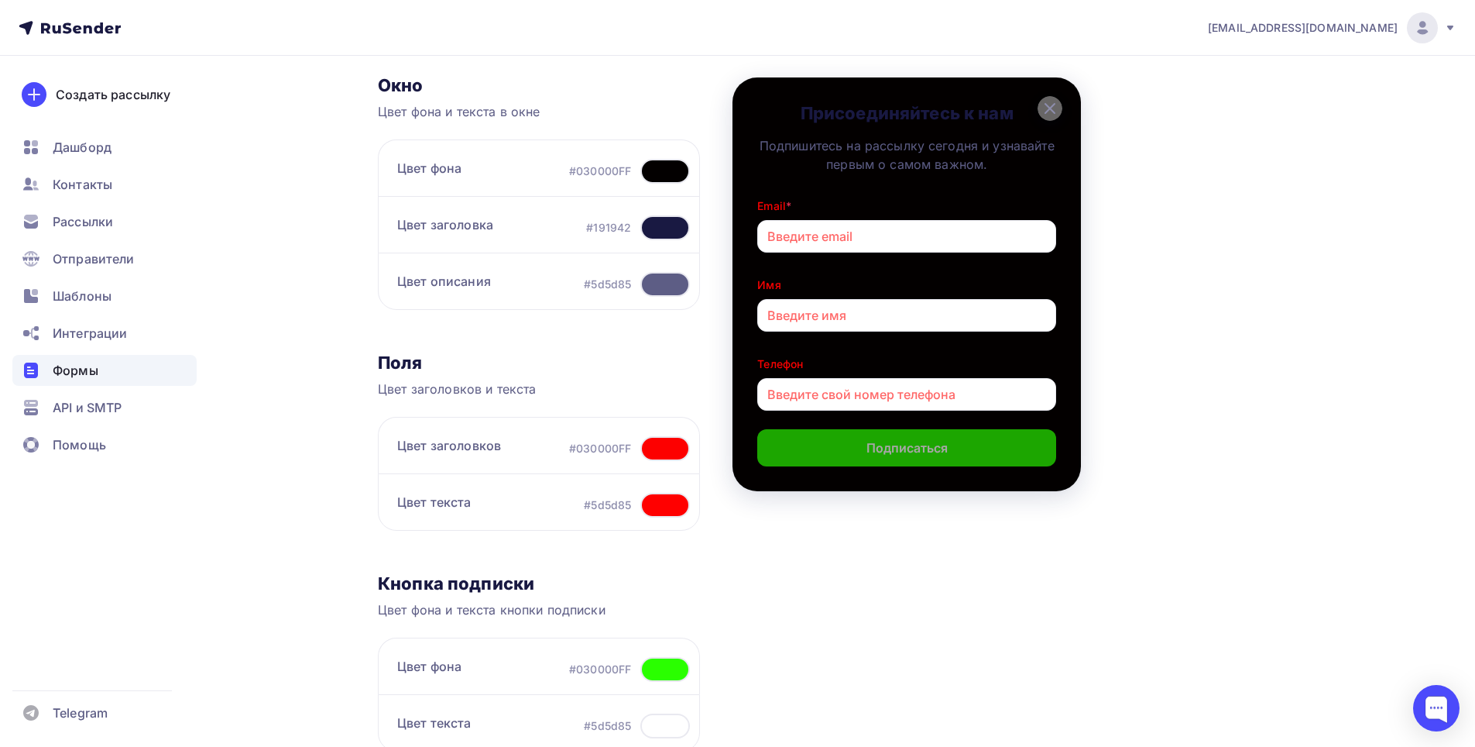
click at [654, 447] on div at bounding box center [665, 448] width 50 height 25
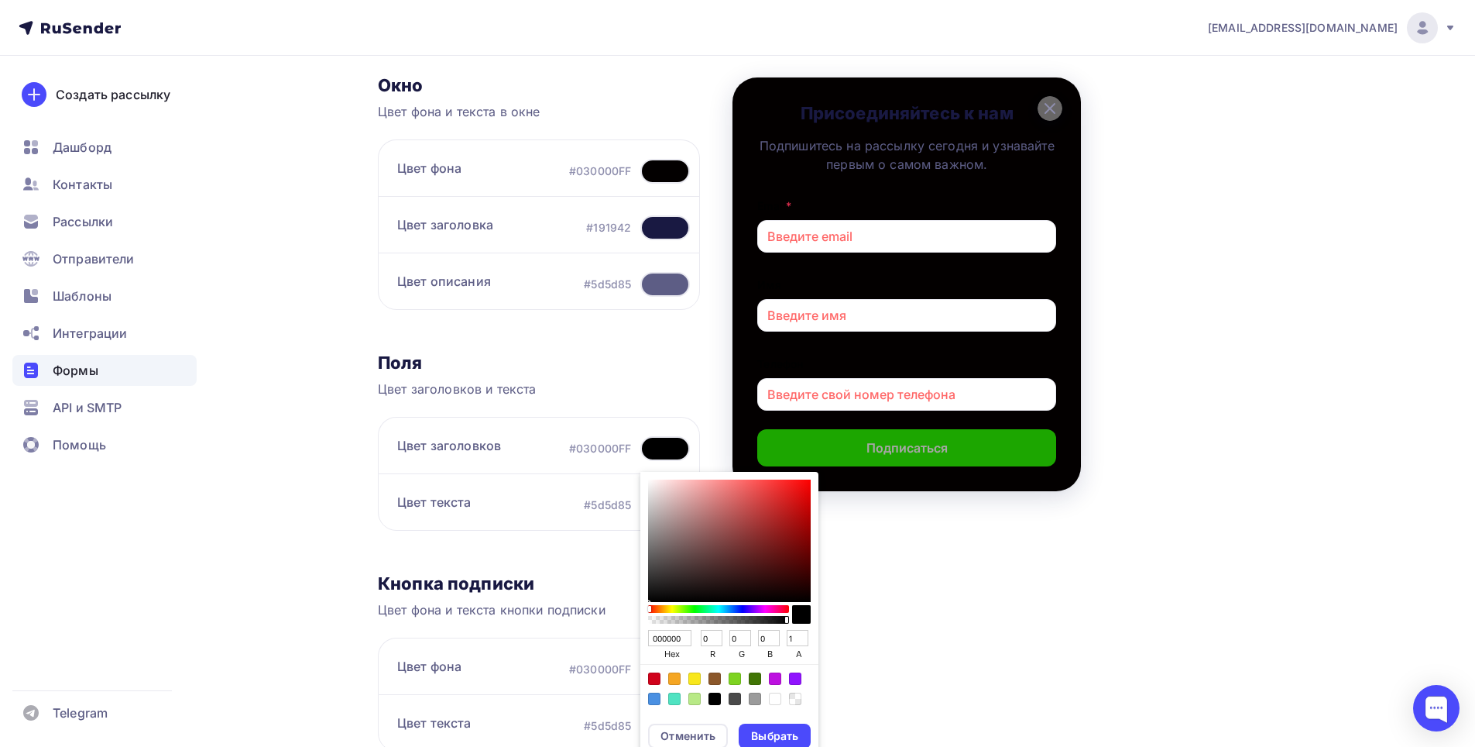
drag, startPoint x: 695, startPoint y: 496, endPoint x: 814, endPoint y: 614, distance: 167.6
click at [814, 614] on div "000000 hex 0 r 0 g 0 b 1 a" at bounding box center [729, 592] width 178 height 241
click at [787, 732] on div "Выбрать" at bounding box center [774, 735] width 47 height 15
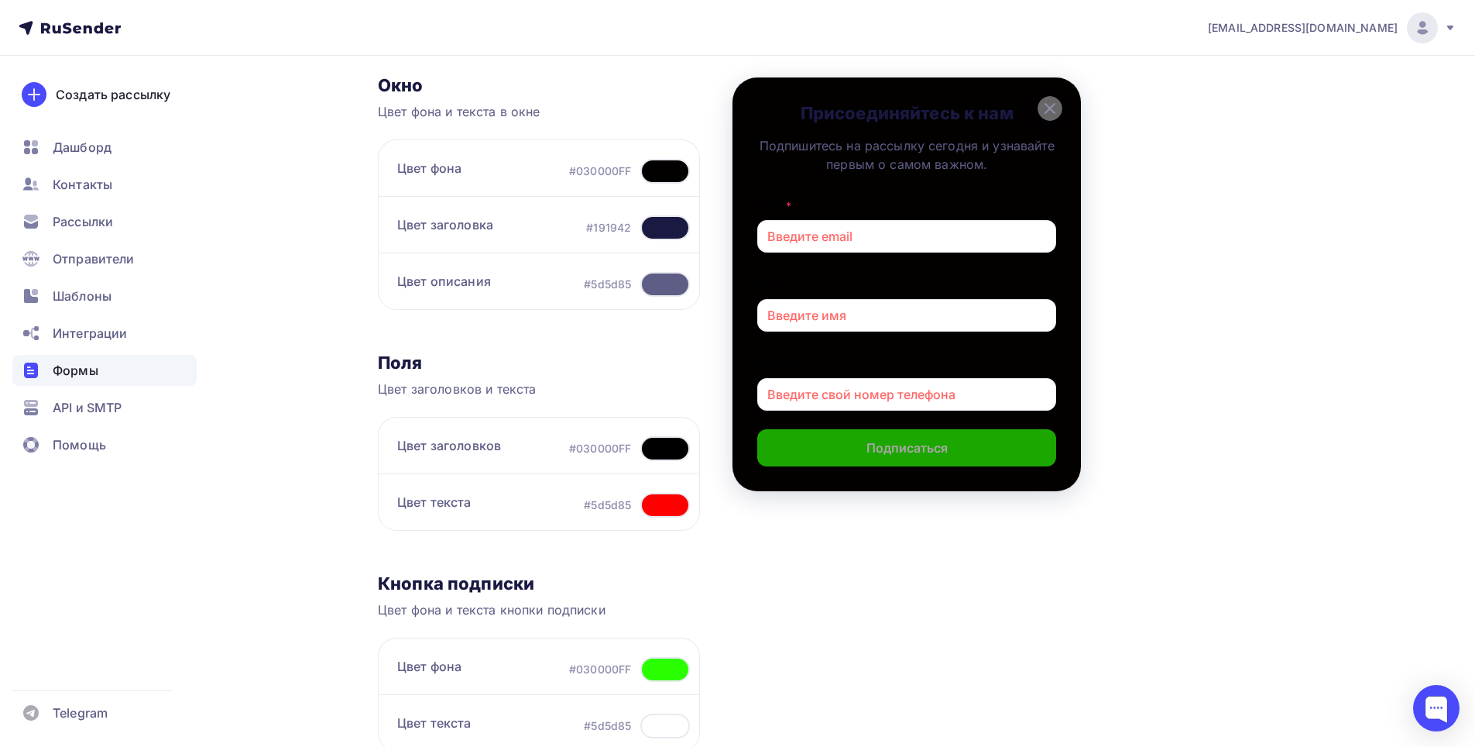
click at [668, 513] on div at bounding box center [665, 505] width 50 height 25
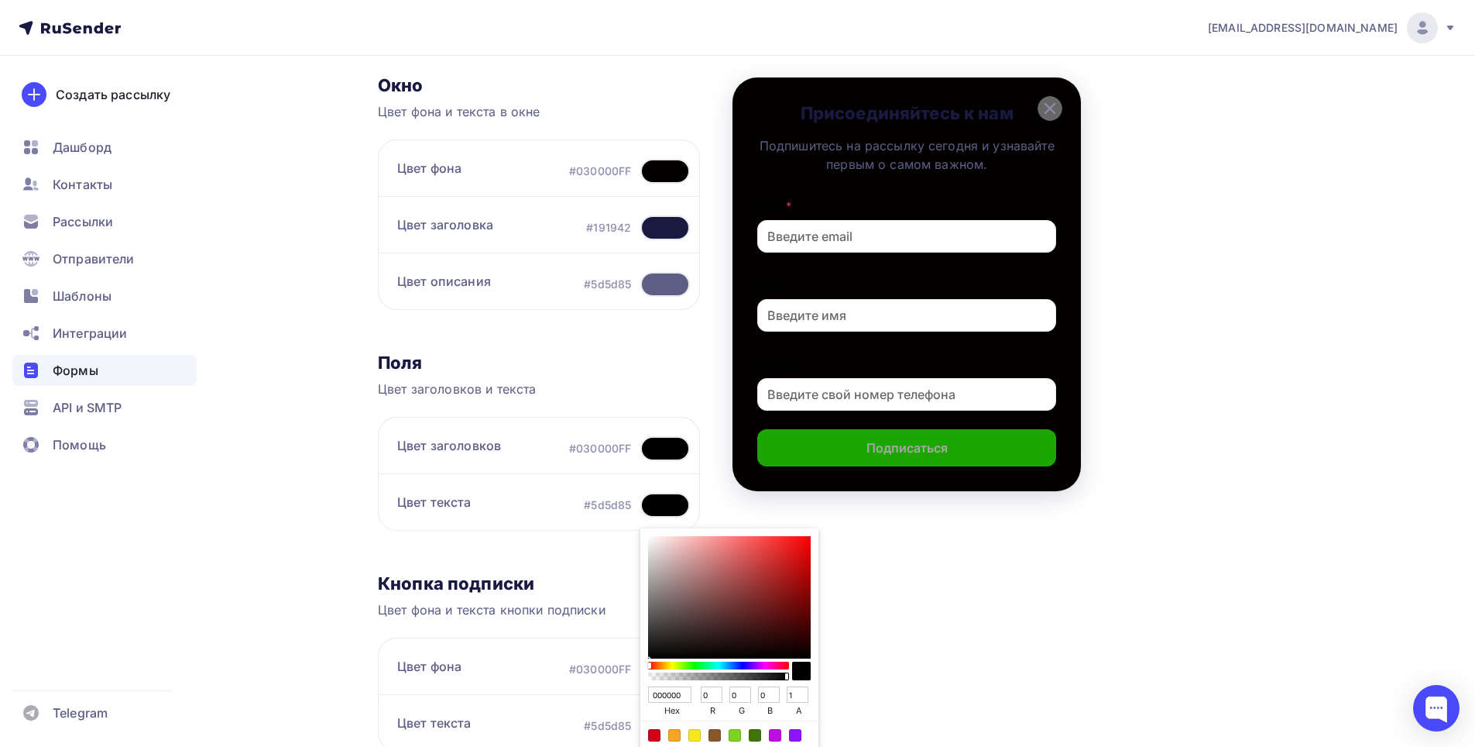
drag, startPoint x: 769, startPoint y: 589, endPoint x: 815, endPoint y: 667, distance: 90.3
click at [815, 667] on div "000000 hex 0 r 0 g 0 b 1 a" at bounding box center [729, 648] width 178 height 241
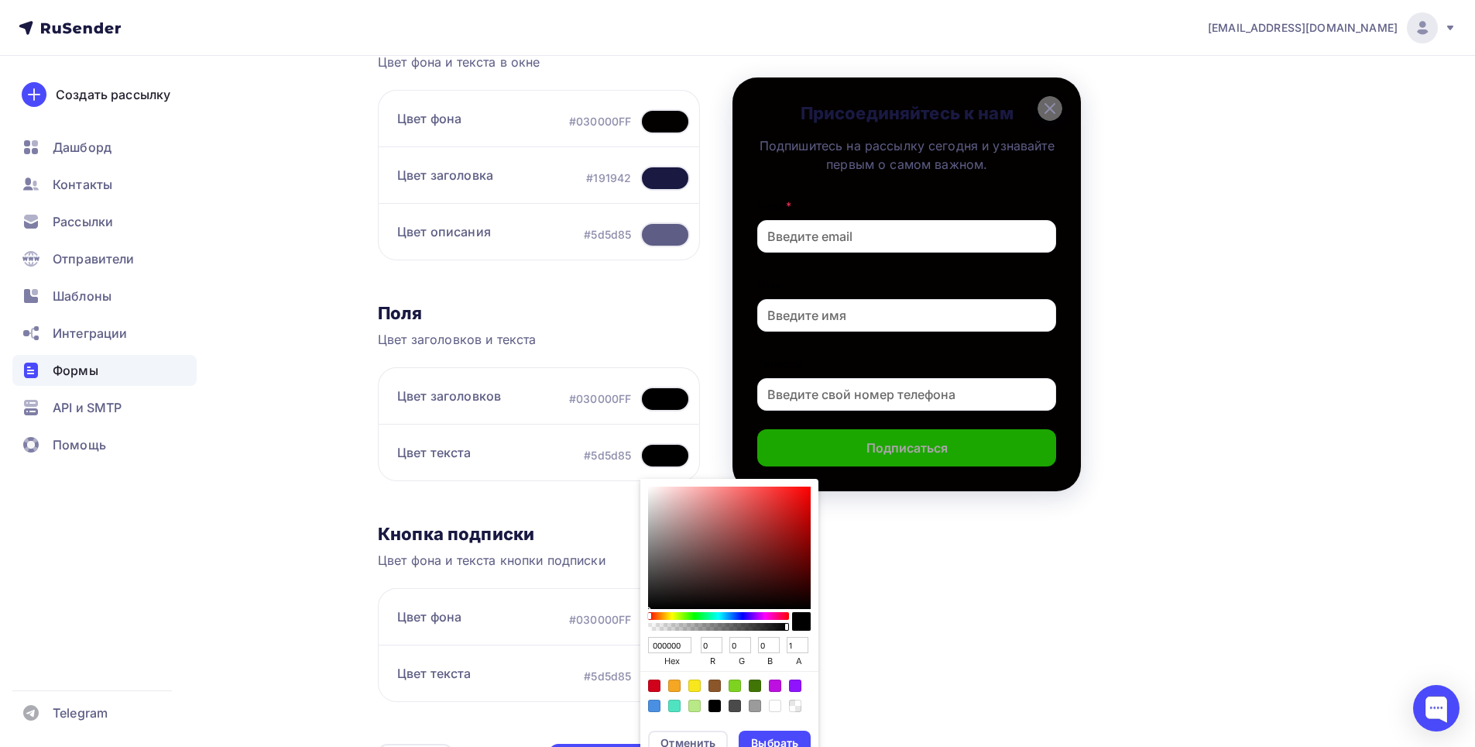
scroll to position [239, 0]
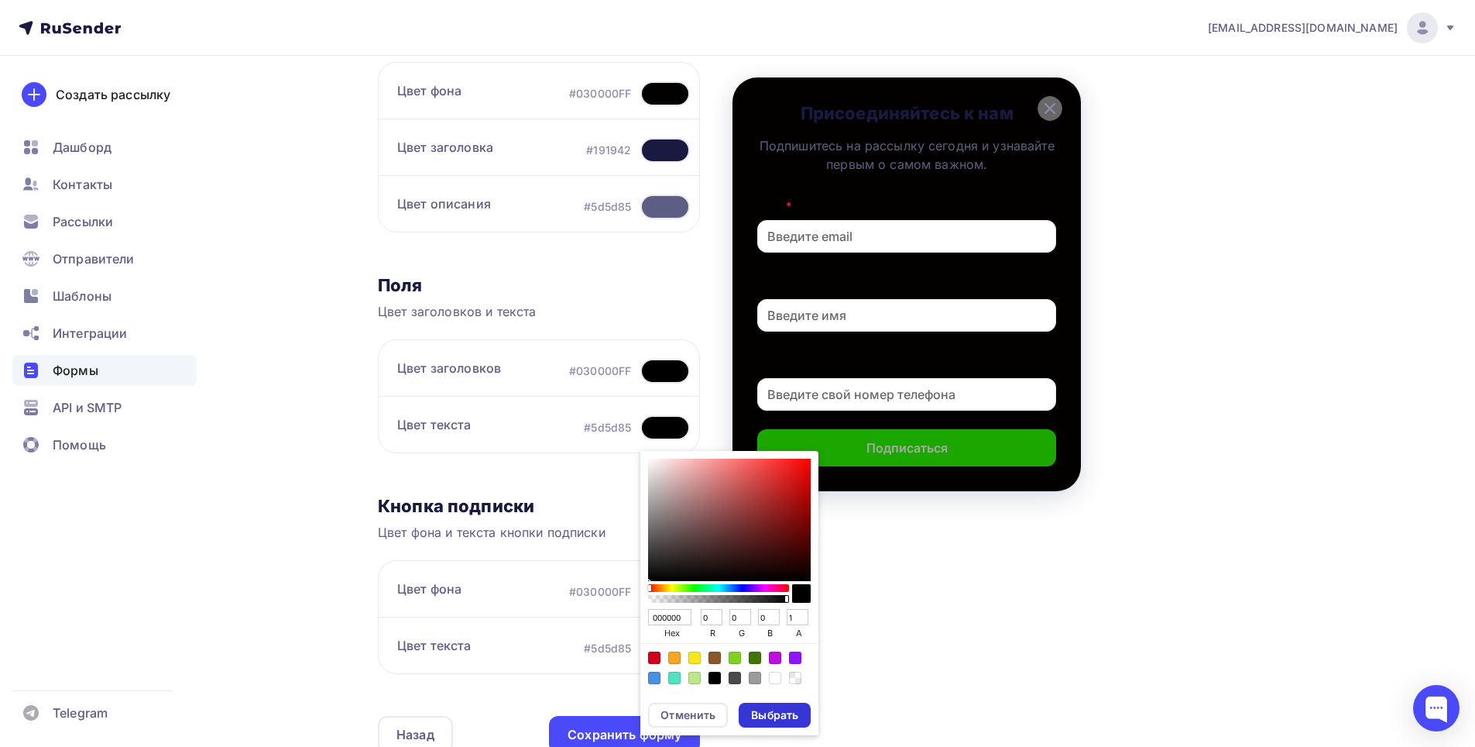
click at [795, 713] on div "Выбрать" at bounding box center [774, 714] width 47 height 15
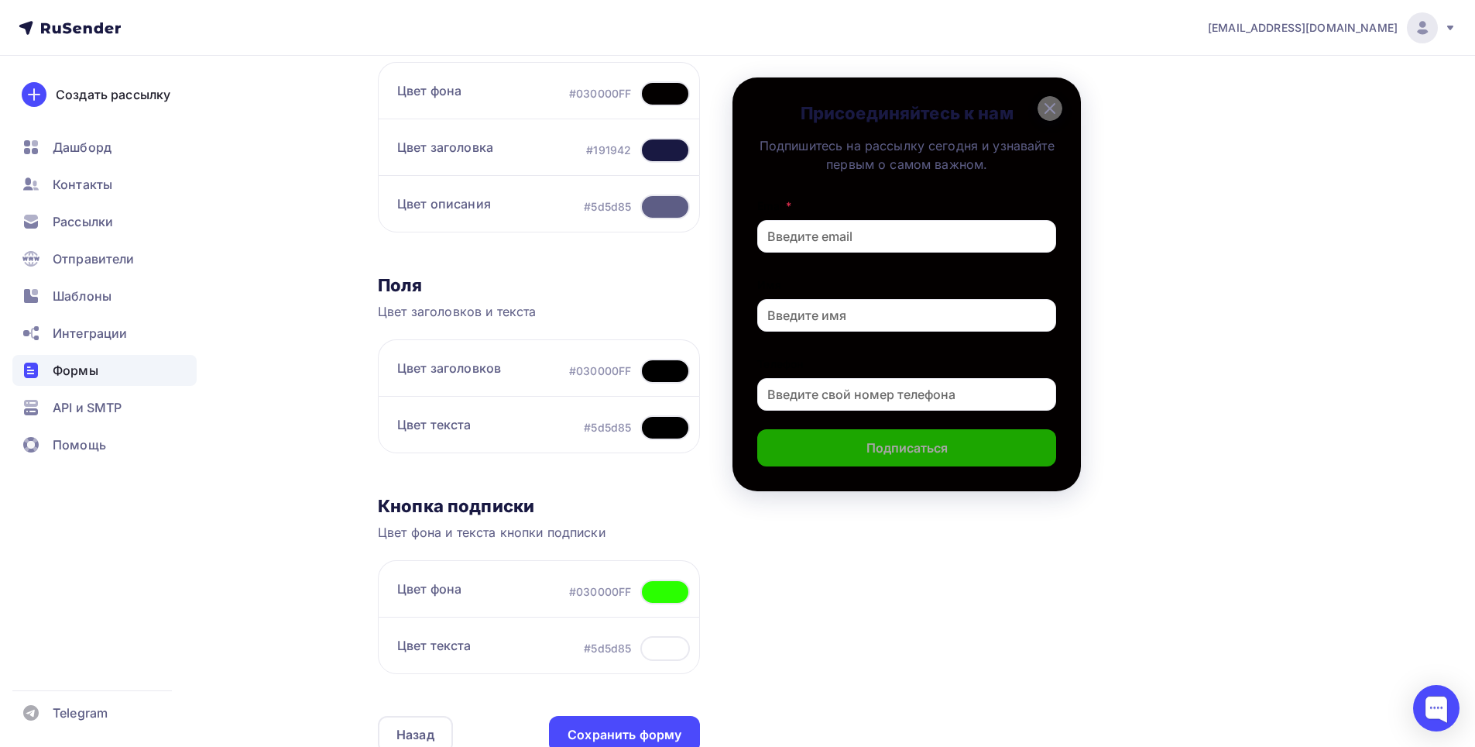
click at [656, 434] on div at bounding box center [665, 427] width 50 height 25
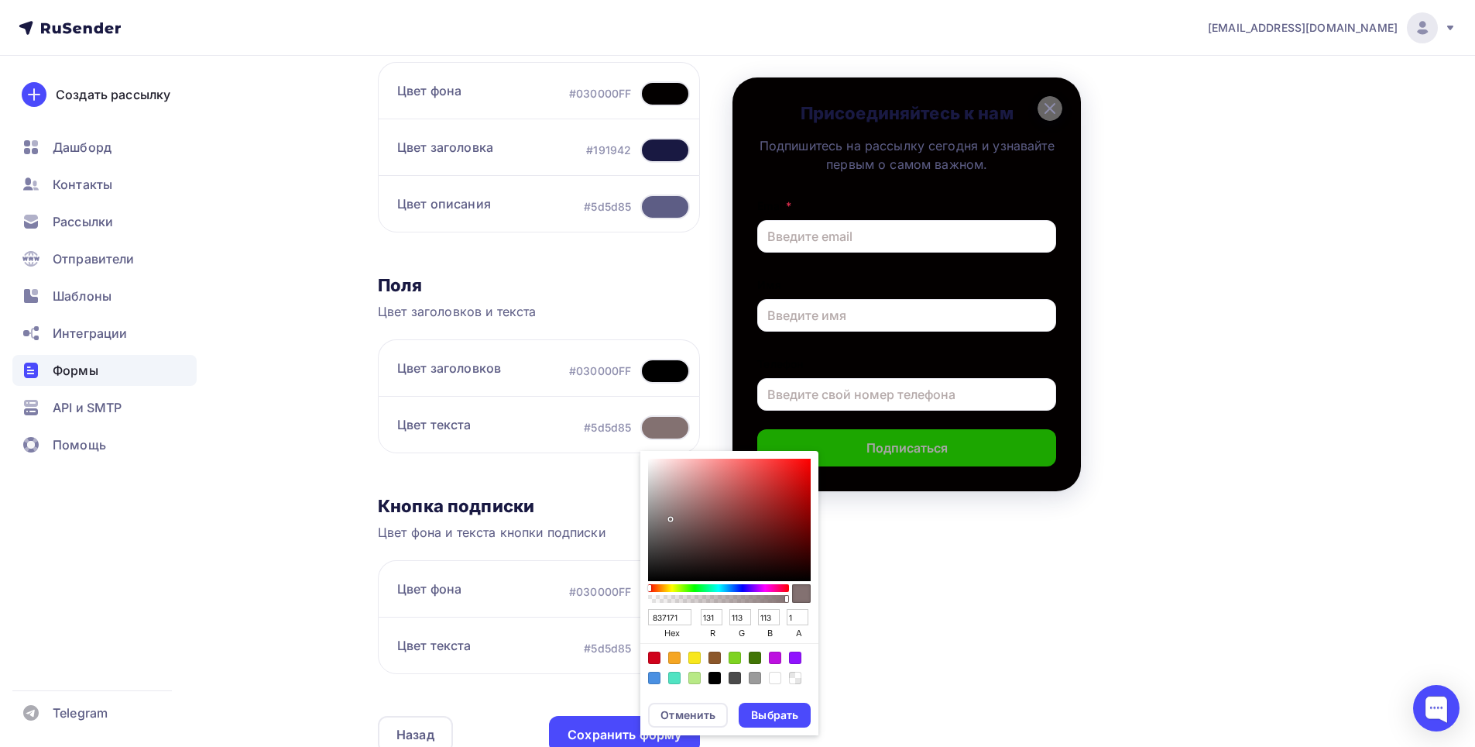
drag, startPoint x: 683, startPoint y: 505, endPoint x: 669, endPoint y: 518, distance: 19.2
click at [669, 518] on div "Sketch color picker" at bounding box center [729, 519] width 163 height 122
click at [774, 710] on div "Выбрать" at bounding box center [774, 714] width 47 height 15
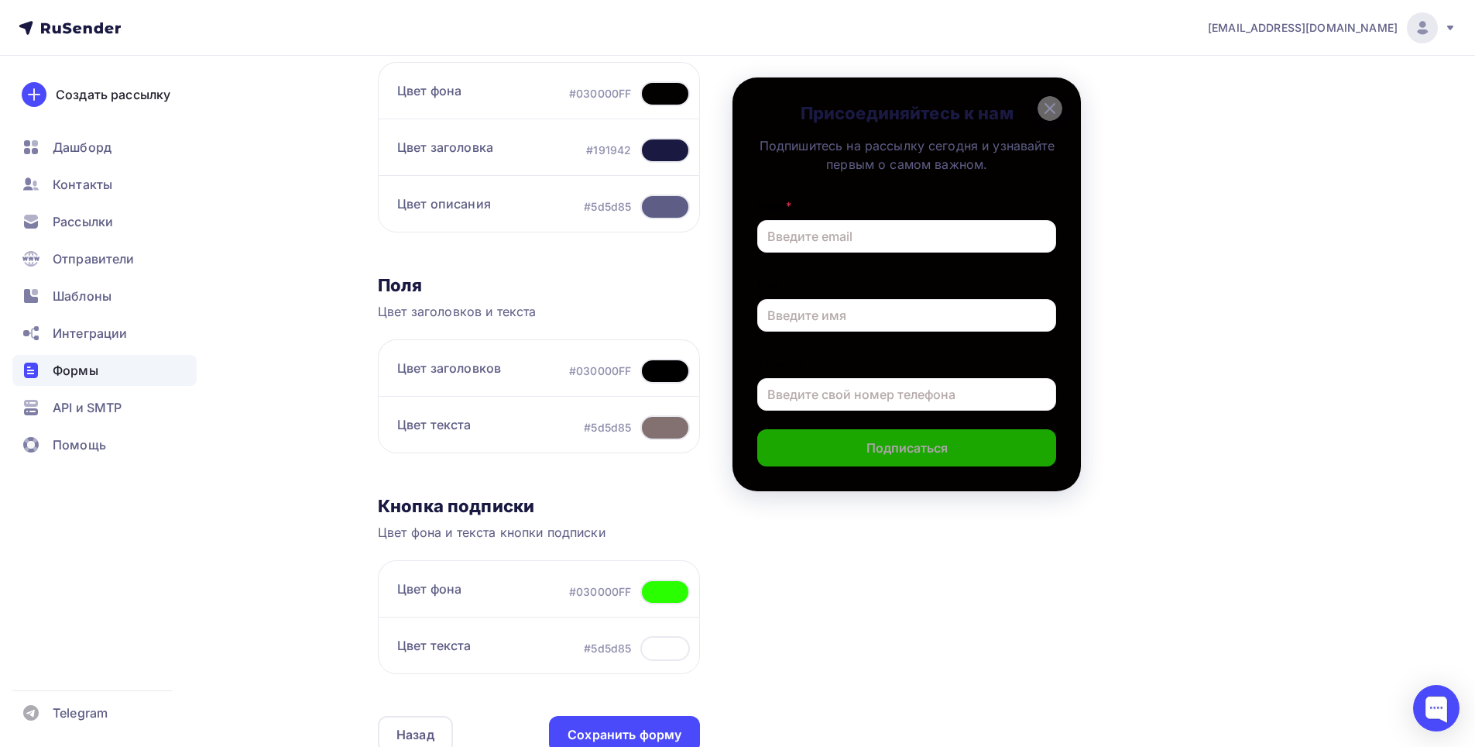
click at [669, 430] on div at bounding box center [665, 427] width 50 height 25
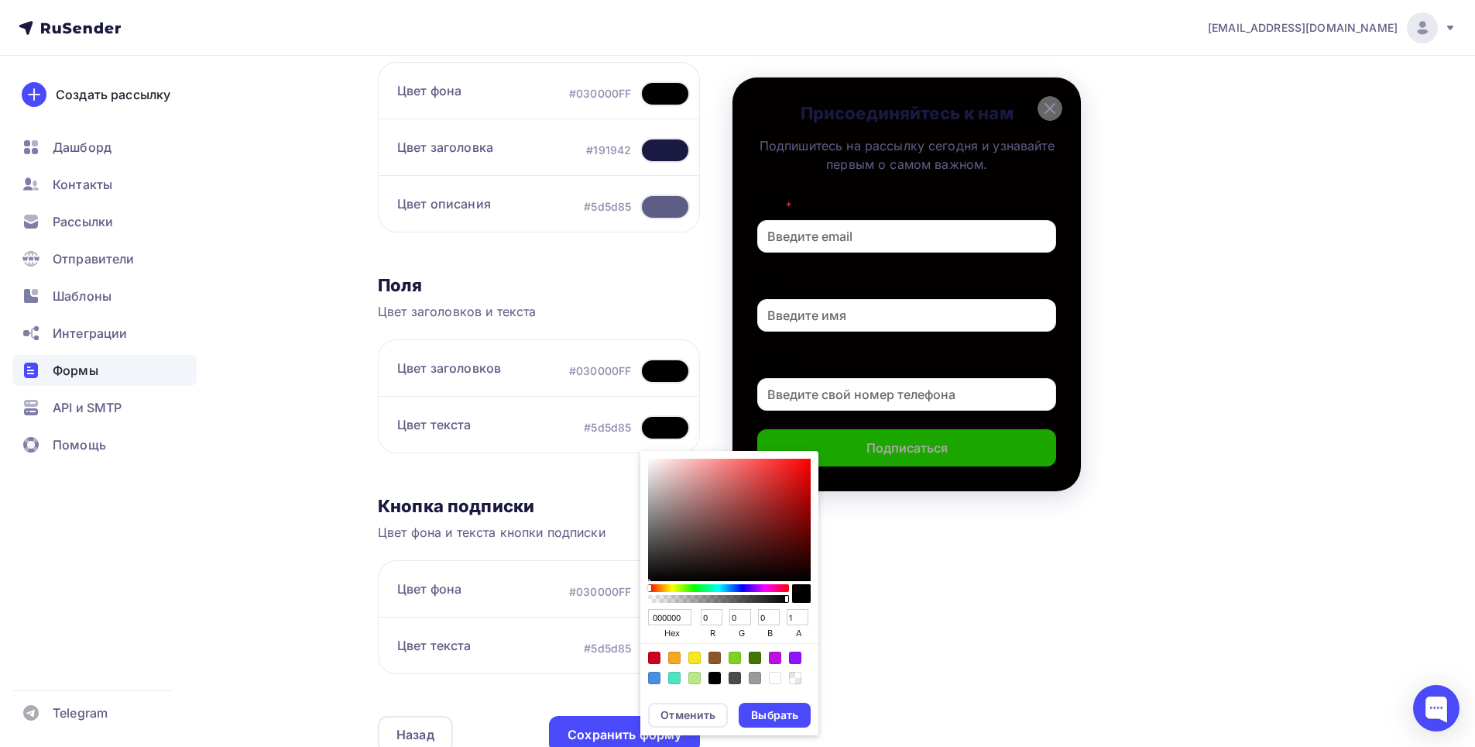
drag, startPoint x: 692, startPoint y: 559, endPoint x: 812, endPoint y: 587, distance: 123.2
click at [812, 587] on div "000000 hex 0 r 0 g 0 b 1 a" at bounding box center [729, 571] width 178 height 241
click at [794, 481] on div "Sketch color picker" at bounding box center [795, 482] width 3 height 3
click at [651, 675] on div "Color:#4A90E2" at bounding box center [654, 677] width 12 height 12
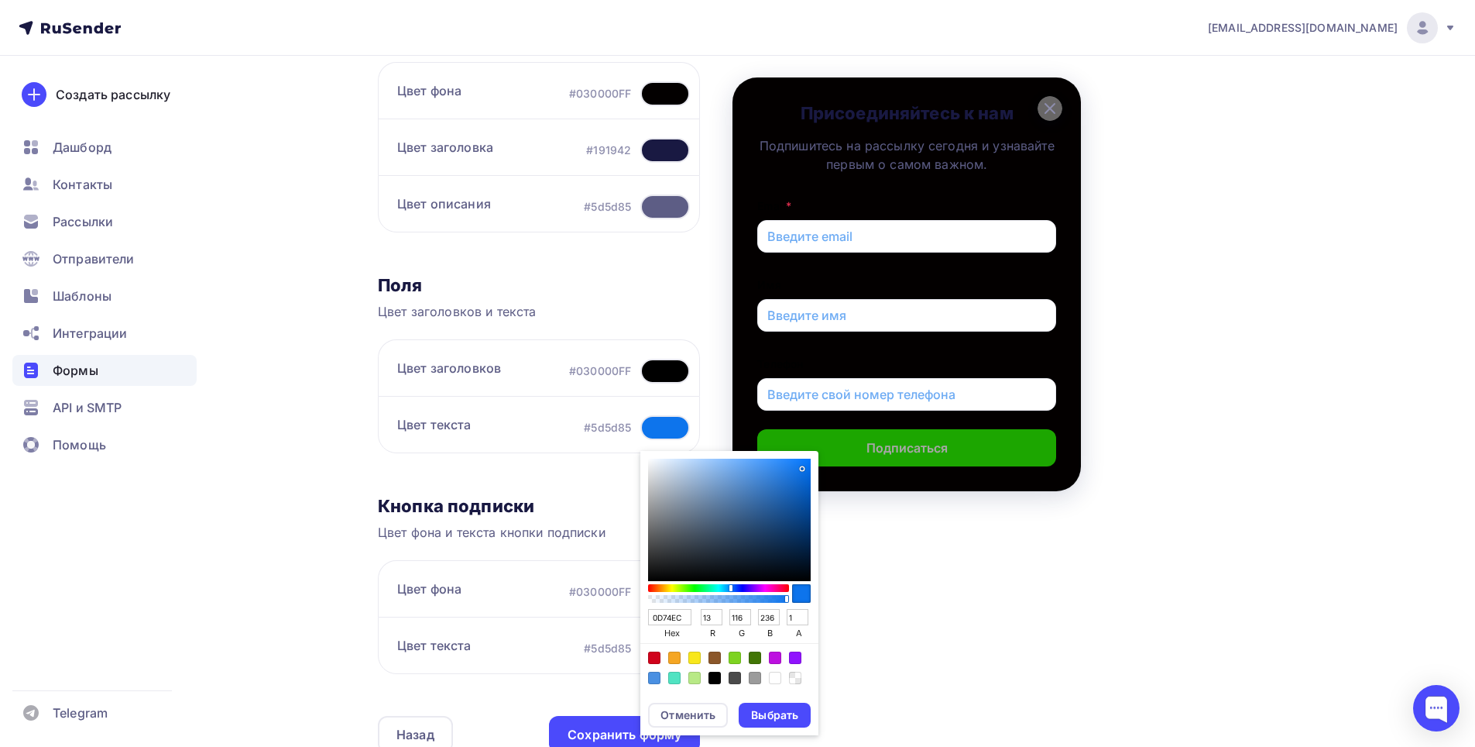
drag, startPoint x: 778, startPoint y: 482, endPoint x: 800, endPoint y: 468, distance: 25.8
click at [800, 468] on div "Sketch color picker" at bounding box center [729, 519] width 163 height 122
click at [758, 719] on div "Выбрать" at bounding box center [774, 714] width 47 height 15
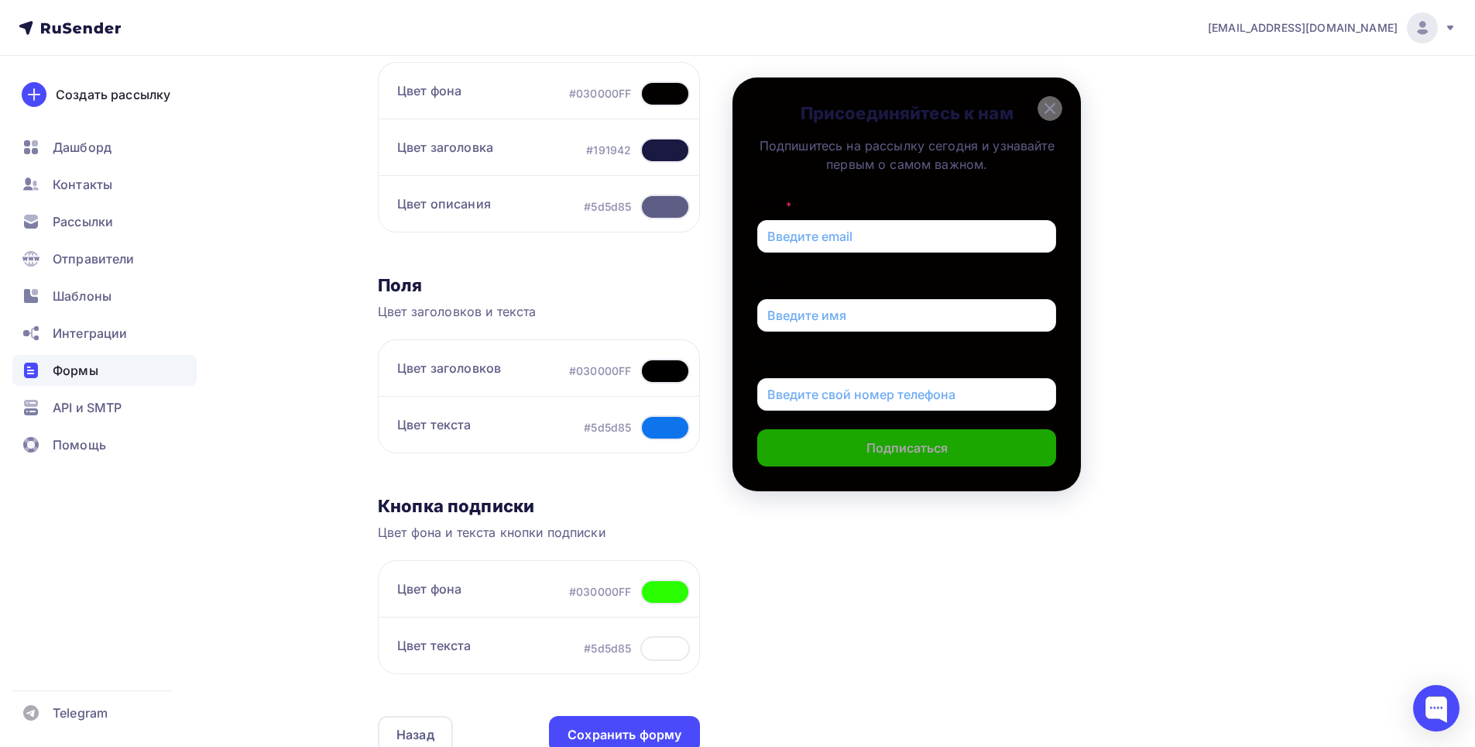
click at [662, 384] on div "Цвет заголовков #030000FF" at bounding box center [539, 367] width 322 height 57
click at [664, 373] on div at bounding box center [665, 371] width 50 height 25
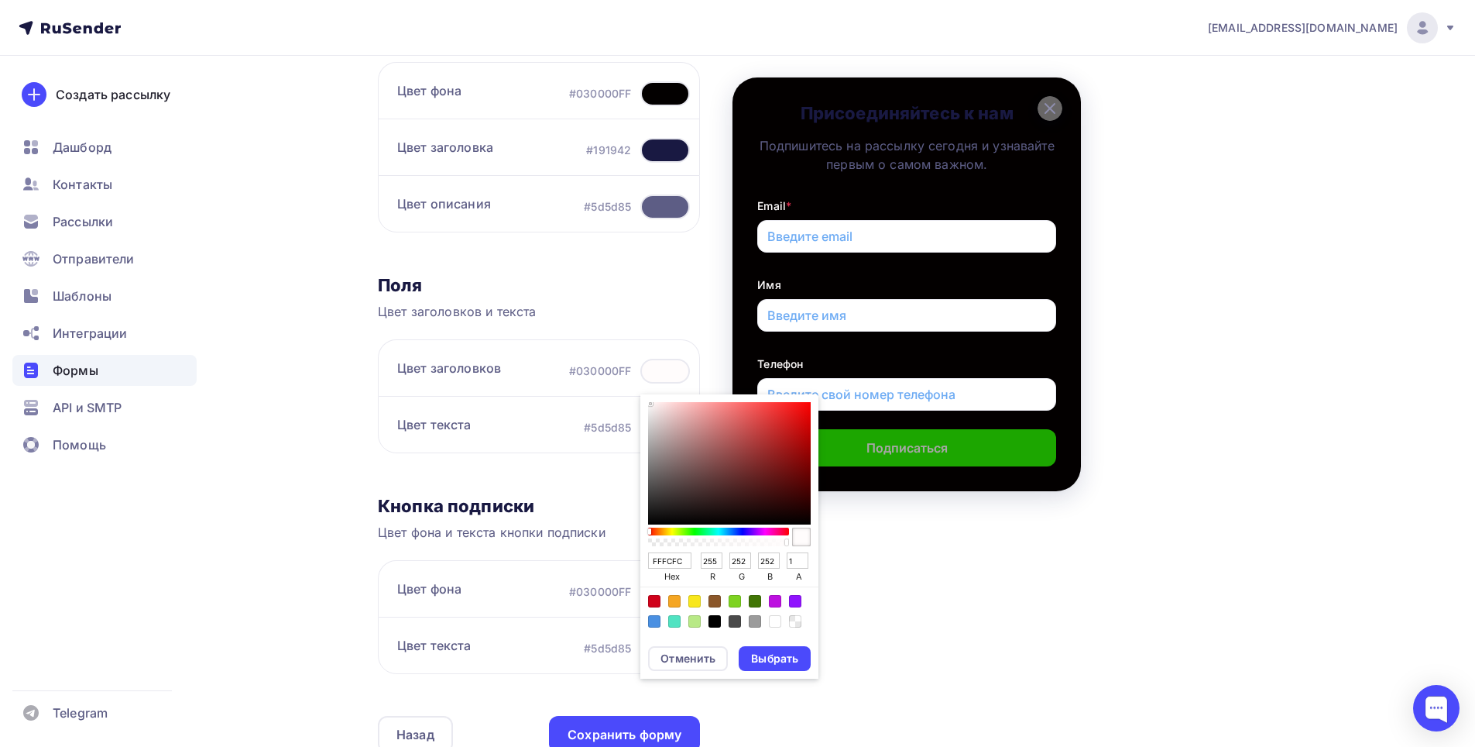
drag, startPoint x: 682, startPoint y: 483, endPoint x: 647, endPoint y: 400, distance: 90.6
click at [647, 400] on div "FFFCFC hex 255 r 252 g 252 b 1 a" at bounding box center [729, 514] width 178 height 241
click at [778, 663] on div "Выбрать" at bounding box center [774, 658] width 47 height 15
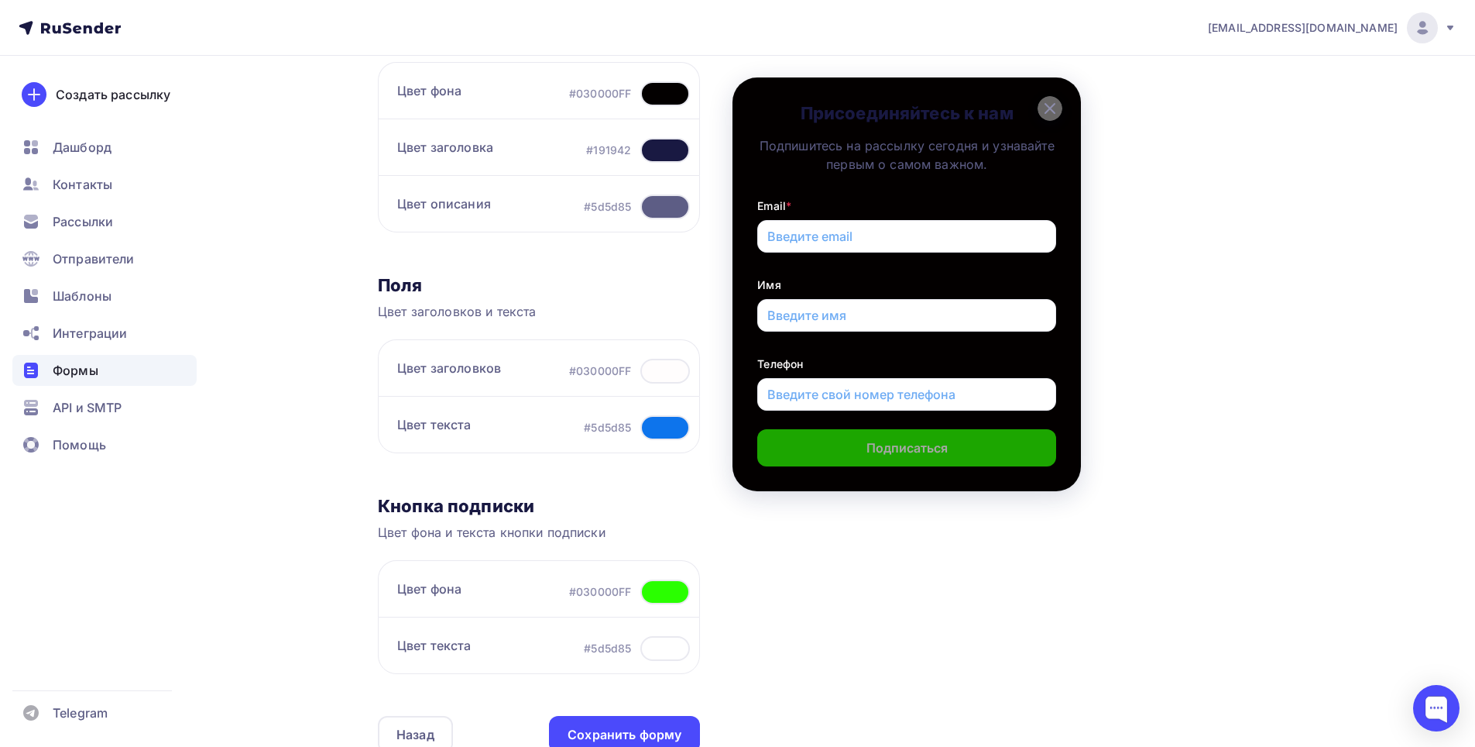
click at [657, 422] on div at bounding box center [665, 427] width 50 height 25
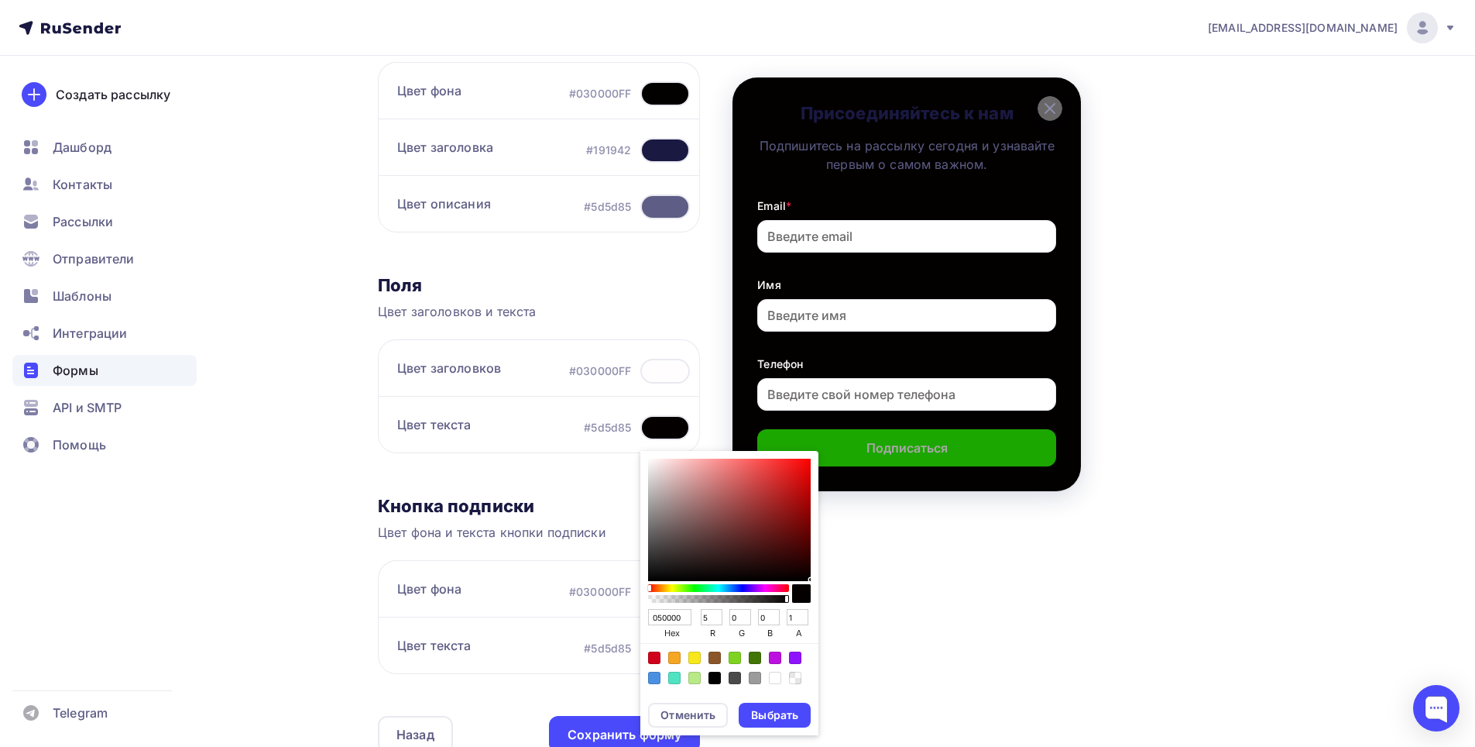
drag, startPoint x: 745, startPoint y: 532, endPoint x: 805, endPoint y: 579, distance: 76.2
click at [805, 579] on div "Sketch color picker" at bounding box center [729, 519] width 163 height 122
click at [760, 716] on div "Выбрать" at bounding box center [774, 714] width 47 height 15
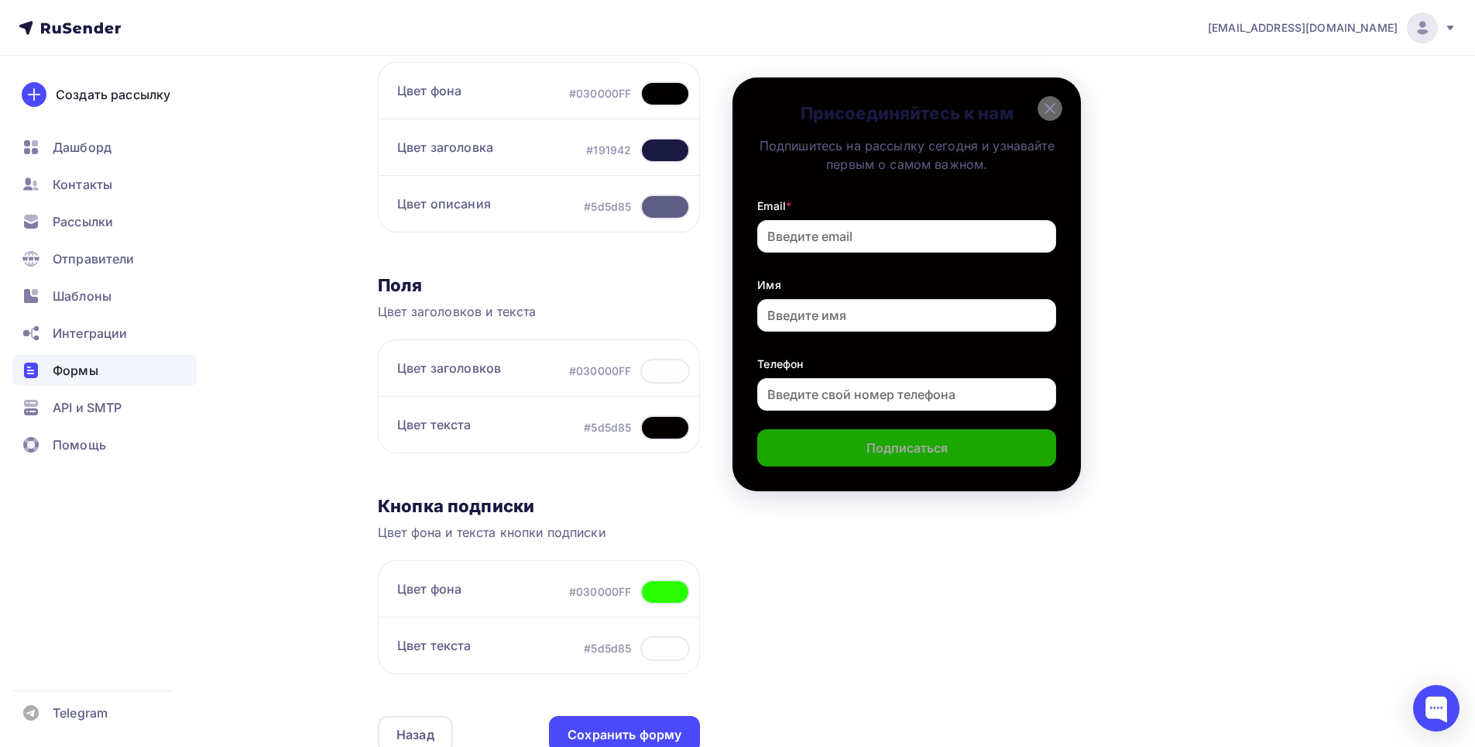
click at [669, 205] on div at bounding box center [665, 206] width 50 height 25
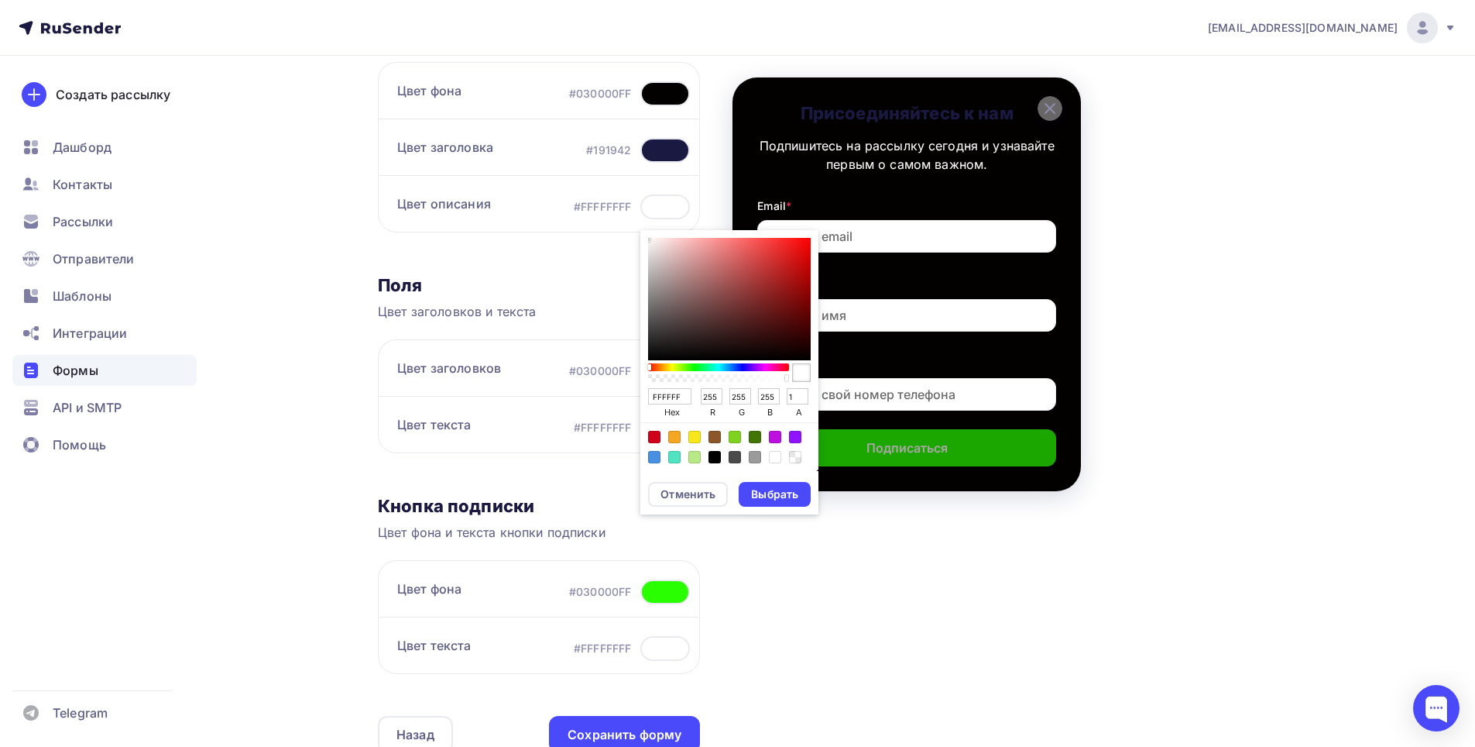
drag, startPoint x: 719, startPoint y: 299, endPoint x: 647, endPoint y: 228, distance: 100.8
click at [647, 228] on div "Цвет описания #FFFFFFFF FFFFFF hex 255 r 255 g 255 b 1 a Отменить Выбрать" at bounding box center [539, 203] width 322 height 57
click at [772, 496] on div "Выбрать" at bounding box center [774, 493] width 47 height 15
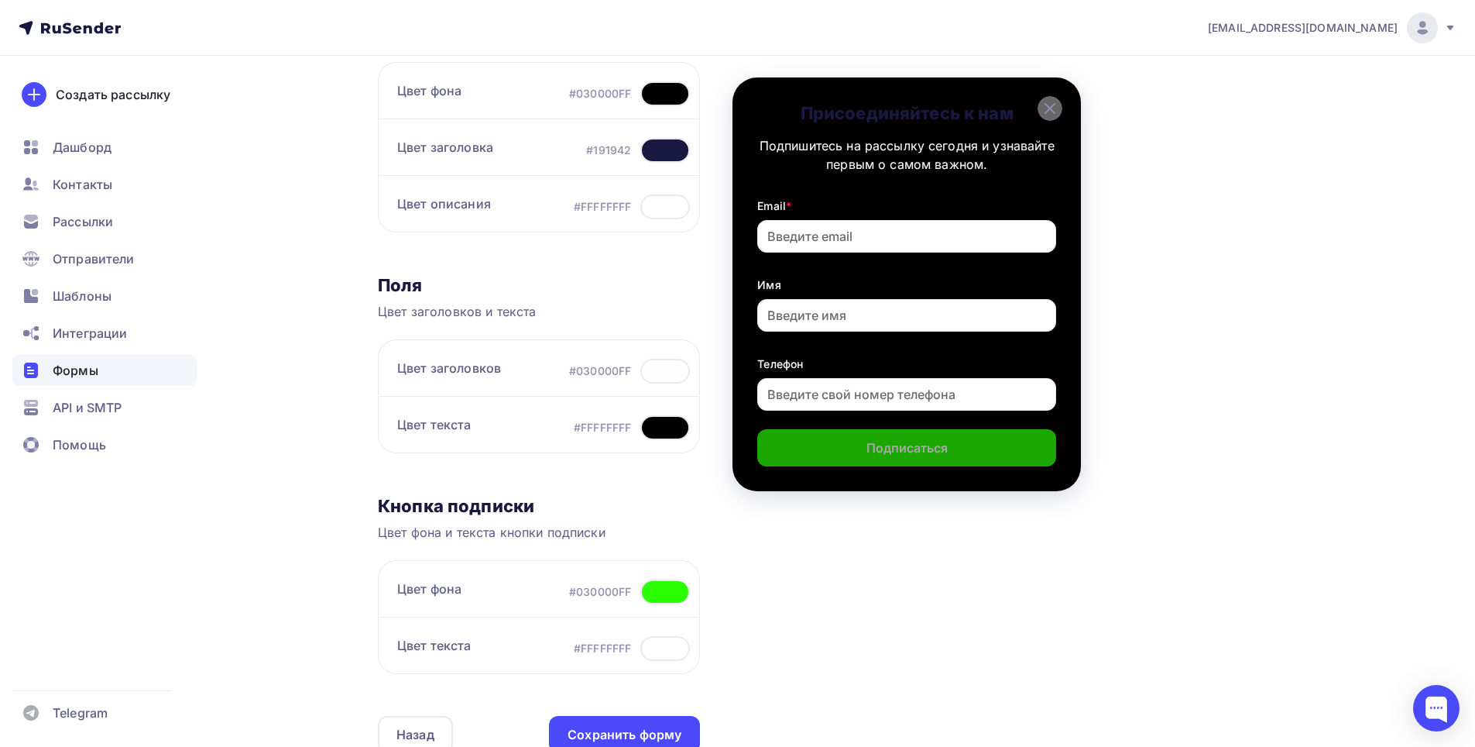
click at [664, 145] on div at bounding box center [665, 150] width 50 height 25
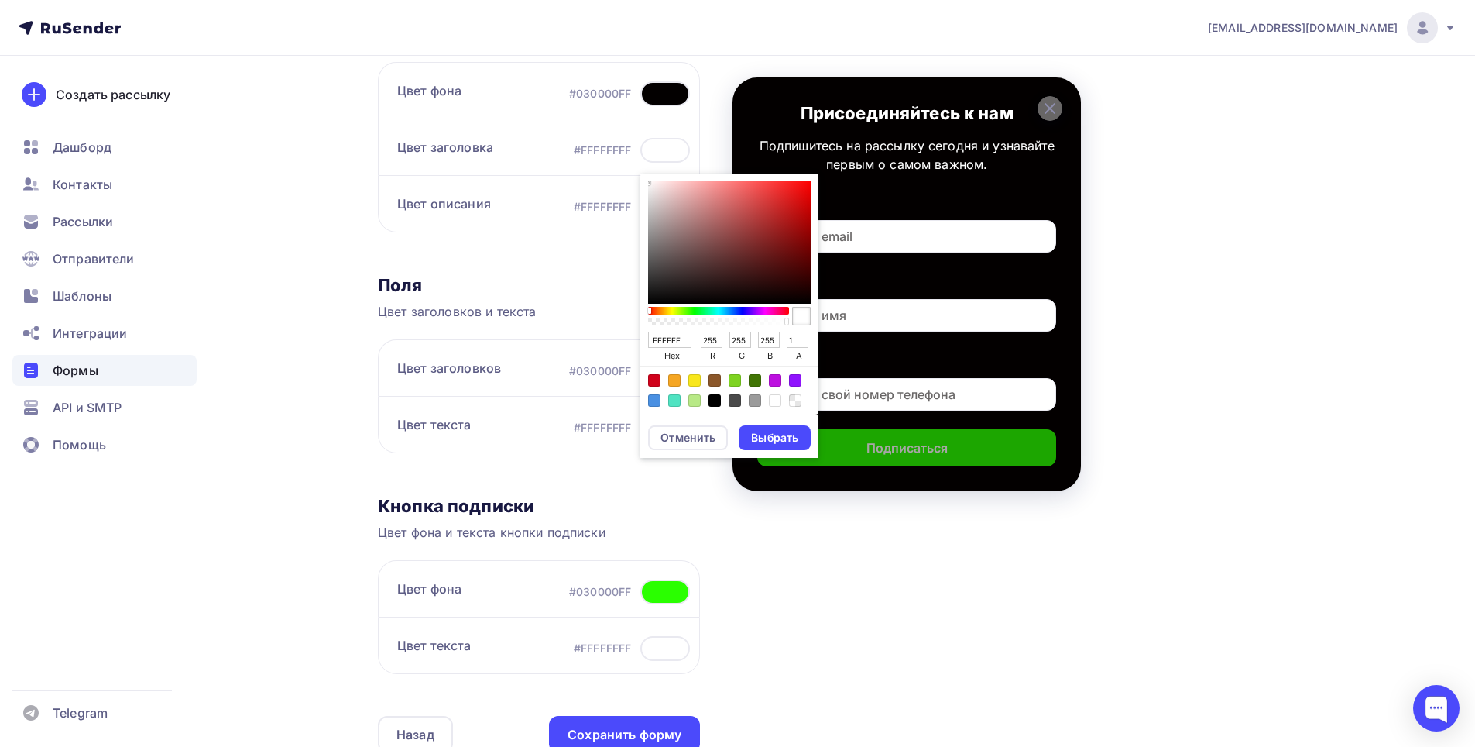
drag, startPoint x: 716, startPoint y: 248, endPoint x: 646, endPoint y: 180, distance: 97.5
click at [646, 180] on div "FFFFFF hex 255 r 255 g 255 b 1 a" at bounding box center [729, 293] width 178 height 241
click at [776, 425] on div "Выбрать" at bounding box center [775, 437] width 72 height 25
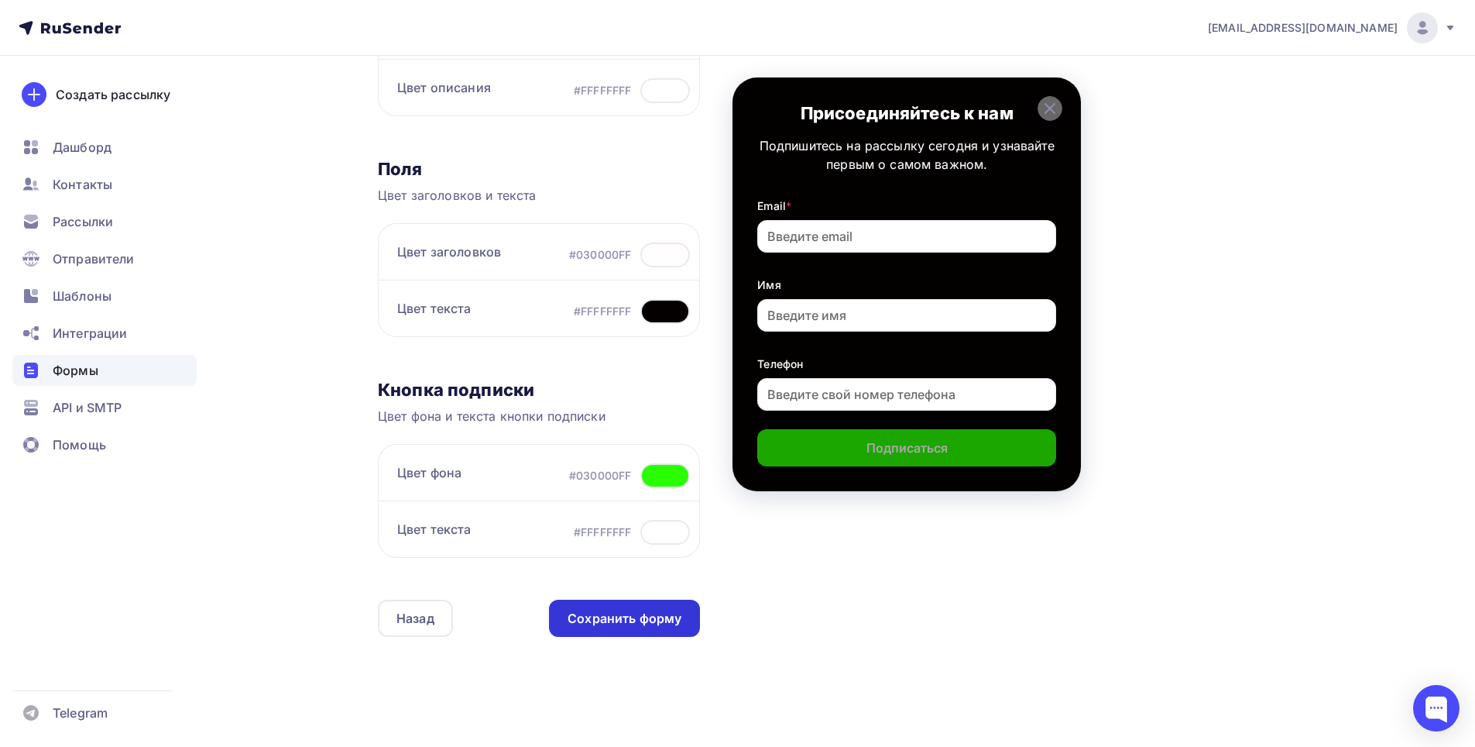
scroll to position [394, 0]
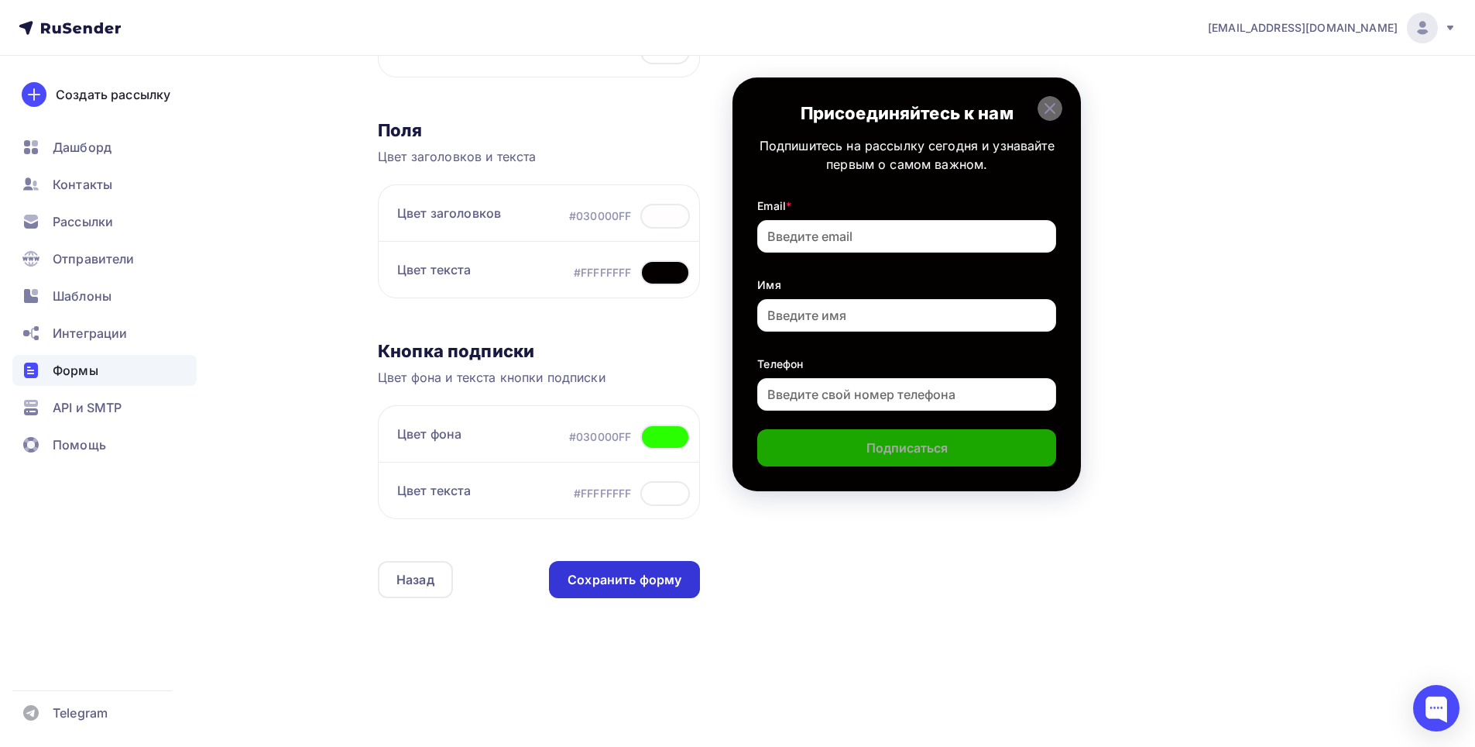
click at [613, 584] on div "Сохранить форму" at bounding box center [625, 580] width 114 height 18
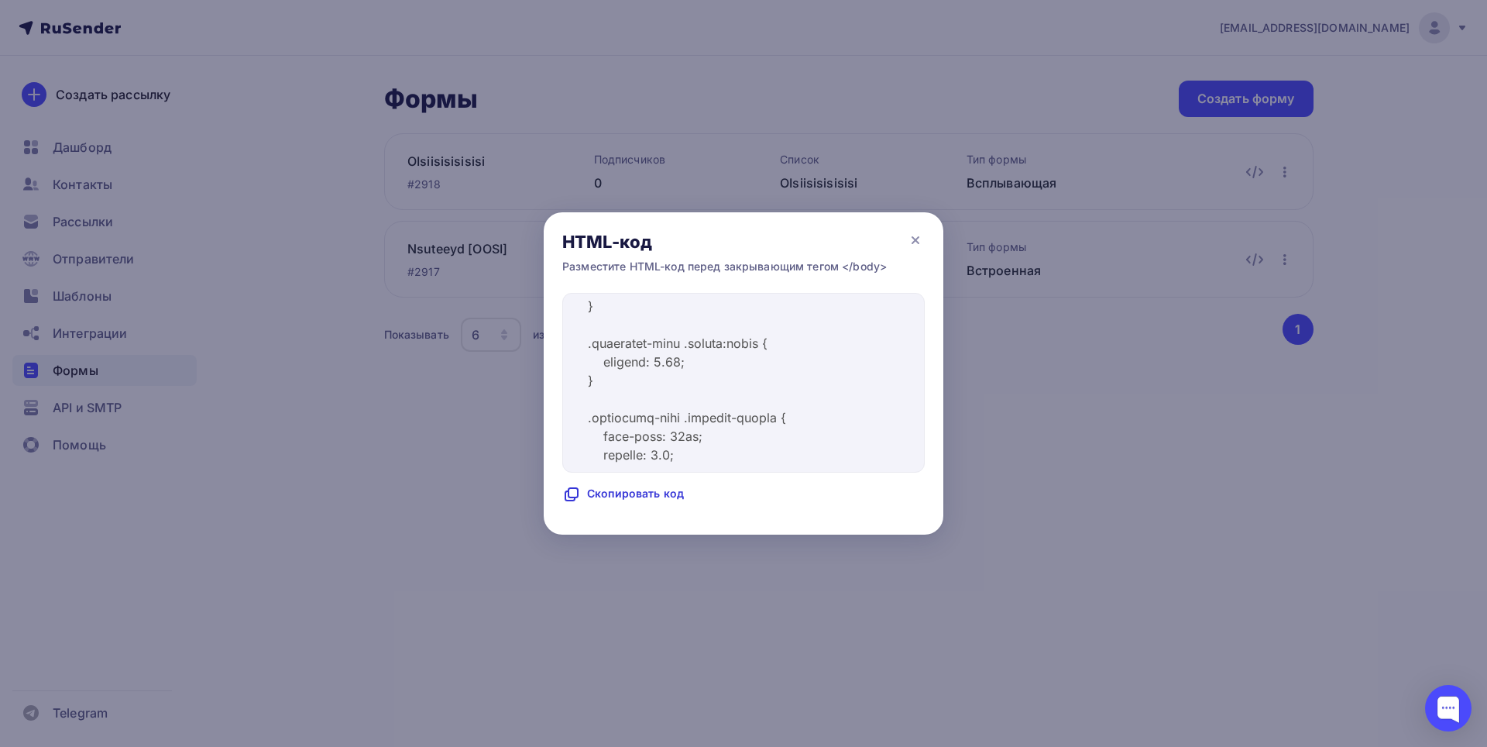
scroll to position [2323, 0]
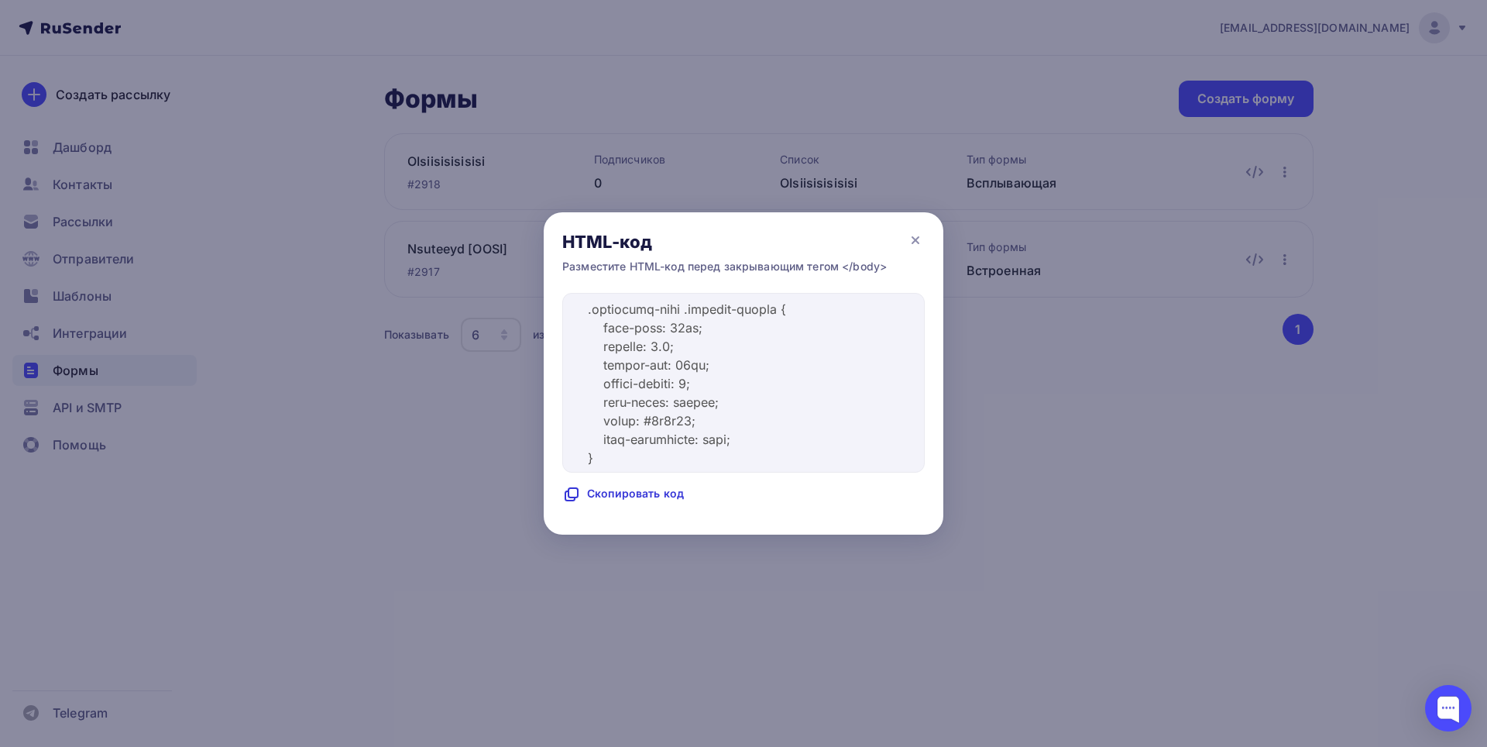
click at [659, 494] on div "Скопировать код" at bounding box center [623, 494] width 122 height 19
click at [659, 494] on div "Код скопирован" at bounding box center [620, 494] width 116 height 19
copy div "скопирован"
click at [599, 486] on div "Код скопирован" at bounding box center [620, 494] width 116 height 19
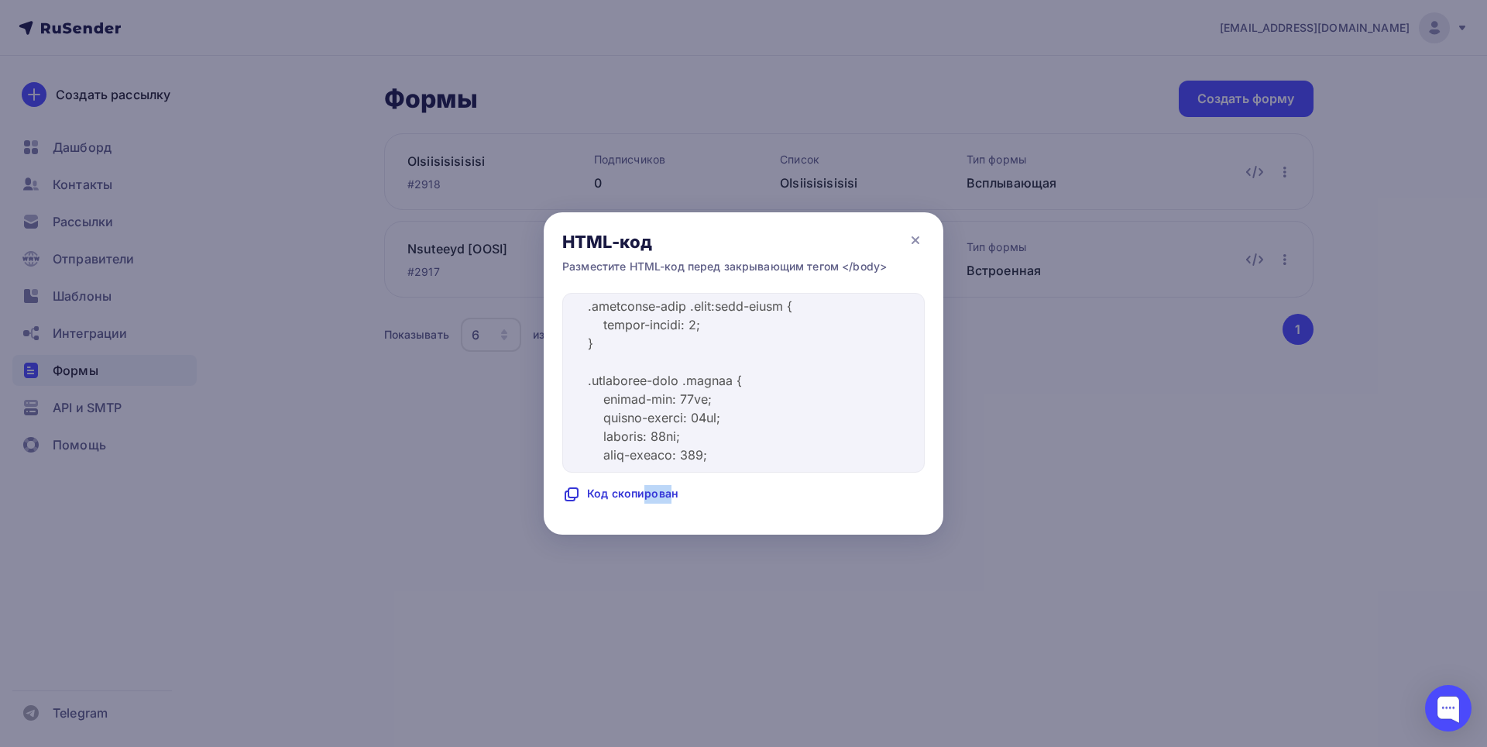
click at [599, 486] on div "Код скопирован" at bounding box center [620, 494] width 116 height 19
copy div "Код"
click at [833, 500] on div "Разместите HTML-код перед закрывающим тегом </body> Код скопирован" at bounding box center [743, 381] width 362 height 245
click at [919, 239] on icon at bounding box center [915, 240] width 19 height 19
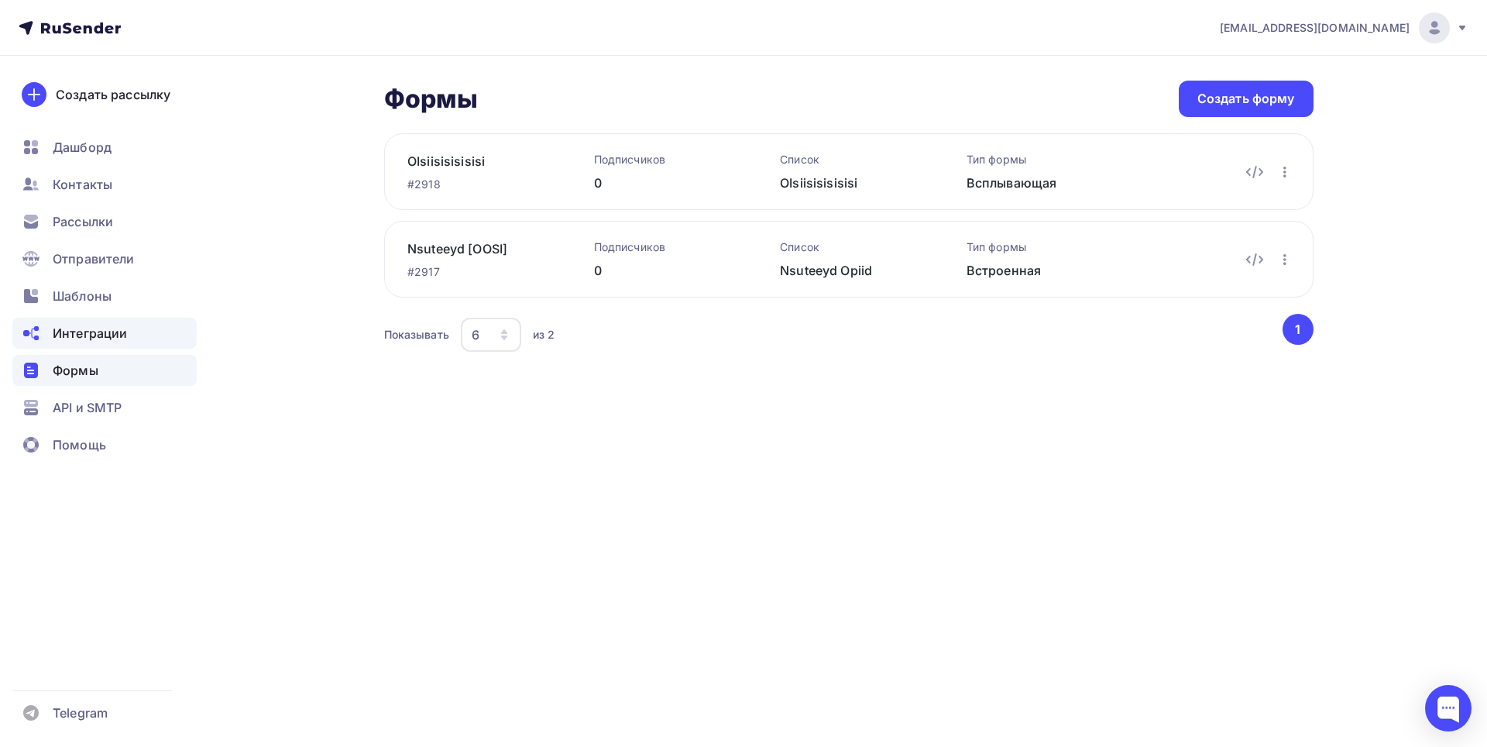
click at [112, 345] on div "Интеграции" at bounding box center [104, 333] width 184 height 31
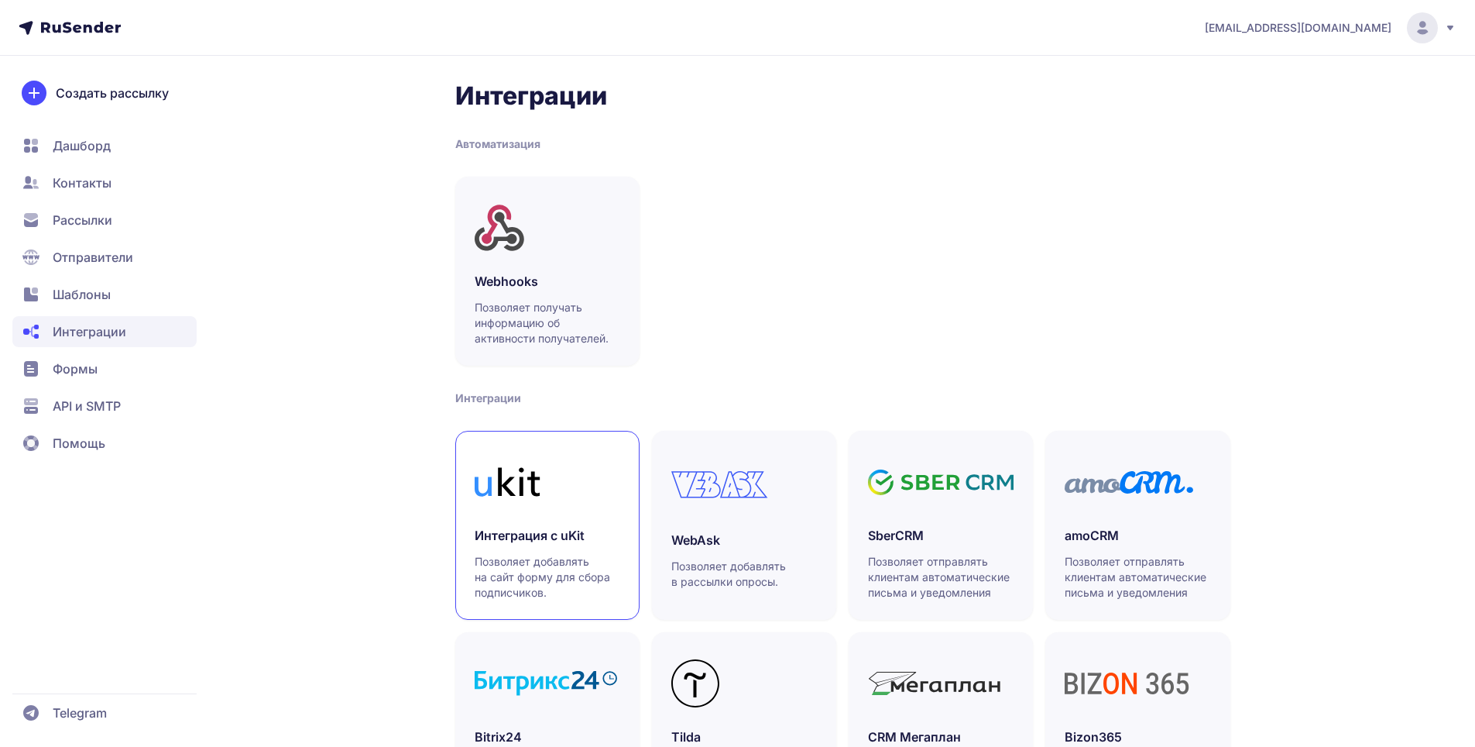
click at [539, 492] on icon at bounding box center [508, 482] width 66 height 30
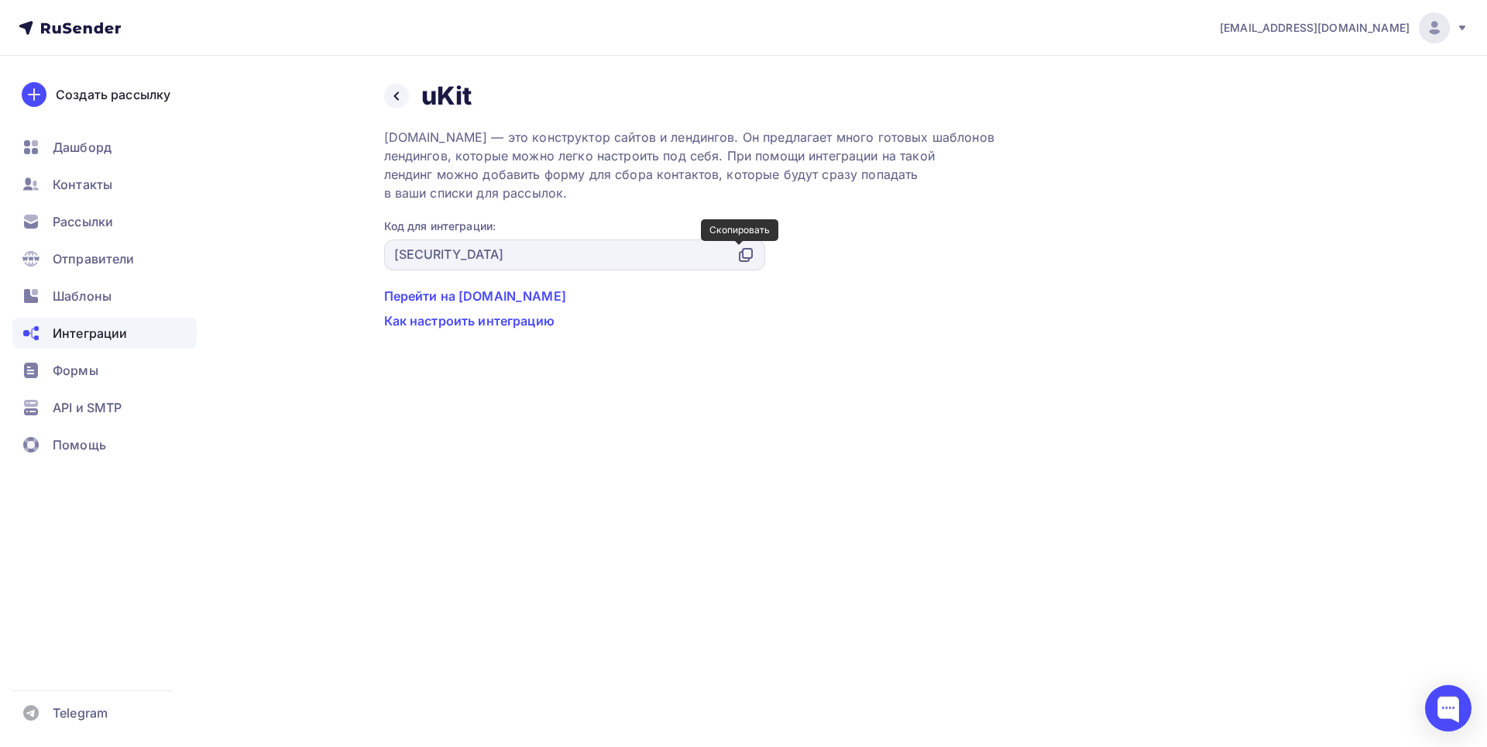
click at [747, 252] on icon at bounding box center [745, 254] width 19 height 19
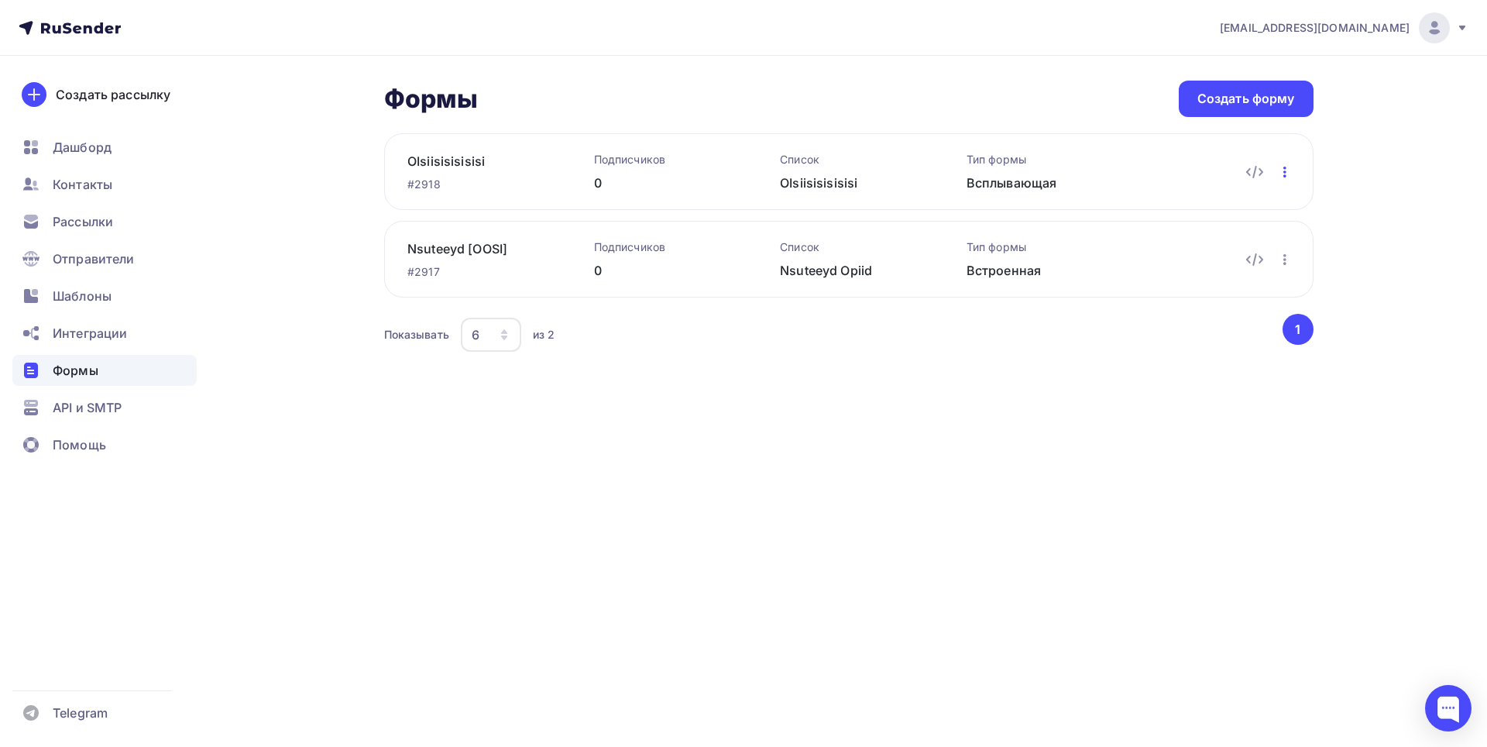
click at [1286, 175] on icon "button" at bounding box center [1284, 172] width 3 height 11
click at [1251, 216] on div "Редактировать" at bounding box center [1217, 212] width 149 height 19
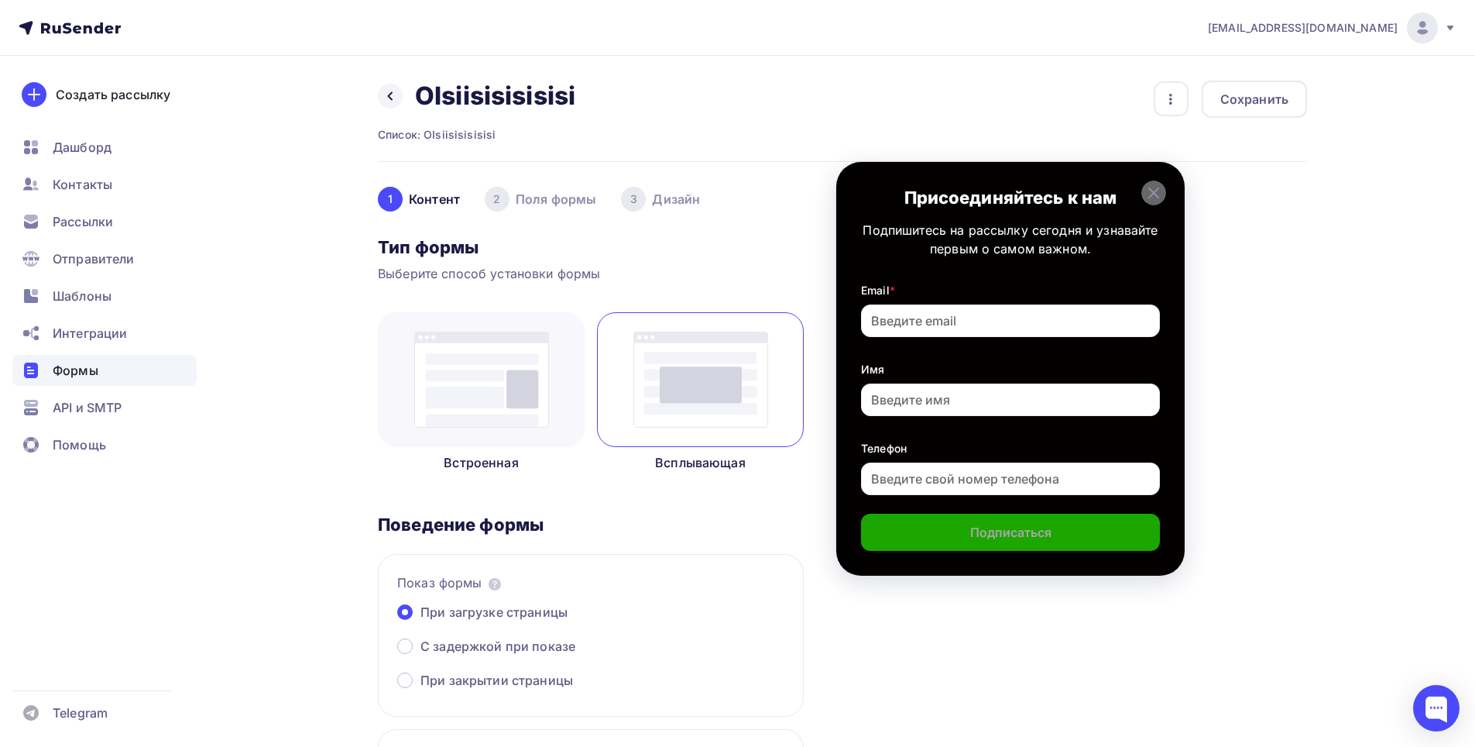
click at [510, 458] on p "Встроенная" at bounding box center [481, 462] width 207 height 19
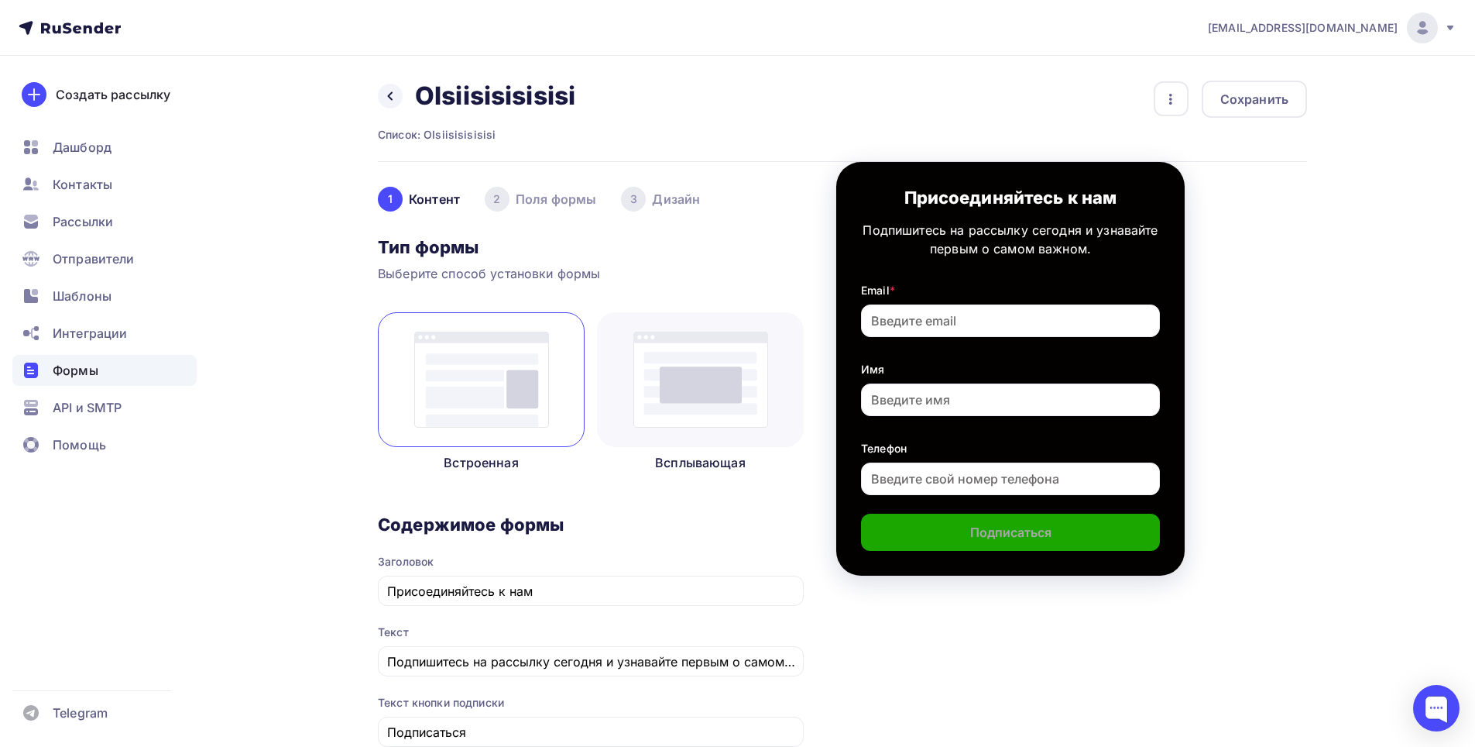
click at [529, 377] on img at bounding box center [481, 379] width 135 height 96
click at [1244, 93] on div "Сохранить" at bounding box center [1255, 99] width 68 height 19
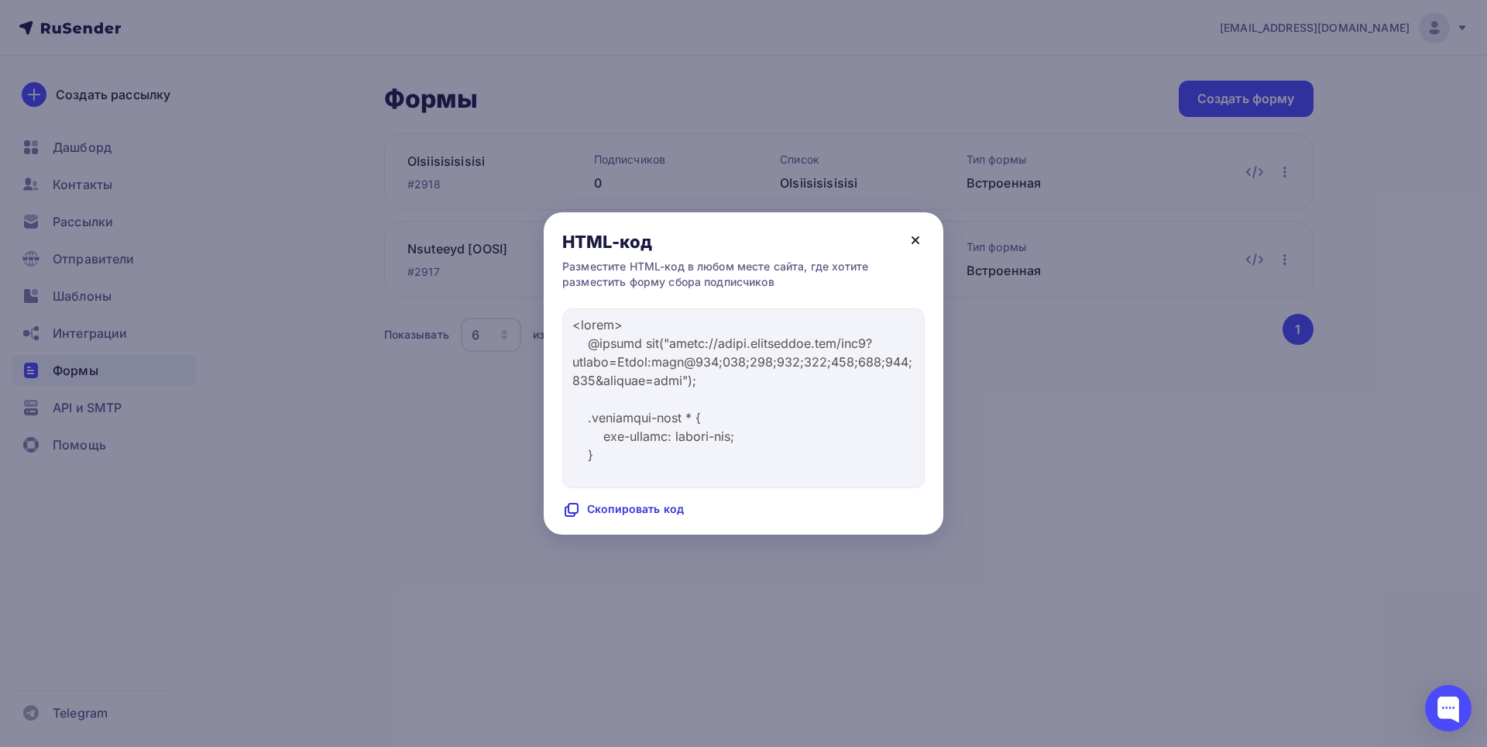
click at [915, 235] on icon at bounding box center [915, 240] width 19 height 19
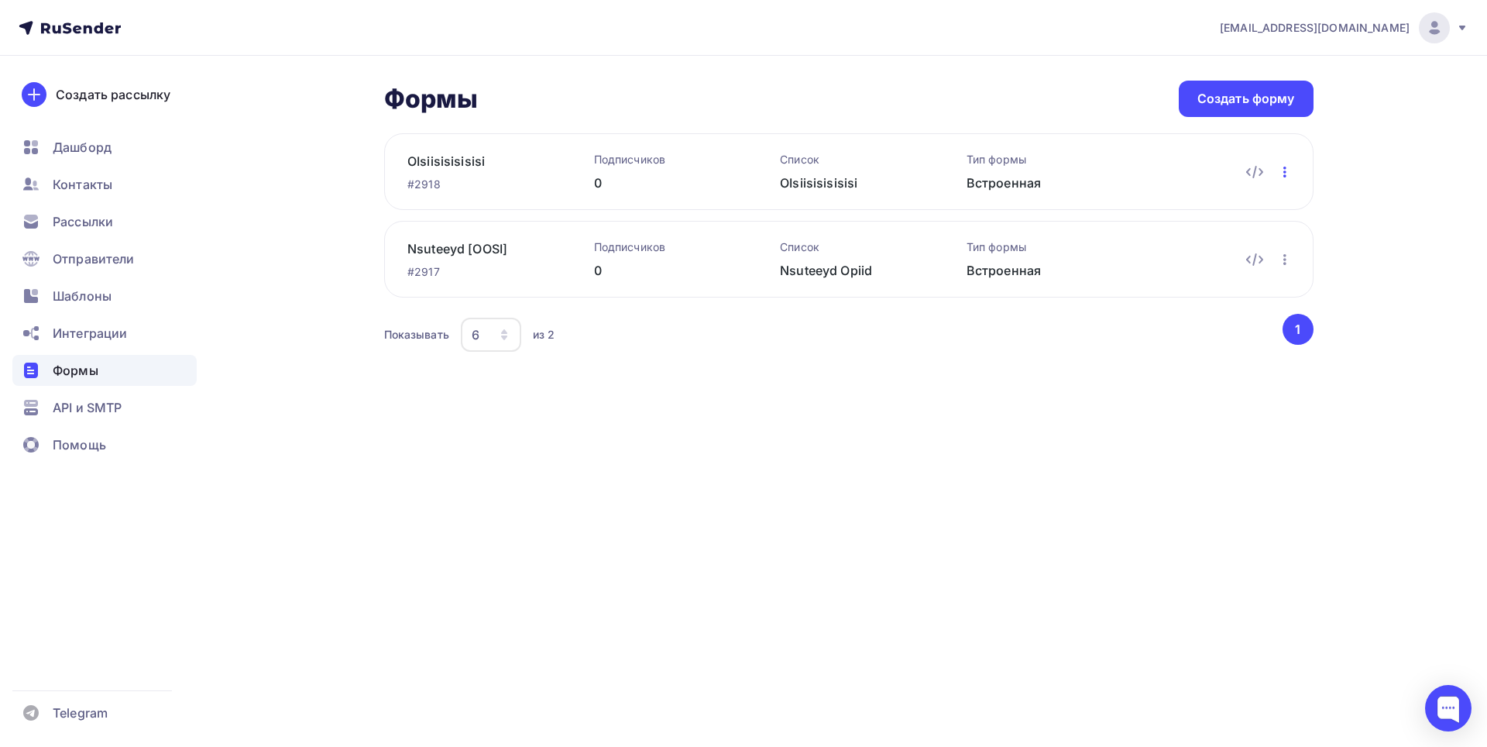
click at [1284, 167] on icon "button" at bounding box center [1284, 172] width 3 height 11
click at [1193, 208] on div "Редактировать" at bounding box center [1217, 212] width 149 height 19
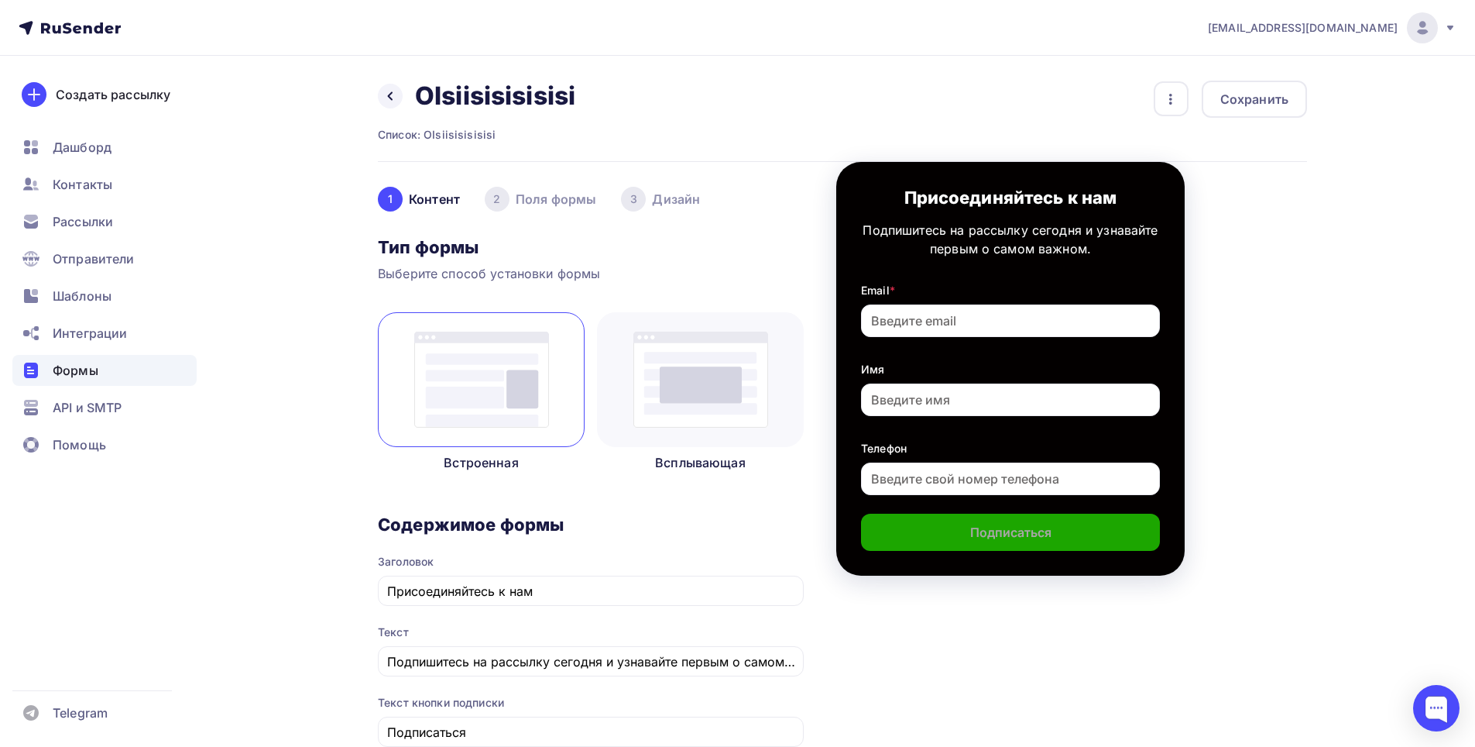
click at [696, 369] on img at bounding box center [700, 379] width 135 height 96
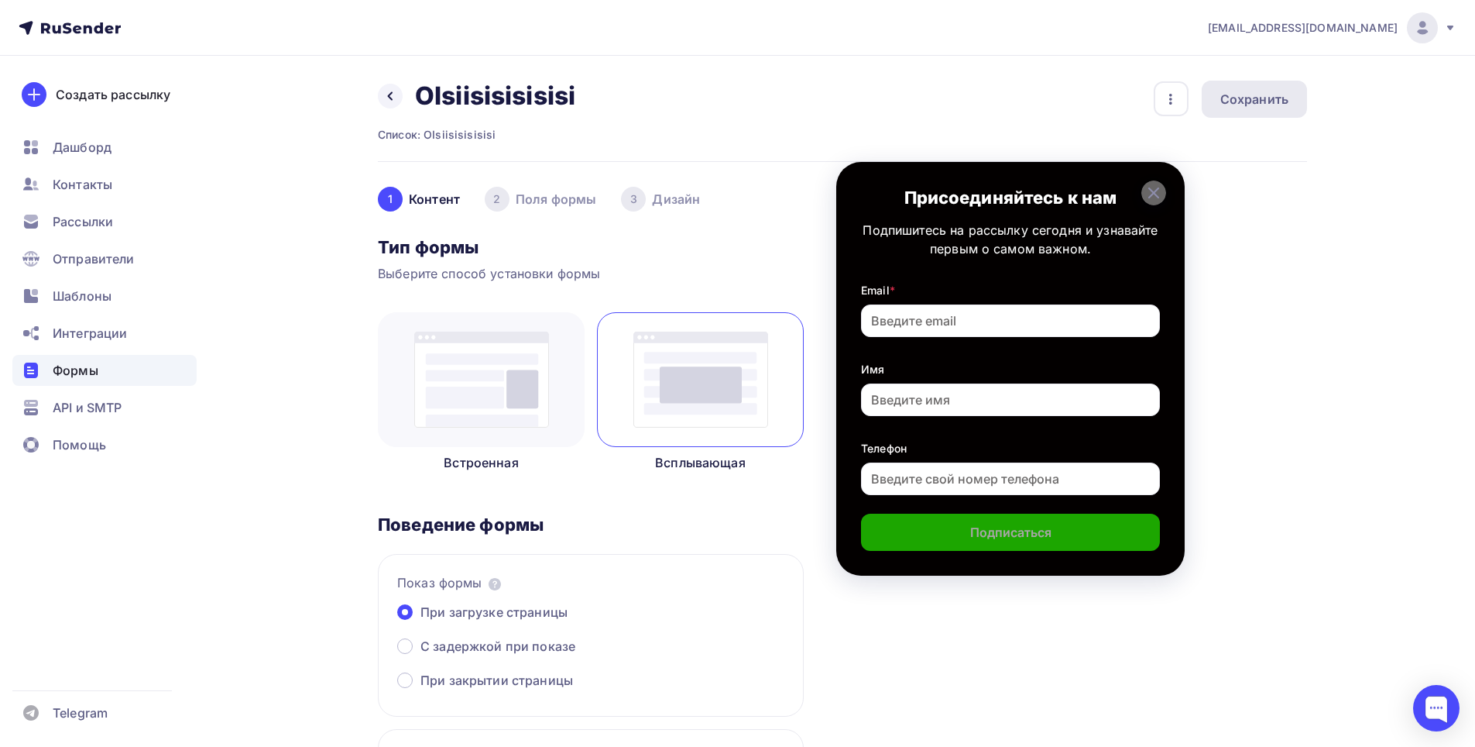
click at [1234, 107] on div "Сохранить" at bounding box center [1255, 99] width 68 height 19
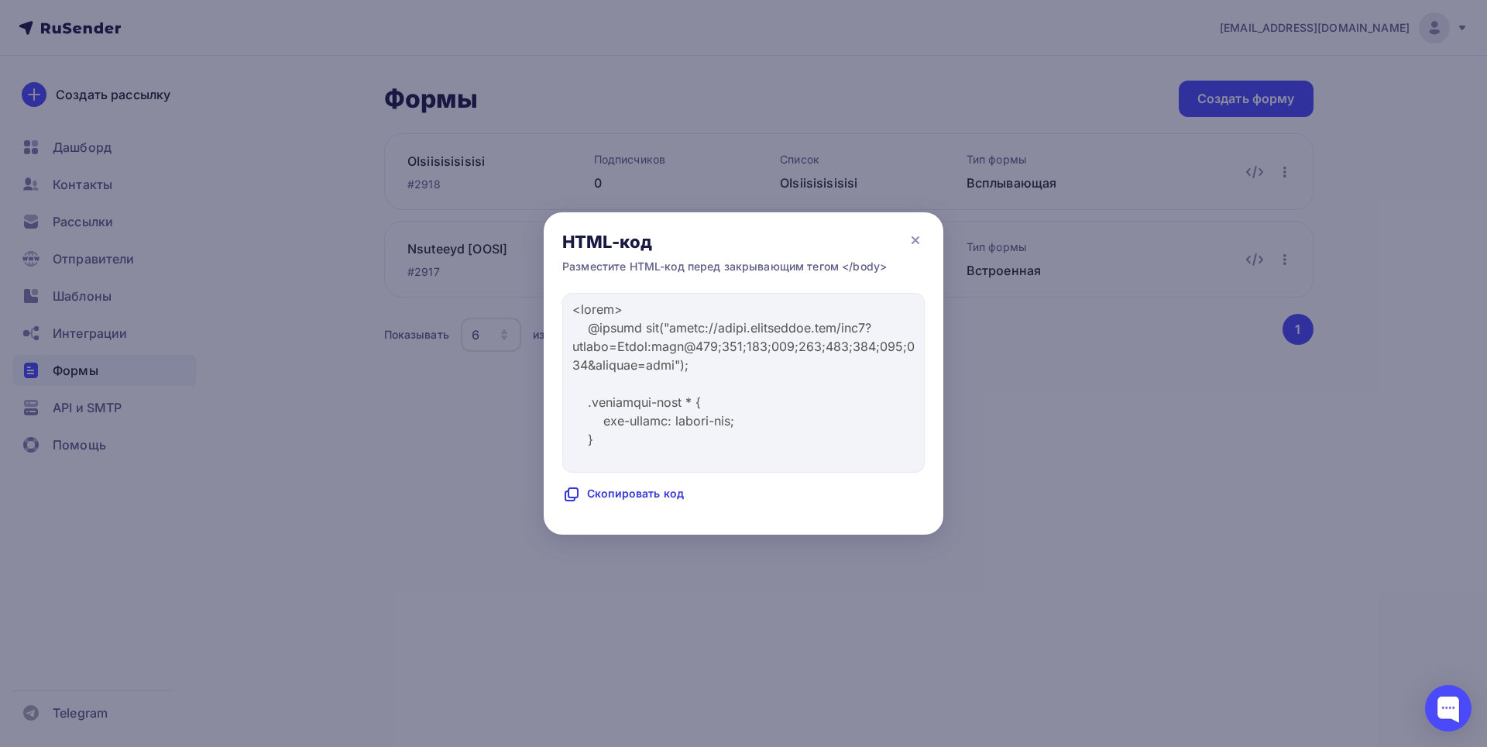
click at [593, 494] on div "Скопировать код" at bounding box center [623, 494] width 122 height 19
click at [593, 495] on div "Код скопирован" at bounding box center [620, 494] width 116 height 19
copy div "Код"
click at [593, 495] on div "Код скопирован" at bounding box center [620, 494] width 116 height 19
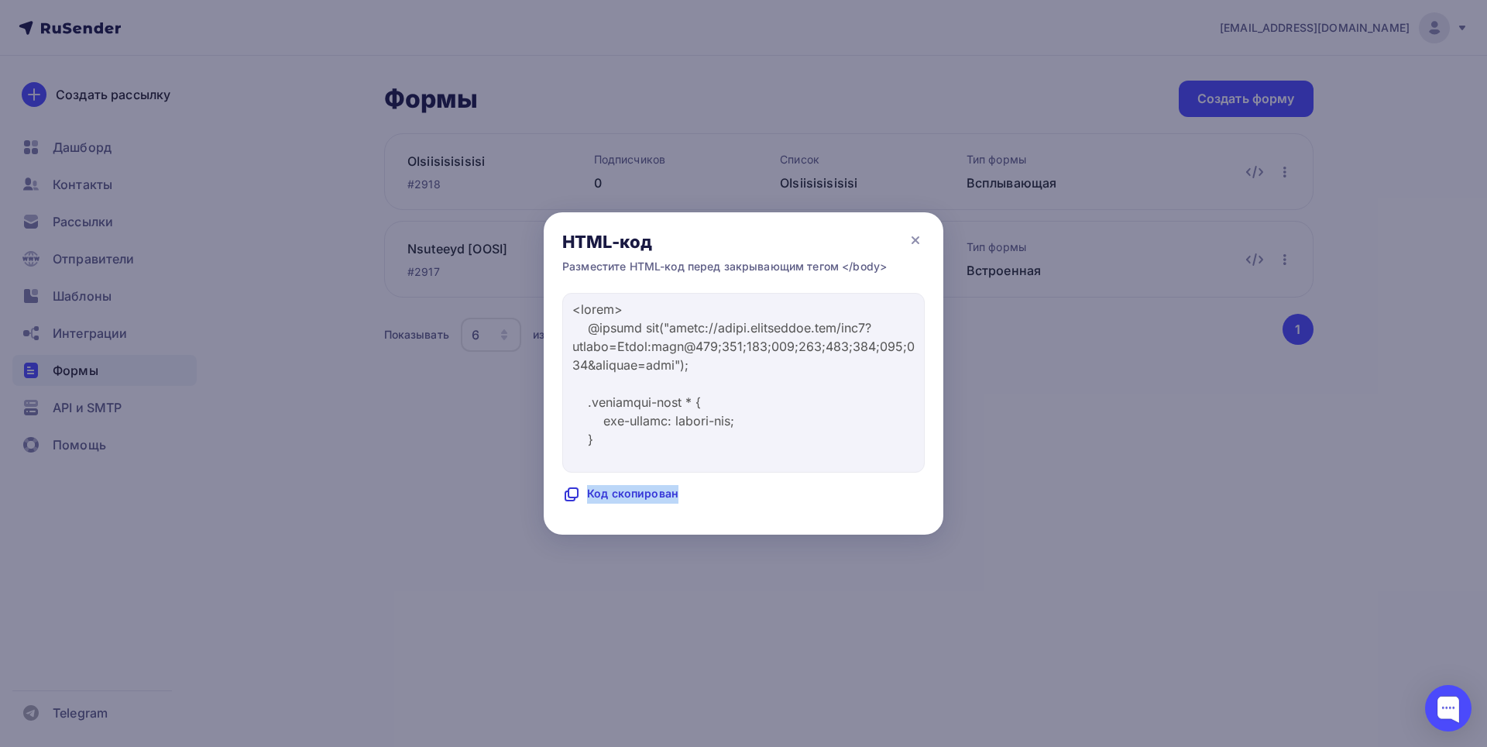
click at [593, 495] on div "Код скопирован" at bounding box center [620, 494] width 116 height 19
click at [907, 242] on icon at bounding box center [915, 240] width 19 height 19
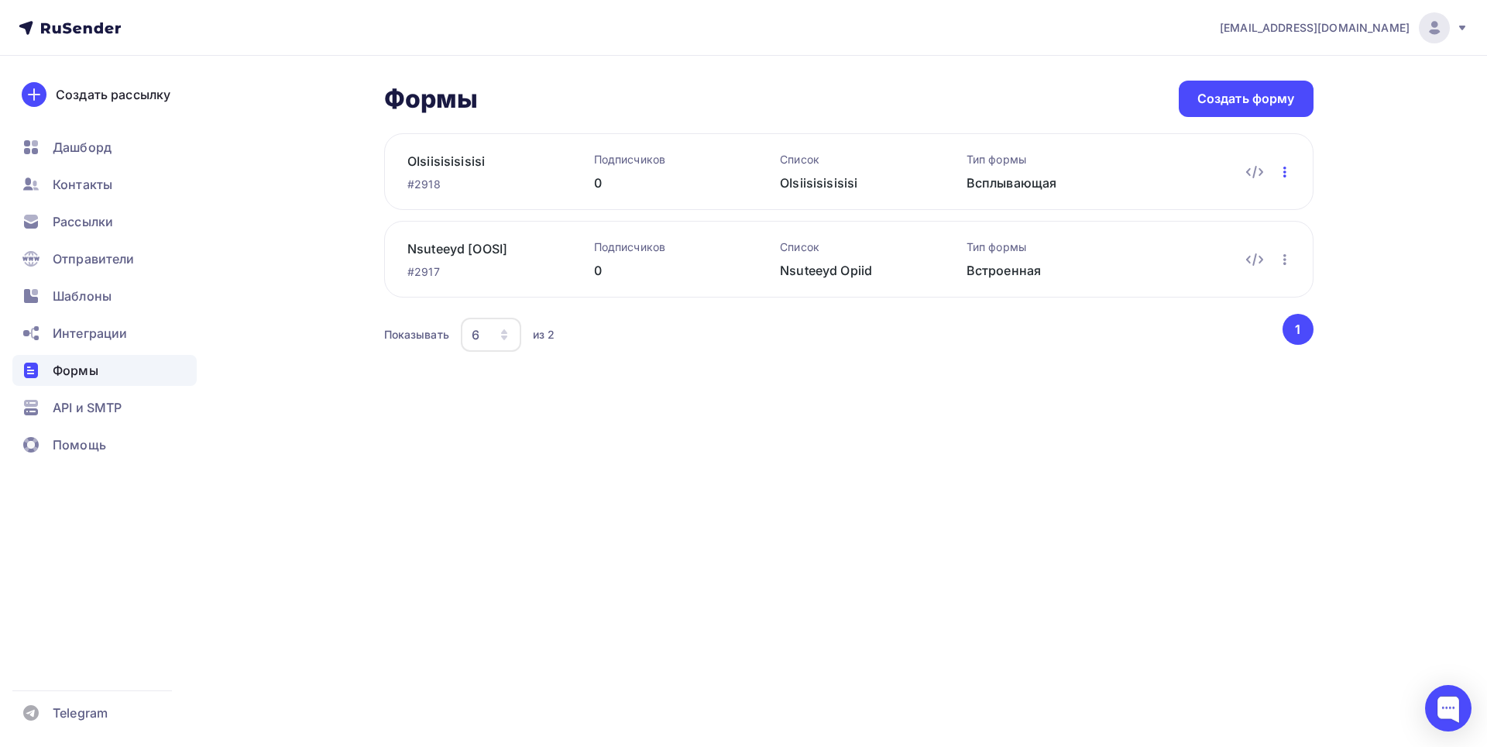
click at [1287, 174] on icon "button" at bounding box center [1285, 172] width 19 height 19
click at [1176, 218] on div "Редактировать" at bounding box center [1217, 212] width 149 height 19
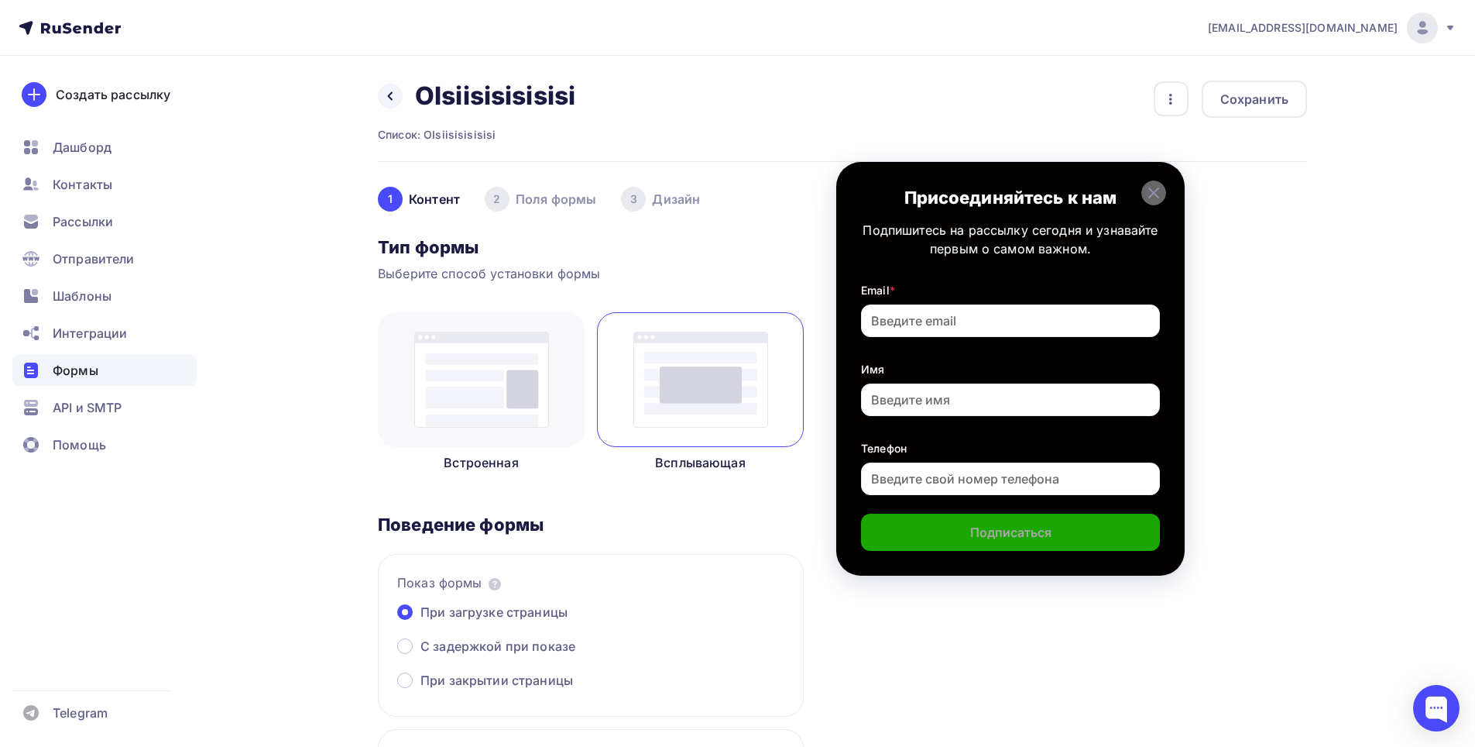
click at [516, 365] on img at bounding box center [481, 379] width 135 height 96
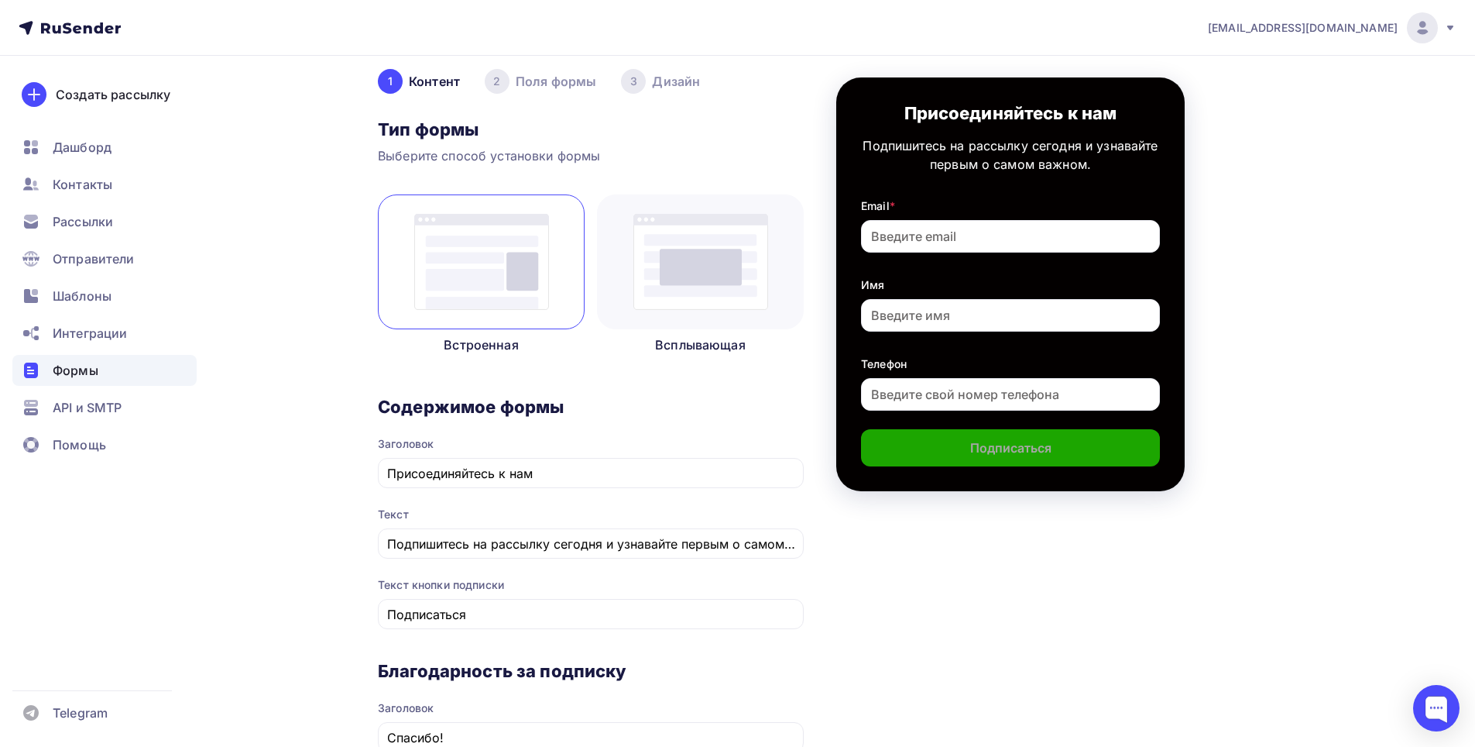
scroll to position [77, 0]
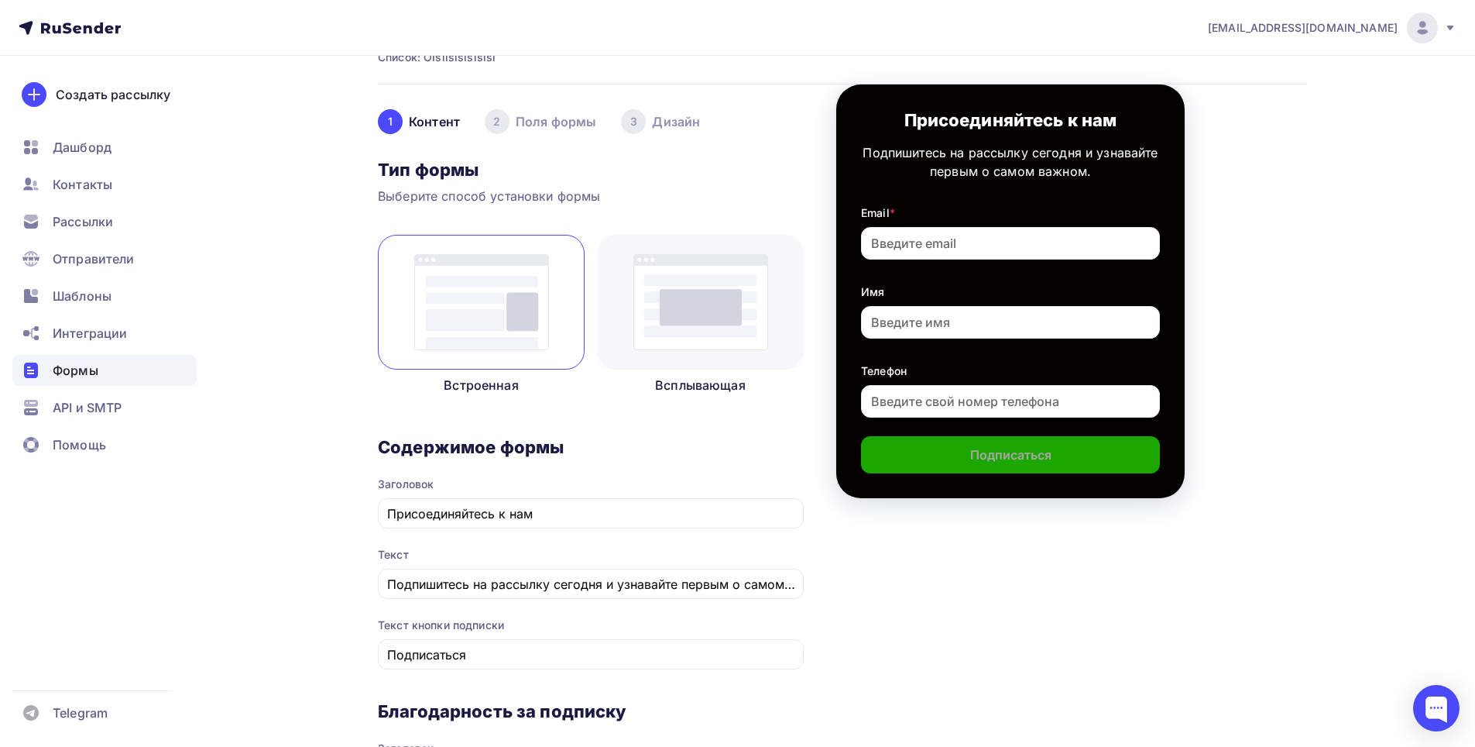
click at [677, 323] on img at bounding box center [700, 302] width 135 height 96
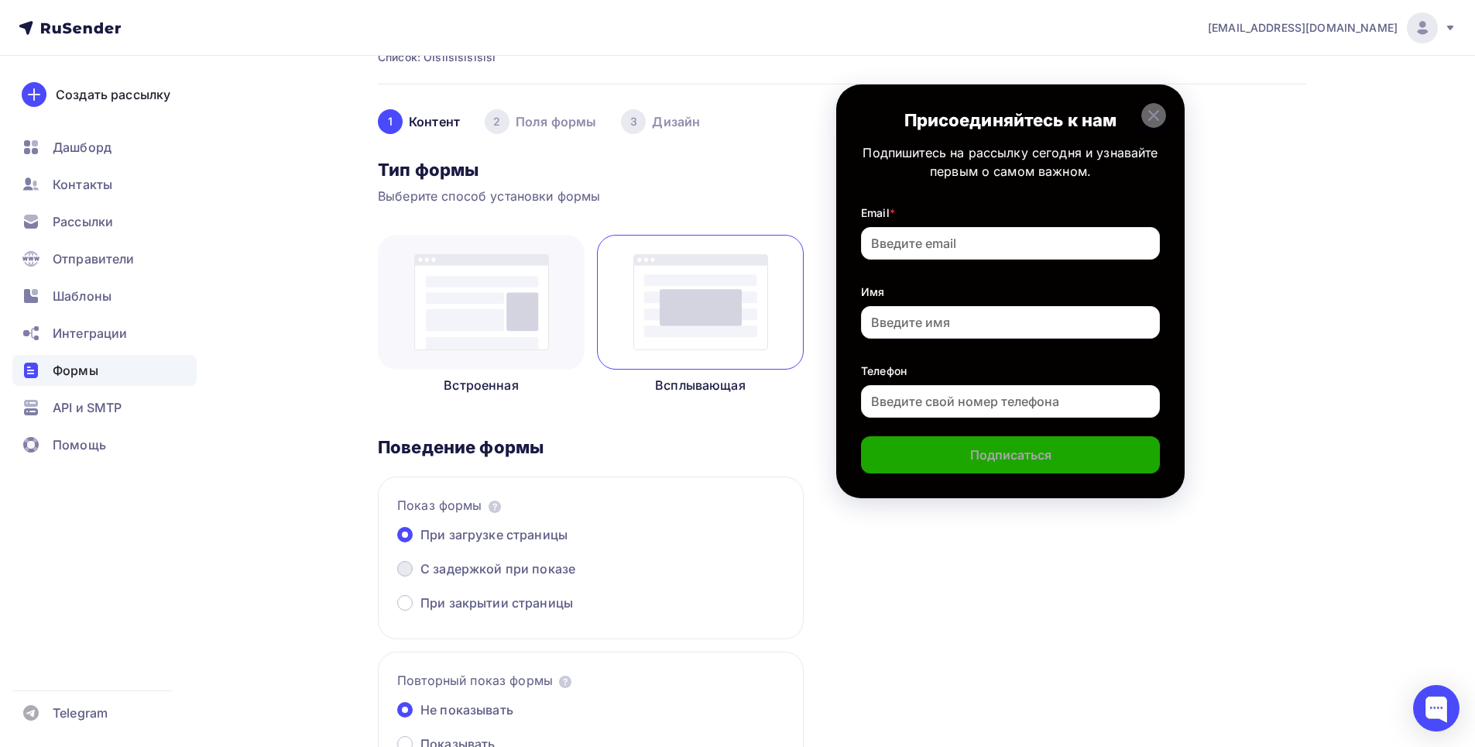
click at [532, 571] on span "С задержкой при показе" at bounding box center [498, 568] width 155 height 19
click at [421, 578] on input "С задержкой при показе" at bounding box center [421, 578] width 0 height 0
click at [541, 531] on span "При загрузке страницы" at bounding box center [494, 534] width 147 height 19
click at [421, 544] on input "При загрузке страницы" at bounding box center [421, 544] width 0 height 0
click at [476, 333] on img at bounding box center [481, 302] width 135 height 96
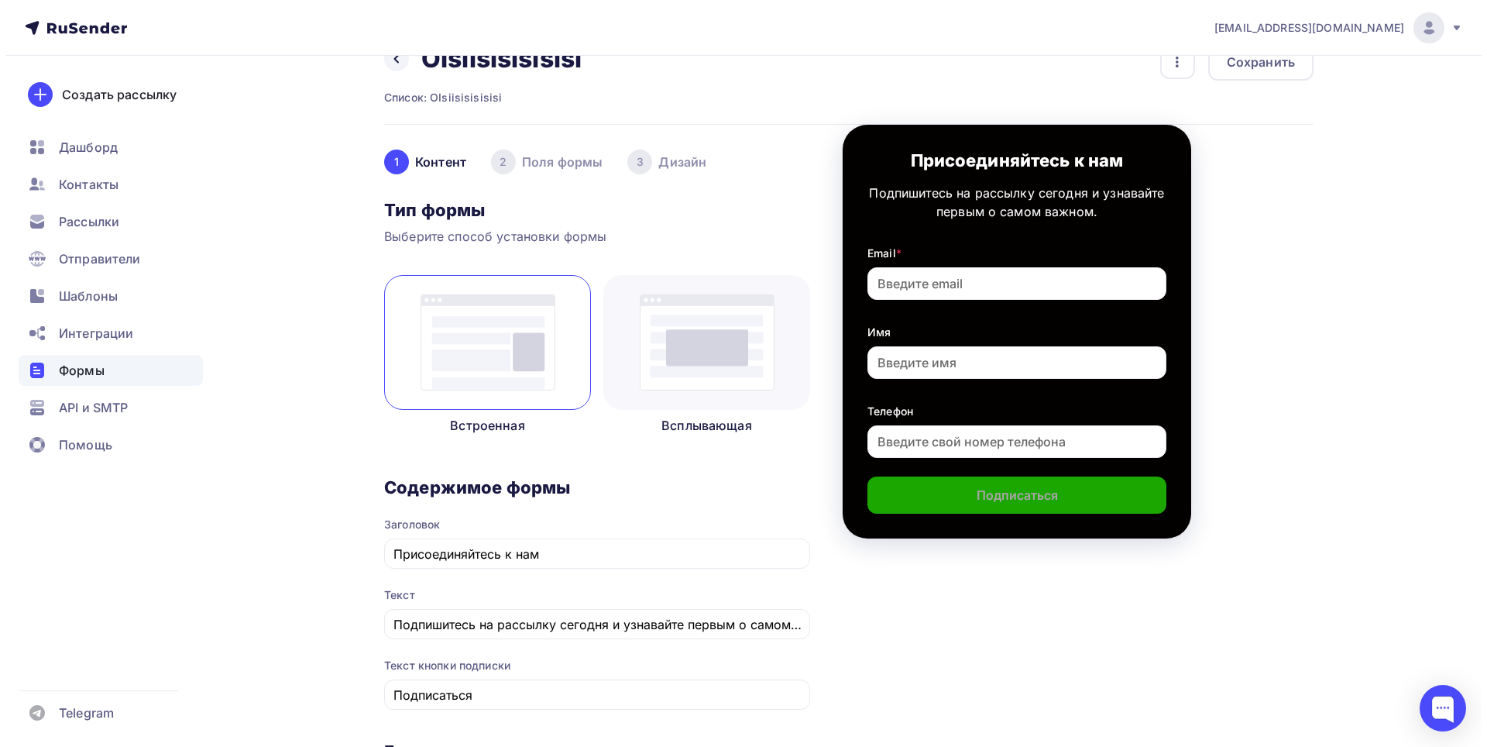
scroll to position [0, 0]
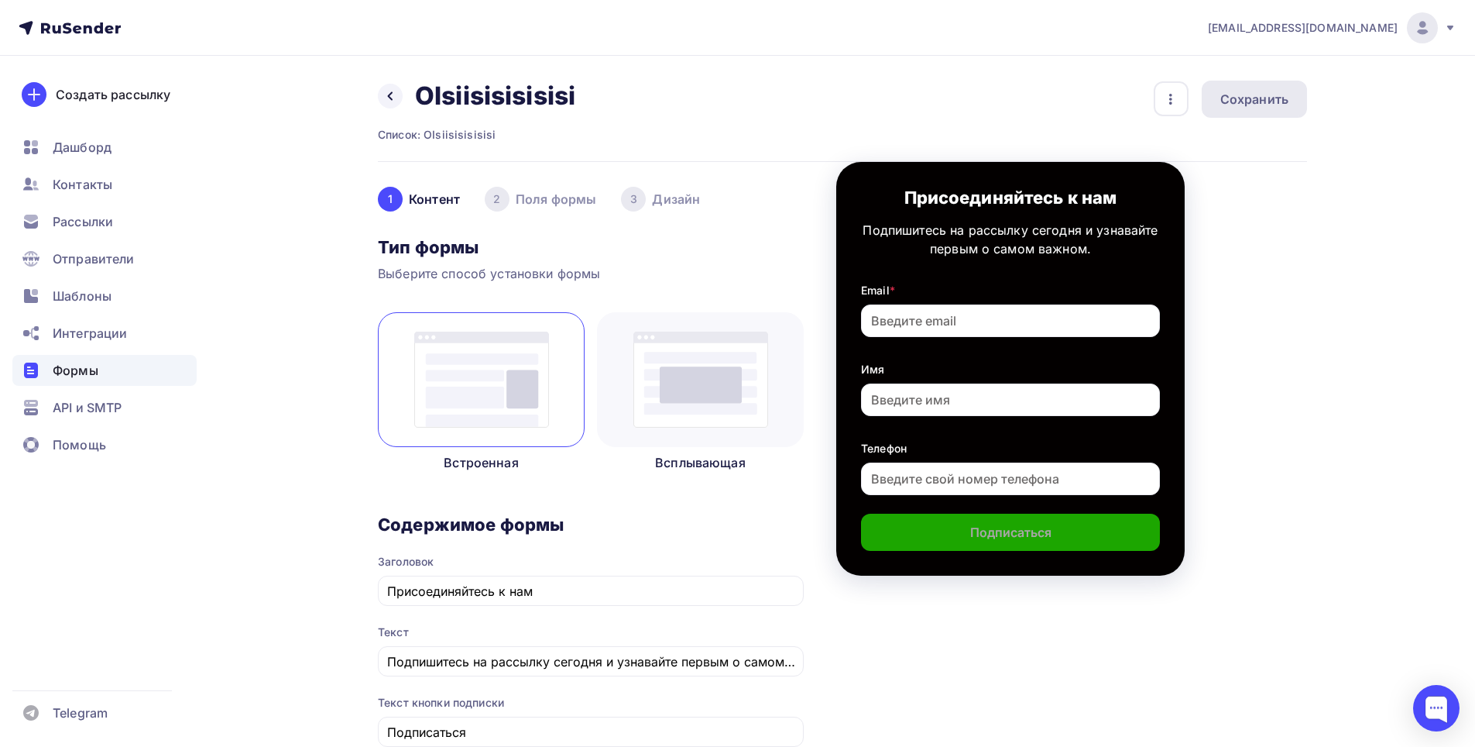
click at [1270, 106] on div "Сохранить" at bounding box center [1255, 99] width 68 height 19
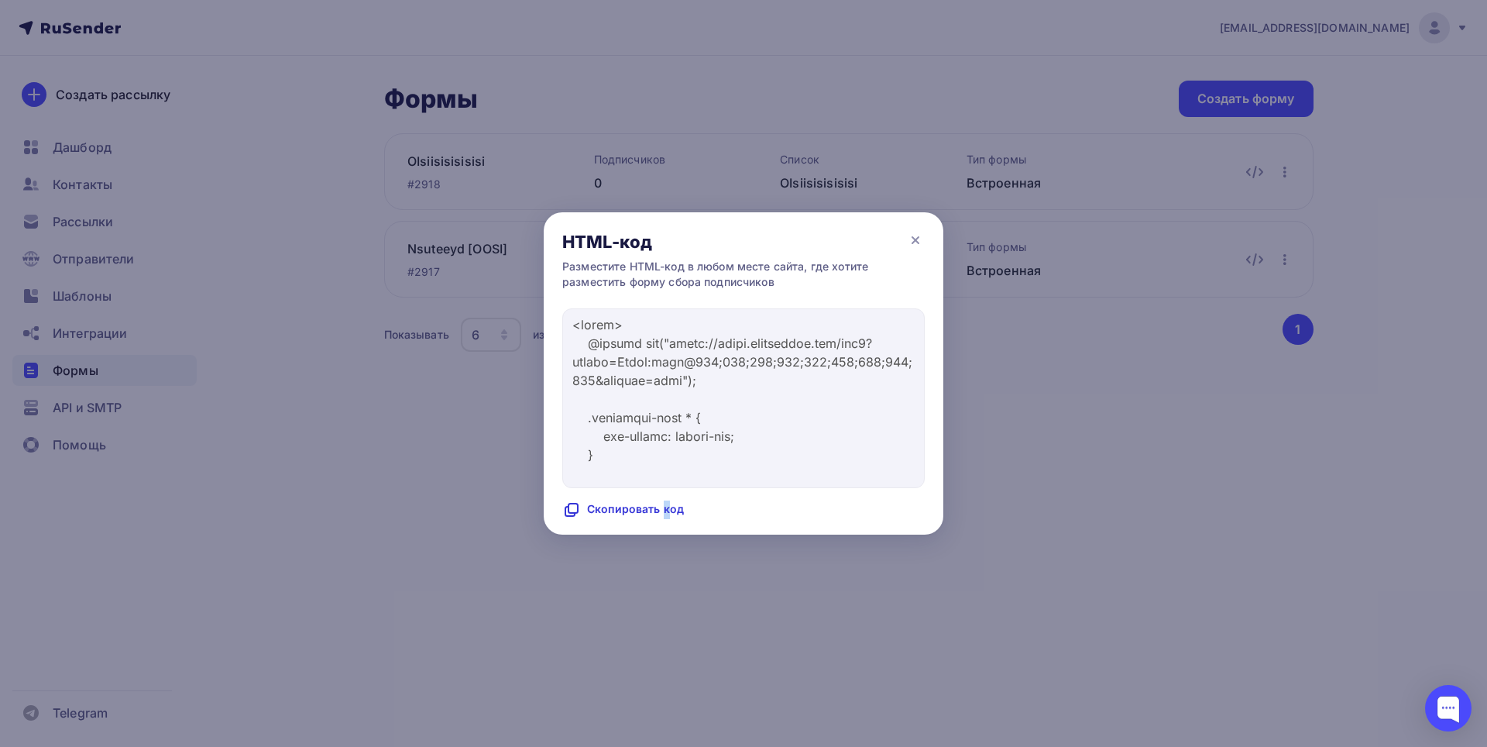
click at [613, 503] on div "Скопировать код" at bounding box center [623, 509] width 122 height 19
copy div "п"
click at [906, 243] on icon at bounding box center [915, 240] width 19 height 19
